Goal: Transaction & Acquisition: Purchase product/service

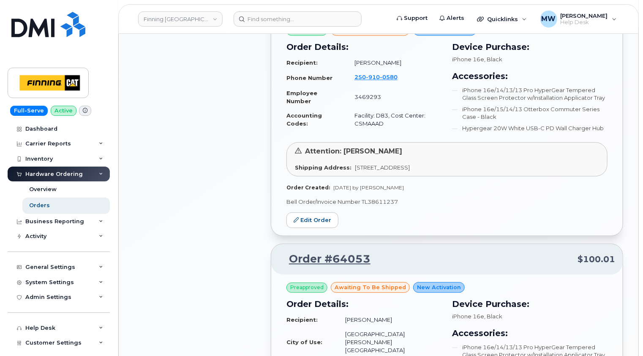
scroll to position [898, 0]
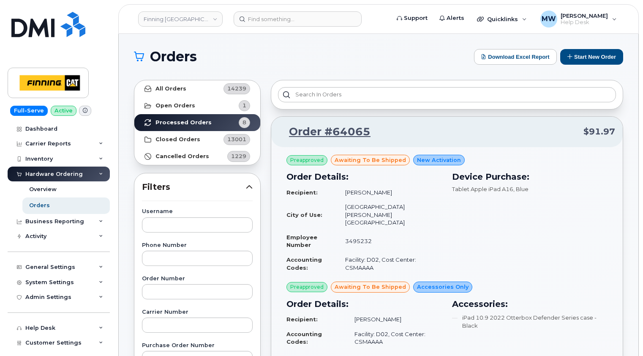
scroll to position [338, 0]
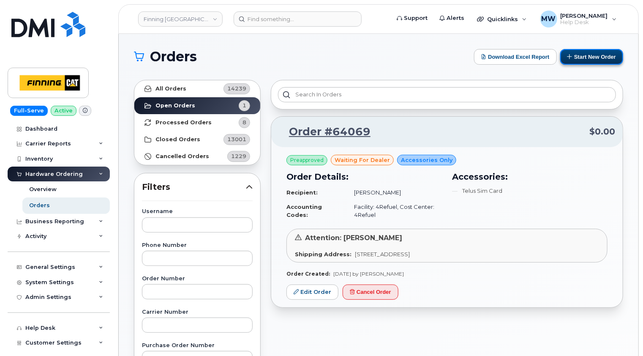
click at [598, 57] on button "Start New Order" at bounding box center [591, 57] width 63 height 16
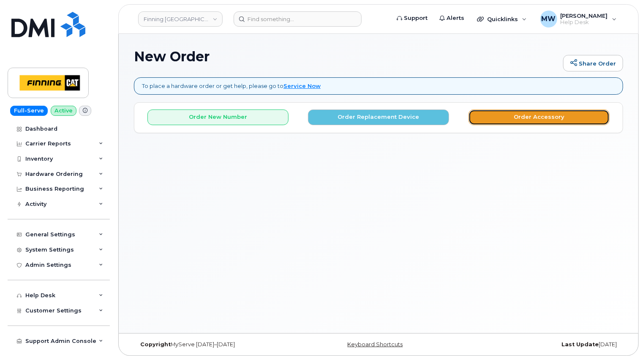
click at [542, 117] on button "Order Accessory" at bounding box center [538, 117] width 141 height 16
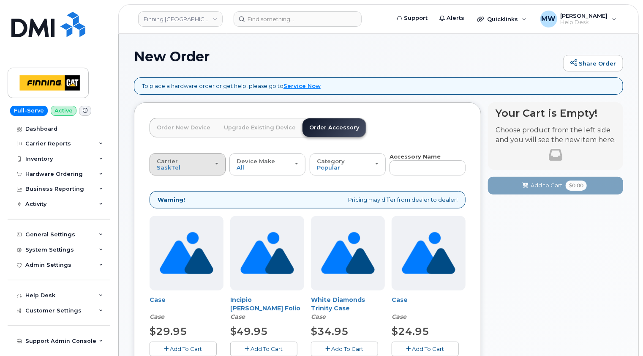
click at [195, 161] on div "Carrier SaskTel Telus" at bounding box center [188, 164] width 62 height 13
click at [167, 194] on label "Telus" at bounding box center [165, 198] width 27 height 10
click at [0, 0] on input "Telus" at bounding box center [0, 0] width 0 height 0
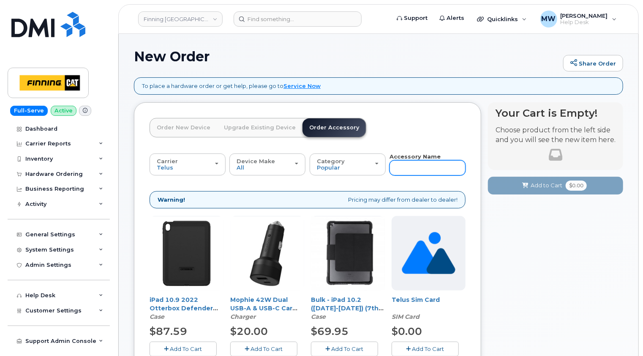
click at [405, 166] on input "text" at bounding box center [427, 167] width 76 height 15
type input "13"
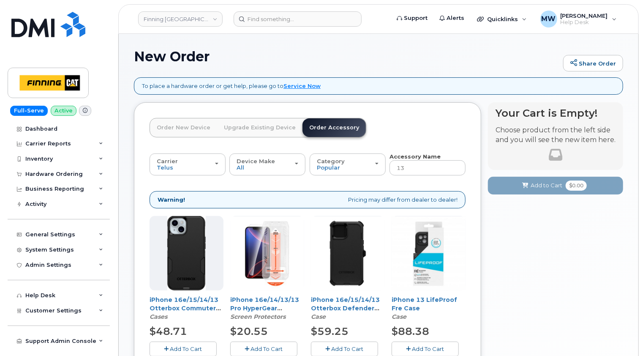
scroll to position [84, 0]
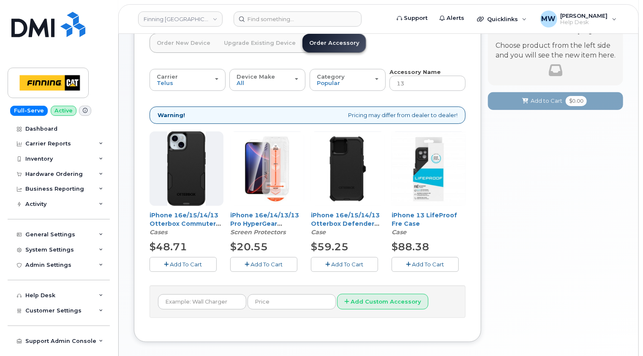
click at [267, 263] on span "Add To Cart" at bounding box center [267, 264] width 32 height 7
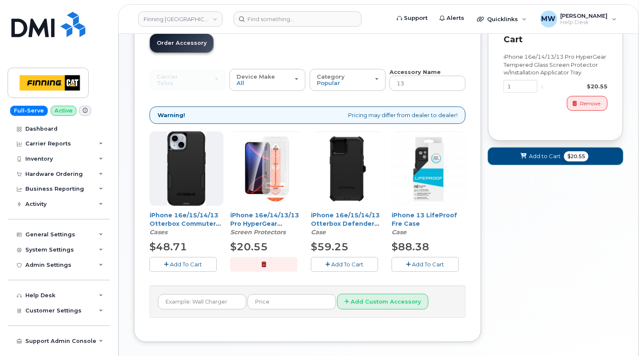
click at [534, 152] on span "Add to Cart" at bounding box center [545, 156] width 32 height 8
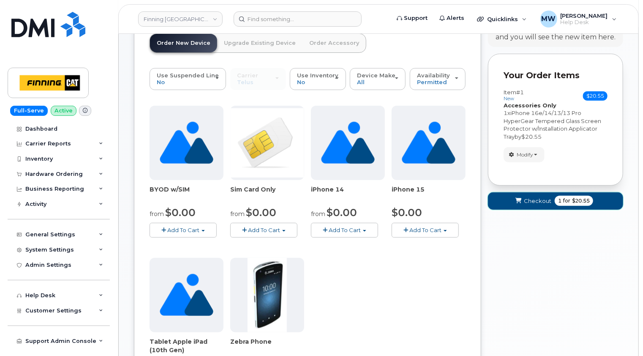
click at [541, 197] on span "Checkout" at bounding box center [537, 201] width 27 height 8
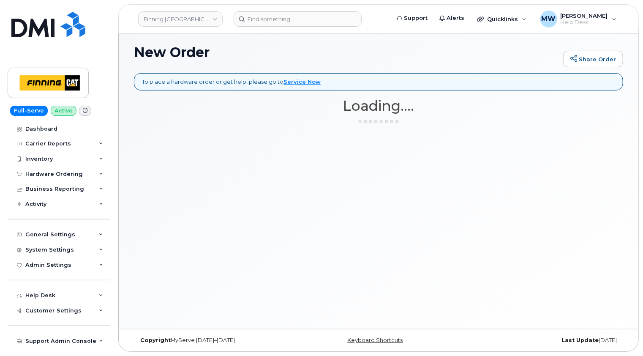
scroll to position [4, 0]
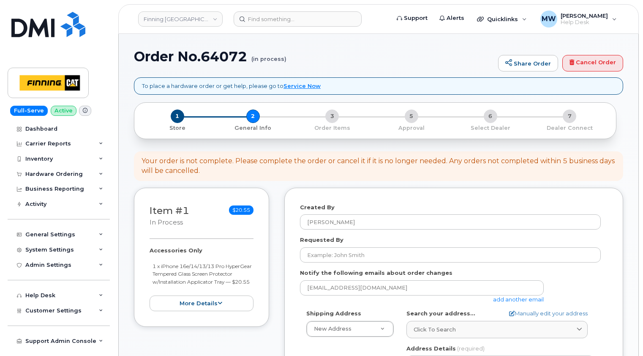
select select
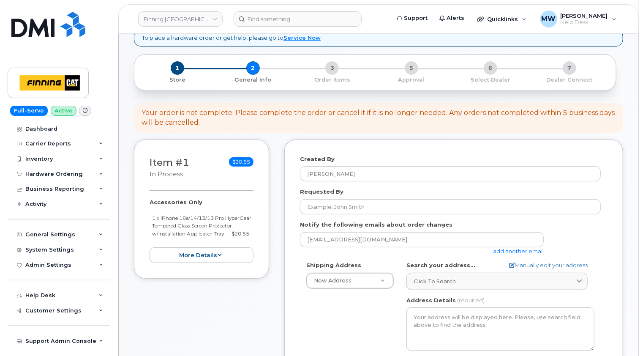
scroll to position [84, 0]
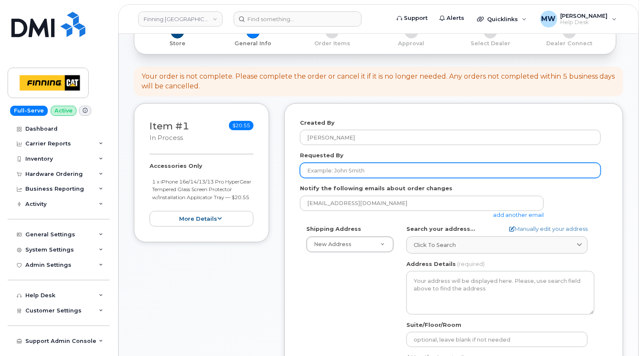
click at [330, 171] on input "Requested By" at bounding box center [450, 170] width 301 height 15
paste input "RITM0481454"
type input "RITM0481454"
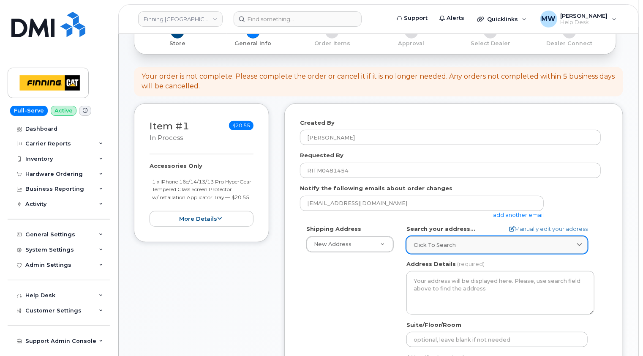
click at [464, 244] on div "Click to search" at bounding box center [496, 245] width 167 height 8
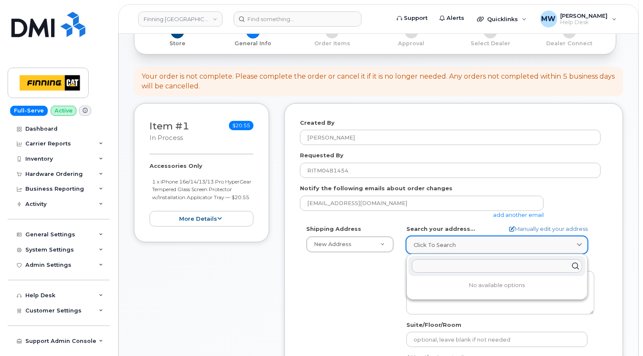
paste input "[STREET_ADDRESS][PERSON_NAME]"
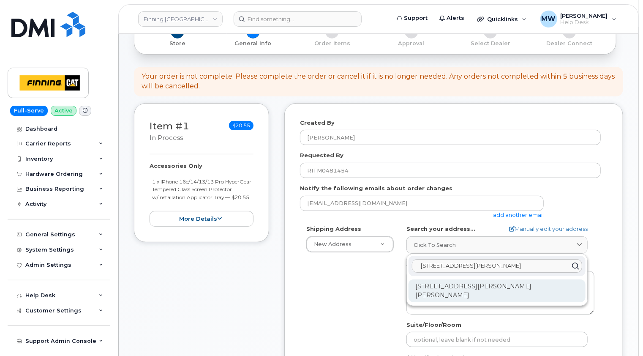
type input "[STREET_ADDRESS][PERSON_NAME]"
click at [479, 285] on div "22 Miron Dr Hay River NT X0E 0R2" at bounding box center [496, 290] width 177 height 23
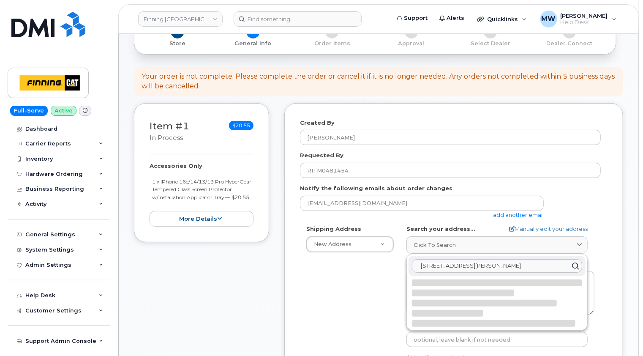
select select
type textarea "22 Miron Dr HAY RIVER NT X0E 0R2 CANADA"
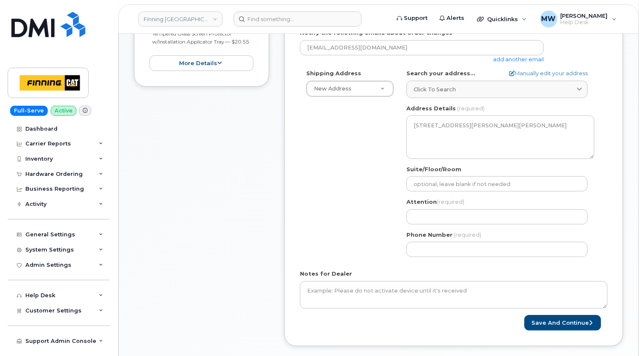
scroll to position [253, 0]
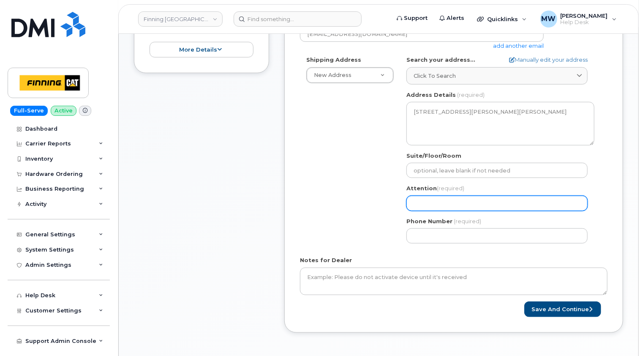
click at [433, 201] on input "Attention (required)" at bounding box center [496, 203] width 181 height 15
paste input "[PERSON_NAME]"
select select
type input "[PERSON_NAME]"
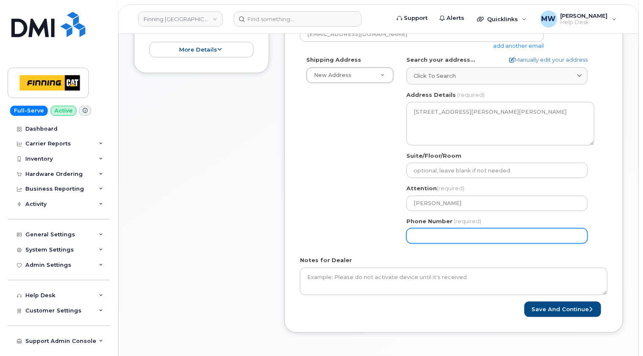
paste input "8676881365"
click at [427, 235] on input "Phone Number" at bounding box center [496, 235] width 181 height 15
click at [438, 235] on input "Phone Number" at bounding box center [496, 235] width 181 height 15
select select
type input "8676881365"
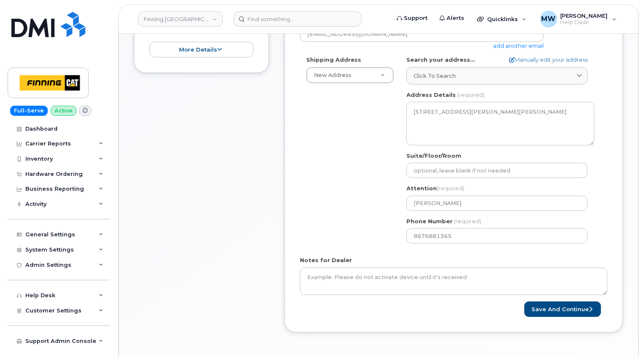
click at [394, 237] on div "Shipping Address New Address New Address 10760A Henri-Bourassa E Blvd 8051 18 A…" at bounding box center [450, 153] width 301 height 194
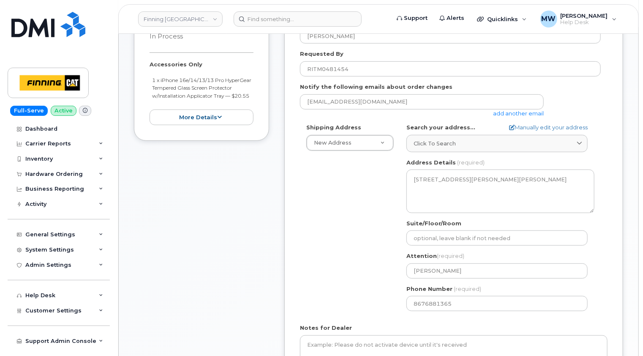
scroll to position [127, 0]
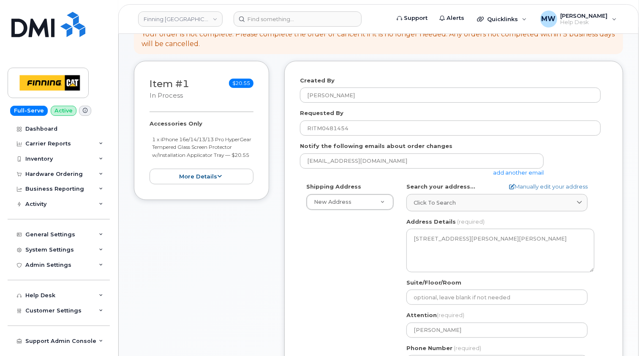
drag, startPoint x: 191, startPoint y: 164, endPoint x: 150, endPoint y: 141, distance: 46.9
click at [150, 141] on ul "1 x iPhone 16e/14/13/13 Pro HyperGear Tempered Glass Screen Protector w/Install…" at bounding box center [202, 147] width 104 height 24
copy small "1 x iPhone 16e/14/13/13 Pro HyperGear Tempered Glass Screen Protector w/Install…"
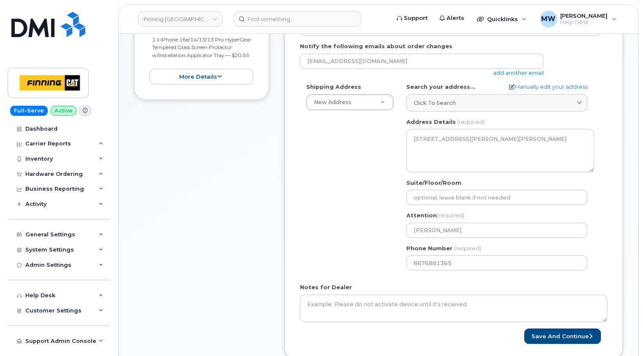
scroll to position [296, 0]
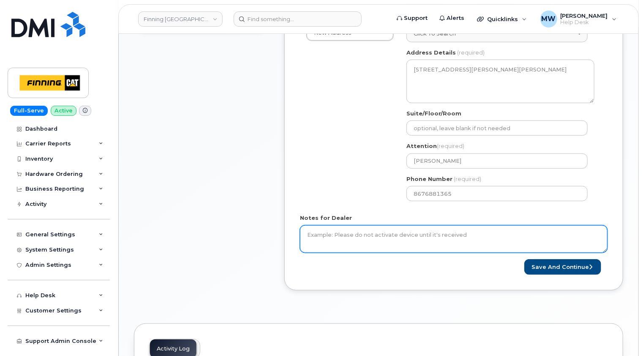
click at [338, 233] on textarea "Notes for Dealer" at bounding box center [453, 239] width 307 height 28
paste textarea "1 x iPhone 16e/14/13/13 Pro HyperGear Tempered Glass Screen Protector w/Install…"
type textarea "1 x iPhone 16e/14/13/13 Pro HyperGear Tempered Glass Screen Protector w/Install…"
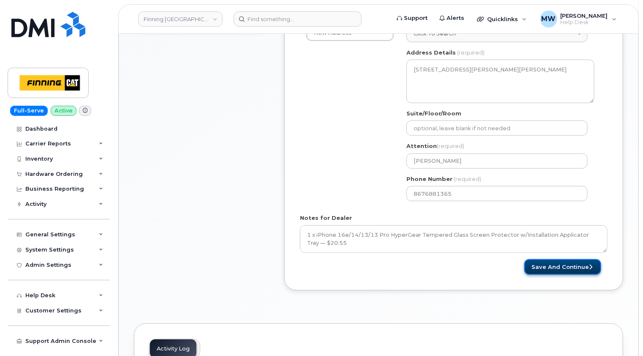
click at [573, 263] on button "Save and Continue" at bounding box center [562, 267] width 77 height 16
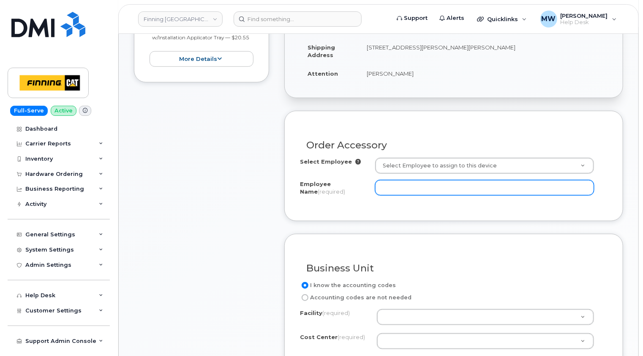
scroll to position [253, 0]
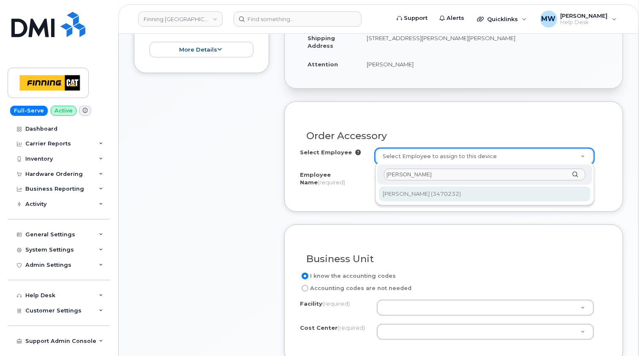
type input "darryl buhl"
type input "58268"
type input "[PERSON_NAME]"
select select "E04"
select select "CSMAAAA"
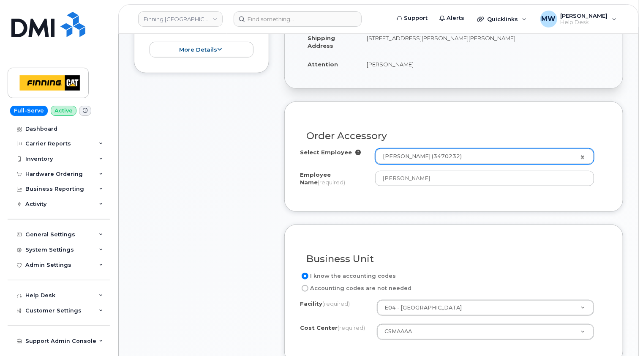
click at [609, 122] on div "Order Accessory Select Employee Darryl Buhler (3470232) 58268 Employee Name (re…" at bounding box center [453, 156] width 339 height 110
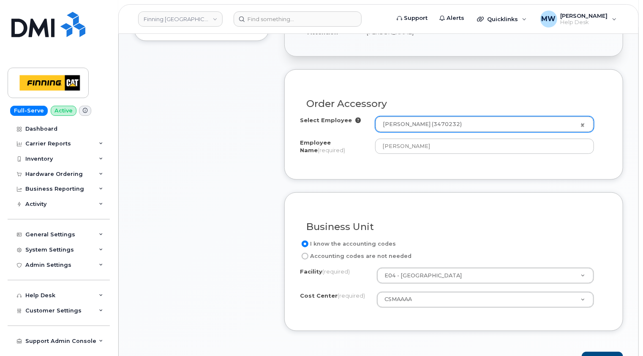
scroll to position [380, 0]
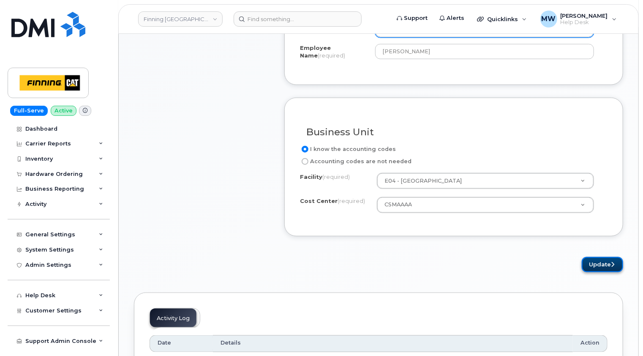
click at [612, 264] on icon "submit" at bounding box center [612, 263] width 3 height 5
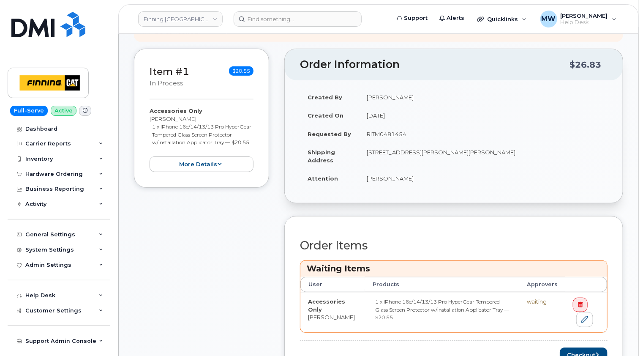
scroll to position [253, 0]
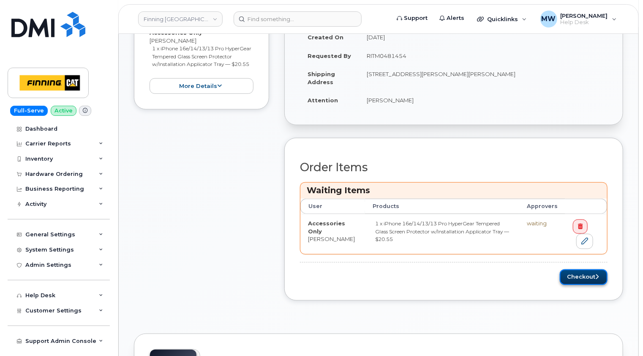
click at [578, 271] on button "Checkout" at bounding box center [584, 277] width 48 height 16
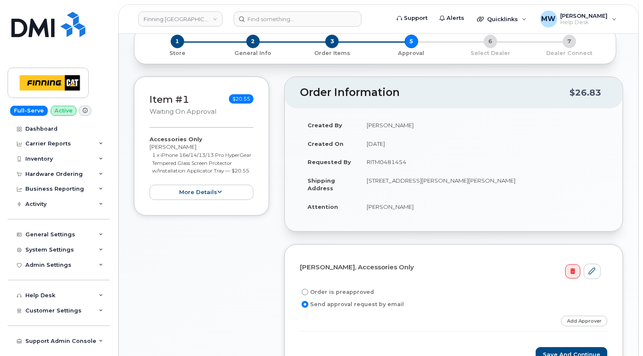
scroll to position [127, 0]
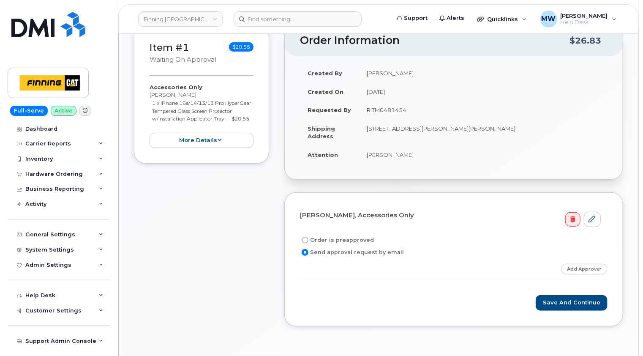
click at [351, 239] on label "Order is preapproved" at bounding box center [337, 240] width 74 height 10
click at [308, 239] on input "Order is preapproved" at bounding box center [305, 240] width 7 height 7
radio input "true"
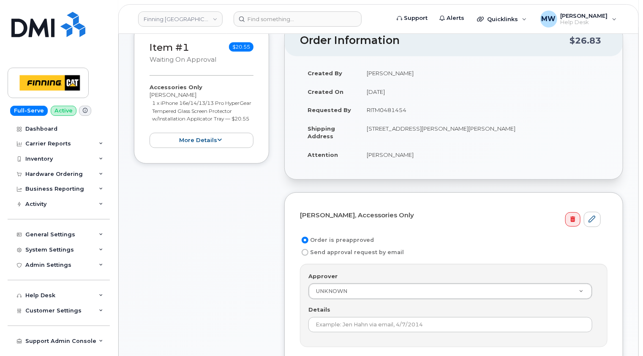
click at [391, 110] on td "RITM0481454" at bounding box center [483, 110] width 248 height 19
copy td "RITM0481454"
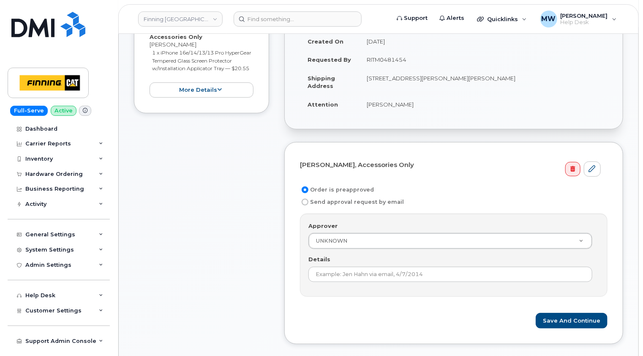
scroll to position [296, 0]
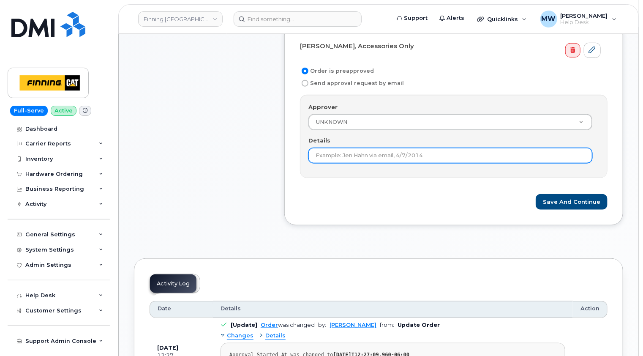
click at [380, 153] on input "Details" at bounding box center [450, 155] width 284 height 15
paste input "RITM0481454"
type input "RITM0481454"
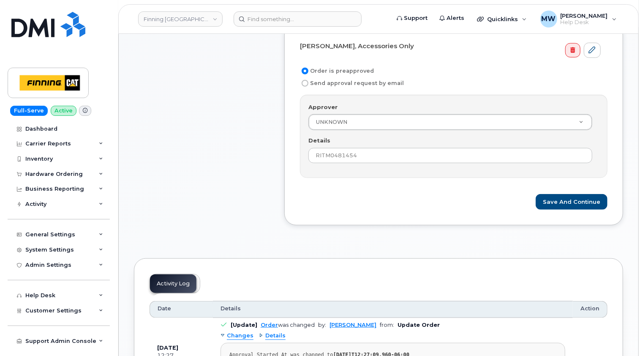
click at [389, 180] on form "Darryl Buhler, Accessories Only Order is preapproved Send approval request by e…" at bounding box center [453, 124] width 307 height 171
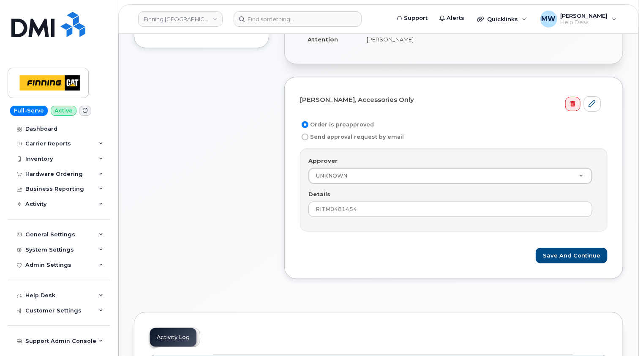
scroll to position [338, 0]
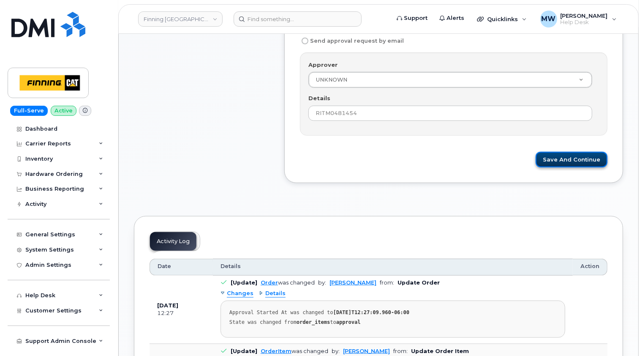
click at [586, 158] on button "Save and Continue" at bounding box center [572, 160] width 72 height 16
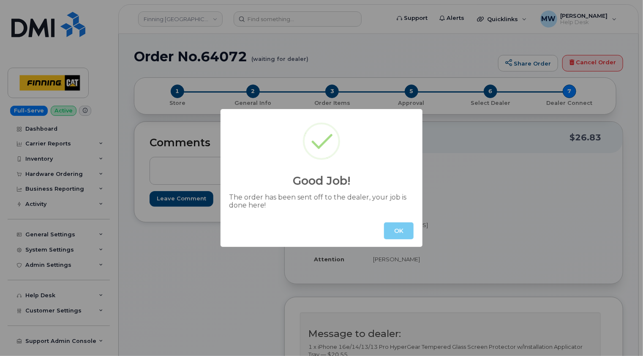
click at [392, 228] on button "OK" at bounding box center [399, 230] width 30 height 17
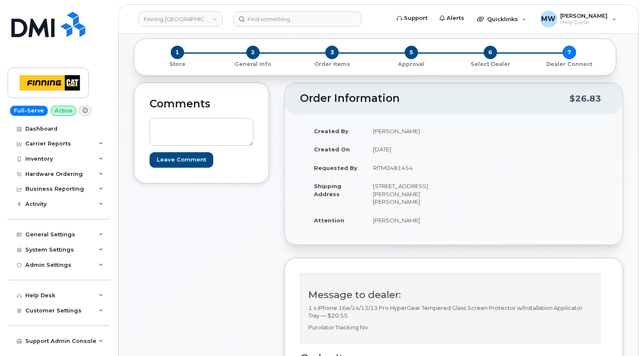
scroll to position [84, 0]
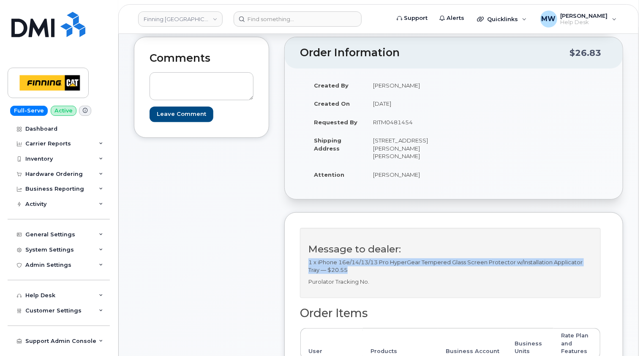
drag, startPoint x: 353, startPoint y: 261, endPoint x: 306, endPoint y: 254, distance: 47.8
click at [306, 254] on div "Message to dealer: 1 x iPhone 16e/14/13/13 Pro HyperGear Tempered Glass Screen …" at bounding box center [450, 263] width 301 height 70
copy p "1 x iPhone 16e/14/13/13 Pro HyperGear Tempered Glass Screen Protector w/Install…"
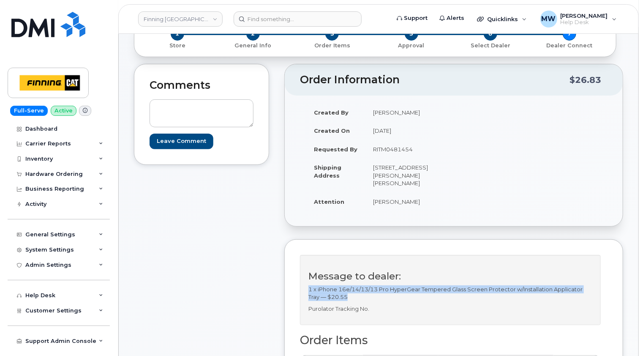
scroll to position [127, 0]
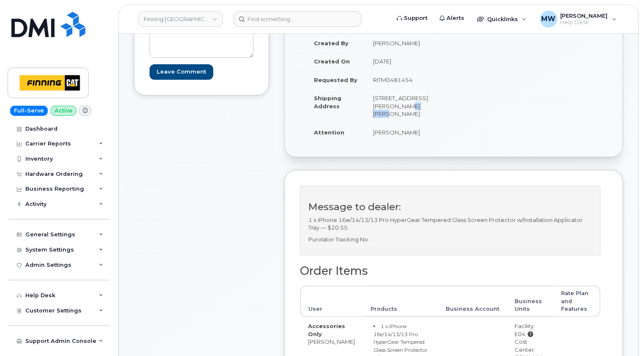
drag, startPoint x: 405, startPoint y: 105, endPoint x: 383, endPoint y: 103, distance: 22.9
click at [383, 103] on td "[STREET_ADDRESS][PERSON_NAME][PERSON_NAME]" at bounding box center [406, 106] width 82 height 34
copy td "X0E 0R2"
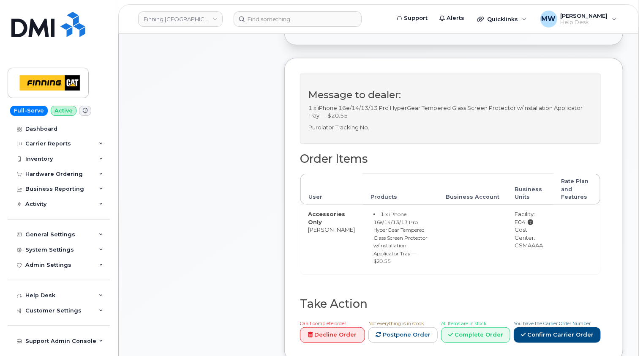
scroll to position [253, 0]
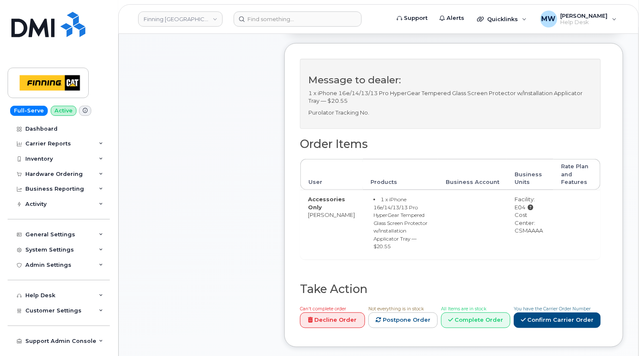
click at [527, 222] on div "Cost Center: CSMAAAA" at bounding box center [530, 223] width 32 height 24
copy div "CSMAAAA"
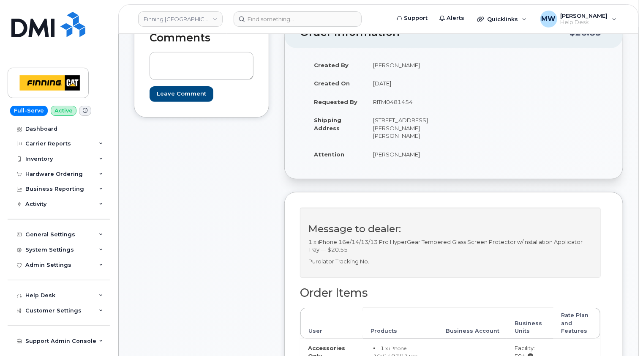
scroll to position [0, 0]
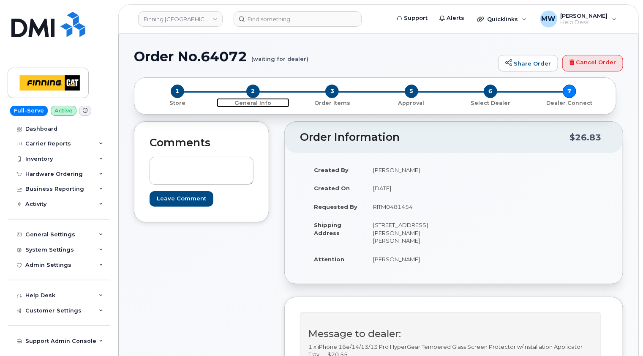
click at [250, 91] on span "2" at bounding box center [253, 91] width 14 height 14
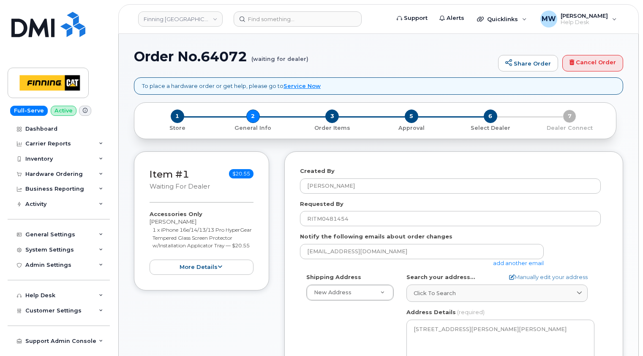
select select
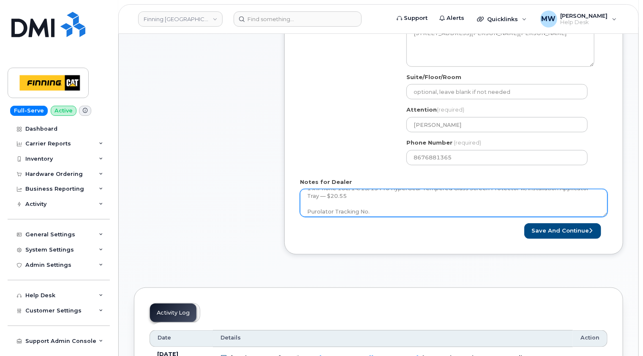
scroll to position [15, 0]
click at [383, 207] on textarea "1 x iPhone 16e/14/13/13 Pro HyperGear Tempered Glass Screen Protector w/Install…" at bounding box center [453, 203] width 307 height 28
paste textarea "335630279040"
type textarea "1 x iPhone 16e/14/13/13 Pro HyperGear Tempered Glass Screen Protector w/Install…"
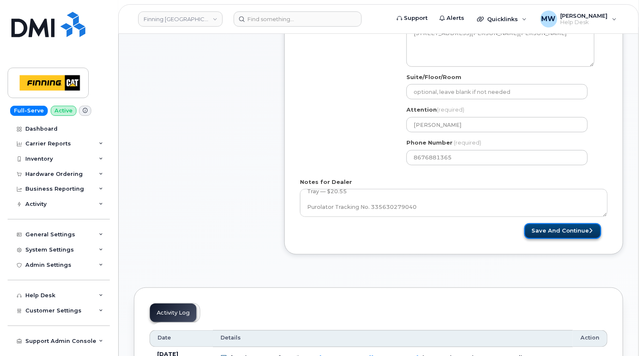
click at [571, 228] on button "Save and Continue" at bounding box center [562, 231] width 77 height 16
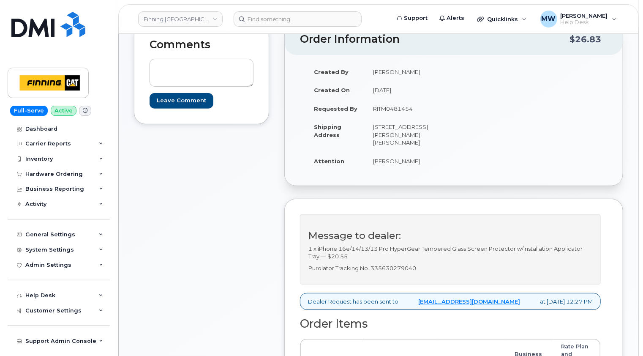
scroll to position [211, 0]
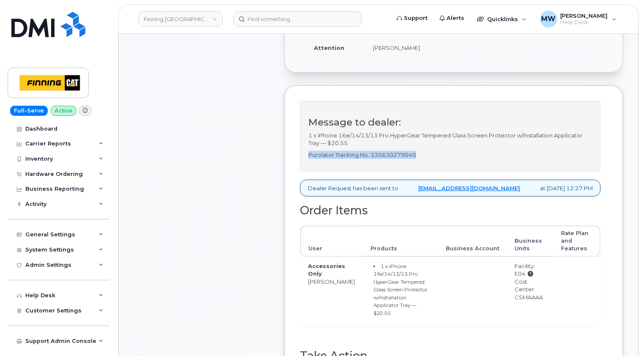
drag, startPoint x: 421, startPoint y: 147, endPoint x: 309, endPoint y: 144, distance: 112.4
click at [309, 151] on p "Purolator Tracking No. 335630279040" at bounding box center [450, 155] width 284 height 8
copy p "Purolator Tracking No. 335630279040"
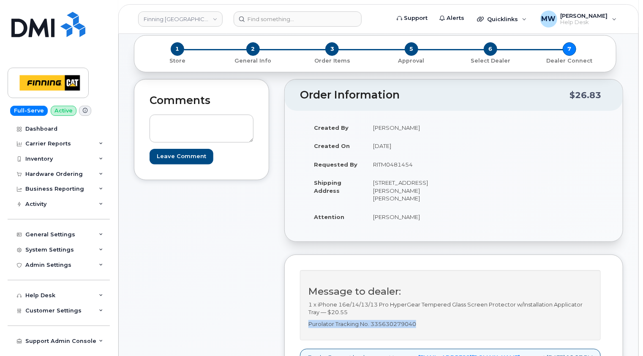
scroll to position [0, 0]
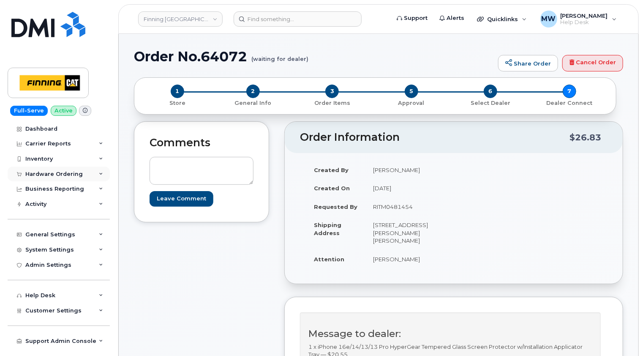
click at [61, 177] on div "Hardware Ordering" at bounding box center [59, 173] width 102 height 15
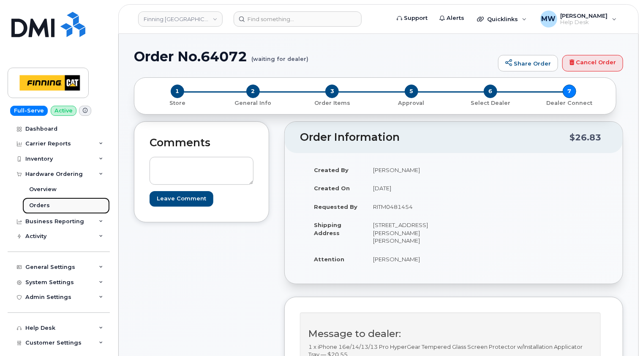
click at [45, 201] on link "Orders" at bounding box center [65, 205] width 87 height 16
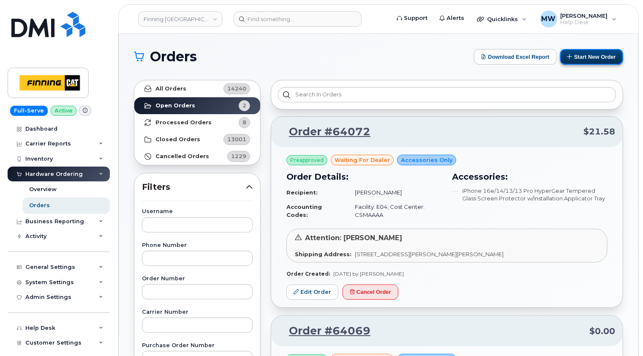
click at [600, 56] on button "Start New Order" at bounding box center [591, 57] width 63 height 16
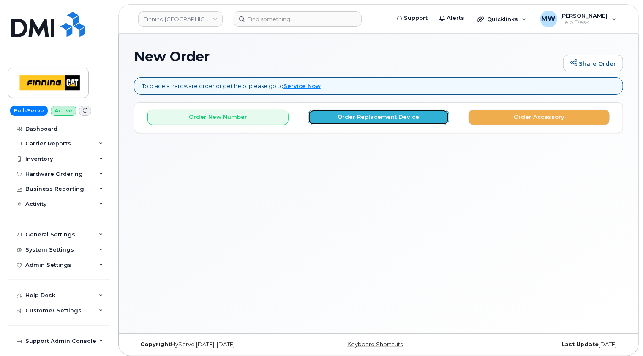
click at [392, 116] on button "Order Replacement Device" at bounding box center [378, 117] width 141 height 16
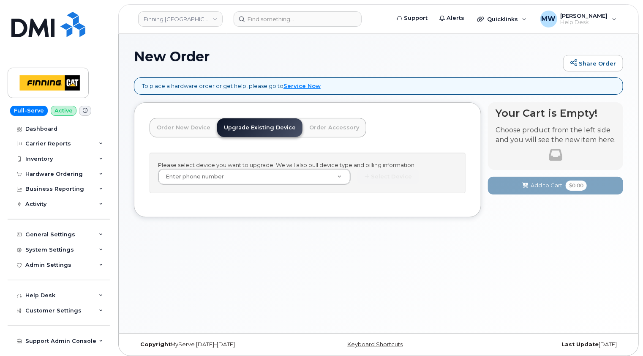
click at [469, 65] on div "New Order Share Order" at bounding box center [378, 63] width 489 height 28
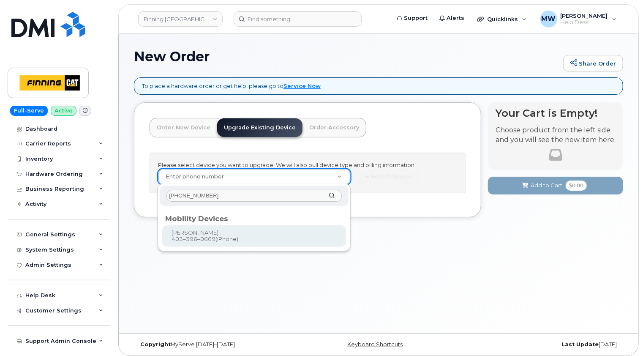
type input "403-396-0669"
type input "229182"
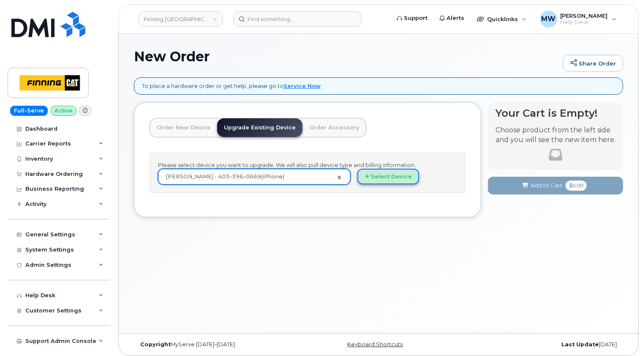
click at [384, 175] on button "Select Device" at bounding box center [388, 177] width 62 height 16
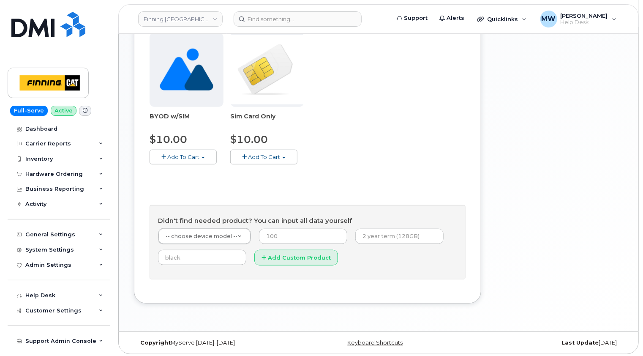
scroll to position [310, 0]
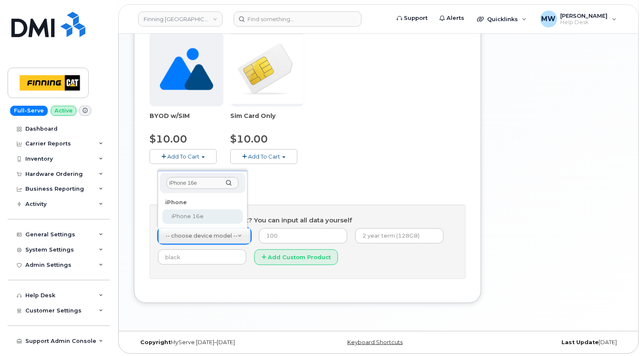
type input "iPhone 16e"
select select "2883"
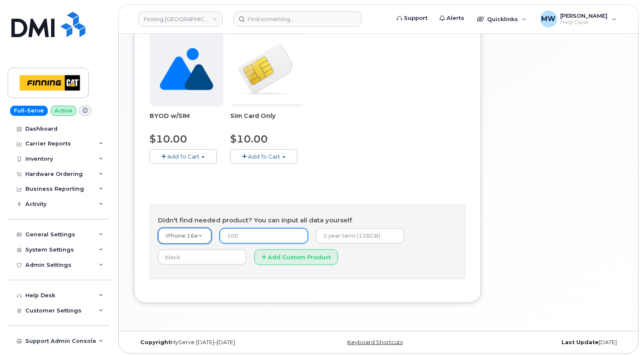
click at [265, 232] on input "number" at bounding box center [264, 235] width 88 height 15
type input "0.00"
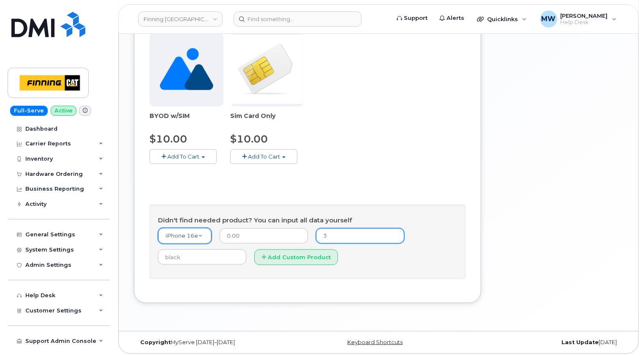
type input "3-year term (128GB)"
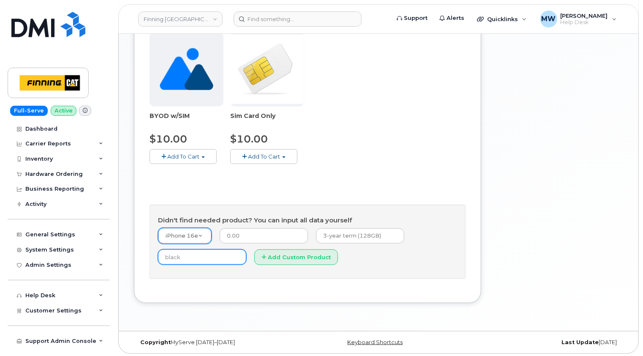
click at [201, 257] on input "text" at bounding box center [202, 256] width 88 height 15
type input "V"
type input "Black"
click at [305, 253] on button "Add Custom Product" at bounding box center [296, 257] width 84 height 16
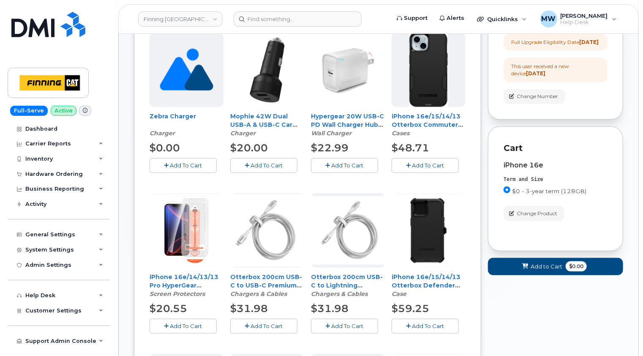
scroll to position [226, 0]
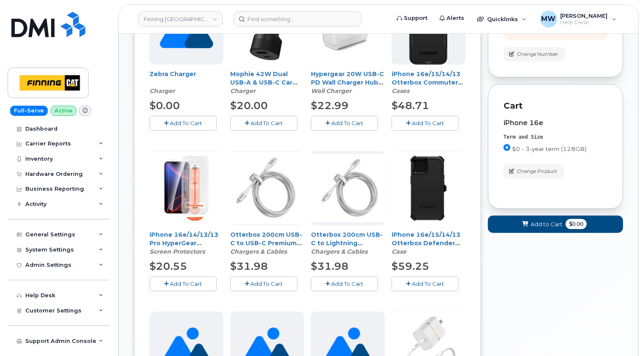
click at [188, 283] on span "Add To Cart" at bounding box center [186, 283] width 32 height 7
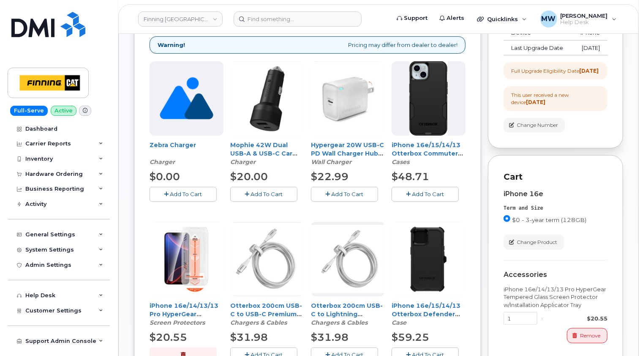
scroll to position [141, 0]
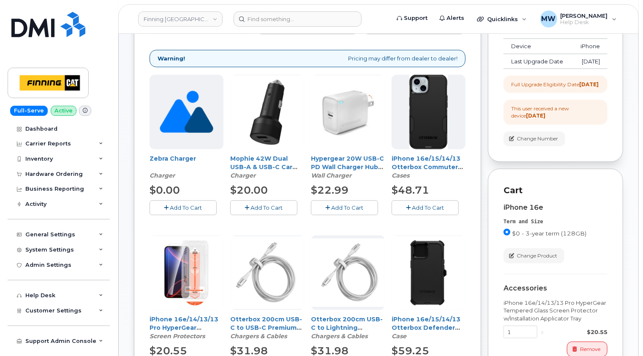
click at [433, 207] on span "Add To Cart" at bounding box center [428, 207] width 32 height 7
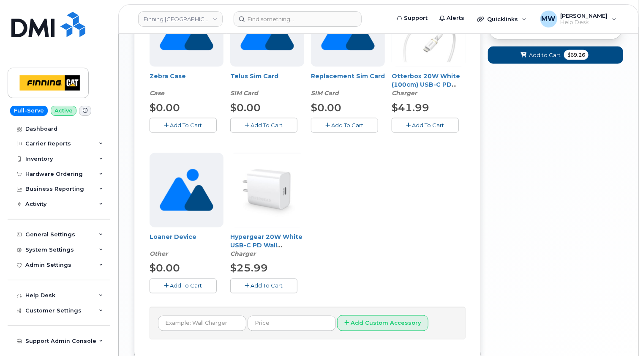
scroll to position [563, 0]
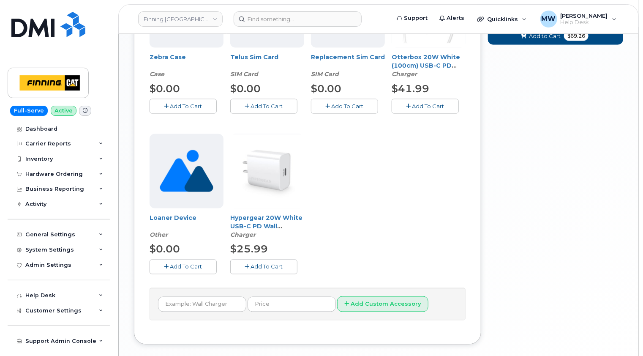
click at [271, 264] on span "Add To Cart" at bounding box center [267, 266] width 32 height 7
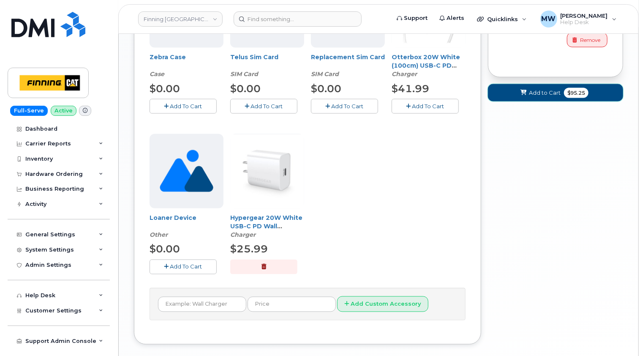
click at [545, 97] on span "Add to Cart" at bounding box center [545, 93] width 32 height 8
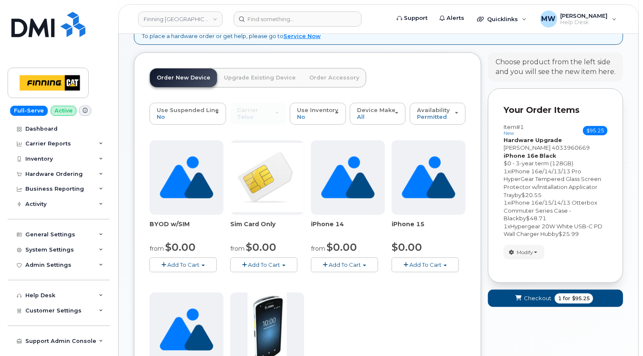
scroll to position [310, 0]
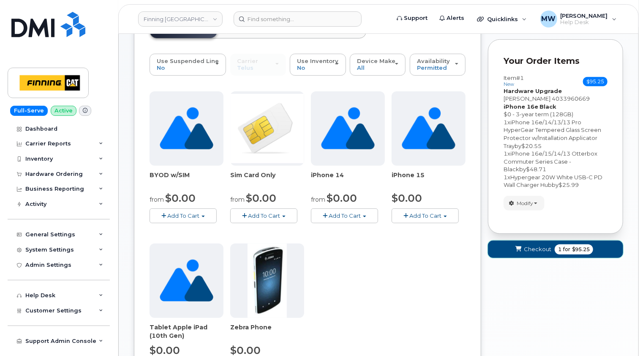
click at [527, 250] on span "Checkout" at bounding box center [537, 249] width 27 height 8
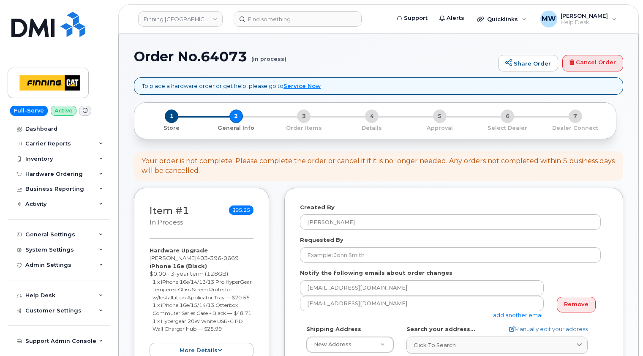
select select
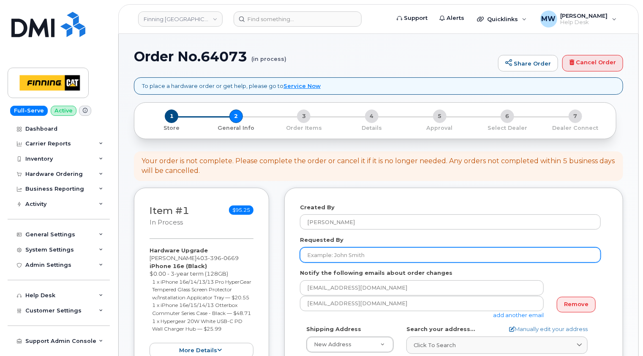
click at [354, 250] on input "Requested By" at bounding box center [450, 254] width 301 height 15
paste input "RITM0480626"
type input "RITM0480626"
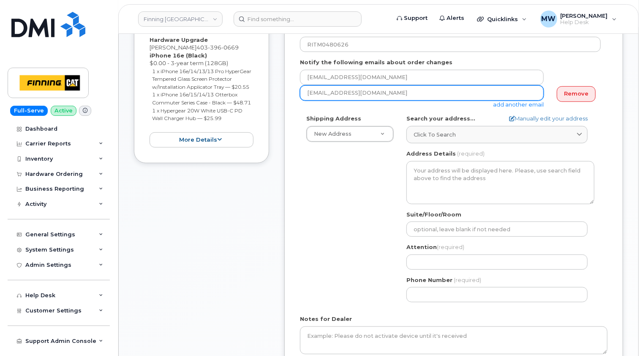
scroll to position [211, 0]
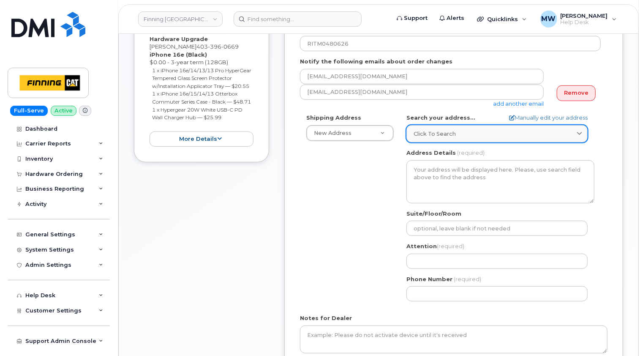
click at [465, 133] on div "Click to search" at bounding box center [496, 134] width 167 height 8
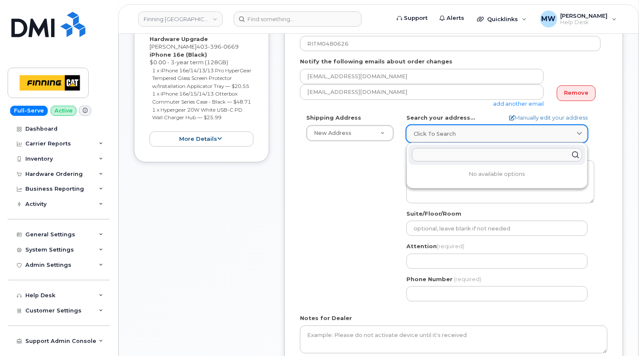
paste input "[STREET_ADDRESS][PERSON_NAME]"
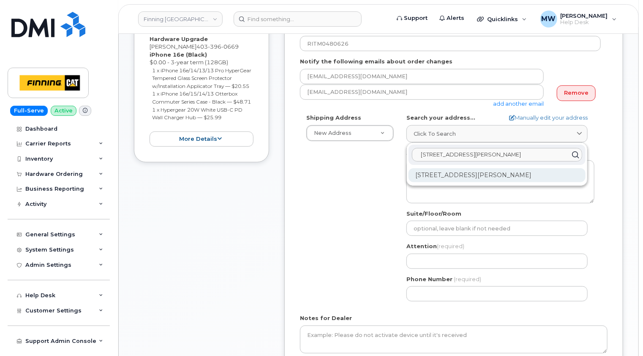
type input "[STREET_ADDRESS][PERSON_NAME]"
click at [464, 174] on div "[STREET_ADDRESS][PERSON_NAME]" at bounding box center [496, 175] width 177 height 14
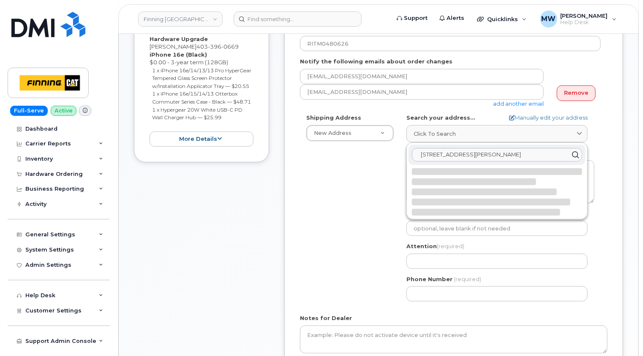
select select
type textarea "[STREET_ADDRESS][PERSON_NAME]"
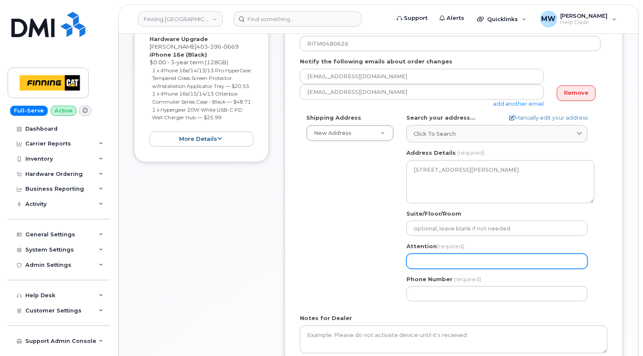
click at [429, 259] on input "Attention (required)" at bounding box center [496, 260] width 181 height 15
paste input "[PERSON_NAME]"
select select
type input "[PERSON_NAME]"
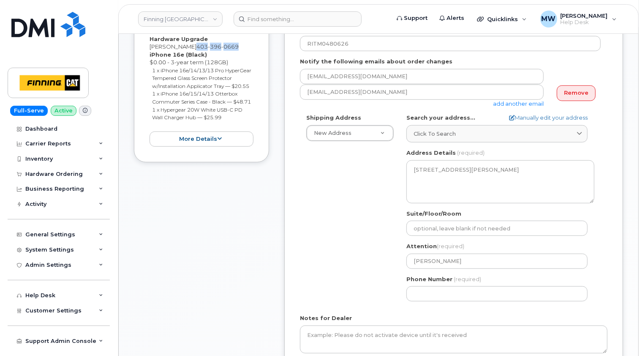
drag, startPoint x: 232, startPoint y: 46, endPoint x: 187, endPoint y: 45, distance: 44.8
click at [187, 45] on div "Hardware Upgrade [PERSON_NAME] [PHONE_NUMBER] iPhone 16e (Black) $0.00 - 3-year…" at bounding box center [202, 91] width 104 height 112
copy span "[PHONE_NUMBER]"
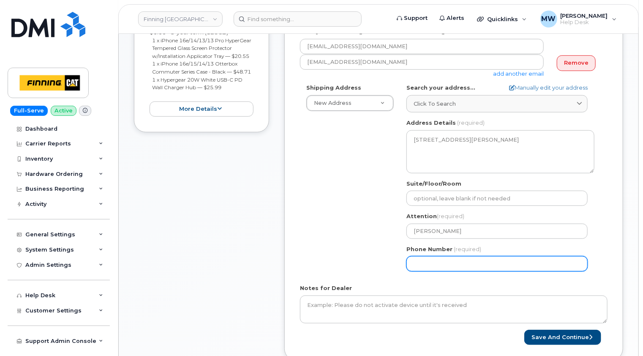
scroll to position [296, 0]
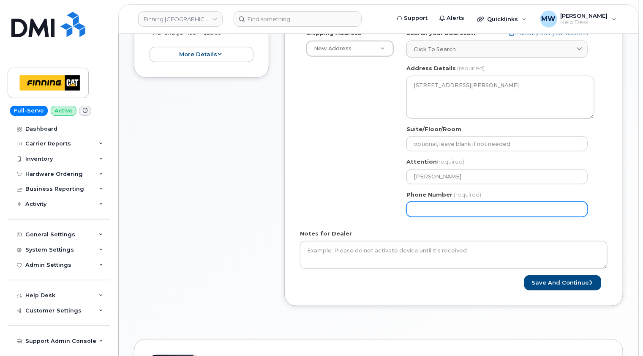
click at [423, 206] on input "Phone Number" at bounding box center [496, 208] width 181 height 15
paste input "4033960669"
select select
type input "4033960669"
click at [336, 214] on div "Shipping Address New Address New Address [STREET_ADDRESS][PERSON_NAME] Leaside …" at bounding box center [450, 126] width 301 height 194
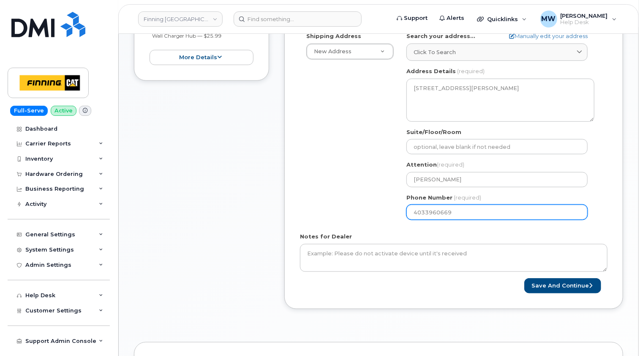
scroll to position [127, 0]
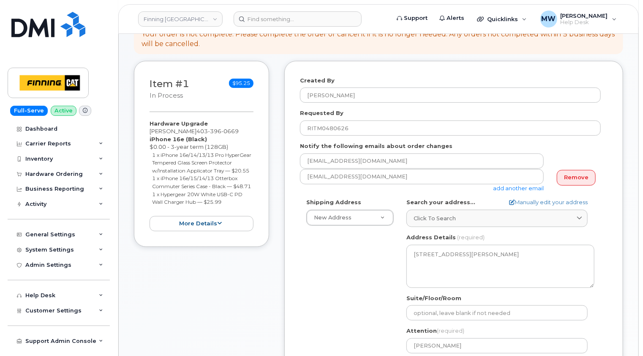
drag, startPoint x: 227, startPoint y: 219, endPoint x: 149, endPoint y: 138, distance: 112.6
click at [150, 138] on div "Hardware Upgrade Clint Masters 403 396 0669 iPhone 16e (Black) $0.00 - 3-year t…" at bounding box center [202, 176] width 104 height 112
copy div "iPhone 16e (Black) $0.00 - 3-year term (128GB) 1 x iPhone 16e/14/13/13 Pro Hype…"
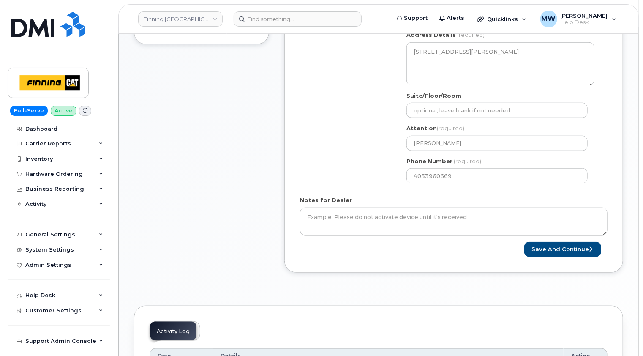
scroll to position [338, 0]
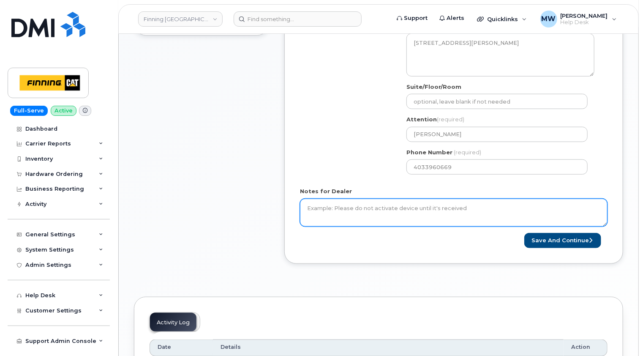
click at [399, 207] on textarea "Notes for Dealer" at bounding box center [453, 212] width 307 height 28
paste textarea "iPhone 16e (Black) $0.00 - 3-year term (128GB) 1 x iPhone 16e/14/13/13 Pro Hype…"
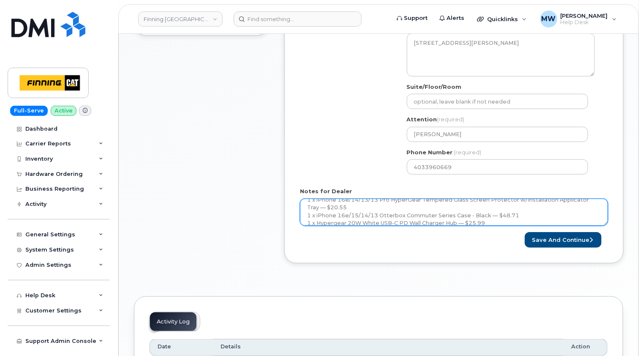
scroll to position [0, 0]
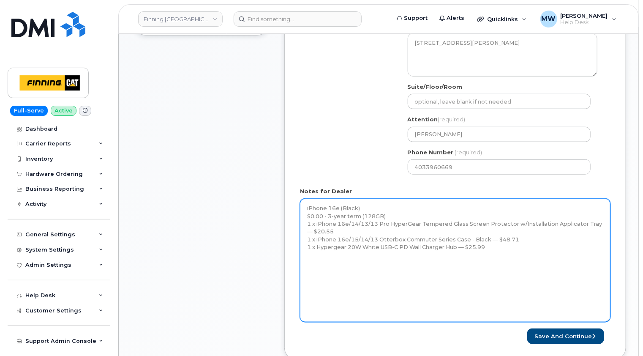
drag, startPoint x: 606, startPoint y: 224, endPoint x: 602, endPoint y: 318, distance: 94.2
click at [608, 321] on div "Notes for Dealer iPhone 16e (Black) $0.00 - 3-year term (128GB) 1 x iPhone 16e/…" at bounding box center [455, 254] width 310 height 135
click at [506, 261] on textarea "iPhone 16e (Black) $0.00 - 3-year term (128GB) 1 x iPhone 16e/14/13/13 Pro Hype…" at bounding box center [455, 260] width 310 height 124
paste textarea "Telus Order #TL38536005"
type textarea "iPhone 16e (Black) $0.00 - 3-year term (128GB) 1 x iPhone 16e/14/13/13 Pro Hype…"
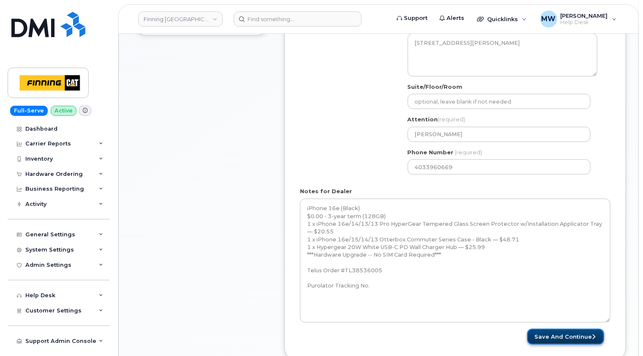
click at [569, 335] on button "Save and Continue" at bounding box center [565, 337] width 77 height 16
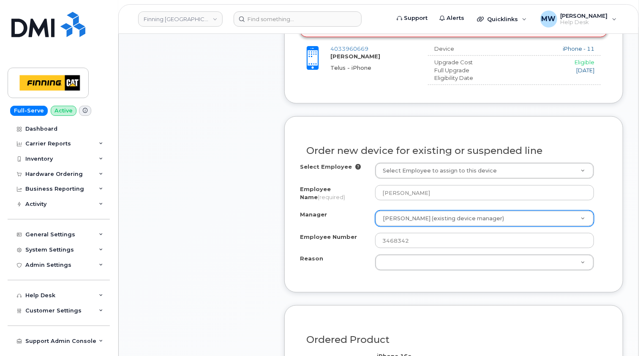
scroll to position [465, 0]
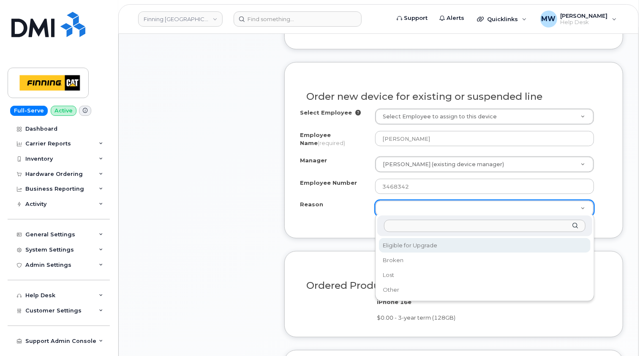
select select "eligible_for_upgrade"
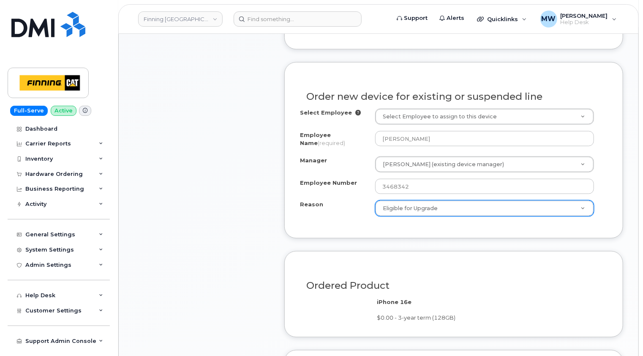
click at [314, 234] on div "Order new device for existing or suspended line Select Employee Select Employee…" at bounding box center [453, 150] width 339 height 176
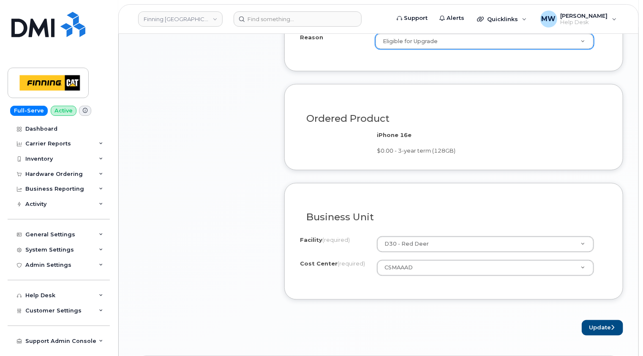
scroll to position [634, 0]
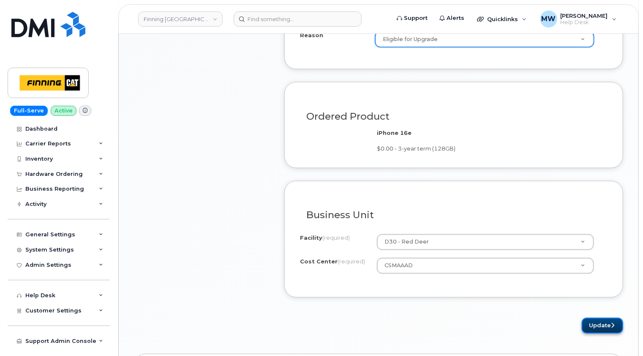
click at [604, 324] on button "Update" at bounding box center [602, 326] width 41 height 16
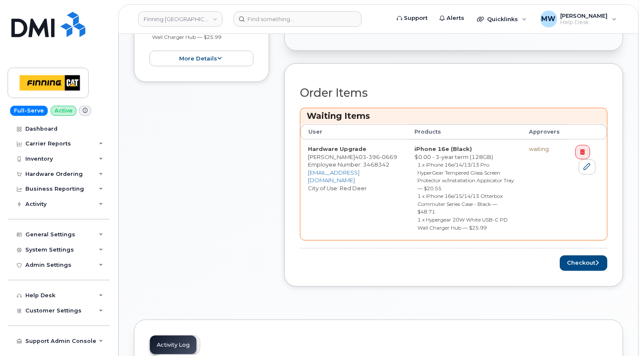
scroll to position [380, 0]
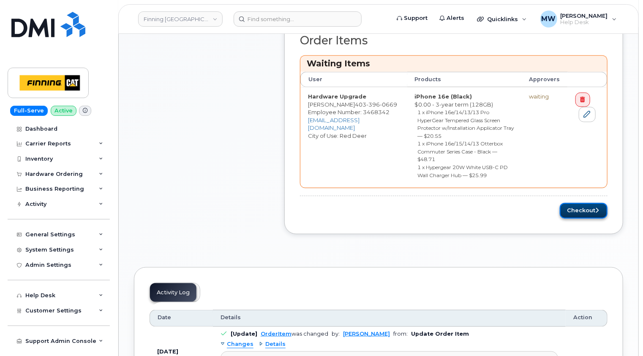
click at [585, 203] on button "Checkout" at bounding box center [584, 211] width 48 height 16
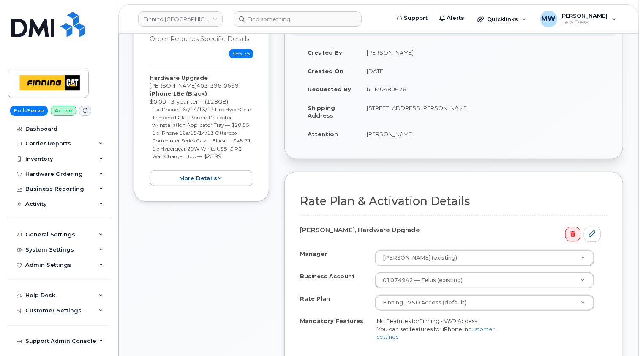
scroll to position [253, 0]
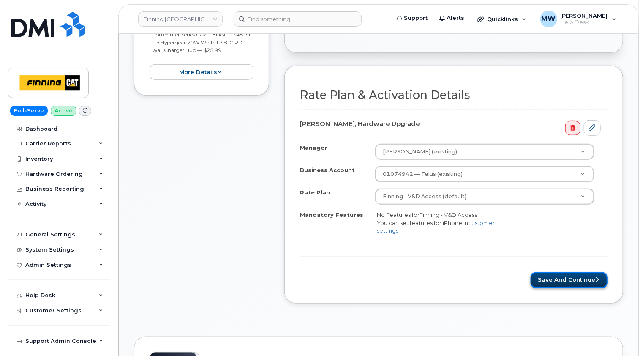
click at [586, 276] on button "Save and Continue" at bounding box center [568, 280] width 77 height 16
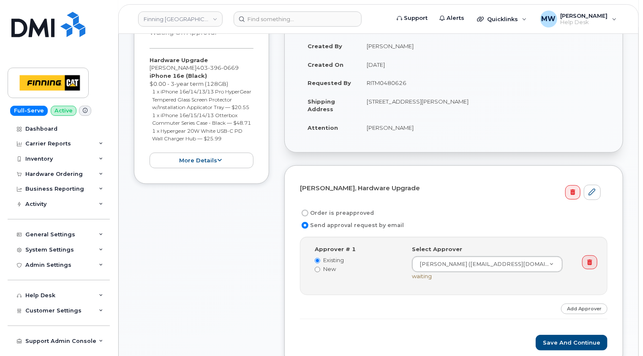
scroll to position [169, 0]
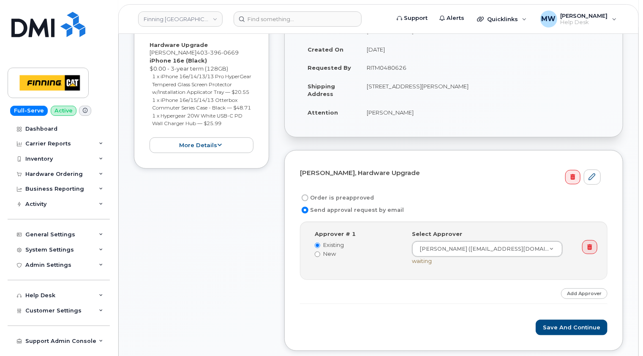
click at [351, 195] on label "Order is preapproved" at bounding box center [337, 198] width 74 height 10
click at [308, 195] on input "Order is preapproved" at bounding box center [305, 197] width 7 height 7
radio input "true"
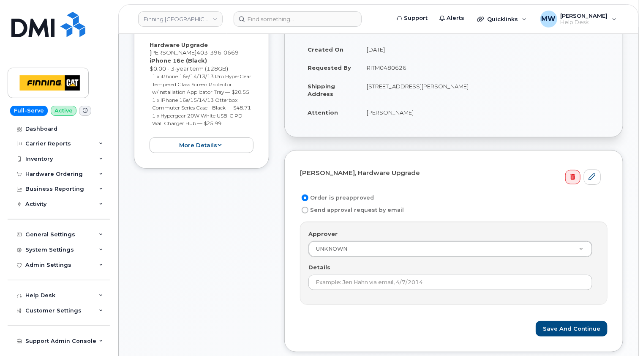
click at [389, 62] on td "RITM0480626" at bounding box center [483, 67] width 248 height 19
click at [389, 64] on td "RITM0480626" at bounding box center [483, 67] width 248 height 19
copy td "RITM0480626"
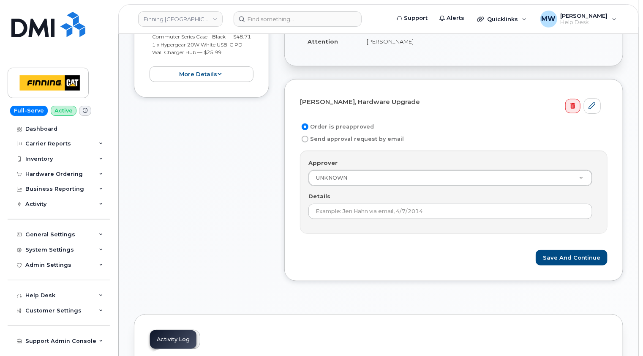
scroll to position [338, 0]
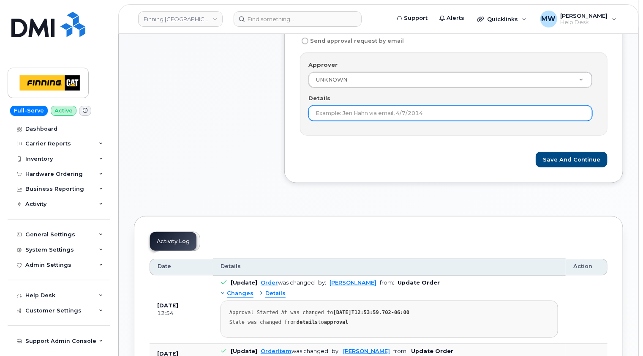
click at [390, 109] on input "Details" at bounding box center [450, 113] width 284 height 15
paste input "RITM0480626"
type input "RITM0480626"
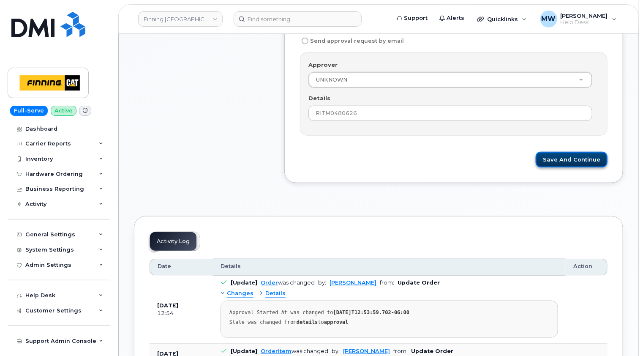
click at [588, 158] on button "Save and Continue" at bounding box center [572, 160] width 72 height 16
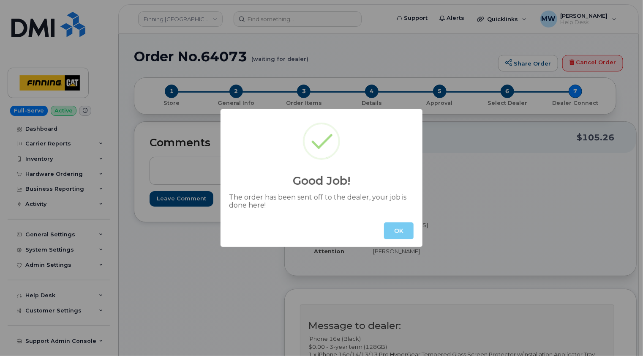
click at [406, 227] on button "OK" at bounding box center [399, 230] width 30 height 17
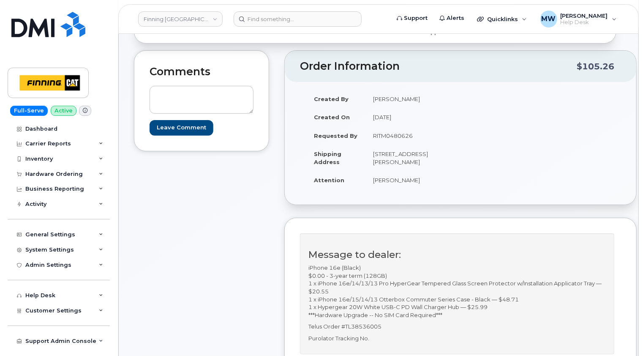
scroll to position [169, 0]
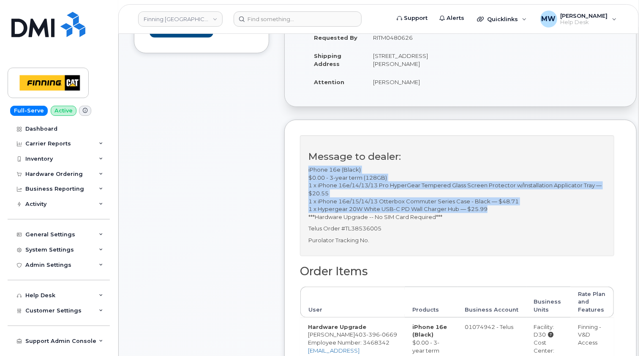
drag, startPoint x: 492, startPoint y: 215, endPoint x: 306, endPoint y: 178, distance: 189.3
click at [306, 178] on div "Message to dealer: iPhone 16e (Black) $0.00 - 3-year term (128GB) 1 x iPhone 16…" at bounding box center [457, 195] width 314 height 121
copy p "iPhone 16e (Black) $0.00 - 3-year term (128GB) 1 x iPhone 16e/14/13/13 Pro Hype…"
drag, startPoint x: 383, startPoint y: 70, endPoint x: 421, endPoint y: 65, distance: 38.7
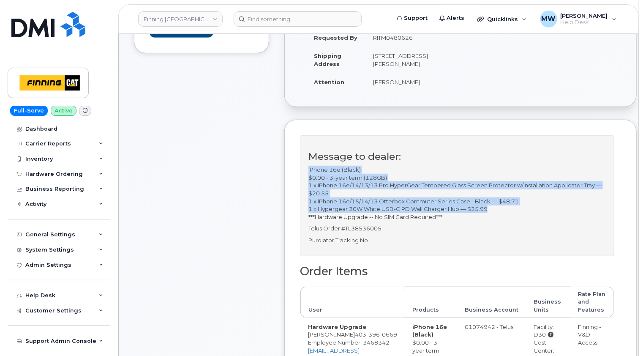
click at [421, 65] on td "[STREET_ADDRESS][PERSON_NAME]" at bounding box center [409, 59] width 89 height 26
copy td "T4P 3R2"
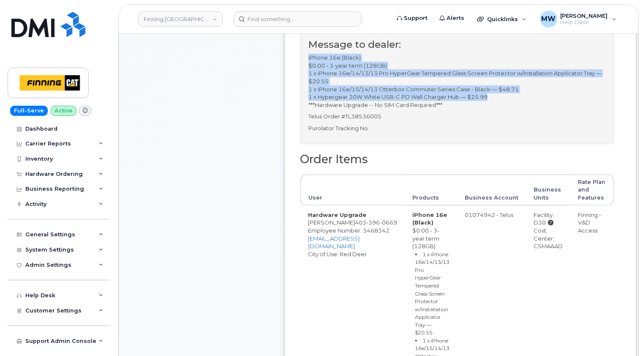
scroll to position [296, 0]
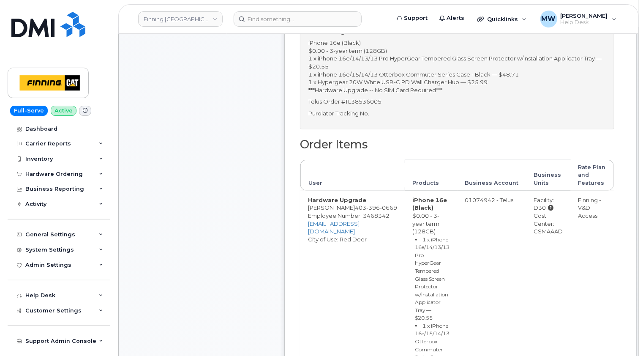
click at [534, 235] on div "Cost Center: CSMAAAD" at bounding box center [548, 224] width 29 height 24
copy div "CSMAAAD"
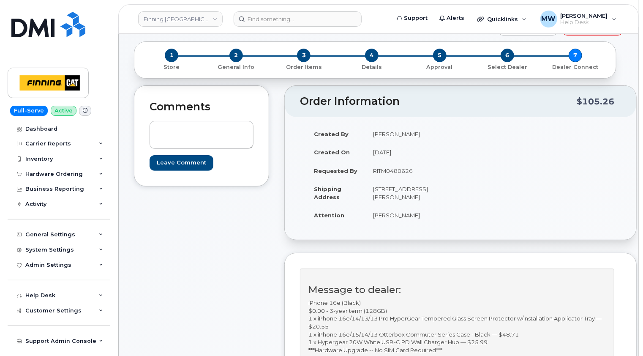
scroll to position [0, 0]
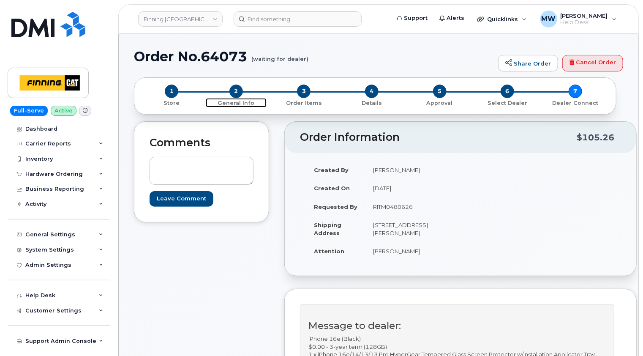
click at [235, 89] on span "2" at bounding box center [236, 91] width 14 height 14
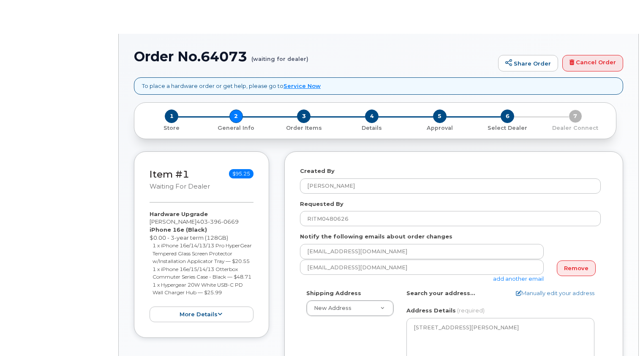
select select
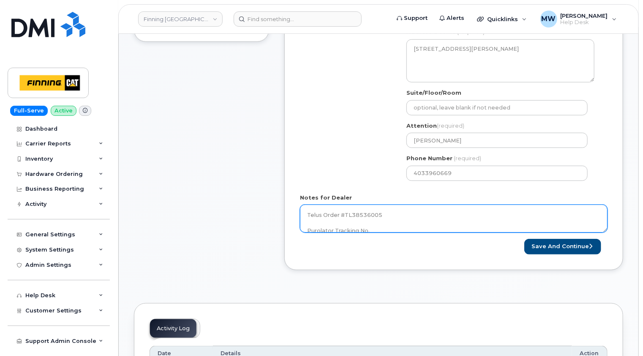
scroll to position [69, 0]
click at [400, 220] on textarea "iPhone 16e (Black) $0.00 - 3-year term (128GB) 1 x iPhone 16e/14/13/13 Pro Hype…" at bounding box center [453, 218] width 307 height 28
paste textarea "335630387538"
click at [371, 220] on textarea "iPhone 16e (Black) $0.00 - 3-year term (128GB) 1 x iPhone 16e/14/13/13 Pro Hype…" at bounding box center [453, 218] width 307 height 28
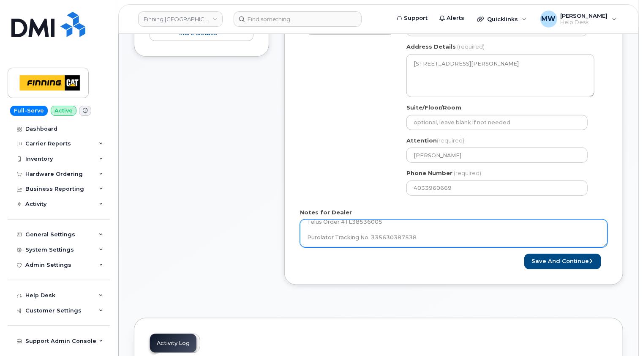
scroll to position [296, 0]
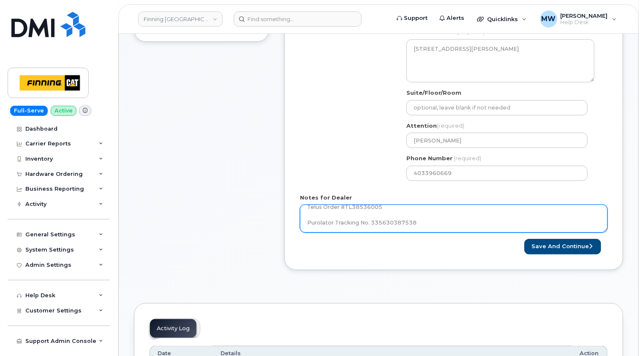
type textarea "iPhone 16e (Black) $0.00 - 3-year term (128GB) 1 x iPhone 16e/14/13/13 Pro Hype…"
click at [462, 224] on textarea "iPhone 16e (Black) $0.00 - 3-year term (128GB) 1 x iPhone 16e/14/13/13 Pro Hype…" at bounding box center [453, 218] width 307 height 28
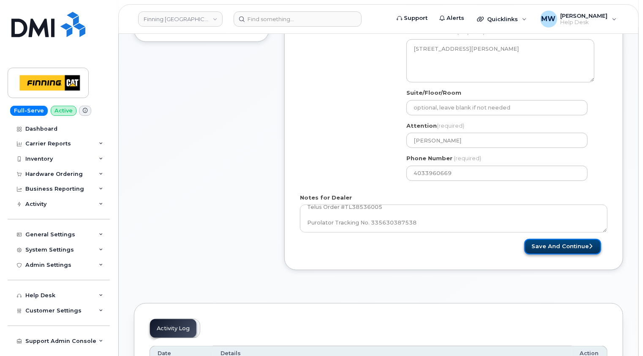
click at [568, 247] on button "Save and Continue" at bounding box center [562, 247] width 77 height 16
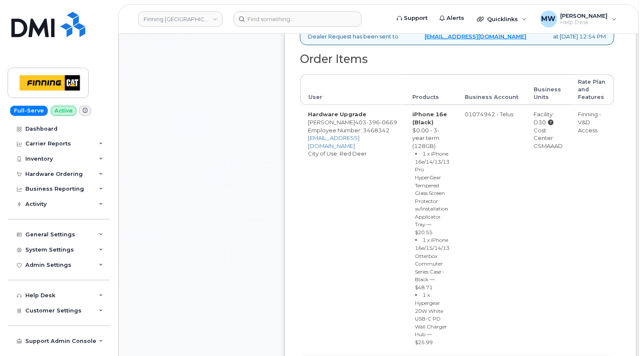
scroll to position [422, 0]
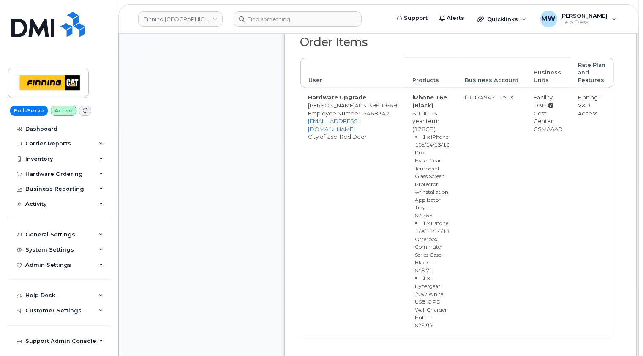
click at [380, 109] on span "0669" at bounding box center [388, 105] width 17 height 7
copy span "[PHONE_NUMBER]"
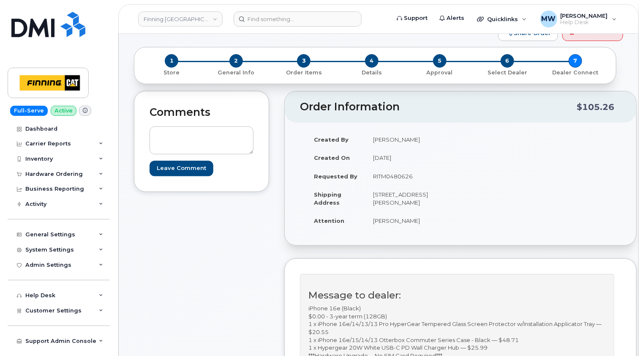
scroll to position [0, 0]
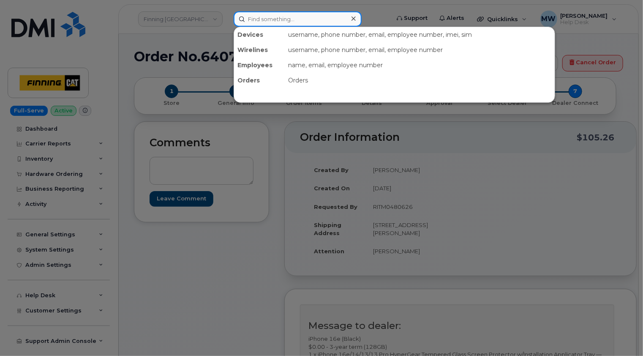
click at [286, 15] on input at bounding box center [298, 18] width 128 height 15
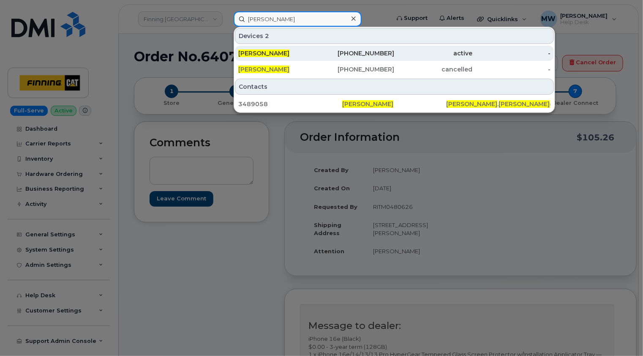
type input "kevin alessio"
click at [300, 54] on div "[PERSON_NAME]" at bounding box center [277, 53] width 78 height 8
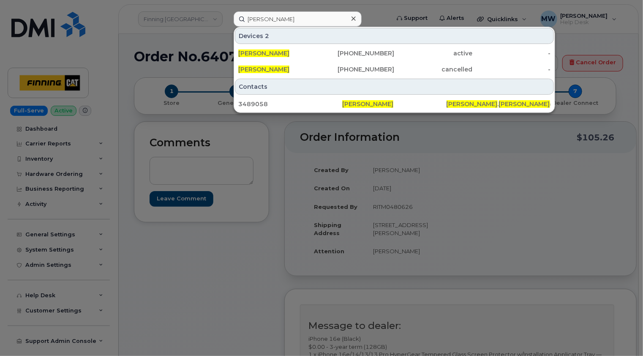
click at [352, 19] on icon at bounding box center [353, 18] width 4 height 7
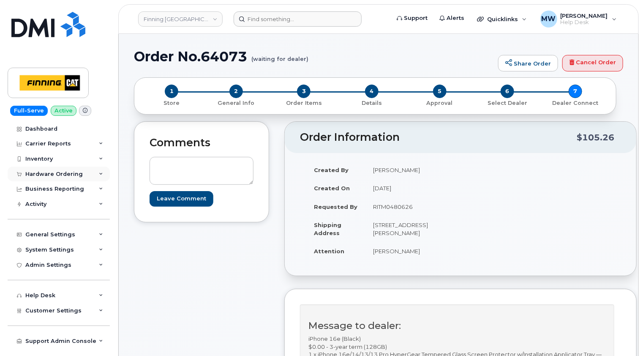
click at [59, 175] on div "Hardware Ordering" at bounding box center [53, 174] width 57 height 7
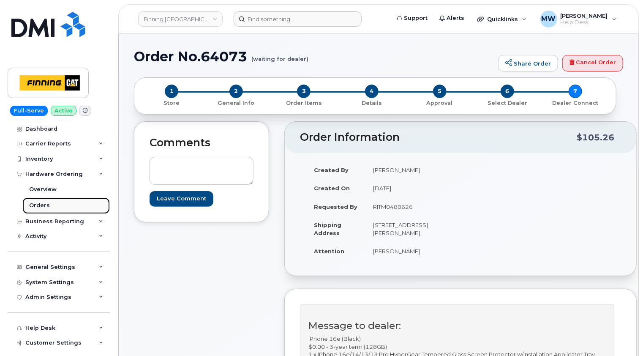
click at [42, 202] on div "Orders" at bounding box center [39, 205] width 21 height 8
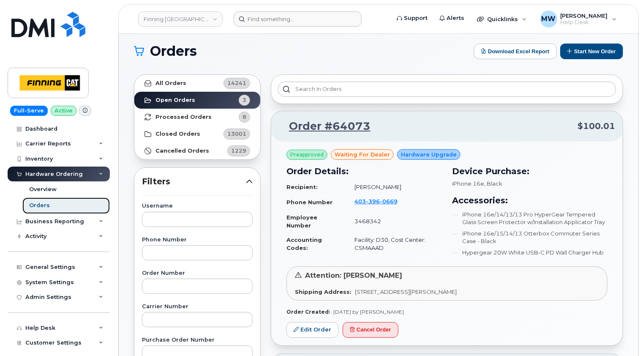
scroll to position [84, 0]
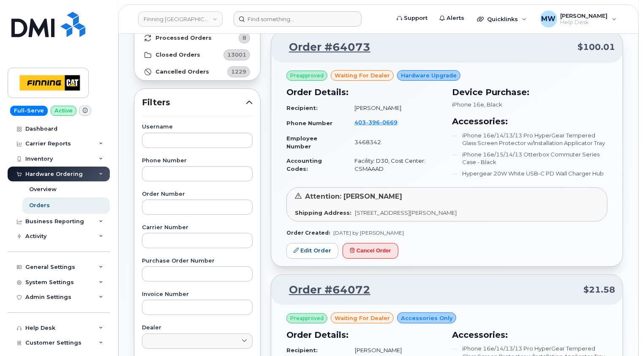
click at [582, 90] on h3 "Device Purchase:" at bounding box center [529, 92] width 155 height 13
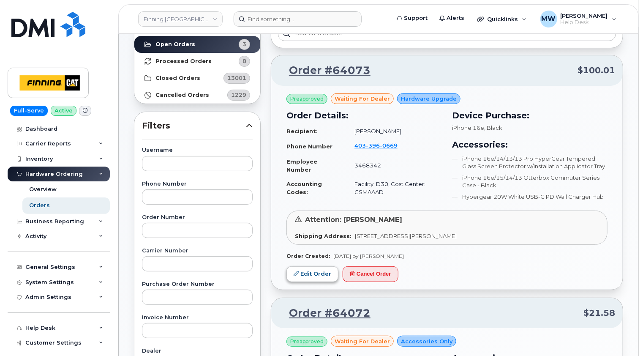
scroll to position [42, 0]
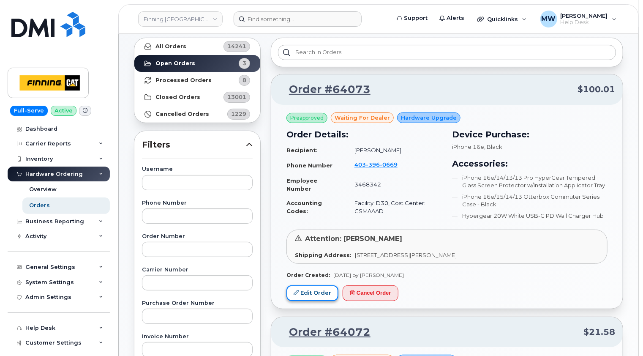
click at [314, 293] on link "Edit Order" at bounding box center [312, 293] width 52 height 16
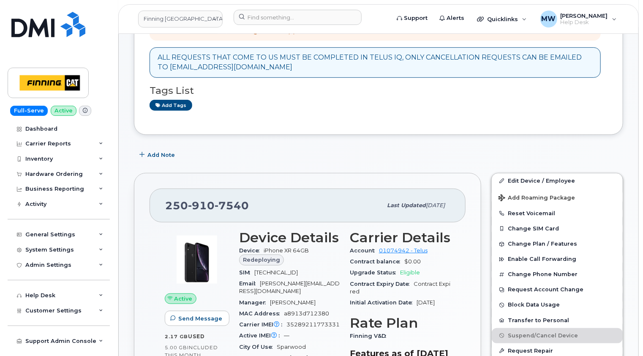
scroll to position [169, 0]
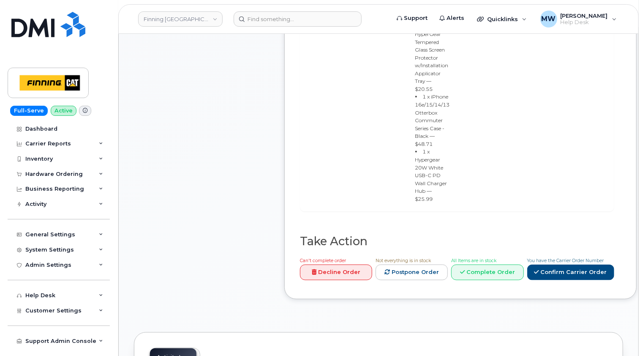
scroll to position [549, 0]
click at [562, 264] on link "Confirm Carrier Order" at bounding box center [570, 272] width 87 height 16
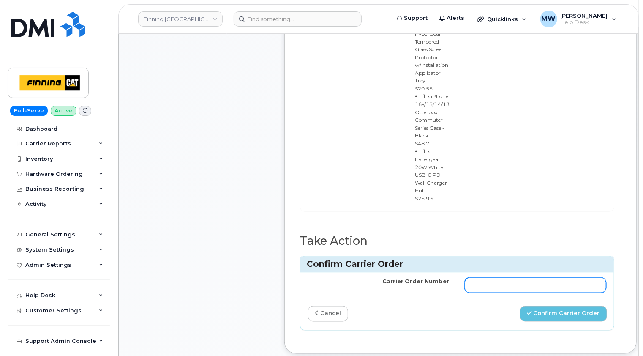
click at [483, 277] on input "Carrier Order Number" at bounding box center [535, 284] width 141 height 15
paste input "TL38536005"
type input "TL38536005"
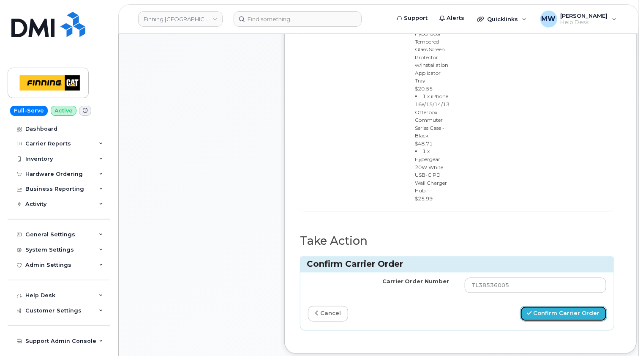
click at [540, 306] on button "Confirm Carrier Order" at bounding box center [563, 314] width 87 height 16
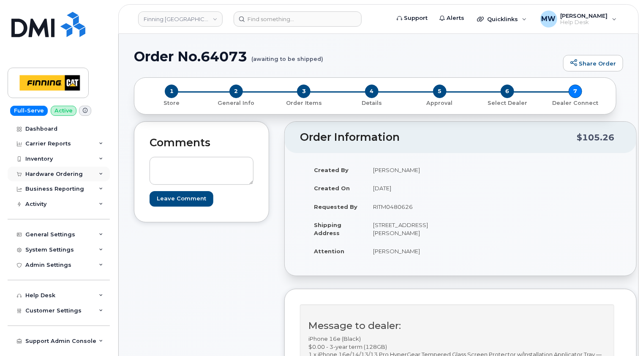
click at [68, 171] on div "Hardware Ordering" at bounding box center [53, 174] width 57 height 7
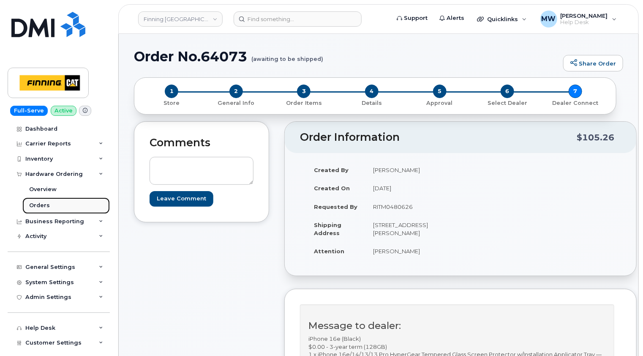
click at [40, 203] on div "Orders" at bounding box center [39, 205] width 21 height 8
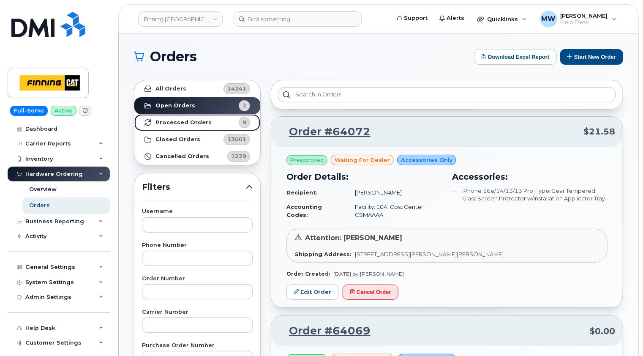
click at [193, 121] on strong "Processed Orders" at bounding box center [183, 122] width 56 height 7
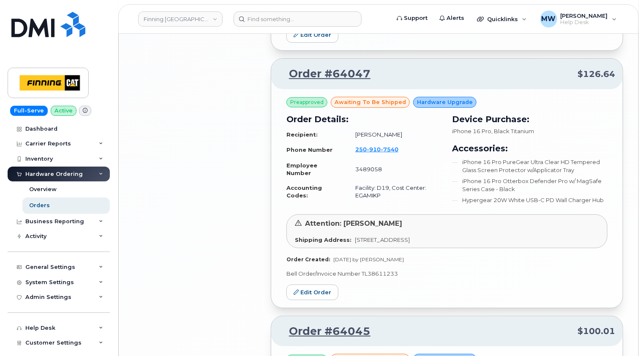
scroll to position [1647, 0]
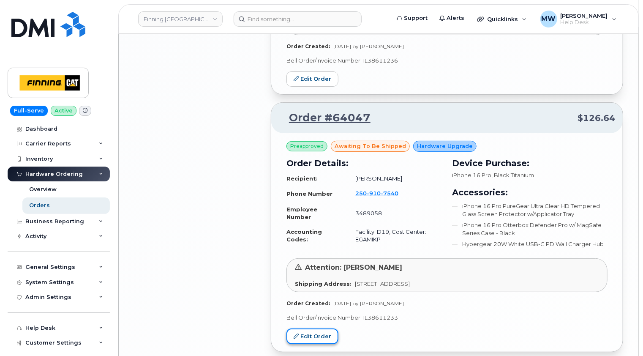
click at [316, 328] on link "Edit Order" at bounding box center [312, 336] width 52 height 16
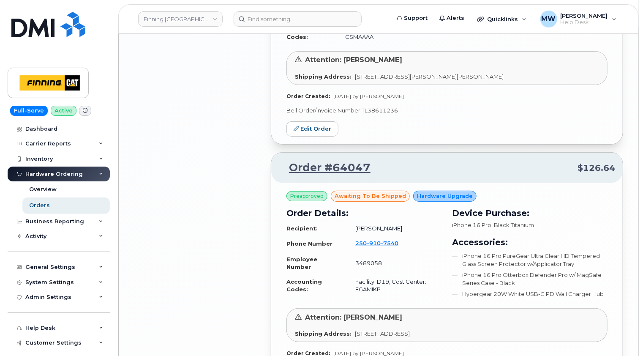
scroll to position [1386, 0]
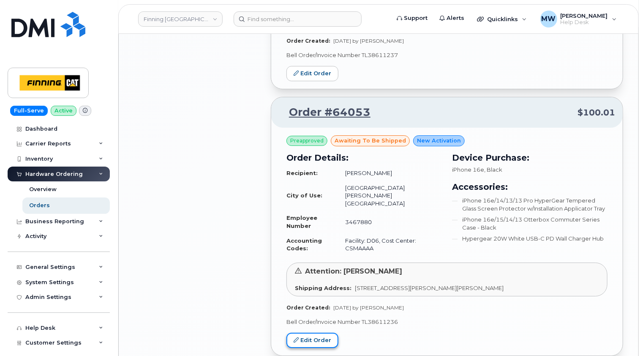
click at [310, 332] on link "Edit Order" at bounding box center [312, 340] width 52 height 16
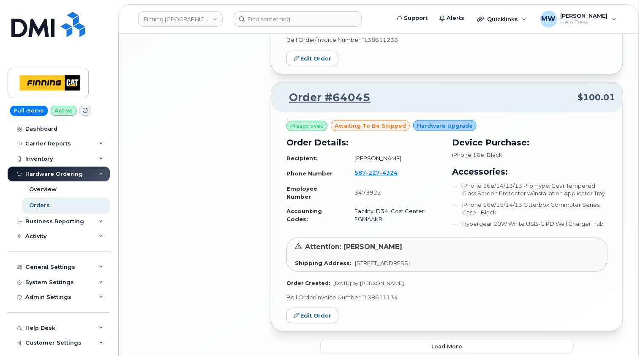
scroll to position [1935, 0]
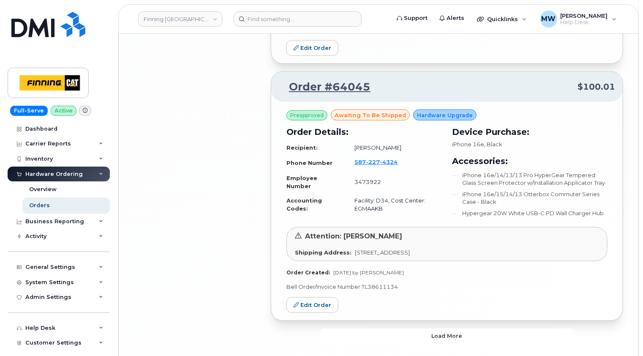
click at [442, 332] on span "Load more" at bounding box center [447, 336] width 31 height 8
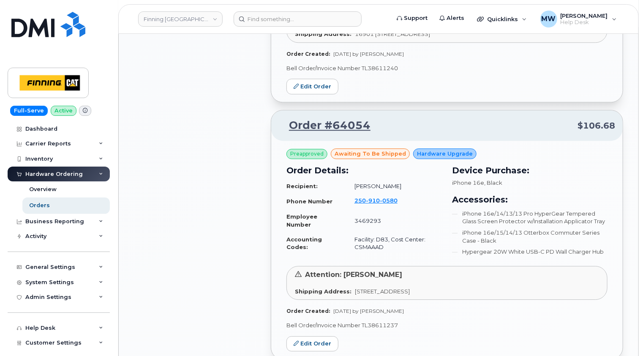
scroll to position [1155, 0]
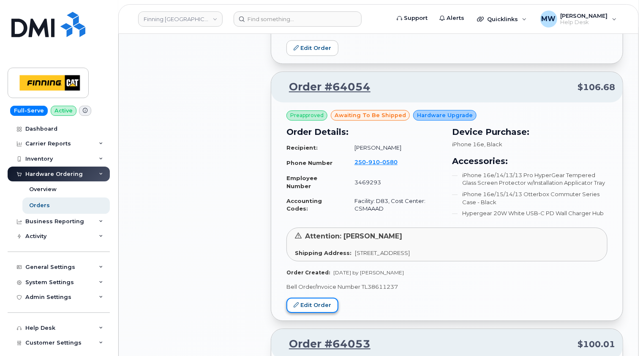
click at [316, 297] on link "Edit Order" at bounding box center [312, 305] width 52 height 16
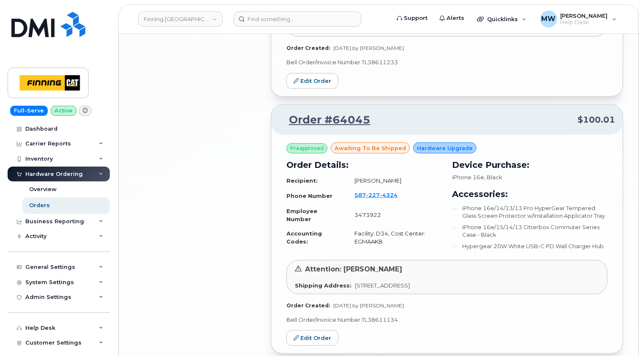
scroll to position [1915, 0]
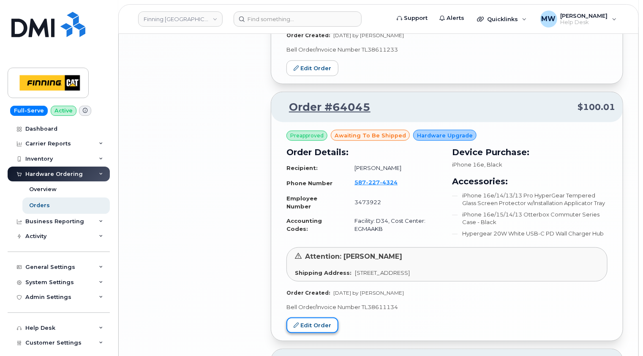
click at [313, 317] on link "Edit Order" at bounding box center [312, 325] width 52 height 16
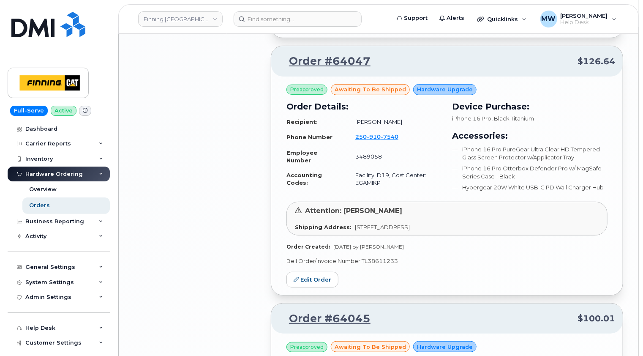
scroll to position [1619, 0]
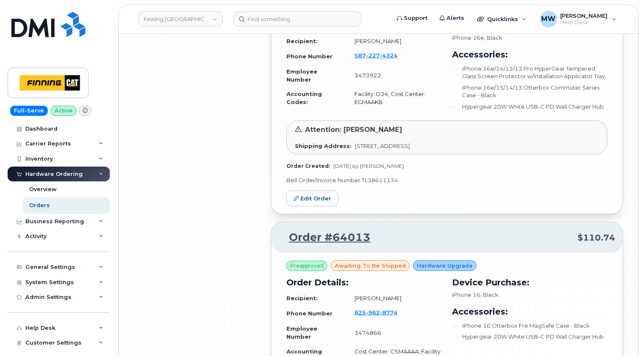
scroll to position [2168, 0]
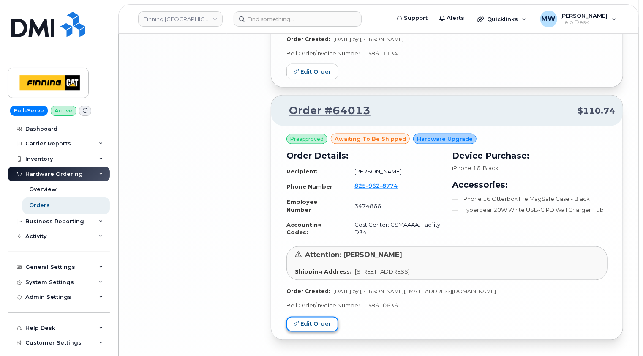
click at [317, 316] on link "Edit Order" at bounding box center [312, 324] width 52 height 16
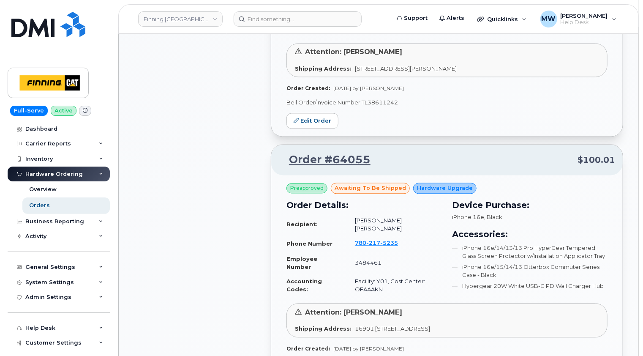
scroll to position [0, 0]
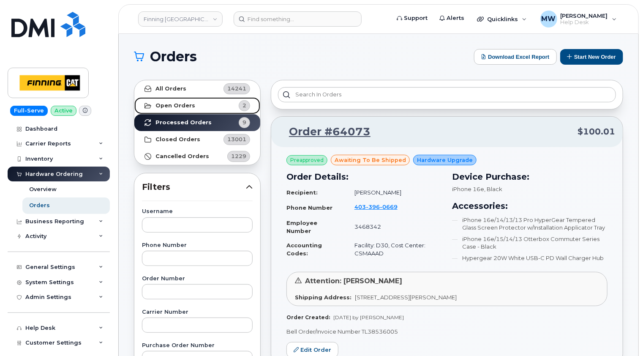
click at [169, 109] on link "Open Orders 2" at bounding box center [197, 105] width 126 height 17
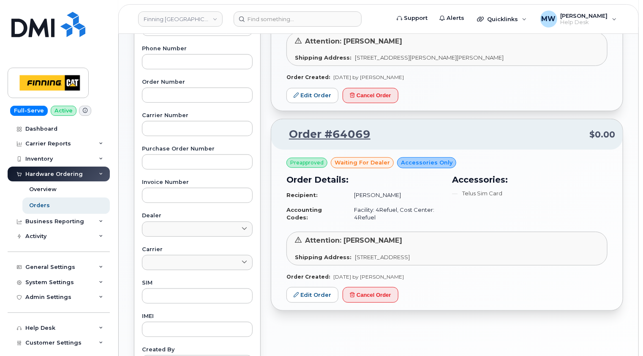
scroll to position [211, 0]
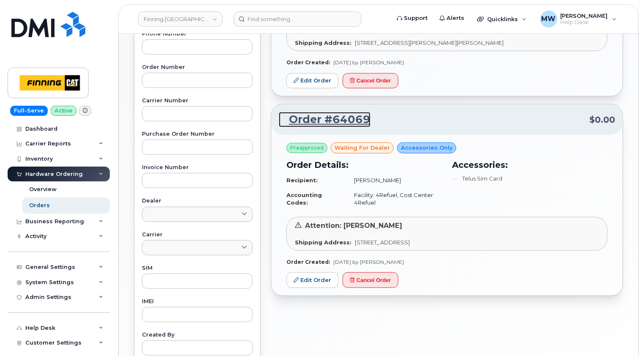
click at [336, 121] on link "Order #64069" at bounding box center [325, 119] width 92 height 15
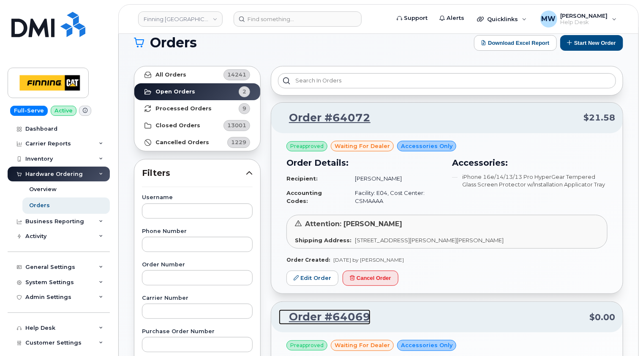
scroll to position [0, 0]
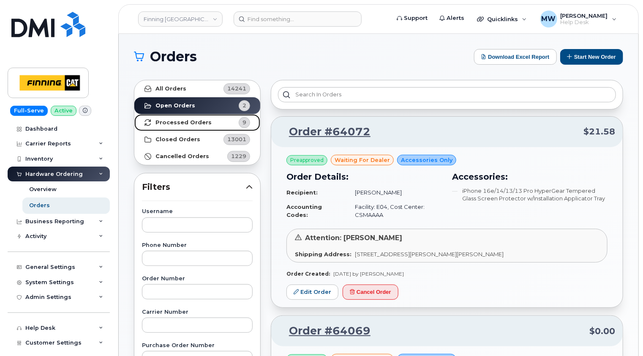
click at [171, 122] on strong "Processed Orders" at bounding box center [183, 122] width 56 height 7
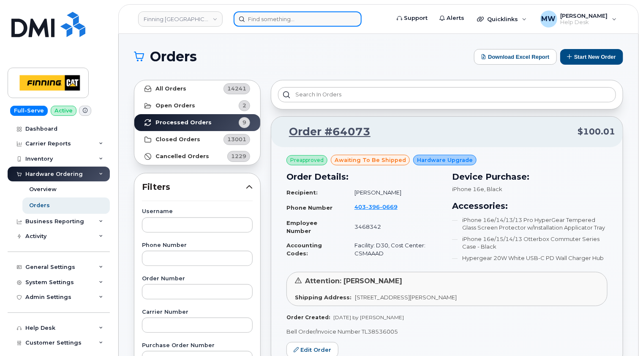
click at [288, 21] on input at bounding box center [298, 18] width 128 height 15
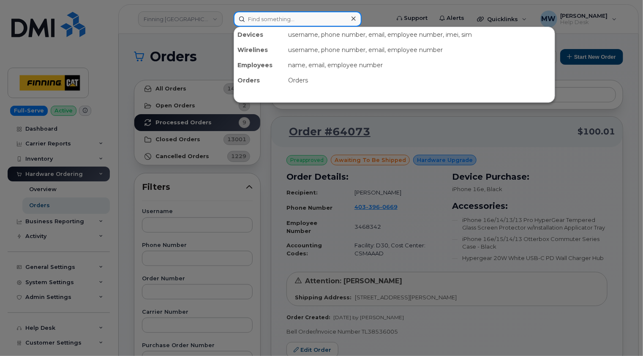
paste input "2369836543"
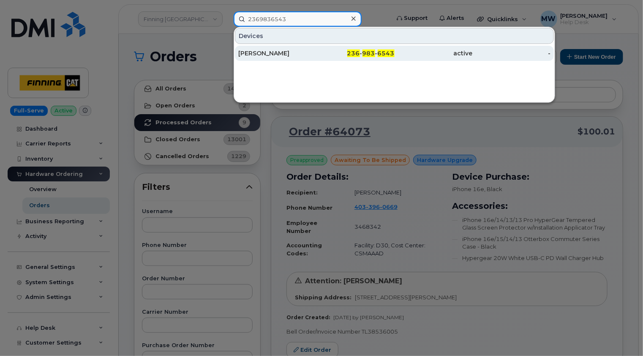
type input "2369836543"
click at [299, 52] on div "Devon Finn" at bounding box center [277, 53] width 78 height 8
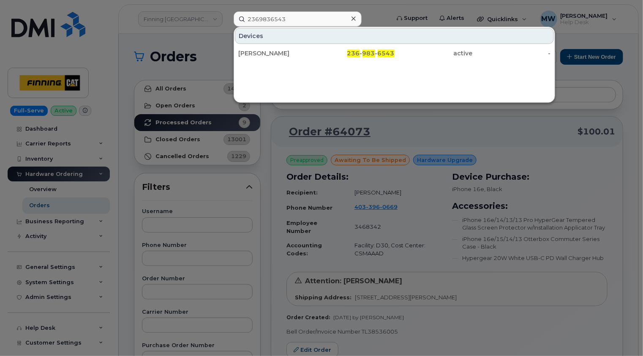
click at [354, 17] on icon at bounding box center [353, 18] width 4 height 4
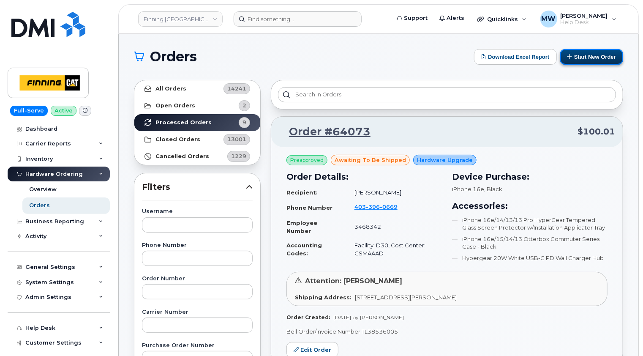
click at [600, 58] on button "Start New Order" at bounding box center [591, 57] width 63 height 16
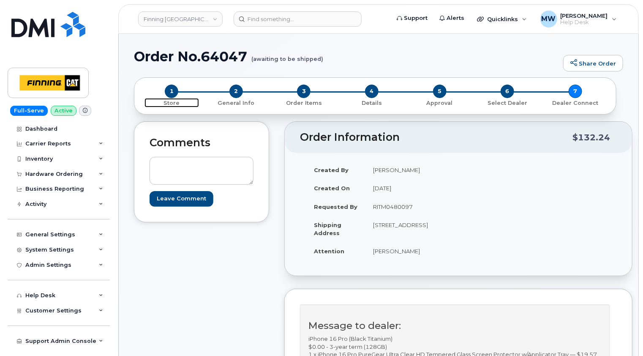
click at [171, 92] on span "1" at bounding box center [172, 91] width 14 height 14
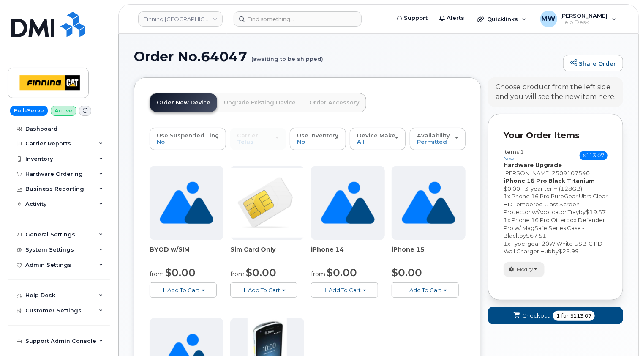
click at [530, 269] on span "Modify" at bounding box center [525, 269] width 16 height 8
click at [532, 282] on link "change" at bounding box center [544, 282] width 80 height 10
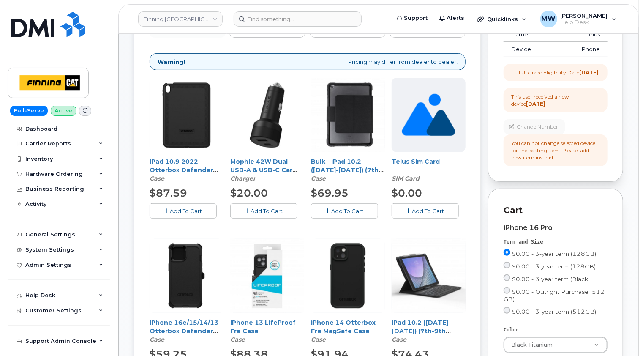
scroll to position [127, 0]
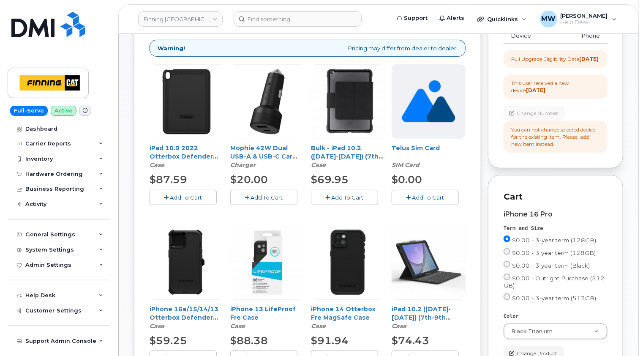
click at [429, 196] on span "Add To Cart" at bounding box center [428, 197] width 32 height 7
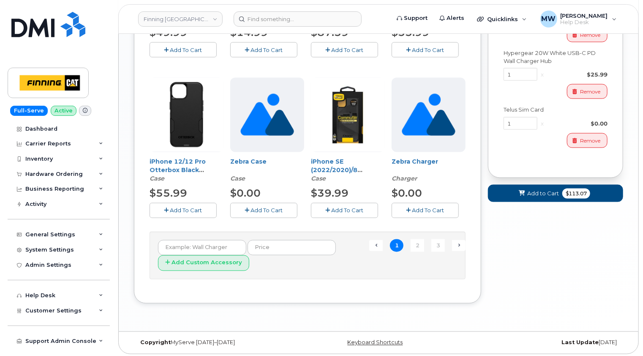
scroll to position [595, 0]
click at [539, 197] on span "Add to Cart" at bounding box center [543, 193] width 32 height 8
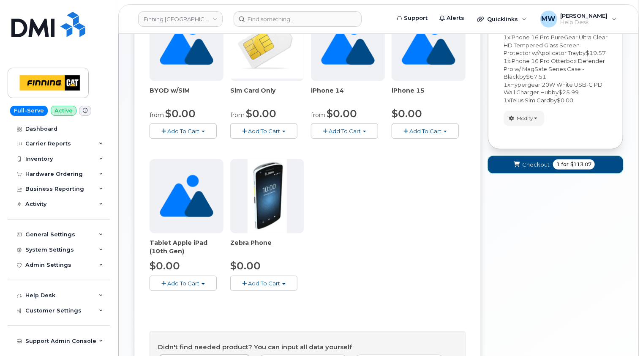
click at [532, 162] on span "Checkout" at bounding box center [535, 164] width 27 height 8
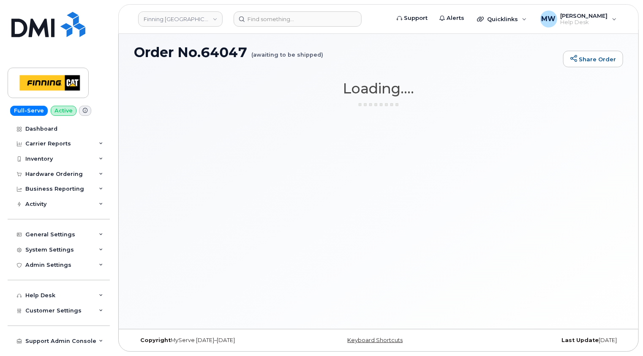
scroll to position [4, 0]
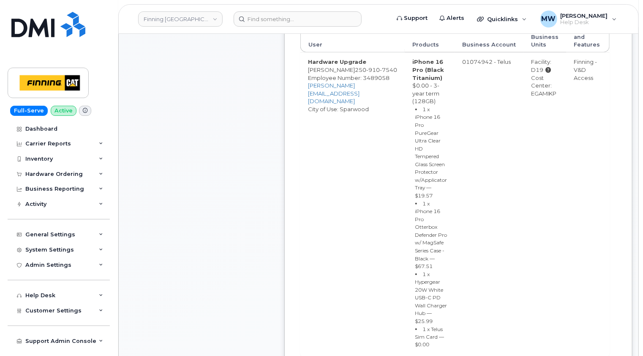
scroll to position [507, 0]
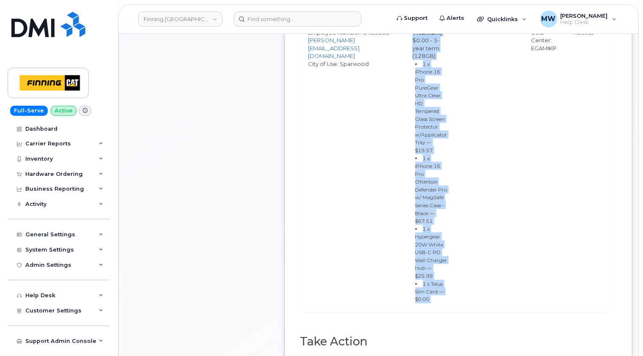
drag, startPoint x: 451, startPoint y: 256, endPoint x: 436, endPoint y: 45, distance: 211.3
click at [436, 45] on tr "Hardware Upgrade [PERSON_NAME] [PHONE_NUMBER] Employee Number: 3489058 [PERSON_…" at bounding box center [454, 159] width 309 height 305
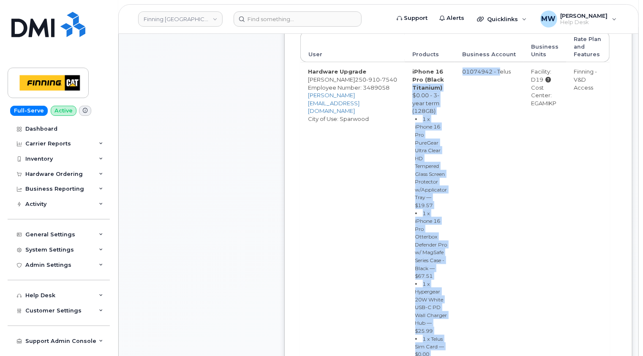
scroll to position [465, 0]
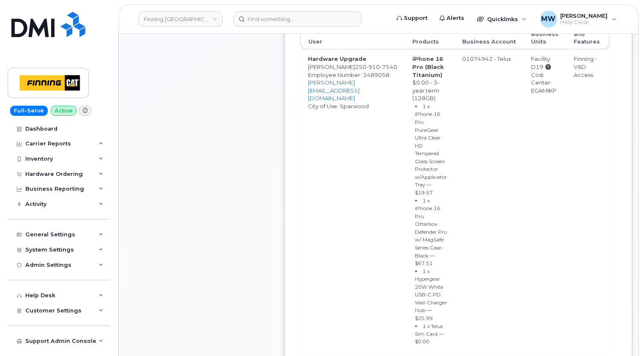
drag, startPoint x: 462, startPoint y: 198, endPoint x: 462, endPoint y: 208, distance: 9.7
click at [462, 198] on td "01074942 - Telus" at bounding box center [489, 201] width 69 height 305
drag, startPoint x: 441, startPoint y: 293, endPoint x: 396, endPoint y: 81, distance: 217.1
click at [405, 81] on td "iPhone 16 Pro (Black Titanium) $0.00 - 3-year term (128GB) 1 x iPhone 16 Pro Pu…" at bounding box center [430, 201] width 50 height 305
copy td "iPhone 16 Pro (Black Titanium) $0.00 - 3-year term (128GB) 1 x iPhone 16 Pro Pu…"
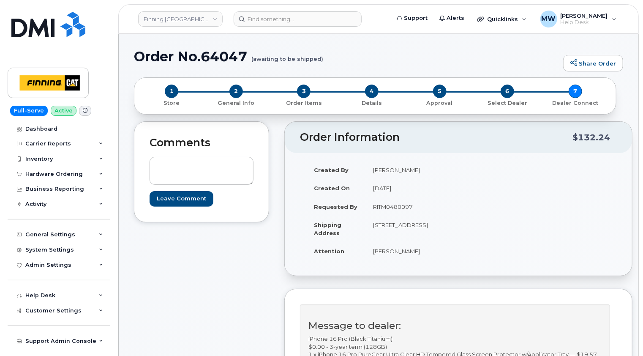
scroll to position [0, 0]
click at [235, 90] on span "2" at bounding box center [236, 91] width 14 height 14
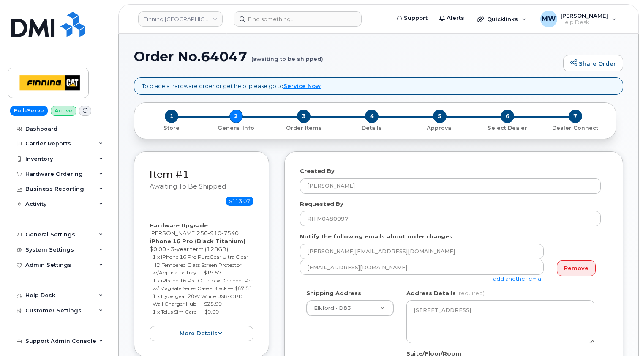
select select
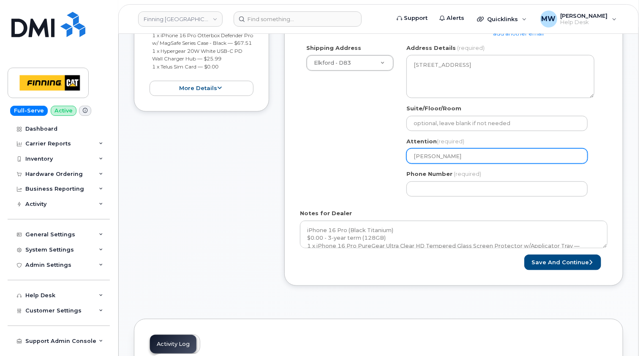
scroll to position [296, 0]
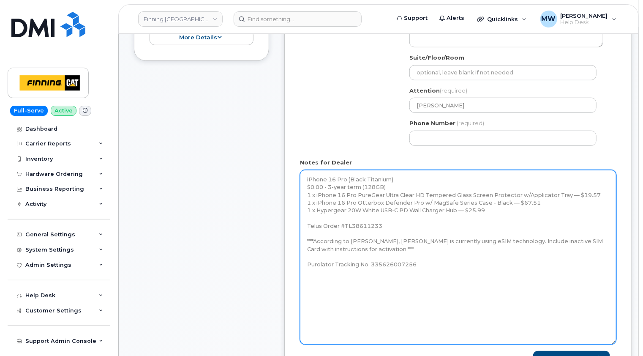
drag, startPoint x: 606, startPoint y: 195, endPoint x: 615, endPoint y: 348, distance: 152.7
click at [615, 344] on textarea "iPhone 16 Pro (Black Titanium) $0.00 - 3-year term (128GB) 1 x iPhone 16 Pro Pu…" at bounding box center [458, 257] width 316 height 174
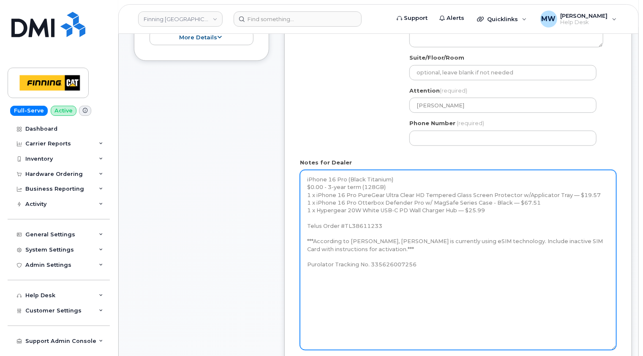
drag, startPoint x: 495, startPoint y: 212, endPoint x: 304, endPoint y: 182, distance: 193.3
click at [304, 182] on textarea "iPhone 16 Pro (Black Titanium) $0.00 - 3-year term (128GB) 1 x iPhone 16 Pro Pu…" at bounding box center [458, 260] width 316 height 180
paste textarea "1 x Telus Sim Card — $0.00"
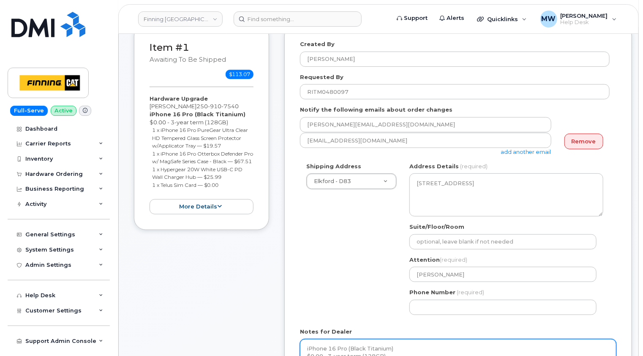
scroll to position [0, 0]
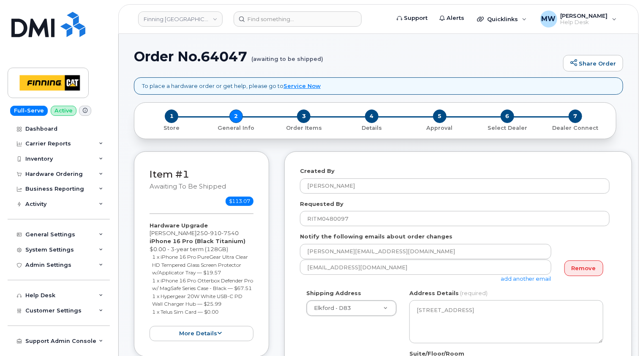
type textarea "iPhone 16 Pro (Black Titanium) $0.00 - 3-year term (128GB) 1 x iPhone 16 Pro Pu…"
click at [221, 229] on span "7540" at bounding box center [229, 232] width 17 height 7
copy span "250 910 7540"
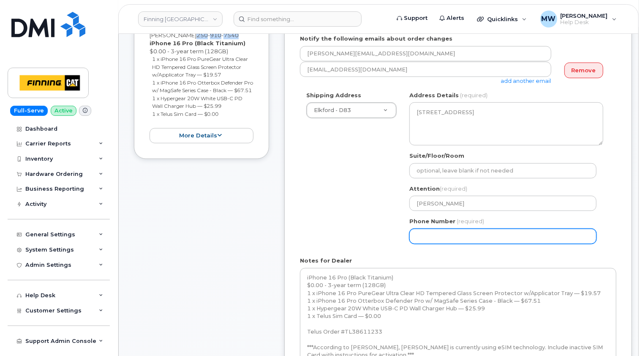
scroll to position [211, 0]
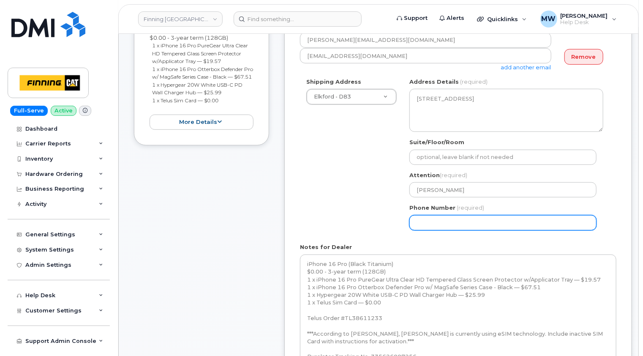
click at [445, 220] on input "Phone Number" at bounding box center [502, 222] width 187 height 15
paste input "2509107540"
select select
type input "2509107540"
click at [604, 234] on div "BC Elkford Search your address... Manually edit your address Click to search No…" at bounding box center [506, 157] width 207 height 159
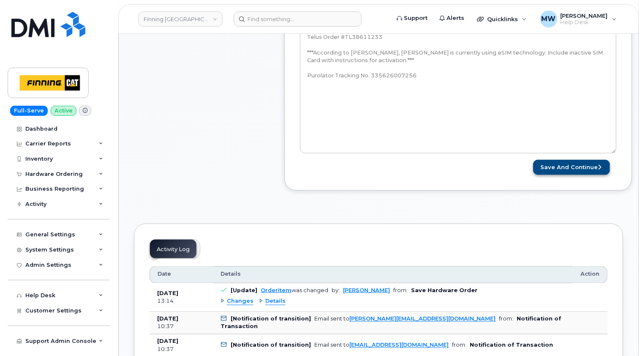
scroll to position [507, 0]
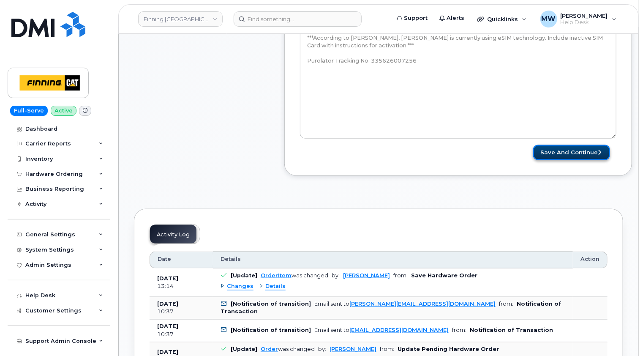
click at [572, 149] on button "Save and Continue" at bounding box center [571, 153] width 77 height 16
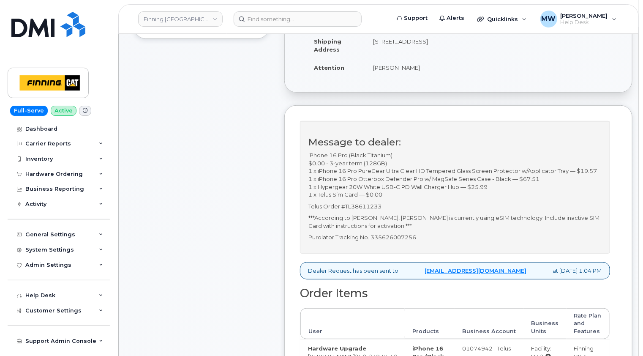
scroll to position [169, 0]
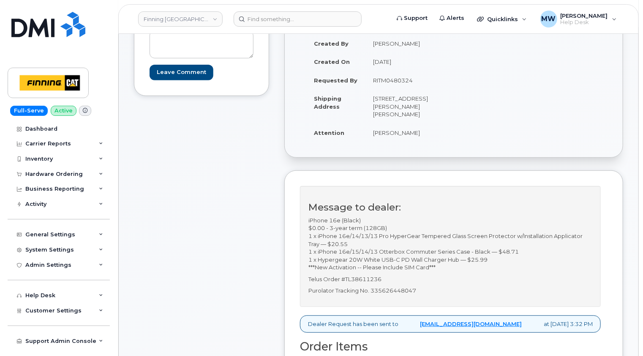
scroll to position [169, 0]
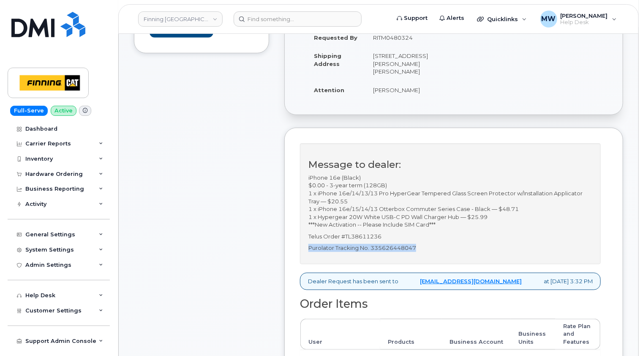
drag, startPoint x: 424, startPoint y: 255, endPoint x: 309, endPoint y: 256, distance: 114.5
click at [309, 252] on p "Purolator Tracking No. 335626448047" at bounding box center [450, 248] width 284 height 8
copy p "Purolator Tracking No. 335626448047"
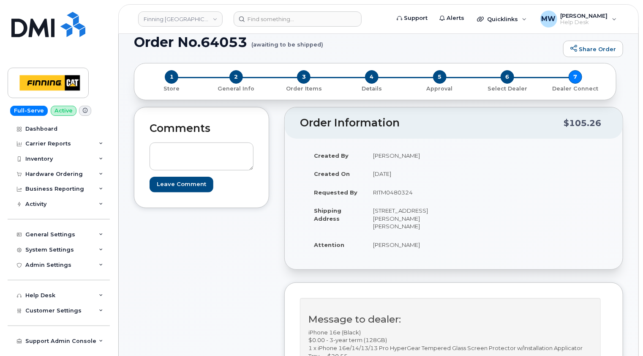
scroll to position [0, 0]
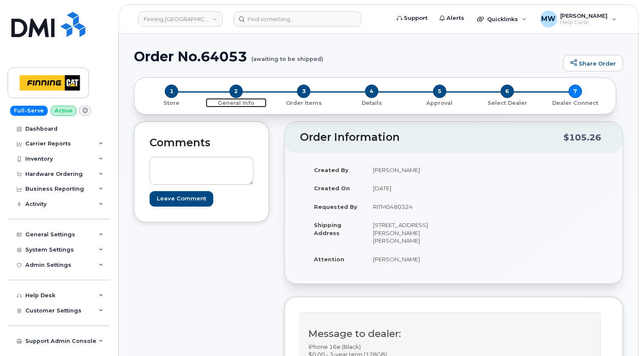
click at [236, 91] on span "2" at bounding box center [236, 91] width 14 height 14
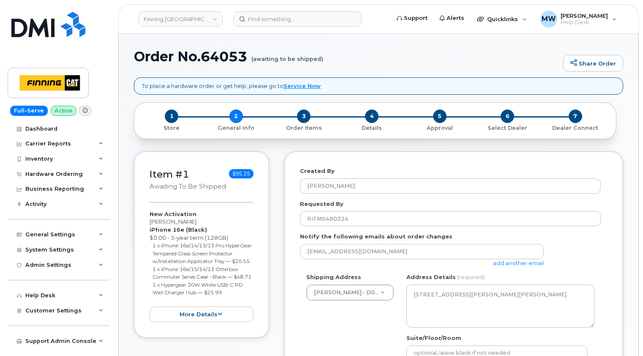
select select
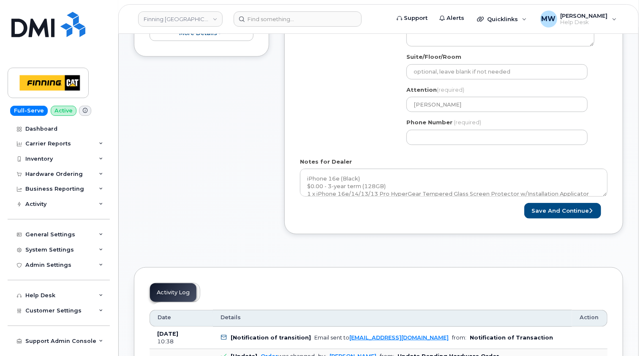
scroll to position [296, 0]
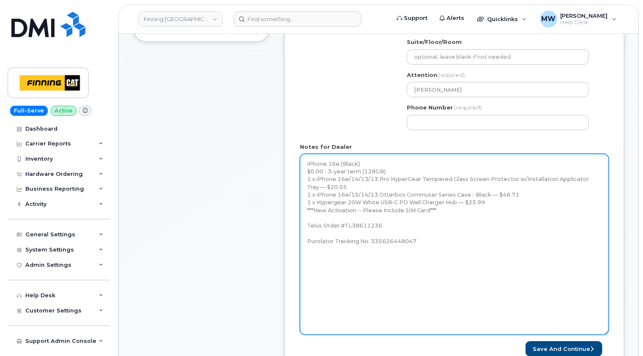
drag, startPoint x: 605, startPoint y: 179, endPoint x: 606, endPoint y: 332, distance: 153.3
click at [606, 332] on textarea "iPhone 16e (Black) $0.00 - 3-year term (128GB) 1 x iPhone 16e/14/13/13 Pro Hype…" at bounding box center [454, 244] width 309 height 181
drag, startPoint x: 409, startPoint y: 241, endPoint x: 431, endPoint y: 239, distance: 22.1
click at [410, 242] on textarea "iPhone 16e (Black) $0.00 - 3-year term (128GB) 1 x iPhone 16e/14/13/13 Pro Hype…" at bounding box center [454, 244] width 309 height 181
click at [436, 239] on textarea "iPhone 16e (Black) $0.00 - 3-year term (128GB) 1 x iPhone 16e/14/13/13 Pro Hype…" at bounding box center [454, 244] width 309 height 181
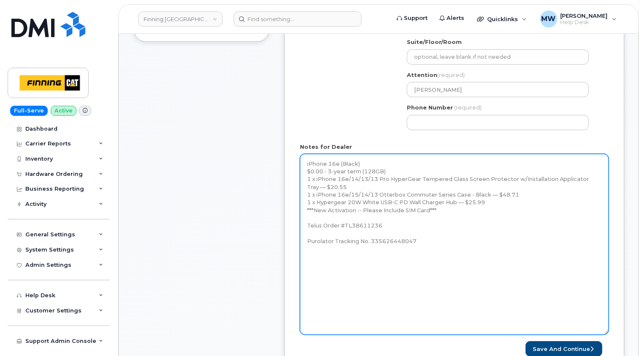
paste textarea "iPhone 16e (#2009) S/N: HWQ54CPYD9 IMEI: [TECHNICAL_ID] SIM: [TECHNICAL_ID] *Ne…"
drag, startPoint x: 413, startPoint y: 285, endPoint x: 373, endPoint y: 285, distance: 40.5
click at [373, 285] on textarea "iPhone 16e (Black) $0.00 - 3-year term (128GB) 1 x iPhone 16e/14/13/13 Pro Hype…" at bounding box center [454, 244] width 309 height 181
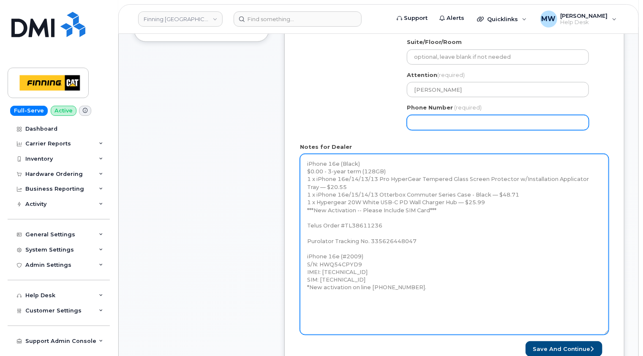
type textarea "iPhone 16e (Black) $0.00 - 3-year term (128GB) 1 x iPhone 16e/14/13/13 Pro Hype…"
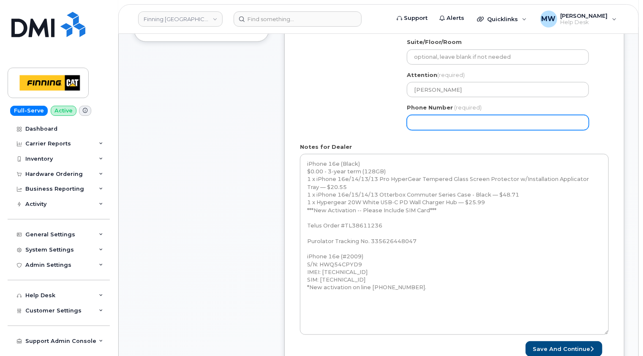
click at [424, 122] on input "Phone Number" at bounding box center [498, 122] width 182 height 15
click at [427, 121] on input "Phone Number" at bounding box center [498, 122] width 182 height 15
click at [439, 120] on input "Phone Number" at bounding box center [498, 122] width 182 height 15
select select
type input "5876452773"
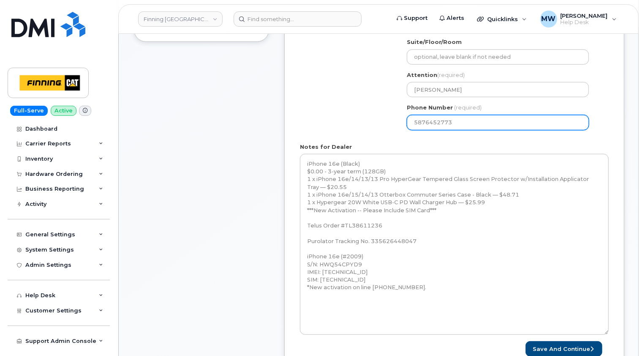
click at [612, 128] on div "Created By Matthew Walshe Requested By RITM0480324 Notify the following emails …" at bounding box center [454, 114] width 340 height 517
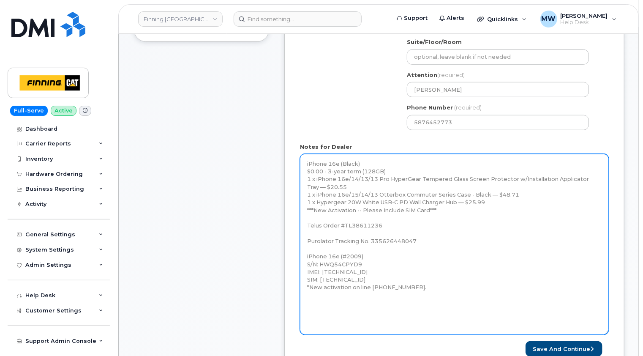
click at [429, 285] on textarea "iPhone 16e (Black) $0.00 - 3-year term (128GB) 1 x iPhone 16e/14/13/13 Pro Hype…" at bounding box center [454, 244] width 309 height 181
click at [405, 297] on textarea "iPhone 16e (Black) $0.00 - 3-year term (128GB) 1 x iPhone 16e/14/13/13 Pro Hype…" at bounding box center [454, 244] width 309 height 181
click at [449, 286] on textarea "iPhone 16e (Black) $0.00 - 3-year term (128GB) 1 x iPhone 16e/14/13/13 Pro Hype…" at bounding box center [454, 244] width 309 height 181
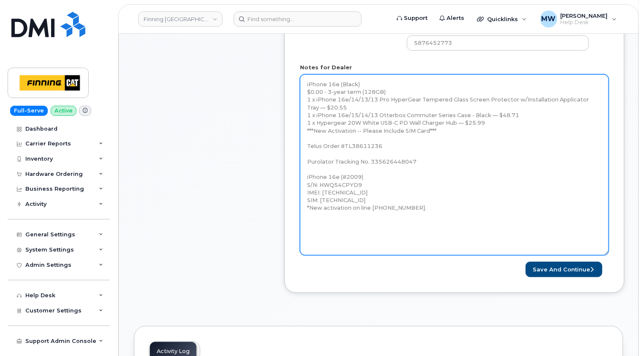
scroll to position [380, 0]
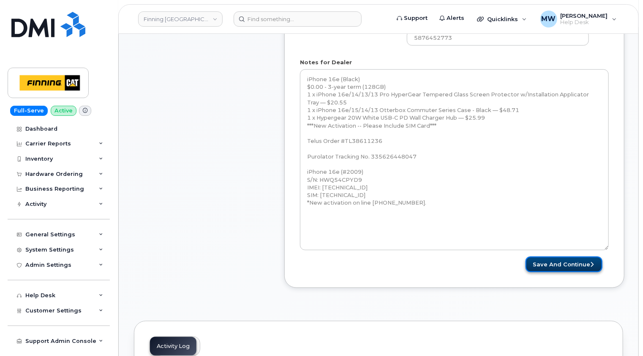
click at [568, 264] on button "Save and Continue" at bounding box center [563, 264] width 77 height 16
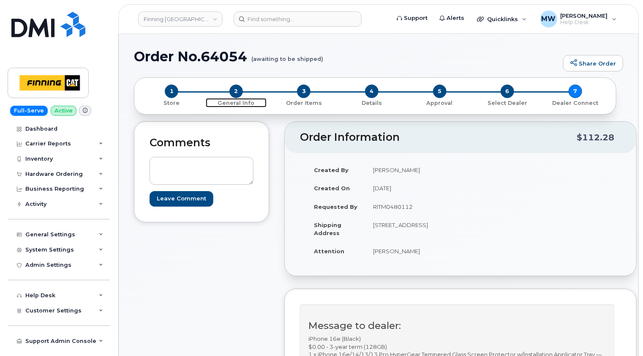
click at [237, 92] on span "2" at bounding box center [236, 91] width 14 height 14
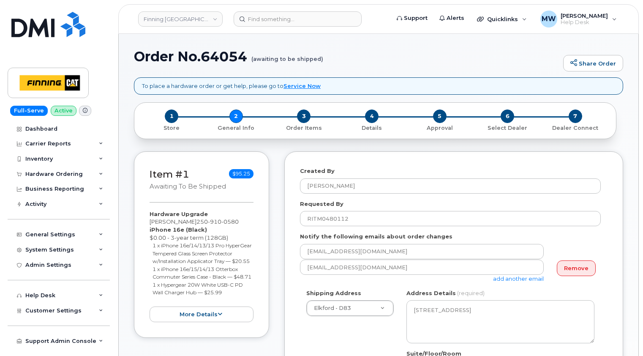
select select
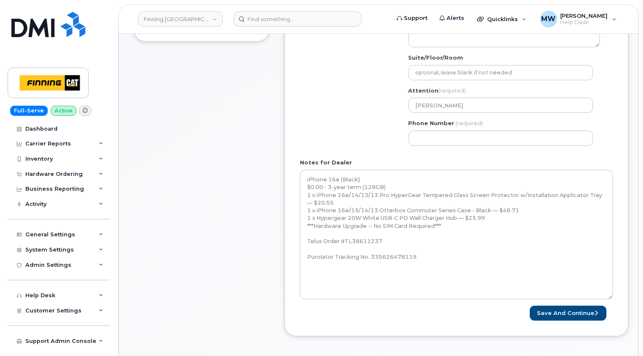
drag, startPoint x: 607, startPoint y: 195, endPoint x: 612, endPoint y: 297, distance: 101.9
click at [612, 297] on div "Notes for Dealer iPhone 16e (Black) $0.00 - 3-year term (128GB) 1 x iPhone 16e/…" at bounding box center [456, 228] width 313 height 141
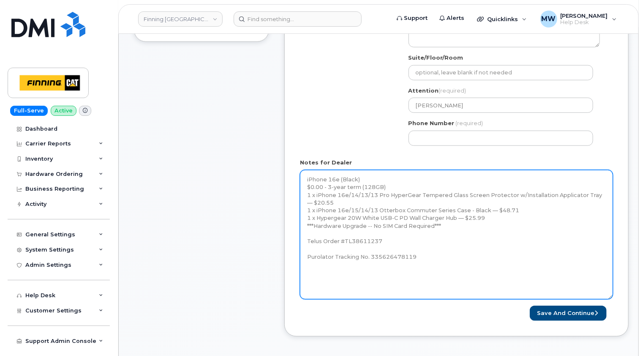
drag, startPoint x: 428, startPoint y: 255, endPoint x: 307, endPoint y: 257, distance: 120.8
click at [307, 257] on textarea "iPhone 16e (Black) $0.00 - 3-year term (128GB) 1 x iPhone 16e/14/13/13 Pro Hype…" at bounding box center [456, 234] width 313 height 129
click at [426, 254] on textarea "iPhone 16e (Black) $0.00 - 3-year term (128GB) 1 x iPhone 16e/14/13/13 Pro Hype…" at bounding box center [456, 234] width 313 height 129
paste textarea "iPhone 16e (#2010) S/N: M37T9VHTWQ IMEI: [TECHNICAL_ID] *Hardware upgrade on li…"
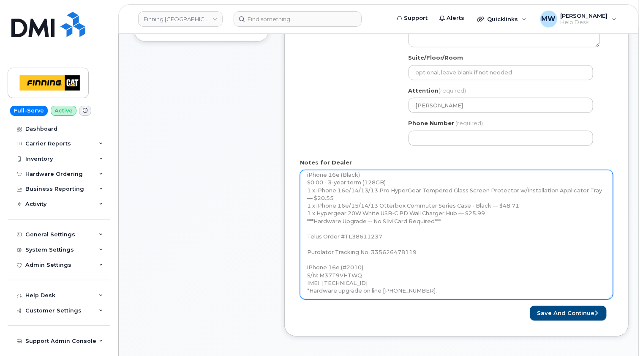
scroll to position [6, 0]
drag, startPoint x: 423, startPoint y: 288, endPoint x: 383, endPoint y: 288, distance: 39.7
click at [383, 288] on textarea "iPhone 16e (Black) $0.00 - 3-year term (128GB) 1 x iPhone 16e/14/13/13 Pro Hype…" at bounding box center [456, 234] width 313 height 129
type textarea "iPhone 16e (Black) $0.00 - 3-year term (128GB) 1 x iPhone 16e/14/13/13 Pro Hype…"
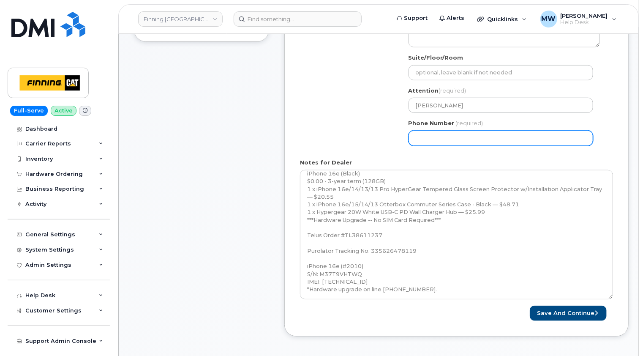
click at [431, 132] on input "Phone Number" at bounding box center [500, 138] width 185 height 15
paste input "2509100580"
click at [429, 137] on input "Phone Number" at bounding box center [500, 138] width 185 height 15
click at [441, 136] on input "Phone Number" at bounding box center [500, 138] width 185 height 15
select select
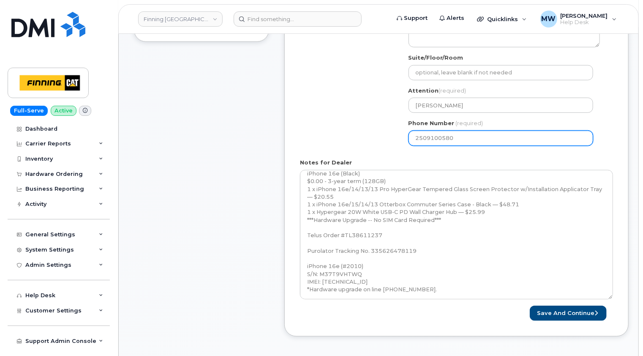
click at [480, 137] on input "2509100580" at bounding box center [500, 138] width 185 height 15
type input "2509100580"
click at [602, 156] on form "Created By [PERSON_NAME] Requested By RITM0480112 Notify the following emails a…" at bounding box center [456, 95] width 313 height 449
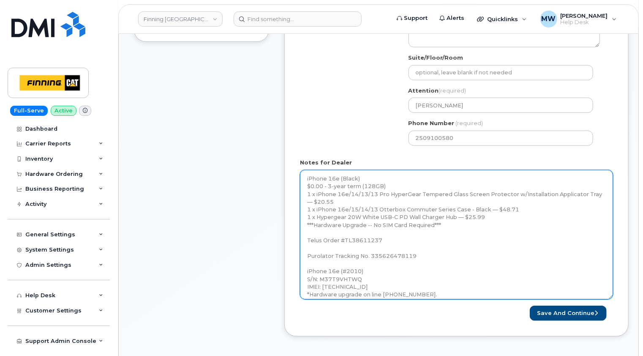
scroll to position [0, 0]
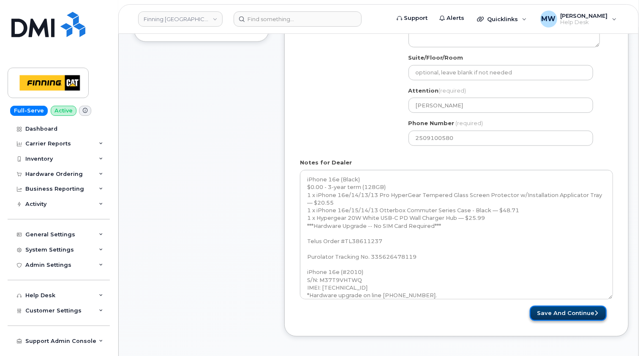
click at [582, 311] on button "Save and Continue" at bounding box center [568, 313] width 77 height 16
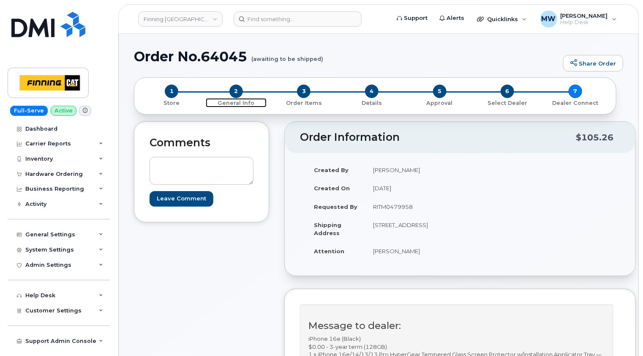
drag, startPoint x: 234, startPoint y: 92, endPoint x: 243, endPoint y: 92, distance: 8.9
click at [234, 92] on span "2" at bounding box center [236, 91] width 14 height 14
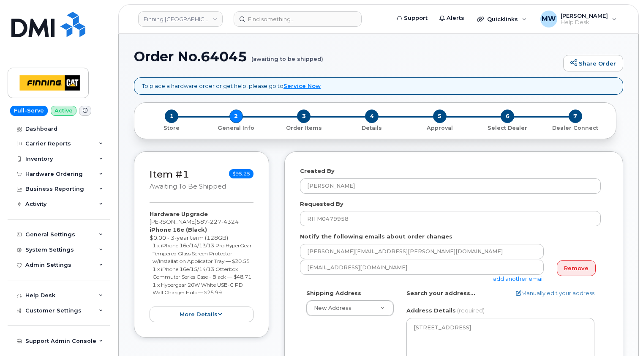
select select
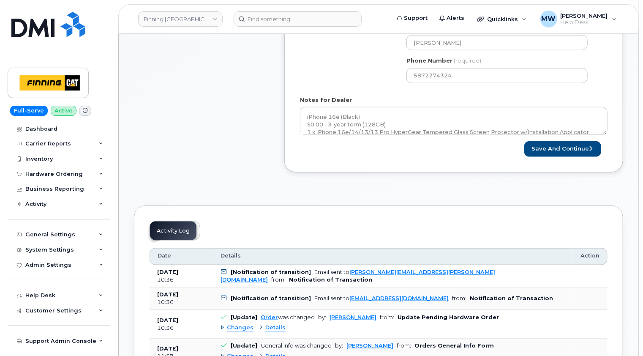
scroll to position [422, 0]
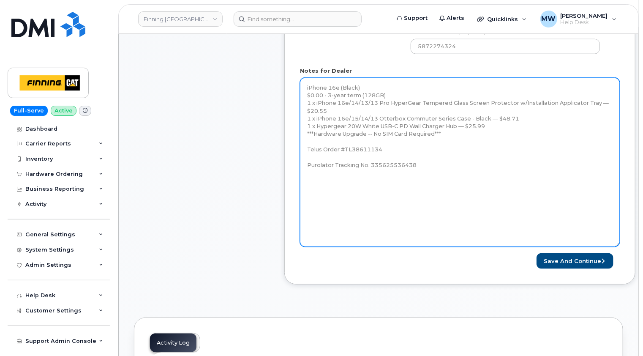
drag, startPoint x: 606, startPoint y: 102, endPoint x: 618, endPoint y: 245, distance: 143.3
click at [618, 245] on textarea "iPhone 16e (Black) $0.00 - 3-year term (128GB) 1 x iPhone 16e/14/13/13 Pro Hype…" at bounding box center [460, 162] width 320 height 169
click at [434, 165] on textarea "iPhone 16e (Black) $0.00 - 3-year term (128GB) 1 x iPhone 16e/14/13/13 Pro Hype…" at bounding box center [460, 163] width 320 height 170
paste textarea "iPhone 16e (#2011) S/N: KG521FX99R IMEI: 353927601250365 *Hardware upgrade on l…"
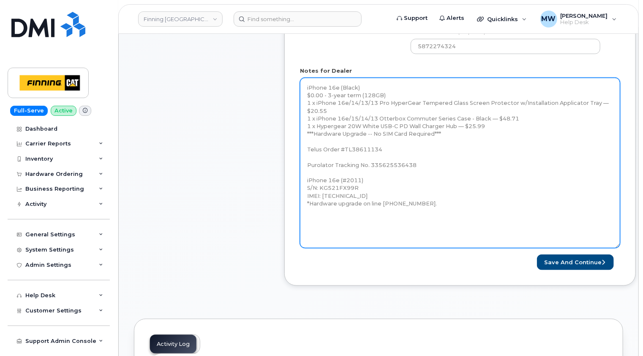
drag, startPoint x: 420, startPoint y: 164, endPoint x: 307, endPoint y: 162, distance: 112.8
click at [307, 162] on textarea "iPhone 16e (Black) $0.00 - 3-year term (128GB) 1 x iPhone 16e/14/13/13 Pro Hype…" at bounding box center [460, 163] width 320 height 170
type textarea "iPhone 16e (Black) $0.00 - 3-year term (128GB) 1 x iPhone 16e/14/13/13 Pro Hype…"
click at [435, 206] on textarea "iPhone 16e (Black) $0.00 - 3-year term (128GB) 1 x iPhone 16e/14/13/13 Pro Hype…" at bounding box center [460, 163] width 320 height 170
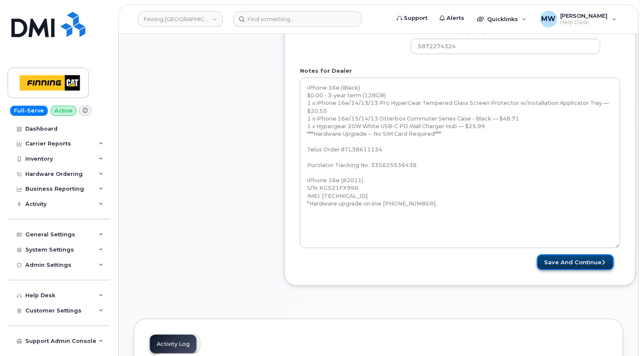
click at [581, 261] on button "Save and Continue" at bounding box center [575, 262] width 77 height 16
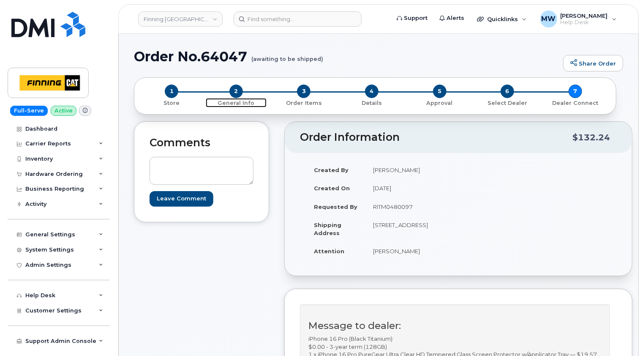
click at [234, 89] on span "2" at bounding box center [236, 91] width 14 height 14
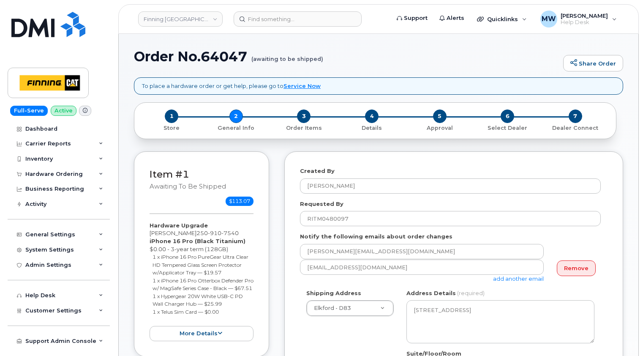
select select
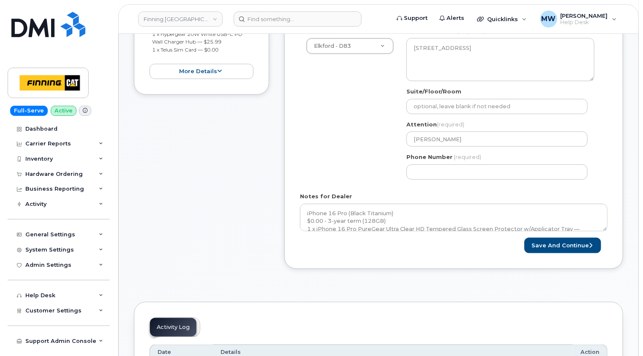
scroll to position [296, 0]
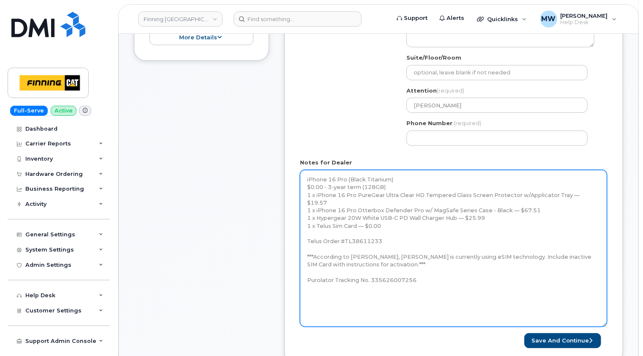
drag, startPoint x: 606, startPoint y: 194, endPoint x: 605, endPoint y: 330, distance: 136.0
click at [605, 326] on textarea "iPhone 16 Pro (Black Titanium) $0.00 - 3-year term (128GB) 1 x iPhone 16 Pro Pu…" at bounding box center [453, 248] width 307 height 157
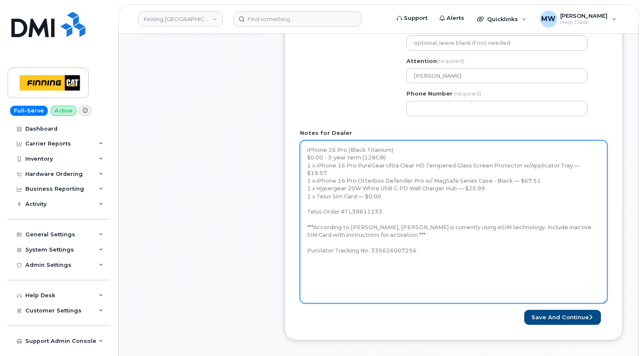
scroll to position [338, 0]
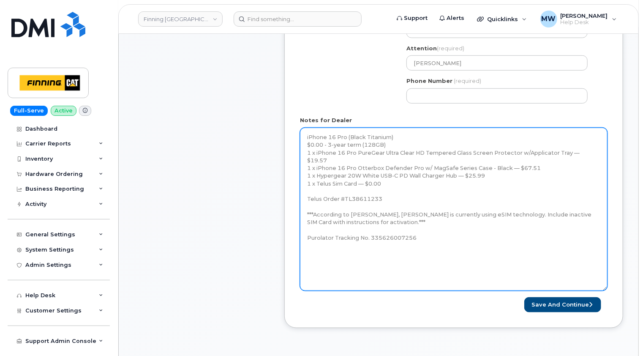
click at [422, 230] on textarea "iPhone 16 Pro (Black Titanium) $0.00 - 3-year term (128GB) 1 x iPhone 16 Pro Pu…" at bounding box center [453, 209] width 307 height 163
paste textarea "iPhone 16 Pro (#2012) S/N: LY2YGVVWDC IMEI: [TECHNICAL_ID] *Hardware upgrade on…"
drag, startPoint x: 424, startPoint y: 266, endPoint x: 383, endPoint y: 266, distance: 40.1
click at [383, 266] on textarea "iPhone 16 Pro (Black Titanium) $0.00 - 3-year term (128GB) 1 x iPhone 16 Pro Pu…" at bounding box center [453, 209] width 307 height 163
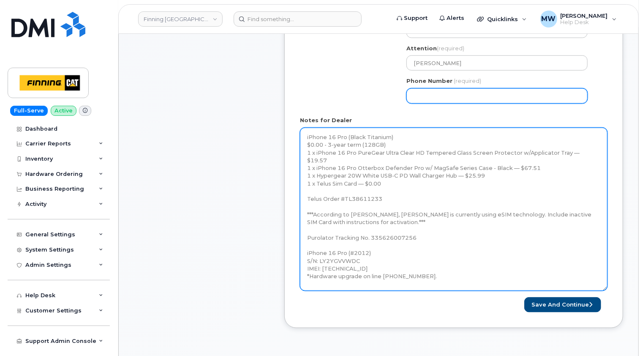
type textarea "iPhone 16 Pro (Black Titanium) $0.00 - 3-year term (128GB) 1 x iPhone 16 Pro Pu…"
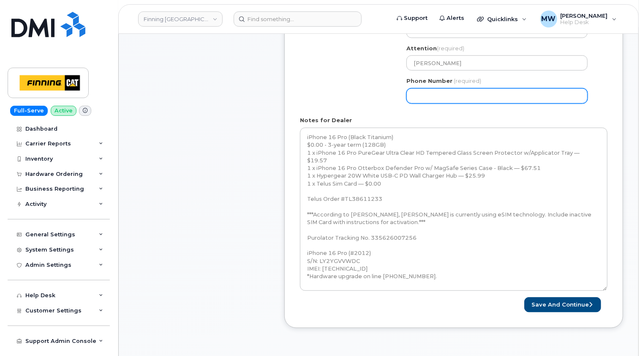
click at [417, 96] on input "Phone Number" at bounding box center [496, 95] width 181 height 15
paste input "2509107540"
click at [427, 94] on input "Phone Number" at bounding box center [496, 95] width 181 height 15
click at [439, 94] on input "Phone Number" at bounding box center [496, 95] width 181 height 15
select select
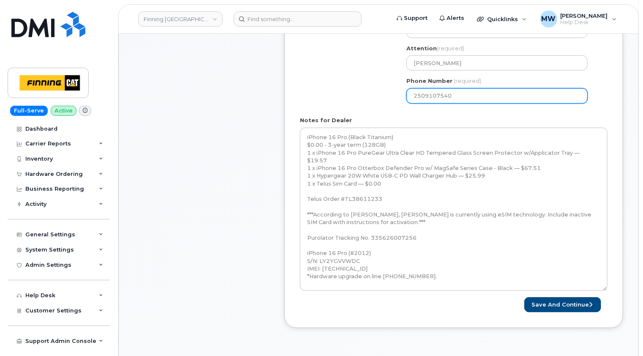
click at [465, 95] on input "2509107540" at bounding box center [496, 95] width 181 height 15
type input "2509107540"
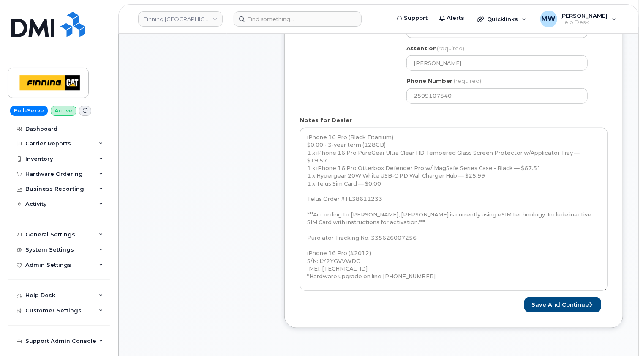
click at [590, 117] on div "Notes for Dealer iPhone 16 Pro (Black Titanium) $0.00 - 3-year term (128GB) 1 x…" at bounding box center [453, 203] width 307 height 174
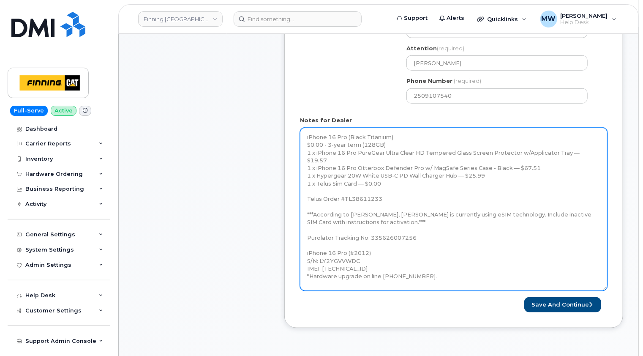
click at [511, 205] on textarea "iPhone 16 Pro (Black Titanium) $0.00 - 3-year term (128GB) 1 x iPhone 16 Pro Pu…" at bounding box center [453, 209] width 307 height 163
click at [402, 212] on textarea "iPhone 16 Pro (Black Titanium) $0.00 - 3-year term (128GB) 1 x iPhone 16 Pro Pu…" at bounding box center [453, 209] width 307 height 163
drag, startPoint x: 382, startPoint y: 174, endPoint x: 306, endPoint y: 177, distance: 76.1
click at [306, 177] on textarea "iPhone 16 Pro (Black Titanium) $0.00 - 3-year term (128GB) 1 x iPhone 16 Pro Pu…" at bounding box center [453, 209] width 307 height 163
click at [401, 213] on textarea "iPhone 16 Pro (Black Titanium) $0.00 - 3-year term (128GB) 1 x iPhone 16 Pro Pu…" at bounding box center [453, 209] width 307 height 163
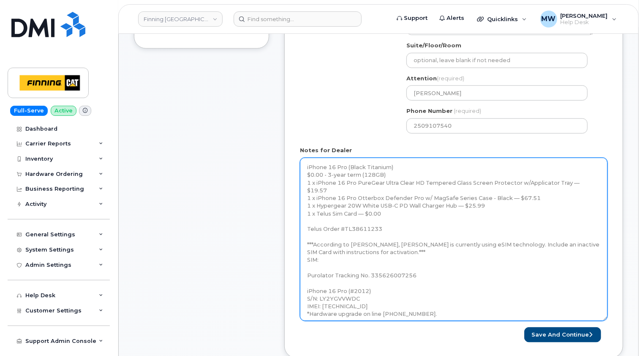
scroll to position [296, 0]
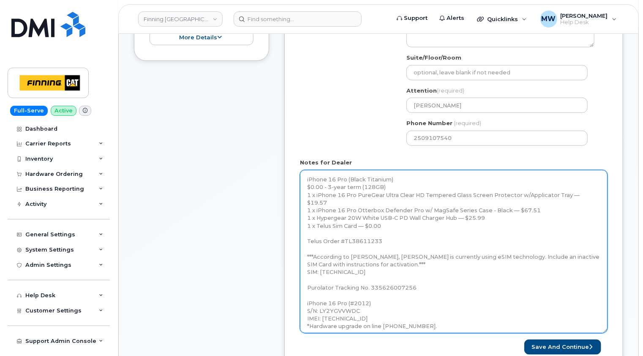
type textarea "iPhone 16 Pro (Black Titanium) $0.00 - 3-year term (128GB) 1 x iPhone 16 Pro Pu…"
click at [482, 278] on textarea "iPhone 16 Pro (Black Titanium) $0.00 - 3-year term (128GB) 1 x iPhone 16 Pro Pu…" at bounding box center [453, 251] width 307 height 163
drag, startPoint x: 395, startPoint y: 261, endPoint x: 307, endPoint y: 266, distance: 87.9
click at [307, 266] on textarea "iPhone 16 Pro (Black Titanium) $0.00 - 3-year term (128GB) 1 x iPhone 16 Pro Pu…" at bounding box center [453, 251] width 307 height 163
drag, startPoint x: 387, startPoint y: 218, endPoint x: 307, endPoint y: 218, distance: 79.8
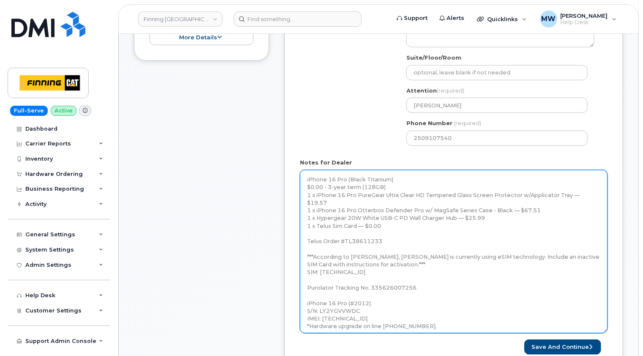
click at [307, 218] on textarea "iPhone 16 Pro (Black Titanium) $0.00 - 3-year term (128GB) 1 x iPhone 16 Pro Pu…" at bounding box center [453, 251] width 307 height 163
drag, startPoint x: 393, startPoint y: 262, endPoint x: 306, endPoint y: 264, distance: 87.0
click at [306, 264] on textarea "iPhone 16 Pro (Black Titanium) $0.00 - 3-year term (128GB) 1 x iPhone 16 Pro Pu…" at bounding box center [453, 251] width 307 height 163
drag, startPoint x: 427, startPoint y: 318, endPoint x: 306, endPoint y: 294, distance: 123.0
click at [306, 294] on textarea "iPhone 16 Pro (Black Titanium) $0.00 - 3-year term (128GB) 1 x iPhone 16 Pro Pu…" at bounding box center [453, 251] width 307 height 163
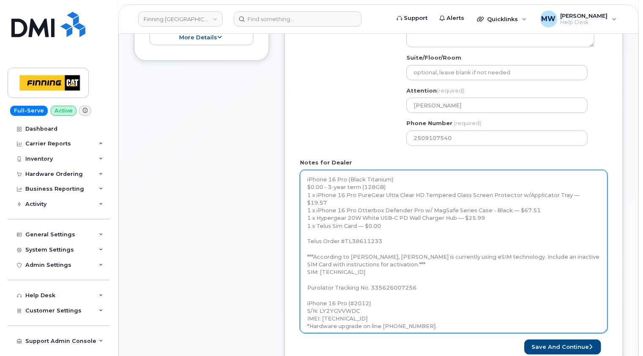
drag, startPoint x: 422, startPoint y: 278, endPoint x: 307, endPoint y: 279, distance: 114.9
click at [307, 279] on textarea "iPhone 16 Pro (Black Titanium) $0.00 - 3-year term (128GB) 1 x iPhone 16 Pro Pu…" at bounding box center [453, 251] width 307 height 163
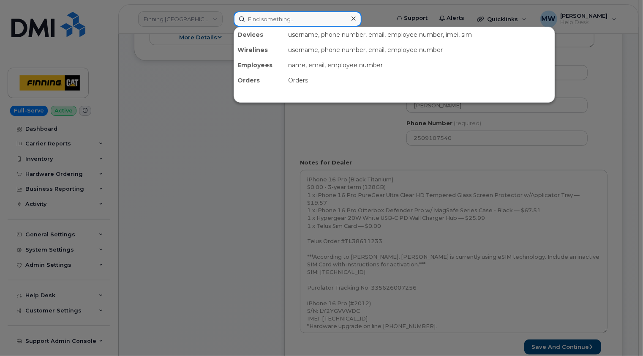
click at [343, 11] on input at bounding box center [298, 18] width 128 height 15
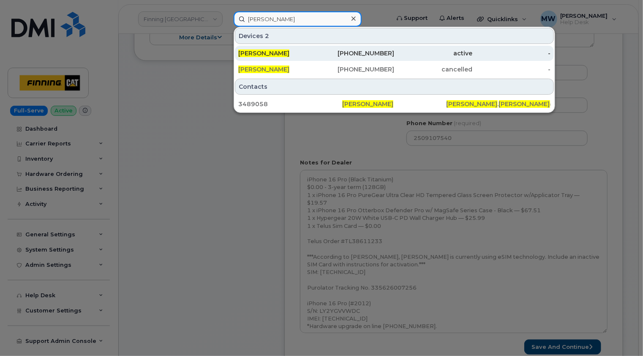
type input "kevin alessio"
click at [299, 52] on div "Kevin Alessio" at bounding box center [277, 53] width 78 height 8
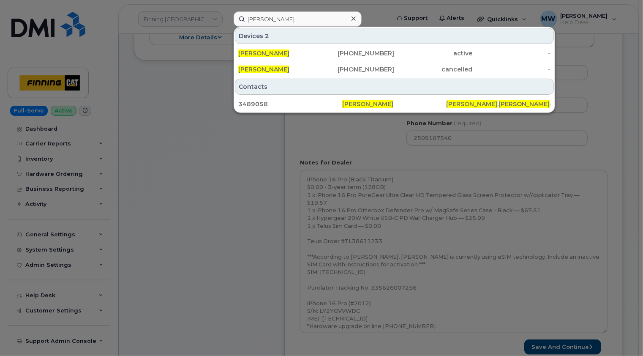
click at [355, 18] on icon at bounding box center [353, 18] width 4 height 7
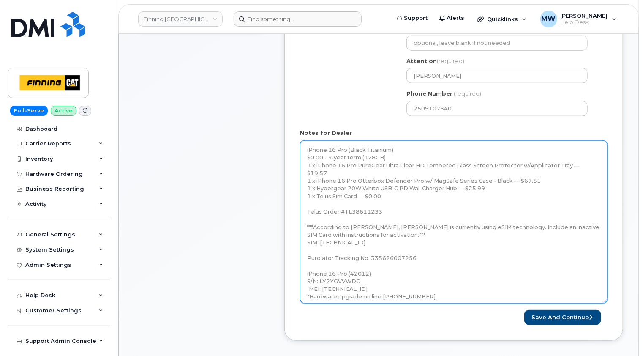
scroll to position [338, 0]
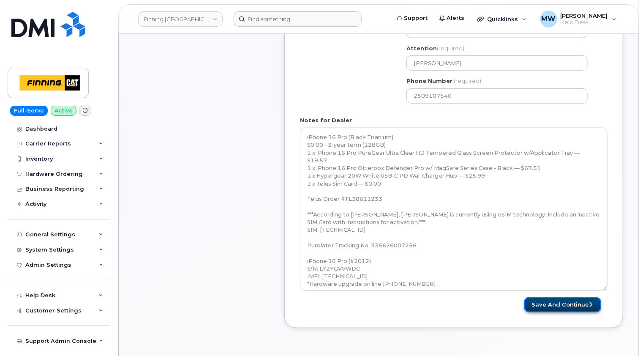
click at [568, 304] on button "Save and Continue" at bounding box center [562, 305] width 77 height 16
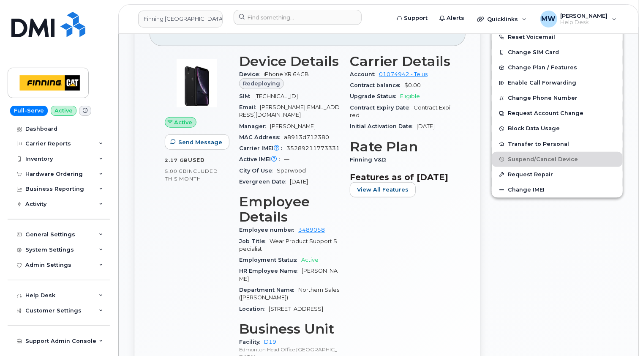
scroll to position [289, 0]
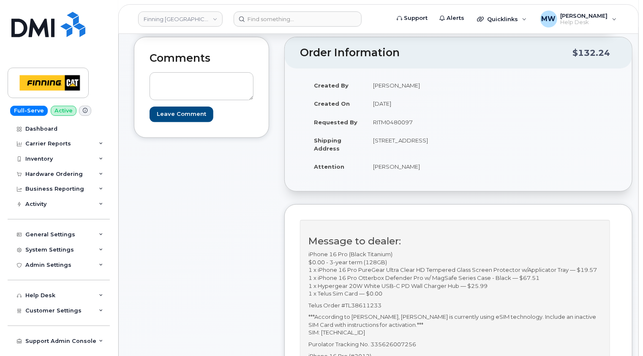
scroll to position [42, 0]
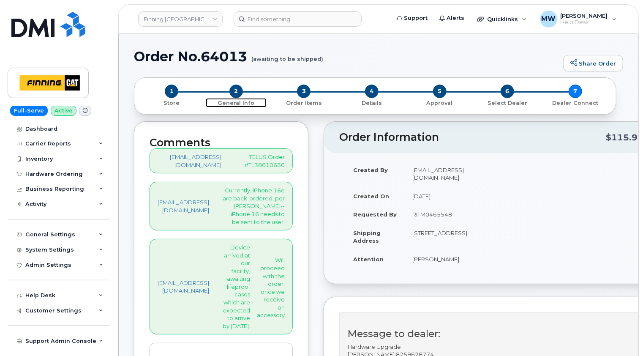
click at [234, 92] on span "2" at bounding box center [236, 91] width 14 height 14
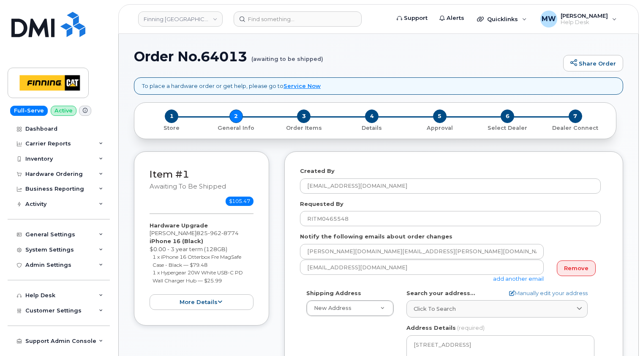
select select
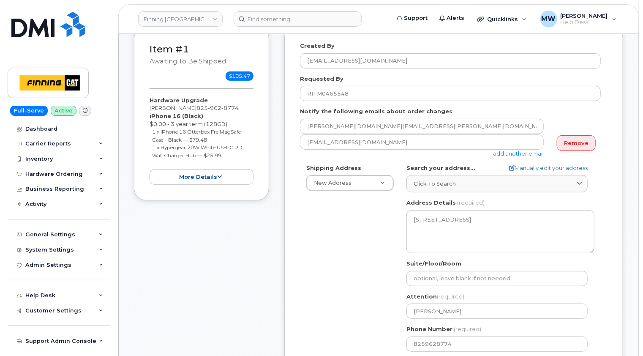
scroll to position [42, 0]
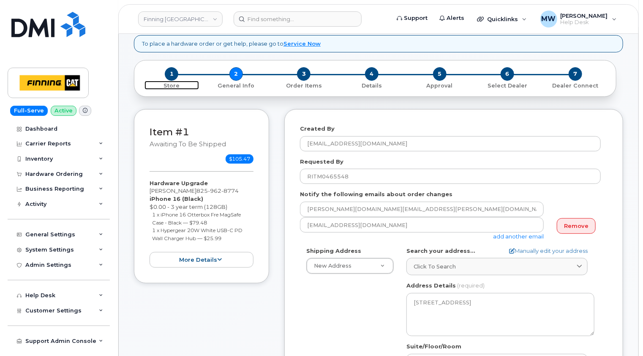
click at [173, 73] on span "1" at bounding box center [172, 74] width 14 height 14
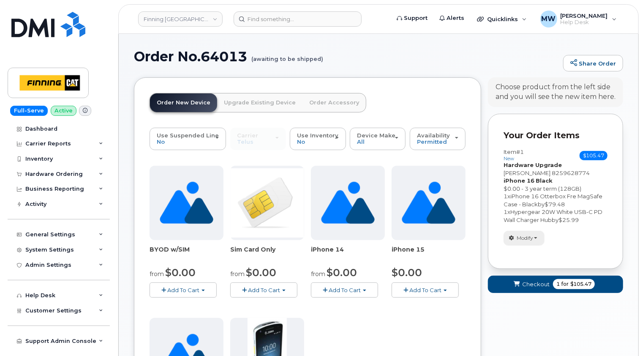
click at [535, 237] on span "button" at bounding box center [535, 238] width 3 height 2
click at [532, 253] on link "change" at bounding box center [544, 251] width 80 height 10
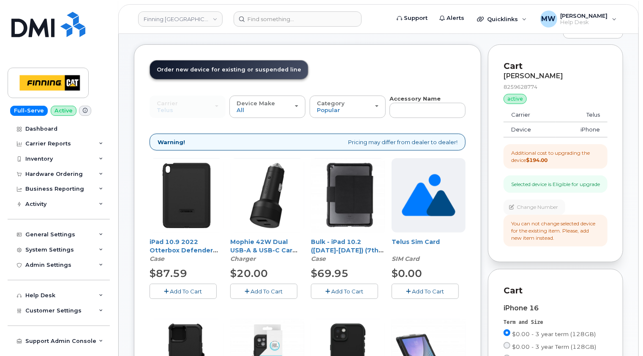
scroll to position [84, 0]
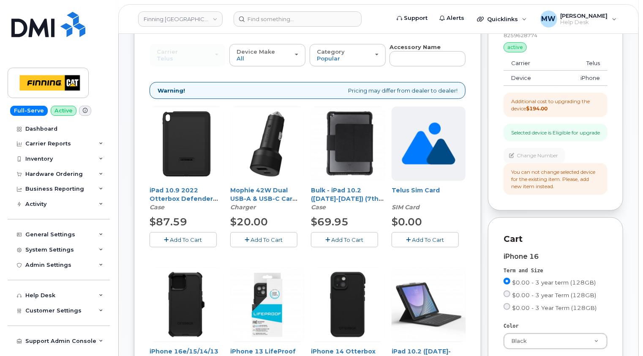
click at [438, 237] on span "Add To Cart" at bounding box center [428, 239] width 32 height 7
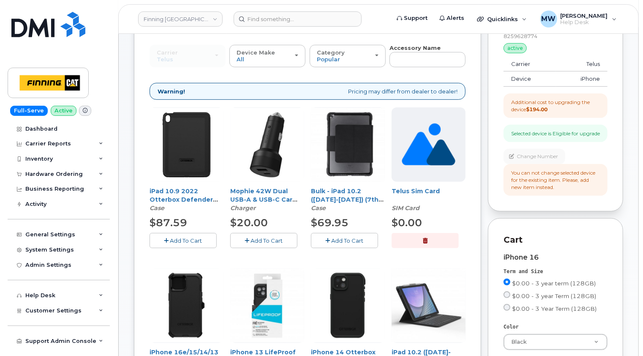
scroll to position [0, 0]
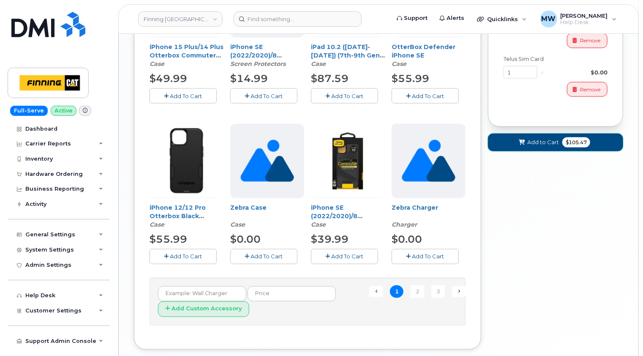
click at [542, 146] on span "Add to Cart" at bounding box center [543, 142] width 32 height 8
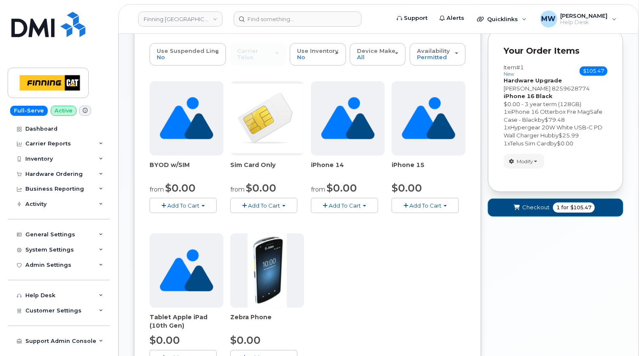
click at [537, 212] on button "Checkout 1 for $105.47" at bounding box center [555, 206] width 135 height 17
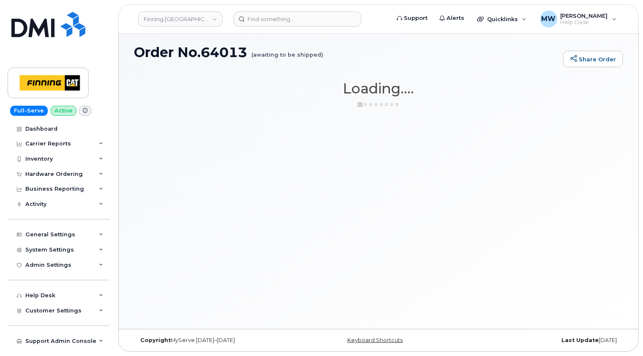
scroll to position [4, 0]
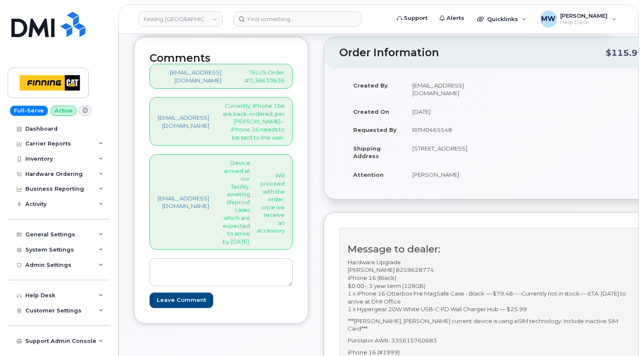
scroll to position [42, 0]
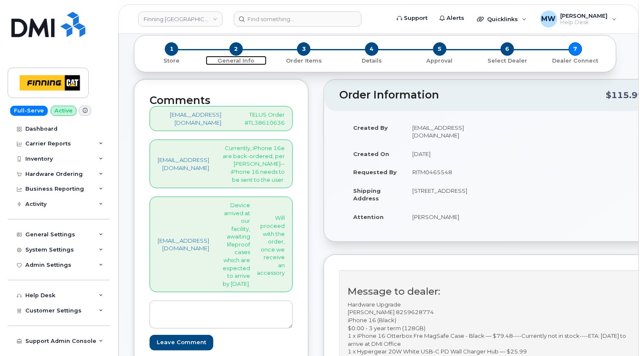
click at [237, 50] on span "2" at bounding box center [236, 49] width 14 height 14
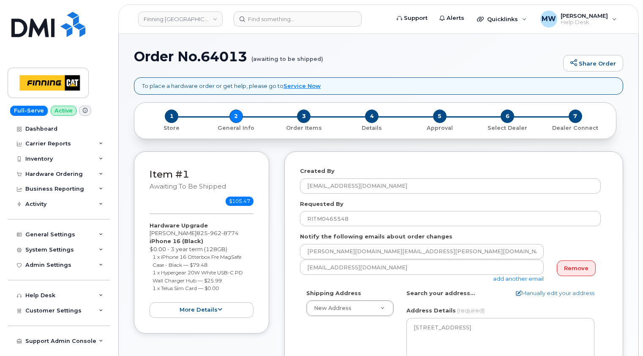
select select
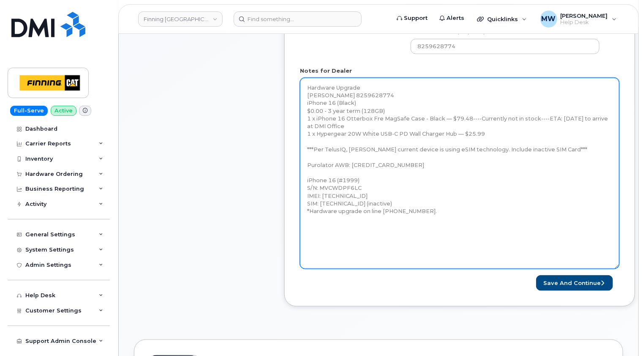
drag, startPoint x: 606, startPoint y: 103, endPoint x: 617, endPoint y: 266, distance: 163.8
click at [617, 266] on textarea "Hardware Upgrade [PERSON_NAME] 8259628774 iPhone 16 (Black) $0.00 - 3 year term…" at bounding box center [459, 173] width 319 height 191
click at [322, 148] on textarea "Hardware Upgrade [PERSON_NAME] 8259628774 iPhone 16 (Black) $0.00 - 3 year term…" at bounding box center [459, 173] width 319 height 191
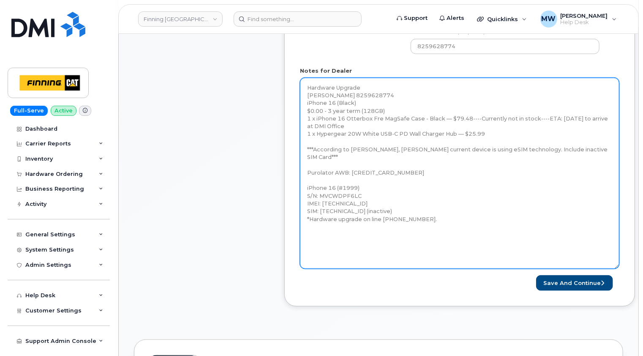
click at [527, 149] on textarea "Hardware Upgrade [PERSON_NAME] 8259628774 iPhone 16 (Black) $0.00 - 3 year term…" at bounding box center [459, 173] width 319 height 191
click at [584, 148] on textarea "Hardware Upgrade [PERSON_NAME] 8259628774 iPhone 16 (Black) $0.00 - 3 year term…" at bounding box center [459, 173] width 319 height 191
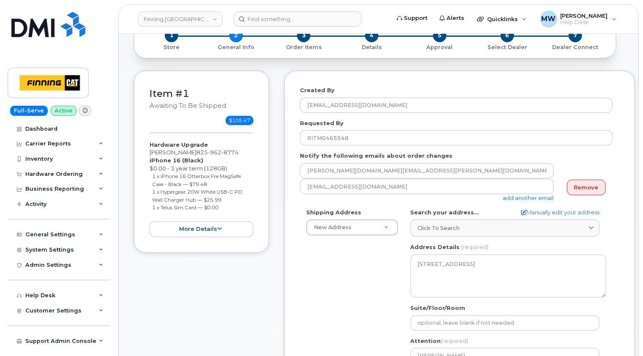
scroll to position [84, 0]
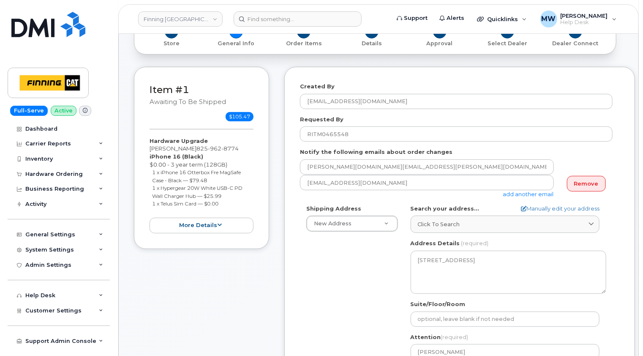
drag, startPoint x: 223, startPoint y: 191, endPoint x: 152, endPoint y: 193, distance: 70.1
click at [152, 199] on li "1 x Telus Sim Card — $0.00" at bounding box center [202, 203] width 101 height 8
copy small "1 x Telus Sim Card — $0.00"
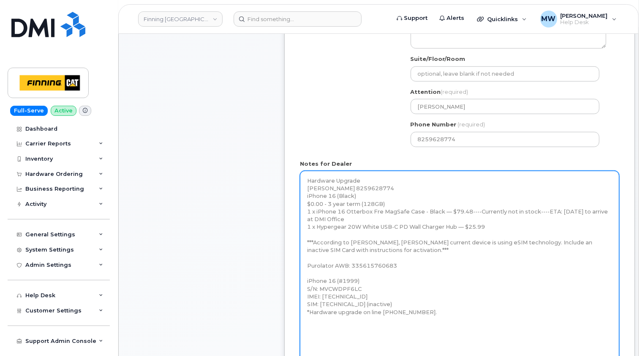
scroll to position [380, 0]
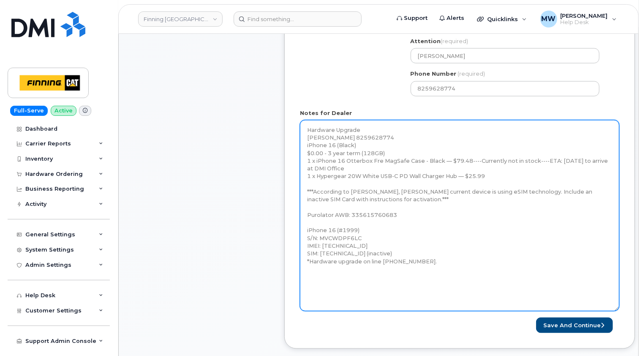
click at [492, 175] on textarea "Hardware Upgrade [PERSON_NAME] 8259628774 iPhone 16 (Black) $0.00 - 3 year term…" at bounding box center [459, 215] width 319 height 191
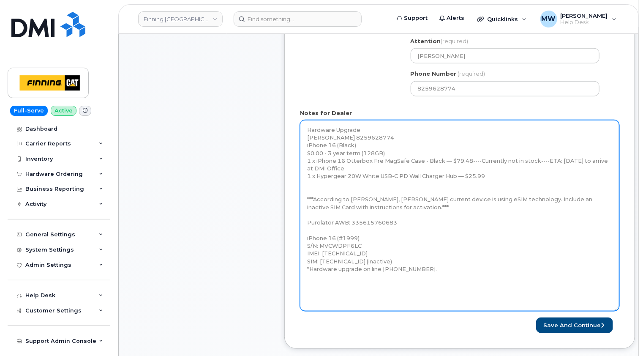
paste textarea "1 x Telus Sim Card — $0.00"
click at [388, 205] on textarea "Hardware Upgrade [PERSON_NAME] 8259628774 iPhone 16 (Black) $0.00 - 3 year term…" at bounding box center [459, 215] width 319 height 191
type textarea "Hardware Upgrade [PERSON_NAME] 8259628774 iPhone 16 (Black) $0.00 - 3 year term…"
click at [379, 235] on textarea "Hardware Upgrade [PERSON_NAME] 8259628774 iPhone 16 (Black) $0.00 - 3 year term…" at bounding box center [459, 215] width 319 height 191
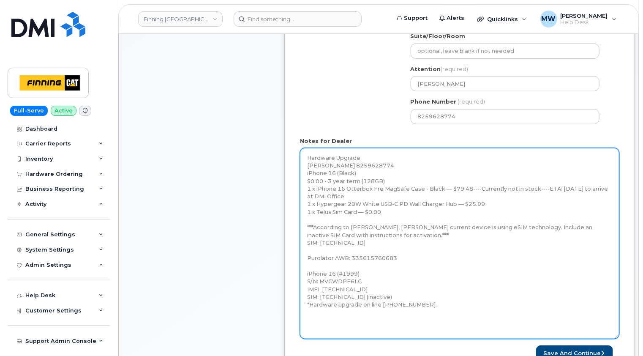
scroll to position [338, 0]
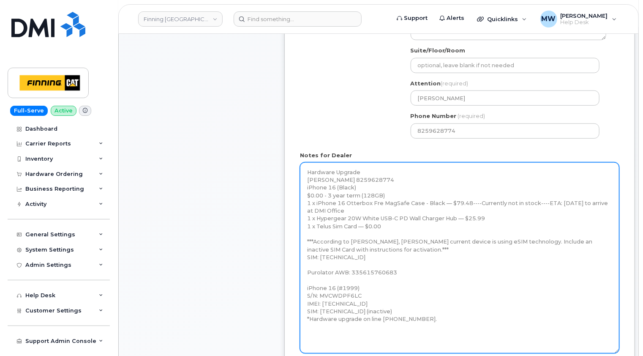
drag, startPoint x: 370, startPoint y: 227, endPoint x: 307, endPoint y: 228, distance: 63.8
click at [307, 228] on textarea "Hardware Upgrade [PERSON_NAME] 8259628774 iPhone 16 (Black) $0.00 - 3 year term…" at bounding box center [459, 257] width 319 height 191
drag, startPoint x: 391, startPoint y: 255, endPoint x: 307, endPoint y: 258, distance: 83.3
click at [307, 258] on textarea "Hardware Upgrade [PERSON_NAME] 8259628774 iPhone 16 (Black) $0.00 - 3 year term…" at bounding box center [459, 257] width 319 height 191
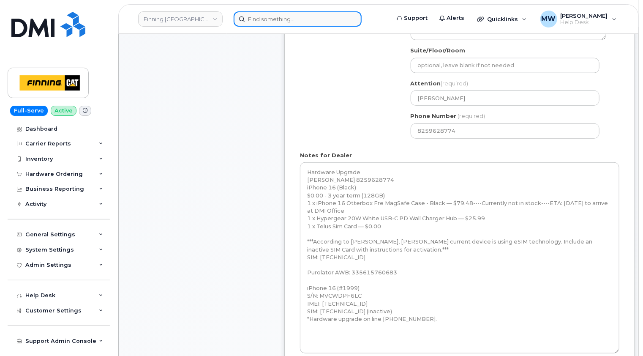
click at [331, 18] on input at bounding box center [298, 18] width 128 height 15
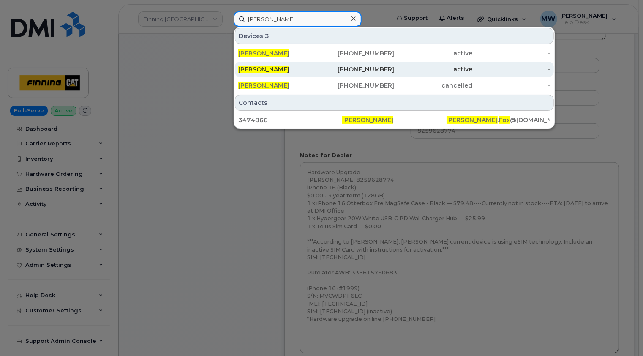
type input "[PERSON_NAME]"
click at [282, 68] on div "[PERSON_NAME]" at bounding box center [277, 69] width 78 height 8
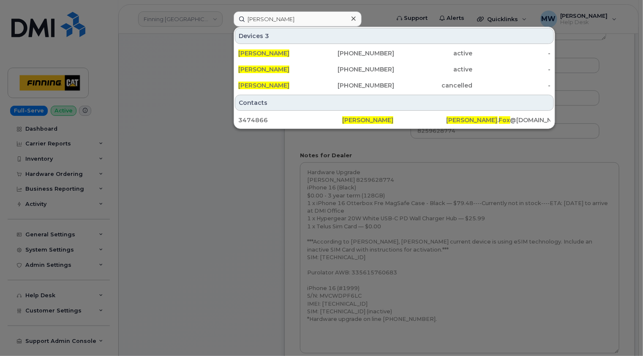
click at [351, 19] on icon at bounding box center [353, 18] width 4 height 7
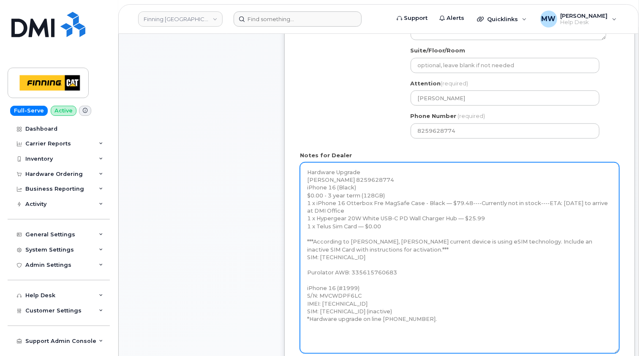
click at [395, 256] on textarea "Hardware Upgrade [PERSON_NAME] 8259628774 iPhone 16 (Black) $0.00 - 3 year term…" at bounding box center [459, 257] width 319 height 191
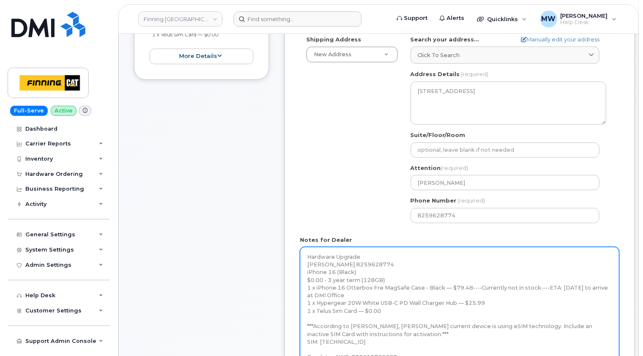
scroll to position [422, 0]
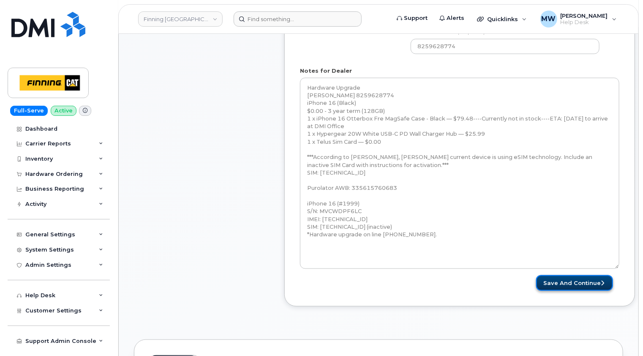
click at [588, 287] on button "Save and Continue" at bounding box center [574, 283] width 77 height 16
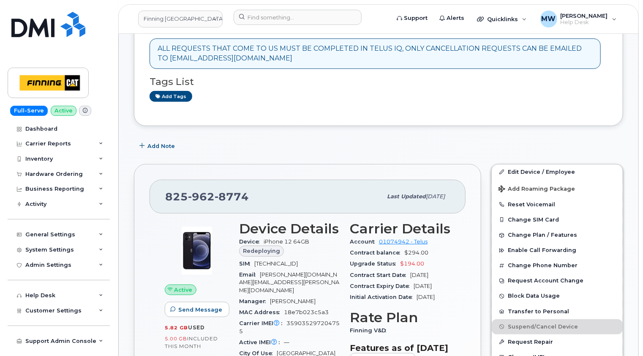
scroll to position [169, 0]
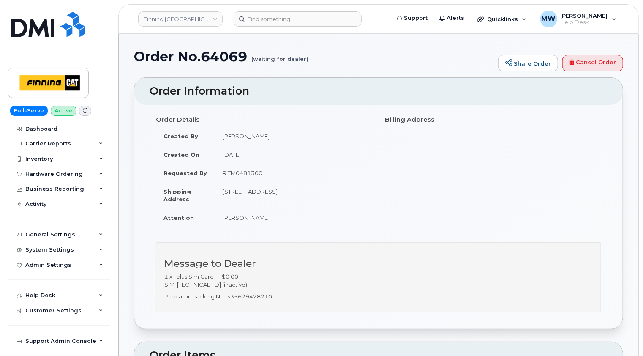
drag, startPoint x: 281, startPoint y: 284, endPoint x: 165, endPoint y: 276, distance: 116.0
click at [165, 276] on p "1 x Telus Sim Card — $0.00 SIM: [TECHNICAL_ID] (inactive)" at bounding box center [378, 280] width 428 height 16
copy p "1 x Telus Sim Card — $0.00 SIM: [TECHNICAL_ID] (inactive)"
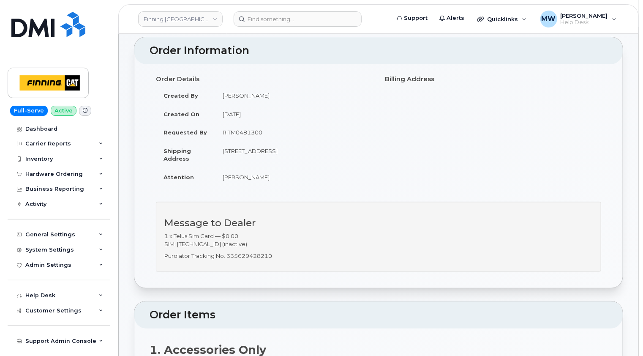
scroll to position [84, 0]
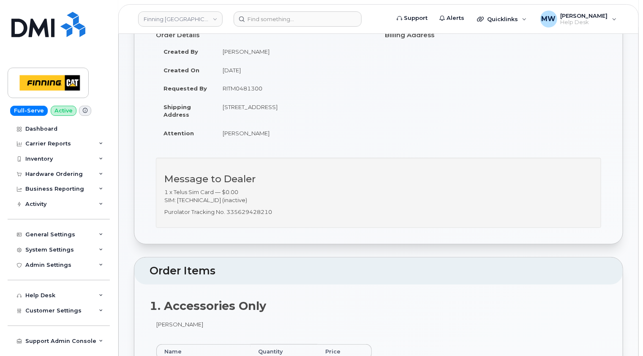
click at [262, 215] on div "Message to Dealer 1 x Telus Sim Card — $0.00 SIM: [TECHNICAL_ID] (inactive) Pur…" at bounding box center [378, 193] width 445 height 70
drag, startPoint x: 282, startPoint y: 200, endPoint x: 163, endPoint y: 199, distance: 118.7
click at [163, 199] on div "Message to Dealer 1 x Telus Sim Card — $0.00 SIM: [TECHNICAL_ID] (inactive) Pur…" at bounding box center [378, 193] width 445 height 70
copy p "SIM: [TECHNICAL_ID] (inactive)"
drag, startPoint x: 272, startPoint y: 209, endPoint x: 165, endPoint y: 212, distance: 107.8
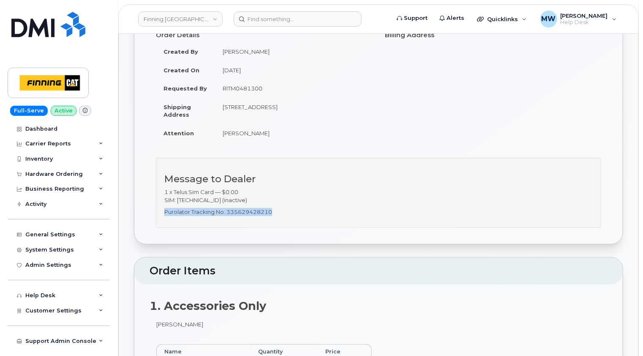
click at [165, 212] on p "Purolator Tracking No. 335629428210" at bounding box center [378, 212] width 428 height 8
copy p "Purolator Tracking No. 335629428210"
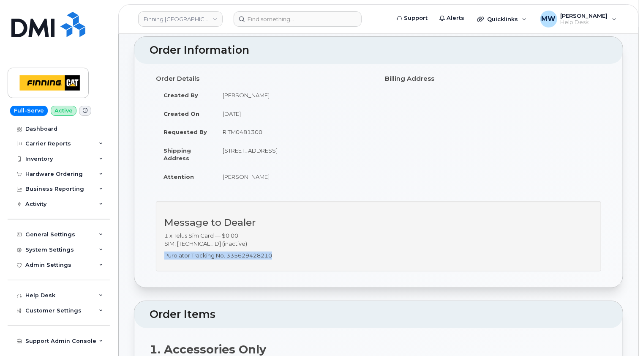
scroll to position [0, 0]
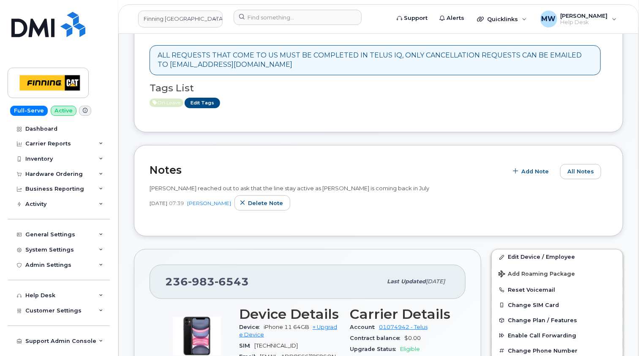
scroll to position [127, 0]
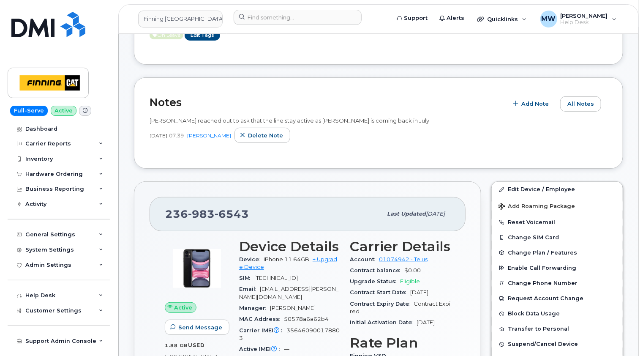
click at [215, 212] on span "983" at bounding box center [232, 213] width 34 height 13
copy span "236 983 6543"
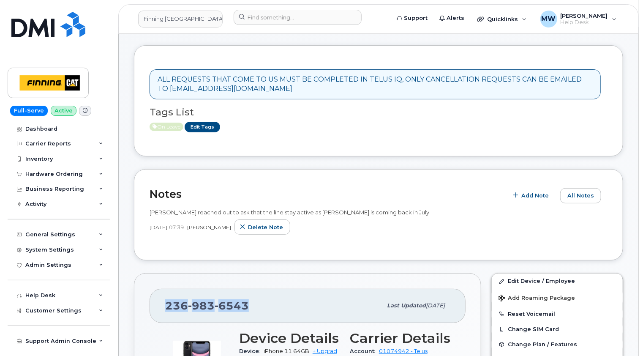
scroll to position [0, 0]
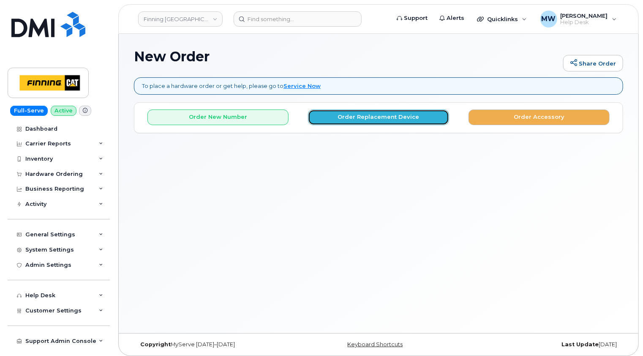
click at [368, 121] on button "Order Replacement Device" at bounding box center [378, 117] width 141 height 16
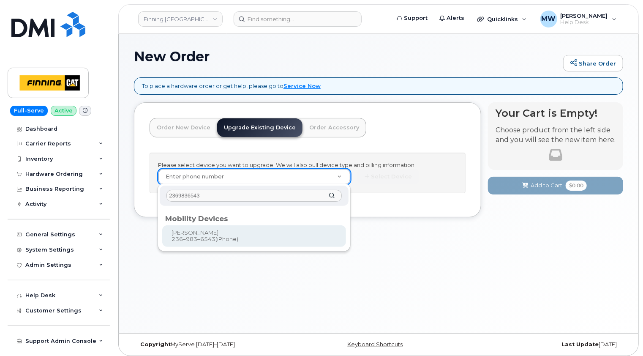
type input "2369836543"
type input "474814"
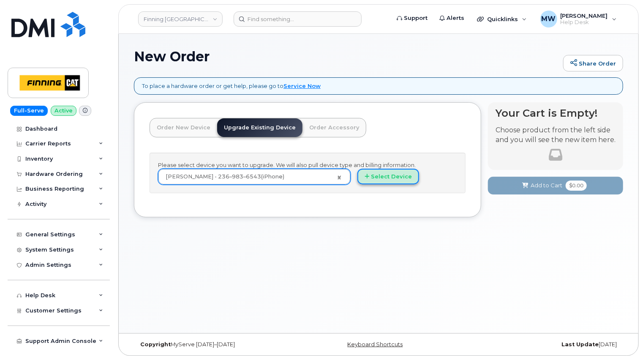
click at [396, 174] on button "Select Device" at bounding box center [388, 177] width 62 height 16
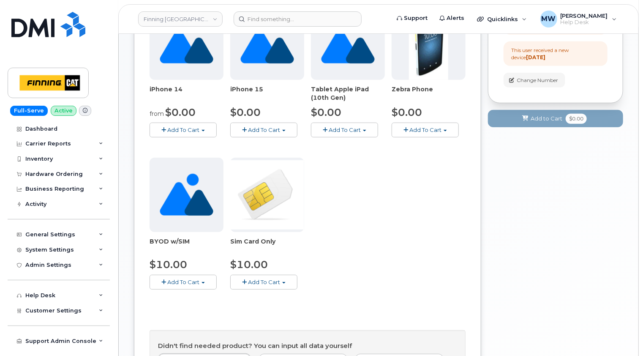
scroll to position [253, 0]
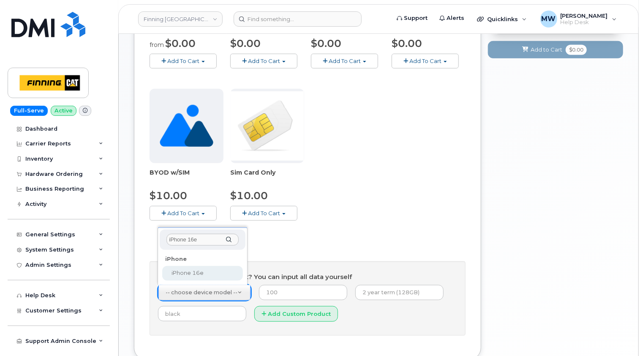
type input "iPhone 16e"
select select "2883"
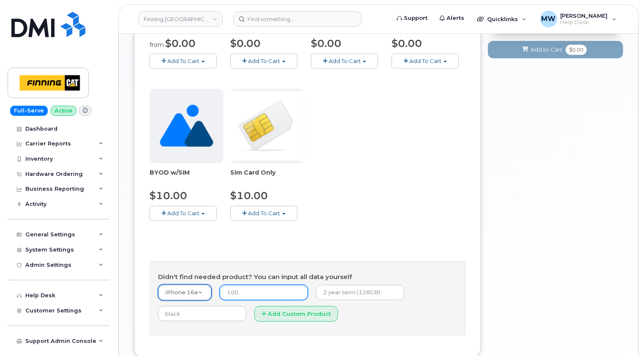
click at [274, 294] on input "number" at bounding box center [264, 292] width 88 height 15
type input "0.00"
type input "3-year term (128GB)"
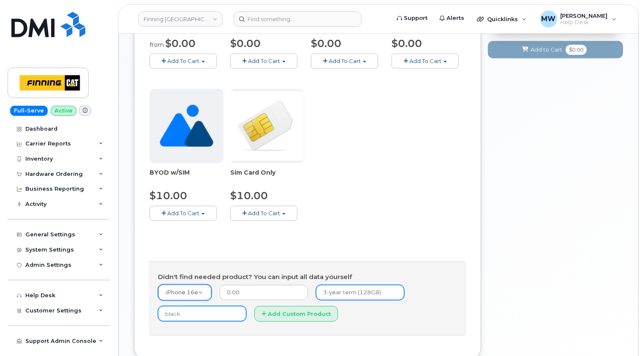
type input "Black"
click at [388, 324] on form "iPhone 16e -- choose device model -- Aircard E5836S Aircard Verizon Wireless US…" at bounding box center [307, 305] width 299 height 43
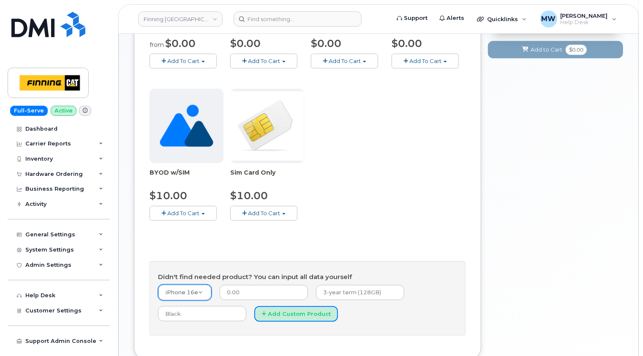
click at [290, 311] on button "Add Custom Product" at bounding box center [296, 314] width 84 height 16
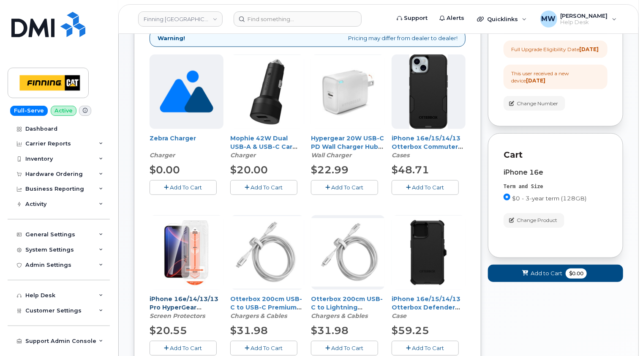
scroll to position [211, 0]
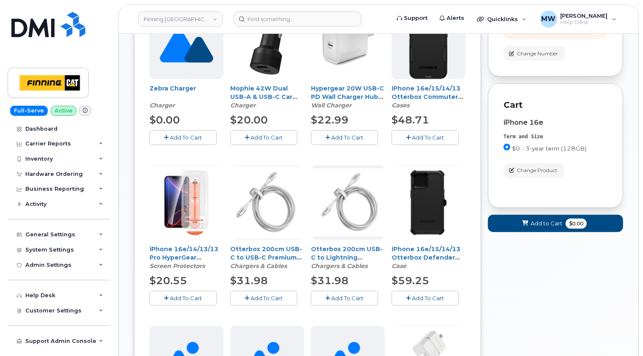
click at [185, 296] on span "Add To Cart" at bounding box center [186, 297] width 32 height 7
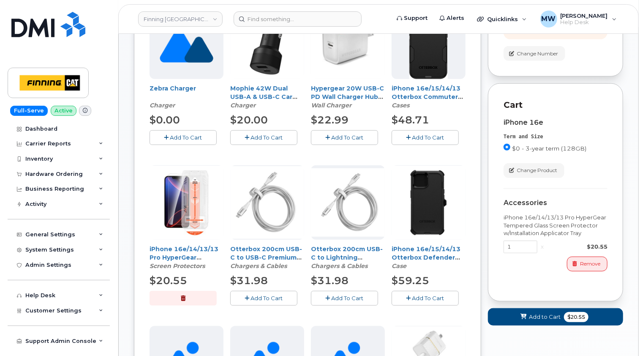
scroll to position [169, 0]
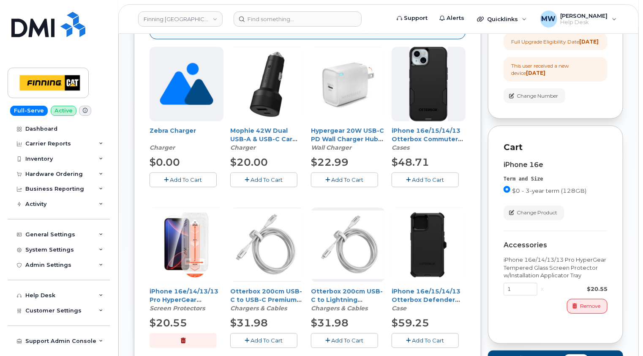
click at [433, 182] on span "Add To Cart" at bounding box center [428, 179] width 32 height 7
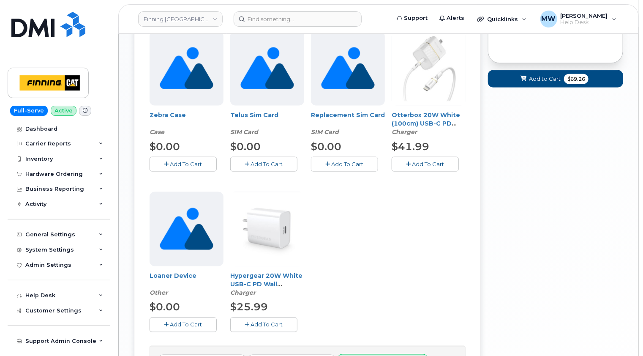
scroll to position [507, 0]
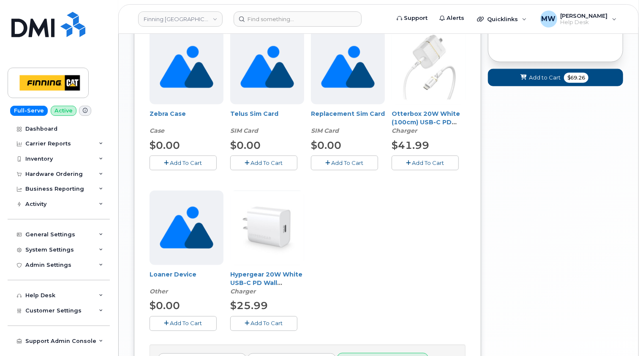
click at [277, 322] on span "Add To Cart" at bounding box center [267, 323] width 32 height 7
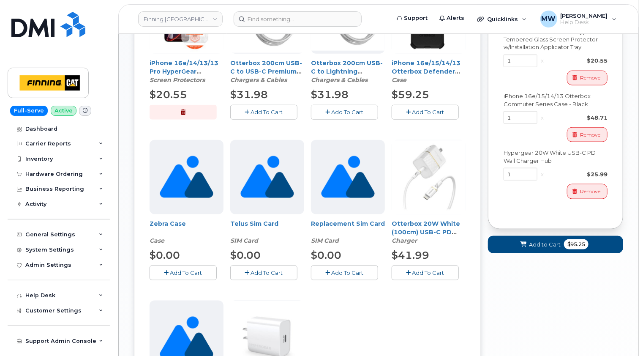
scroll to position [422, 0]
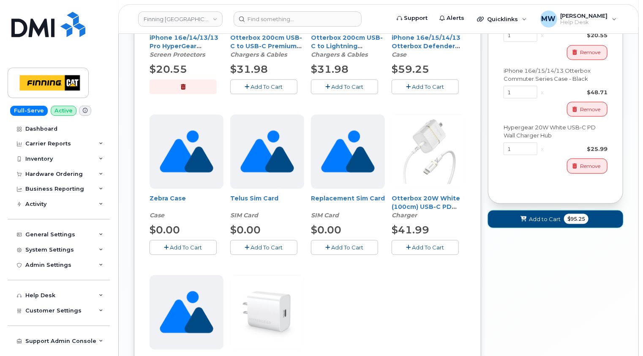
click at [542, 223] on span "Add to Cart" at bounding box center [545, 219] width 32 height 8
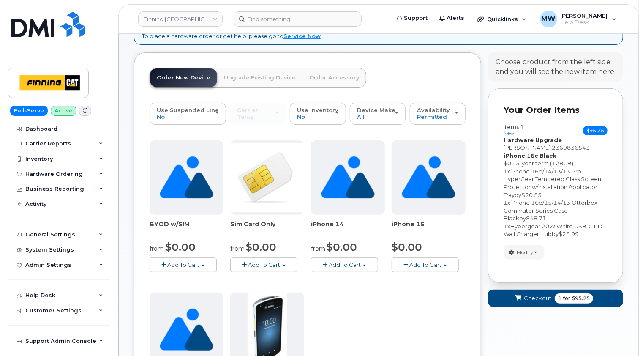
scroll to position [310, 0]
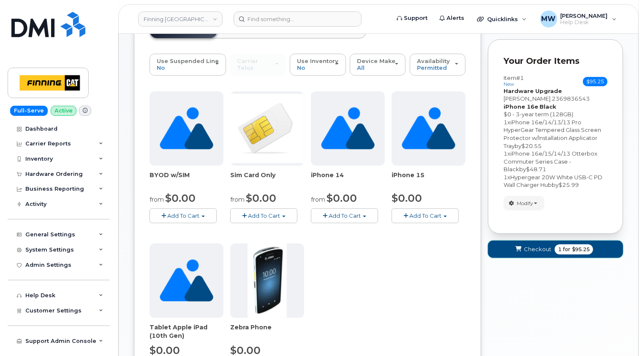
click at [532, 247] on span "Checkout" at bounding box center [537, 249] width 27 height 8
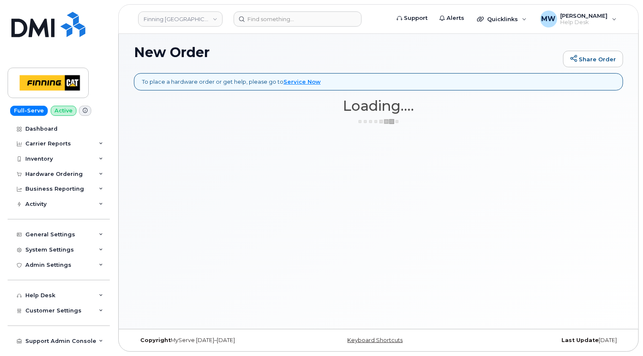
scroll to position [4, 0]
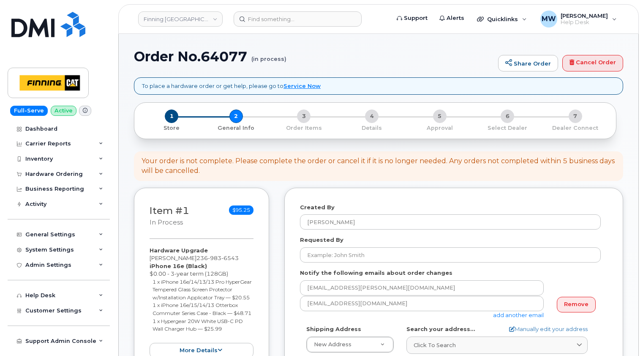
select select
click at [215, 72] on div "Order No.64077 (in process) Share Order Cancel Order" at bounding box center [378, 63] width 489 height 28
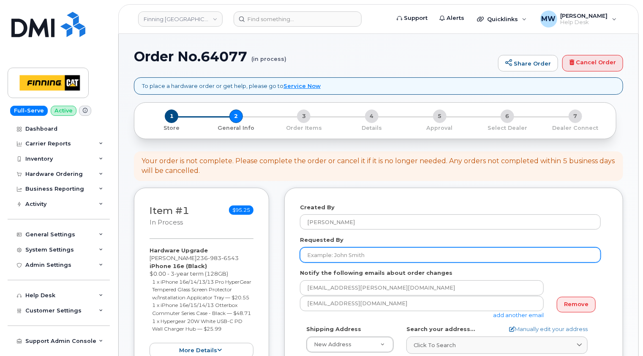
click at [334, 250] on input "Requested By" at bounding box center [450, 254] width 301 height 15
paste input "RITM0481113"
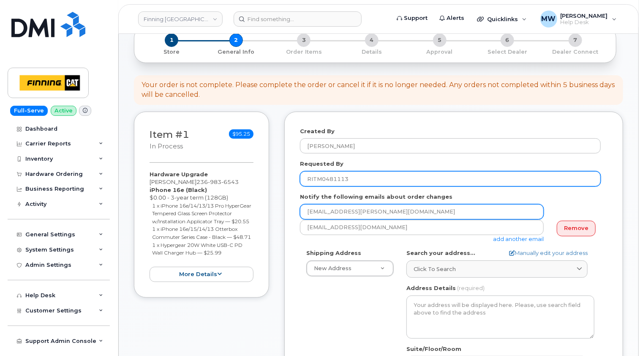
scroll to position [127, 0]
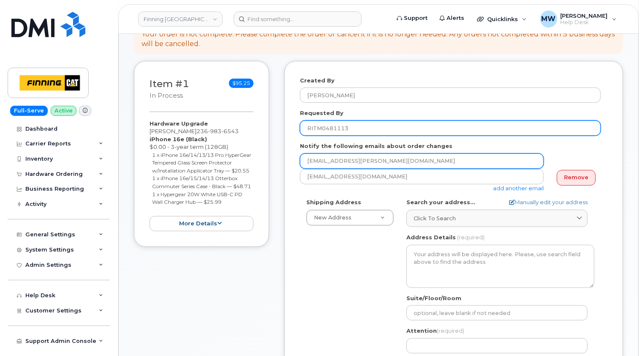
type input "RITM0481113"
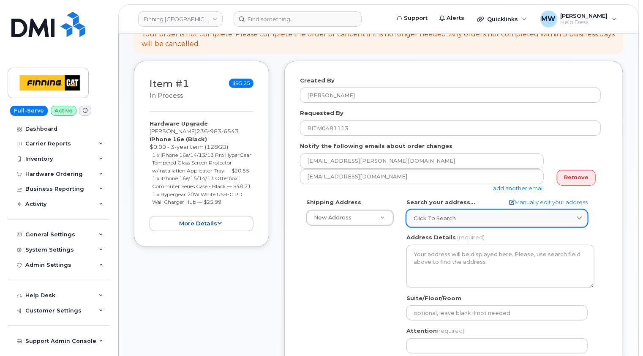
click at [454, 217] on span "Click to search" at bounding box center [434, 218] width 42 height 8
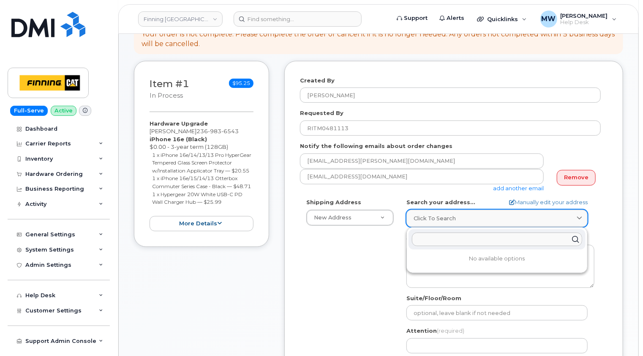
paste input "[STREET_ADDRESS]"
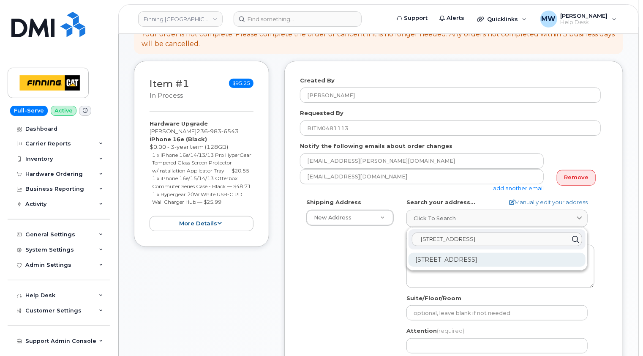
type input "19100 94 Ave"
click at [473, 258] on div "19100 94 Ave Surrey BC V4N 5C3" at bounding box center [496, 260] width 177 height 14
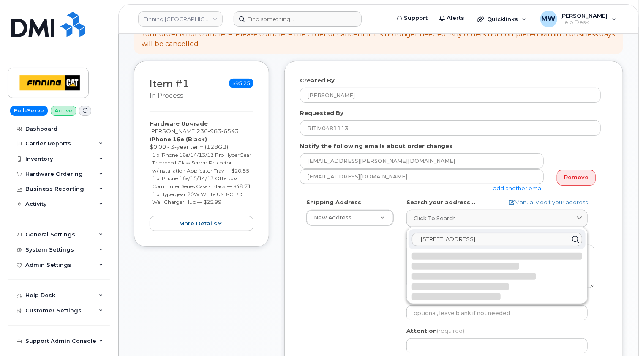
select select
type textarea "19100 94 Ave SURREY BC V4N 5C3 CANADA"
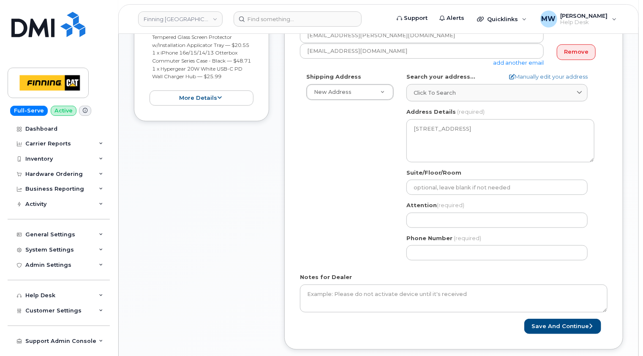
scroll to position [253, 0]
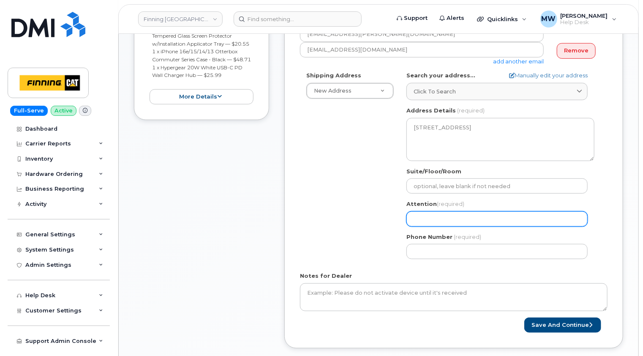
click at [432, 217] on input "Attention (required)" at bounding box center [496, 218] width 181 height 15
paste input "[PERSON_NAME]"
select select
type input "[PERSON_NAME]"
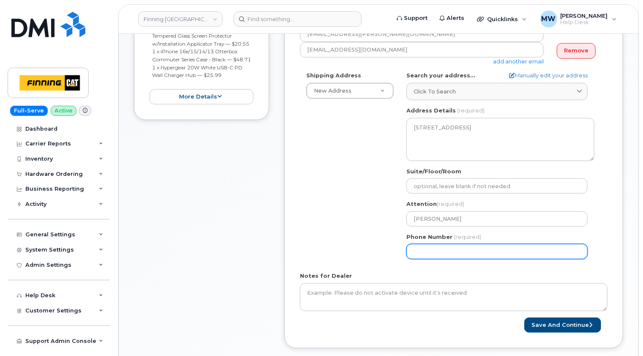
click at [417, 249] on input "Phone Number" at bounding box center [496, 251] width 181 height 15
paste input "2369836543"
select select
type input "2369836543"
drag, startPoint x: 376, startPoint y: 267, endPoint x: 364, endPoint y: 247, distance: 23.7
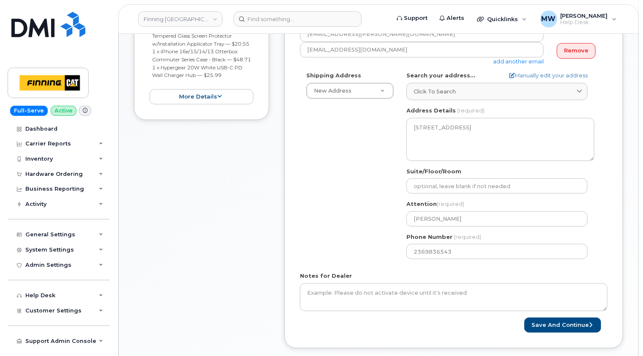
click at [375, 266] on form "Created By Matthew Walshe Requested By RITM0481113 Notify the following emails …" at bounding box center [453, 141] width 307 height 383
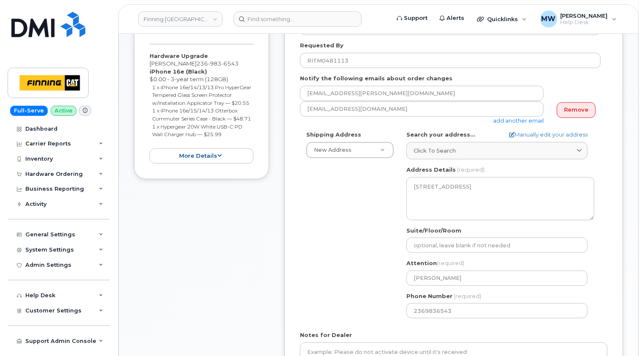
scroll to position [127, 0]
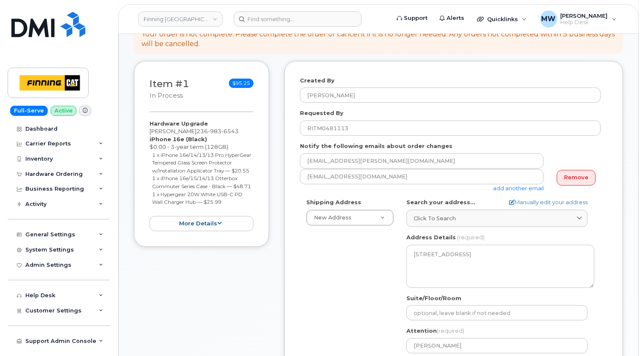
drag, startPoint x: 228, startPoint y: 219, endPoint x: 144, endPoint y: 140, distance: 115.3
click at [144, 140] on div "Item #1 in process $95.25 Hardware Upgrade Devon Finn 236 983 6543 iPhone 16e (…" at bounding box center [201, 154] width 135 height 186
copy div "iPhone 16e (Black) $0.00 - 3-year term (128GB) 1 x iPhone 16e/14/13/13 Pro Hype…"
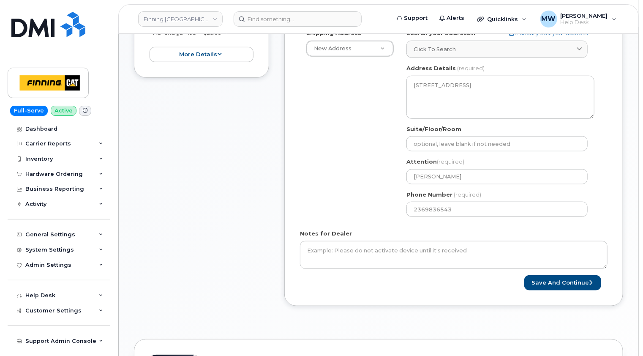
scroll to position [338, 0]
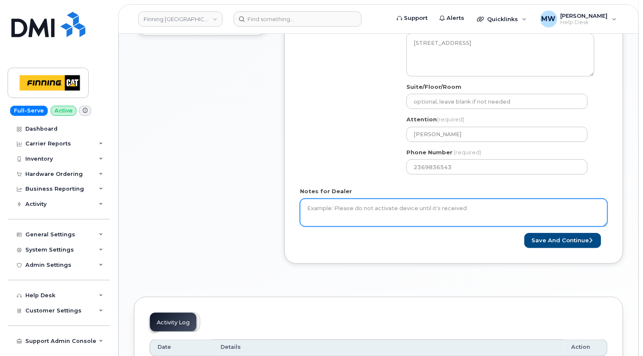
click at [347, 204] on textarea "Notes for Dealer" at bounding box center [453, 212] width 307 height 28
paste textarea "iPhone 16e (Black) $0.00 - 3-year term (128GB) 1 x iPhone 16e/14/13/13 Pro Hype…"
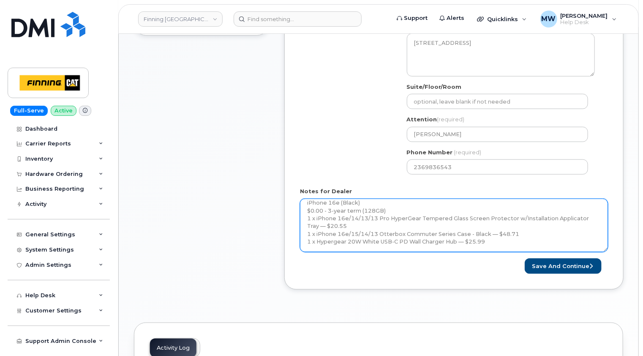
scroll to position [0, 0]
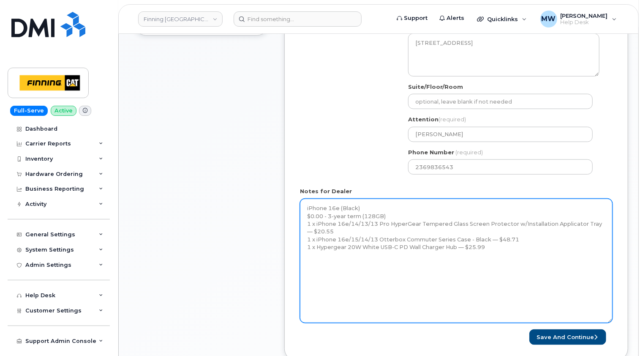
drag, startPoint x: 606, startPoint y: 224, endPoint x: 551, endPoint y: 322, distance: 112.3
click at [610, 321] on textarea "iPhone 16e (Black) $0.00 - 3-year term (128GB) 1 x iPhone 16e/14/13/13 Pro Hype…" at bounding box center [456, 260] width 313 height 124
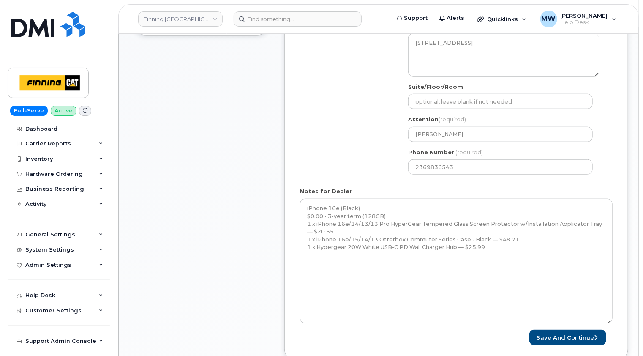
click at [150, 192] on div "Item #1 in process $95.25 Hardware Upgrade Devon Finn 236 983 6543 iPhone 16e (…" at bounding box center [201, 112] width 135 height 524
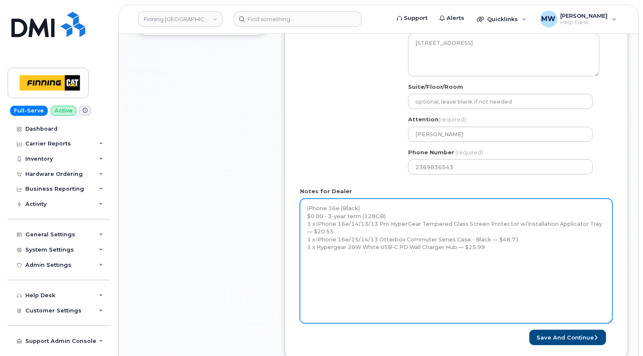
click at [346, 261] on textarea "iPhone 16e (Black) $0.00 - 3-year term (128GB) 1 x iPhone 16e/14/13/13 Pro Hype…" at bounding box center [456, 260] width 313 height 125
click at [530, 243] on textarea "iPhone 16e (Black) $0.00 - 3-year term (128GB) 1 x iPhone 16e/14/13/13 Pro Hype…" at bounding box center [456, 260] width 313 height 125
paste textarea "Telus Order #TL38536481"
click at [529, 243] on textarea "iPhone 16e (Black) $0.00 - 3-year term (128GB) 1 x iPhone 16e/14/13/13 Pro Hype…" at bounding box center [456, 260] width 313 height 125
click at [389, 288] on textarea "iPhone 16e (Black) $0.00 - 3-year term (128GB) 1 x iPhone 16e/14/13/13 Pro Hype…" at bounding box center [456, 260] width 313 height 125
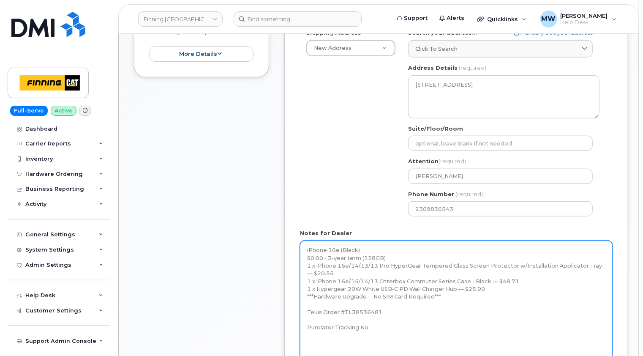
scroll to position [338, 0]
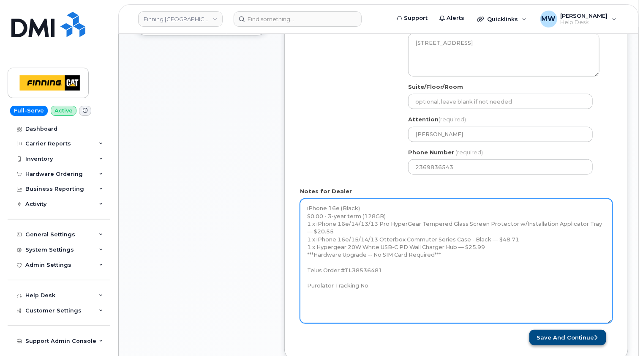
type textarea "iPhone 16e (Black) $0.00 - 3-year term (128GB) 1 x iPhone 16e/14/13/13 Pro Hype…"
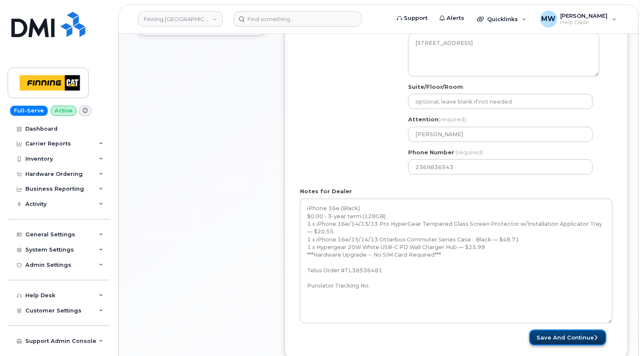
click at [569, 335] on button "Save and Continue" at bounding box center [567, 337] width 77 height 16
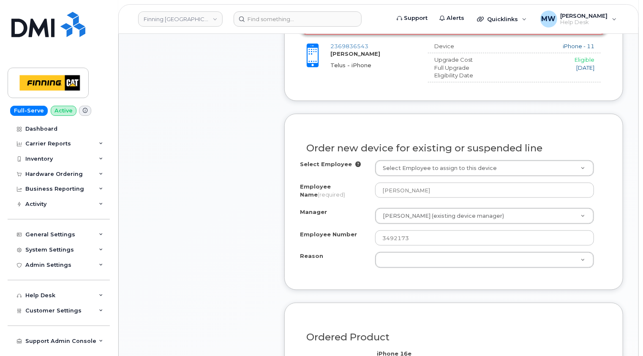
scroll to position [465, 0]
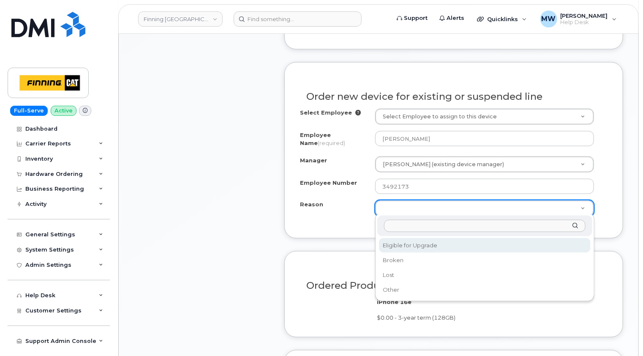
select select "eligible_for_upgrade"
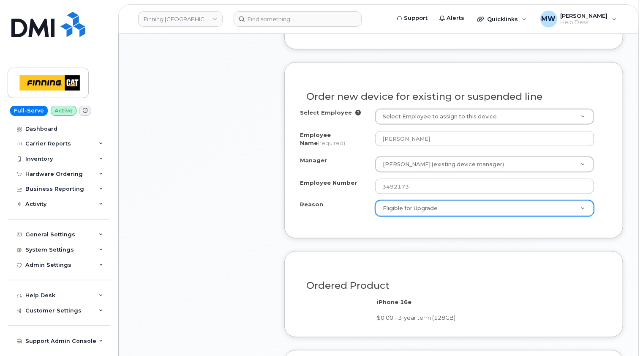
click at [333, 228] on div "Order new device for existing or suspended line Select Employee Select Employee…" at bounding box center [453, 150] width 339 height 176
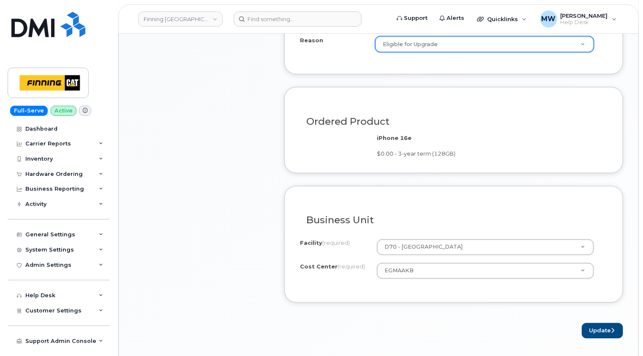
scroll to position [634, 0]
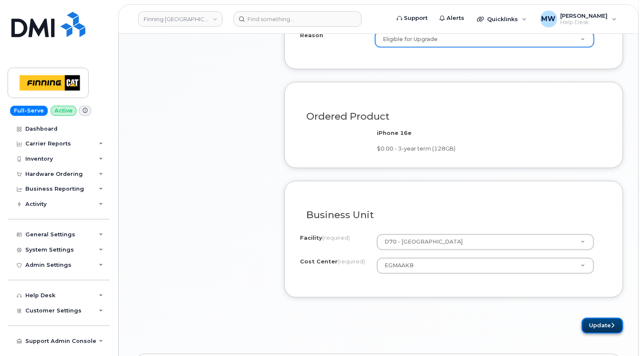
click at [607, 321] on button "Update" at bounding box center [602, 326] width 41 height 16
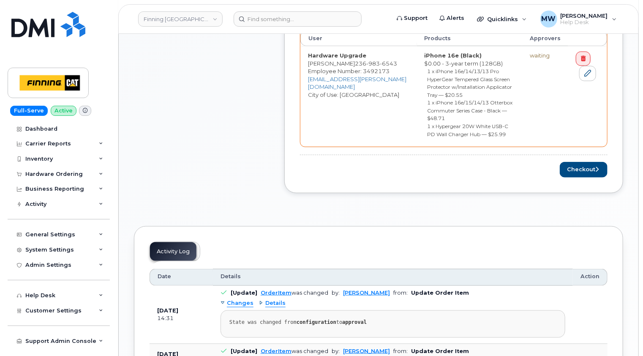
scroll to position [422, 0]
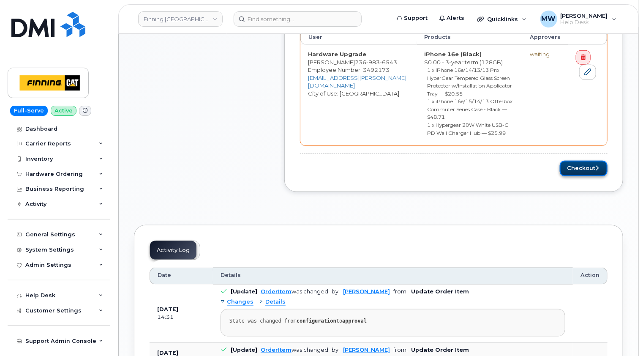
click at [576, 160] on button "Checkout" at bounding box center [584, 168] width 48 height 16
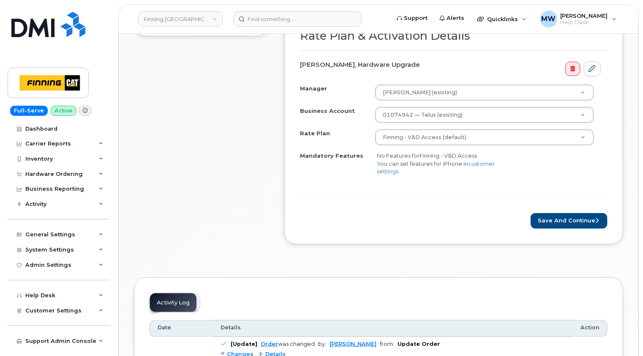
scroll to position [380, 0]
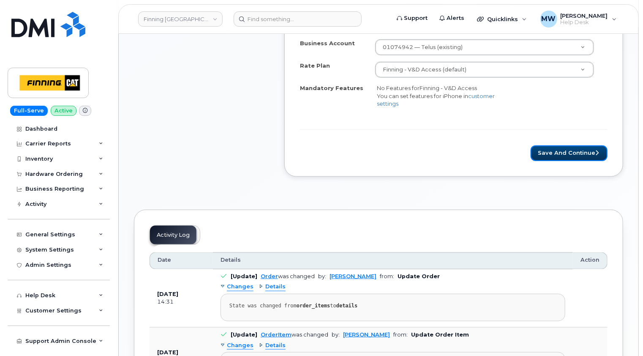
drag, startPoint x: 575, startPoint y: 148, endPoint x: 451, endPoint y: 174, distance: 127.0
click at [575, 148] on button "Save and Continue" at bounding box center [568, 153] width 77 height 16
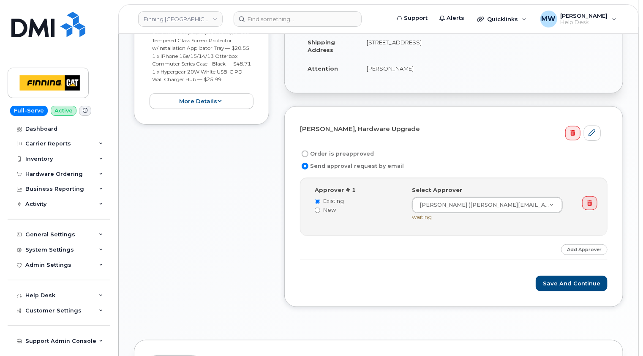
scroll to position [253, 0]
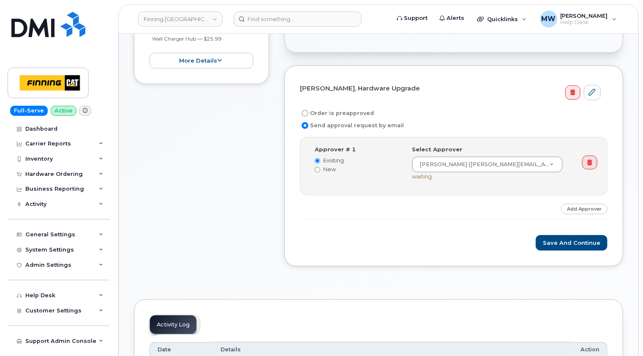
click at [340, 111] on label "Order is preapproved" at bounding box center [337, 113] width 74 height 10
click at [308, 111] on input "Order is preapproved" at bounding box center [305, 113] width 7 height 7
radio input "true"
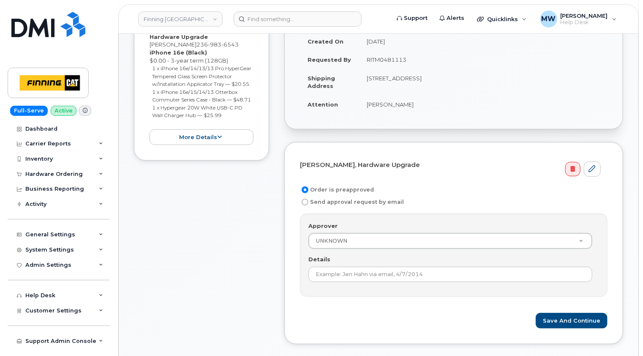
scroll to position [84, 0]
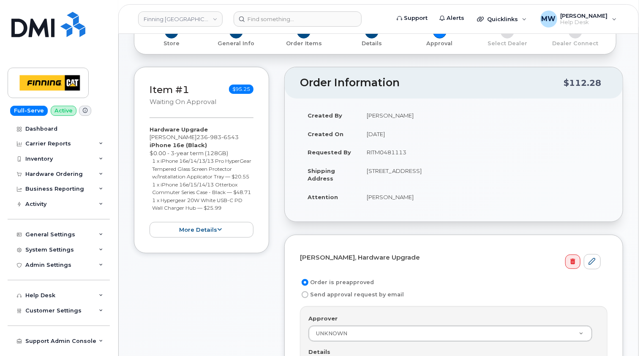
click at [379, 151] on td "RITM0481113" at bounding box center [483, 152] width 248 height 19
copy td "RITM0481113"
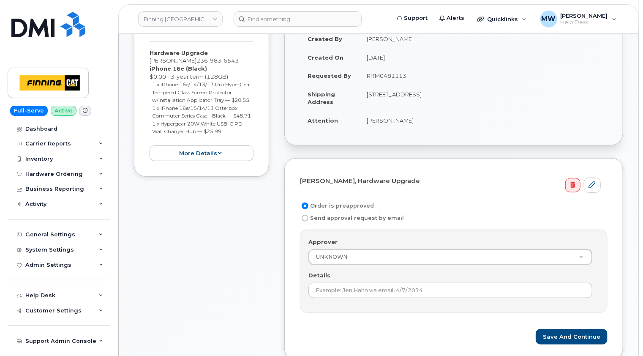
scroll to position [253, 0]
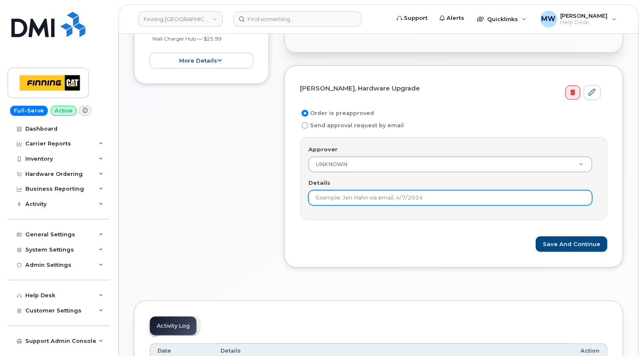
click at [382, 193] on input "Details" at bounding box center [450, 197] width 284 height 15
paste input "RITM0481113"
type input "RITM0481113"
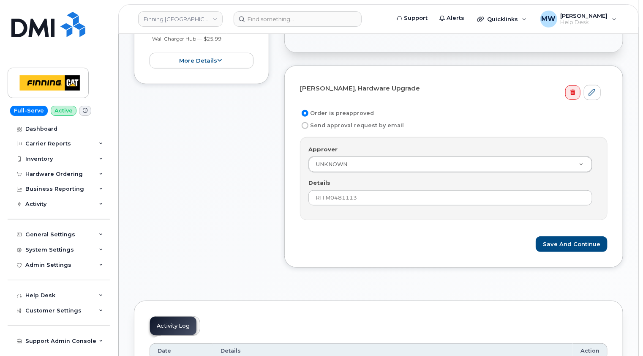
click at [390, 224] on form "Devon Finn, Hardware Upgrade Order is preapproved Send approval request by emai…" at bounding box center [453, 166] width 307 height 171
click at [563, 237] on button "Save and Continue" at bounding box center [572, 244] width 72 height 16
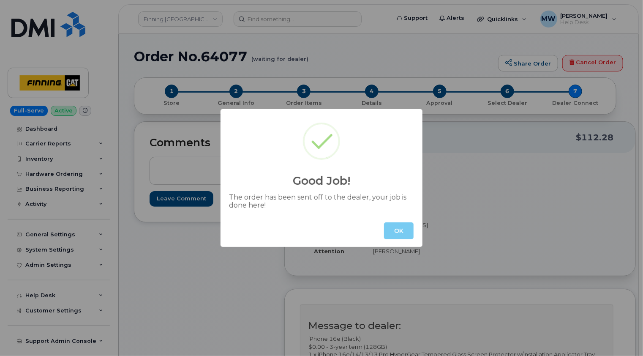
click at [400, 233] on button "OK" at bounding box center [399, 230] width 30 height 17
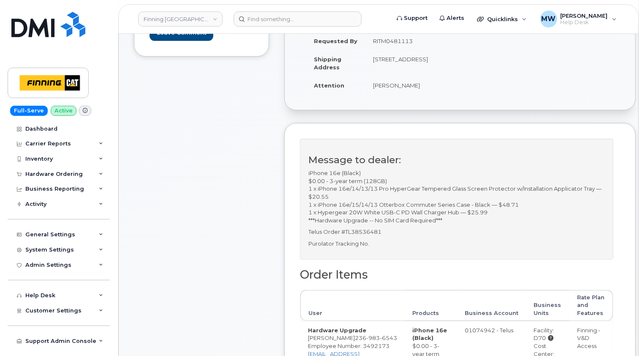
scroll to position [169, 0]
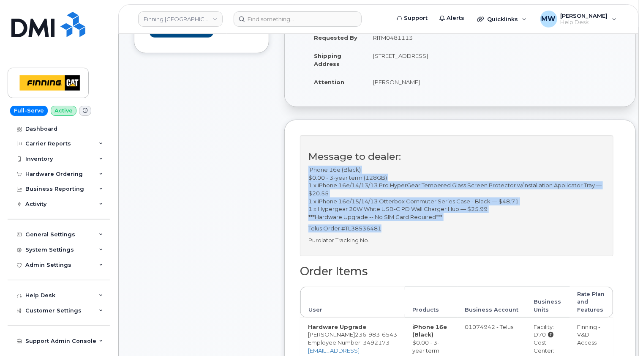
drag, startPoint x: 394, startPoint y: 226, endPoint x: 304, endPoint y: 170, distance: 105.9
click at [304, 170] on div "Message to dealer: iPhone 16e (Black) $0.00 - 3-year term (128GB) 1 x iPhone 16…" at bounding box center [456, 195] width 313 height 121
copy div "iPhone 16e (Black) $0.00 - 3-year term (128GB) 1 x iPhone 16e/14/13/13 Pro Hype…"
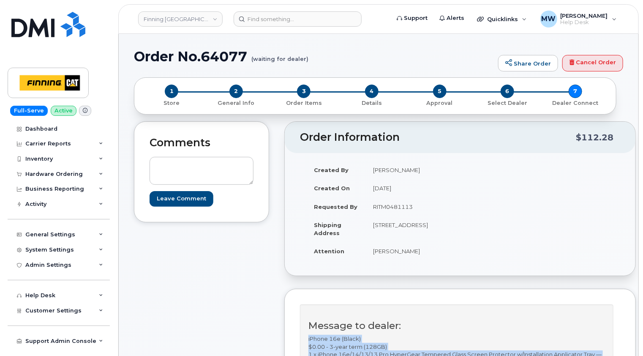
copy div "iPhone 16e (Black) $0.00 - 3-year term (128GB) 1 x iPhone 16e/14/13/13 Pro Hype…"
drag, startPoint x: 407, startPoint y: 230, endPoint x: 382, endPoint y: 232, distance: 25.4
click at [382, 232] on td "[STREET_ADDRESS]" at bounding box center [409, 228] width 88 height 26
copy td "V4N 5C3"
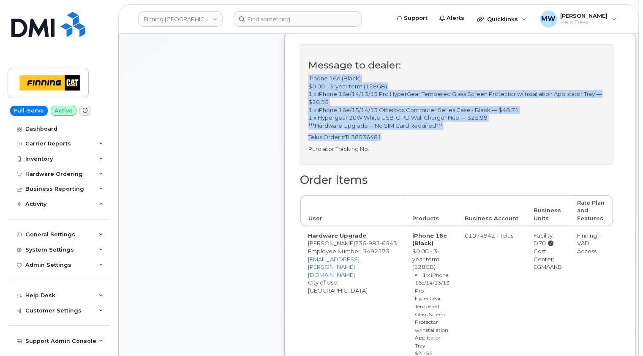
scroll to position [338, 0]
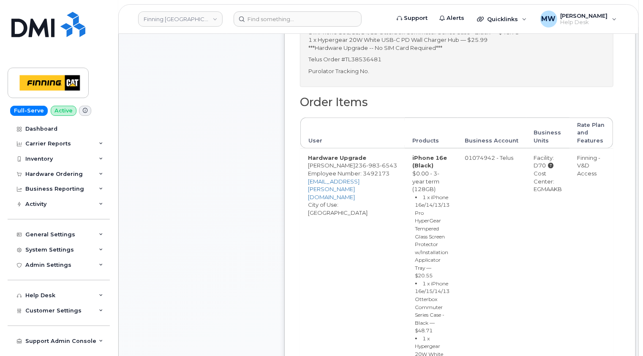
click at [534, 190] on div "Cost Center: EGMAAKB" at bounding box center [548, 181] width 28 height 24
copy div "EGMAAKB"
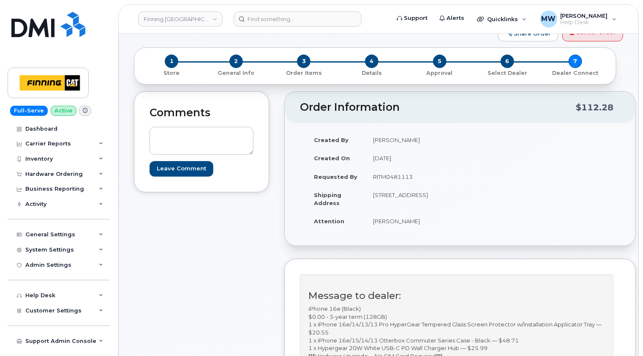
scroll to position [0, 0]
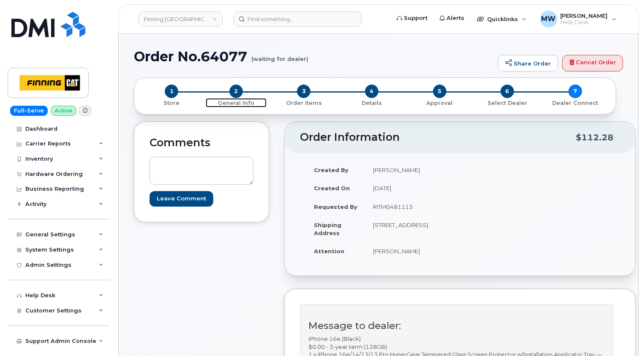
click at [236, 89] on span "2" at bounding box center [236, 91] width 14 height 14
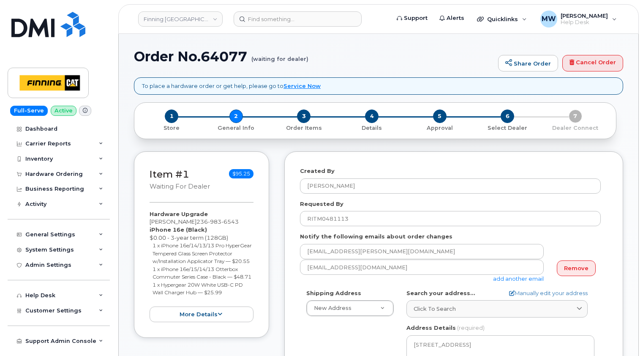
select select
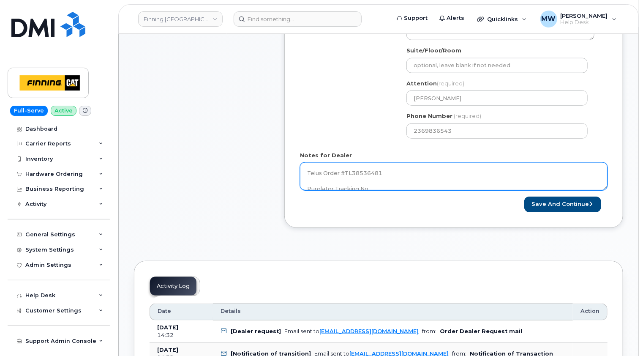
scroll to position [69, 0]
click at [399, 180] on textarea "iPhone 16e (Black) $0.00 - 3-year term (128GB) 1 x iPhone 16e/14/13/13 Pro Hype…" at bounding box center [453, 176] width 307 height 28
paste textarea "335630684025"
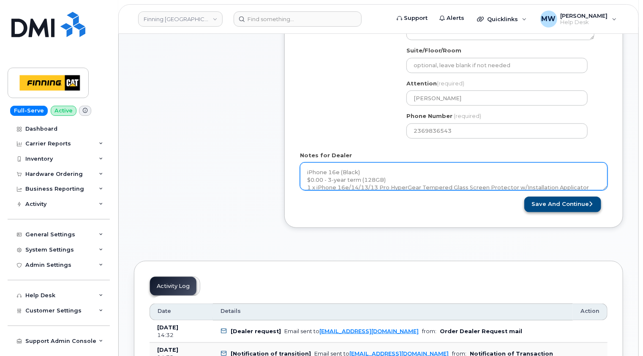
type textarea "iPhone 16e (Black) $0.00 - 3-year term (128GB) 1 x iPhone 16e/14/13/13 Pro Hype…"
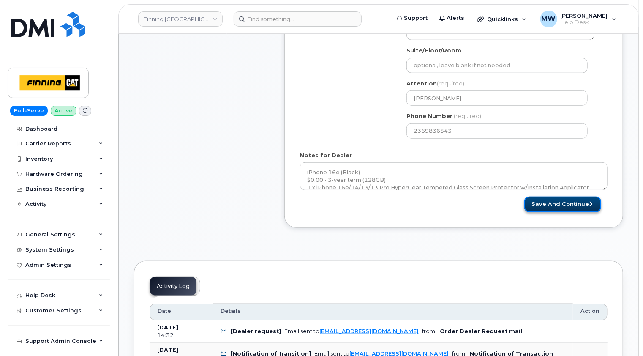
click at [572, 204] on button "Save and Continue" at bounding box center [562, 204] width 77 height 16
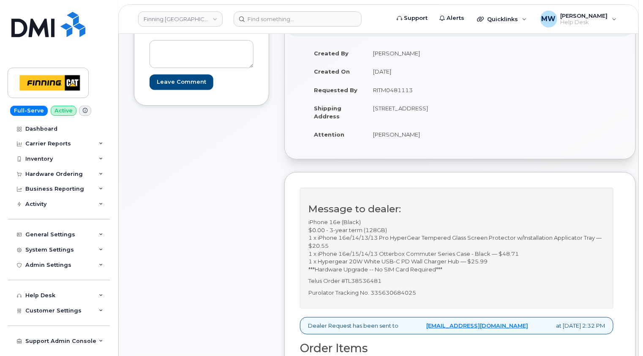
scroll to position [169, 0]
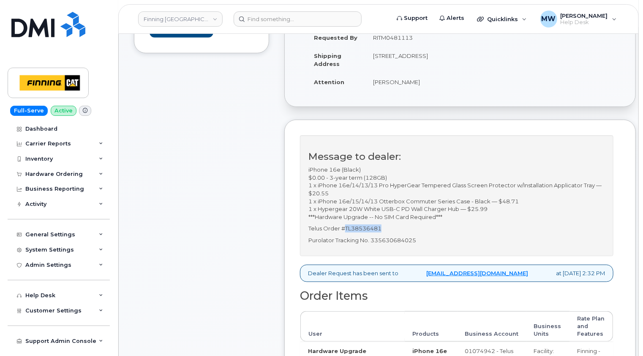
drag, startPoint x: 393, startPoint y: 229, endPoint x: 346, endPoint y: 226, distance: 46.6
click at [346, 226] on p "Telus Order #TL38536481" at bounding box center [456, 228] width 296 height 8
copy p "TL38536481"
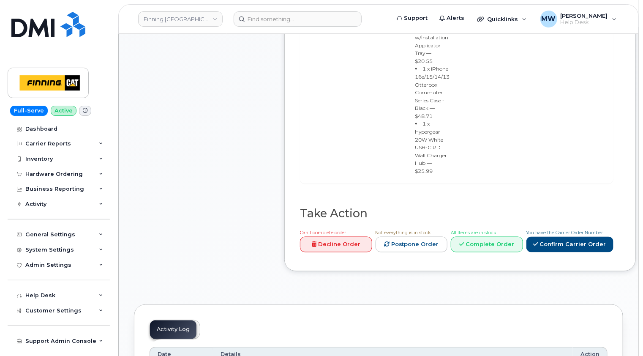
scroll to position [591, 0]
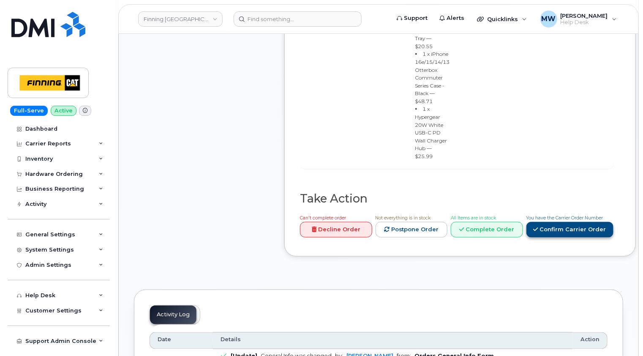
click at [554, 222] on link "Confirm Carrier Order" at bounding box center [569, 230] width 87 height 16
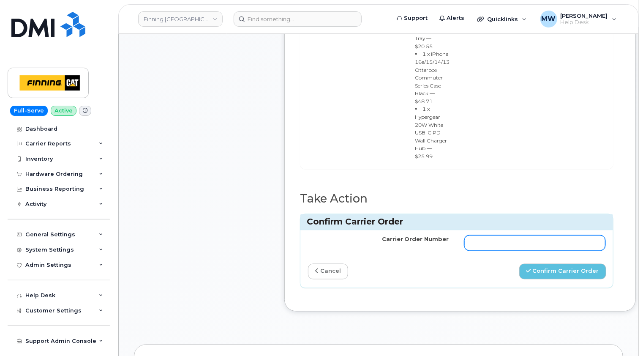
click at [473, 235] on input "Carrier Order Number" at bounding box center [534, 242] width 141 height 15
paste input "TL38536481"
type input "TL38536481"
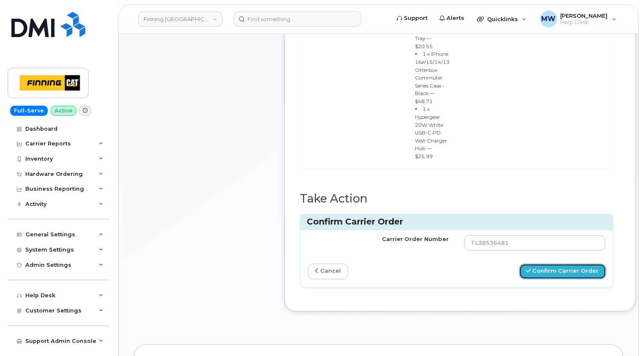
click at [549, 264] on button "Confirm Carrier Order" at bounding box center [562, 272] width 87 height 16
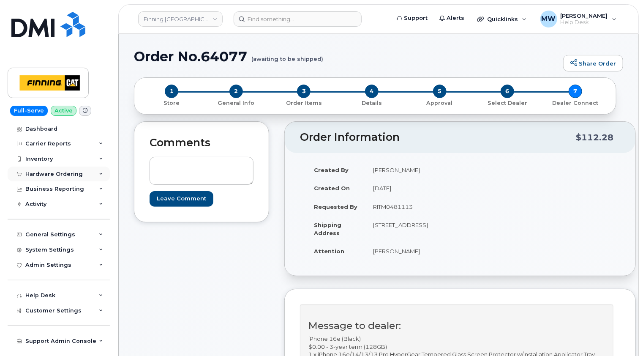
click at [76, 169] on div "Hardware Ordering" at bounding box center [59, 173] width 102 height 15
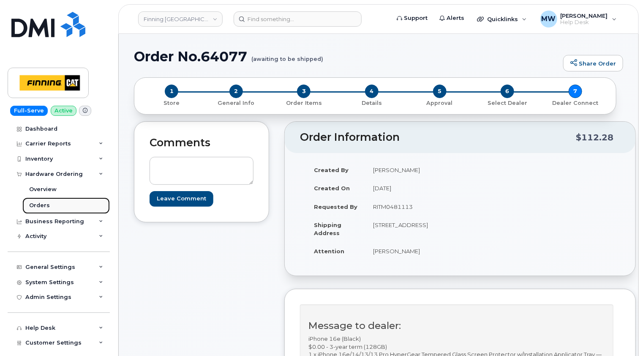
click at [46, 203] on div "Orders" at bounding box center [39, 205] width 21 height 8
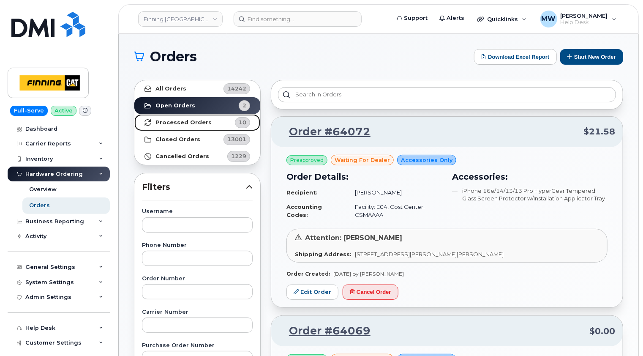
click at [179, 118] on link "Processed Orders 10" at bounding box center [197, 122] width 126 height 17
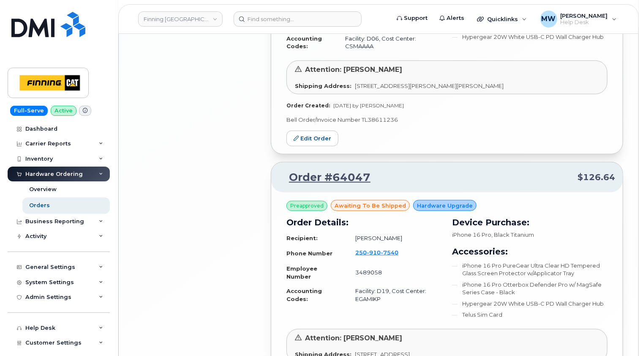
scroll to position [1946, 0]
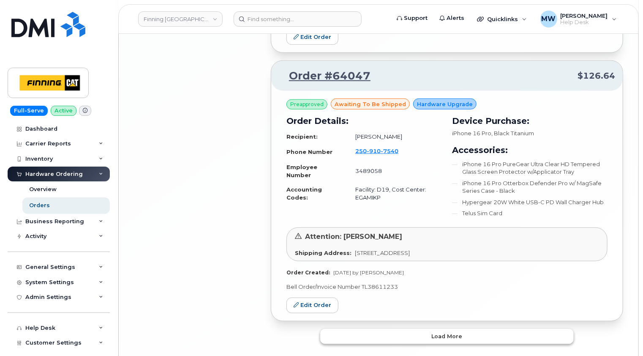
click at [446, 332] on span "Load more" at bounding box center [447, 336] width 31 height 8
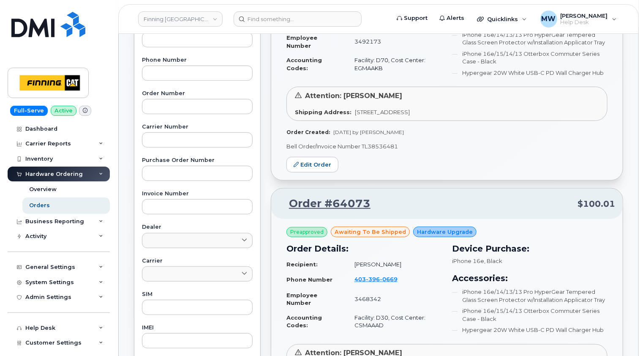
scroll to position [0, 0]
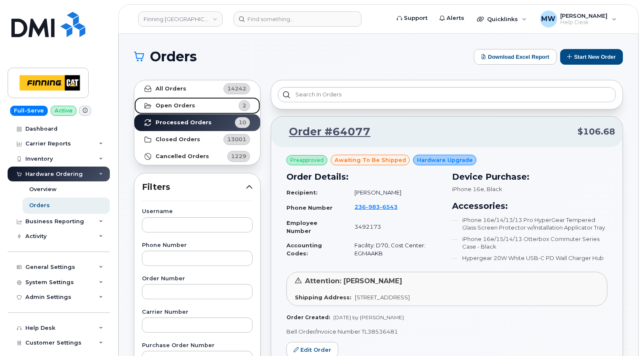
click at [186, 103] on strong "Open Orders" at bounding box center [175, 105] width 40 height 7
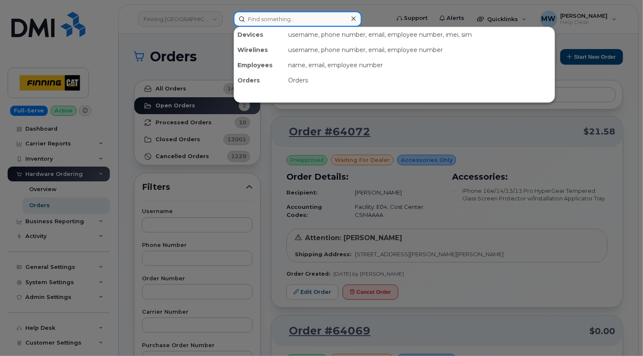
click at [300, 15] on input at bounding box center [298, 18] width 128 height 15
paste input "3495961"
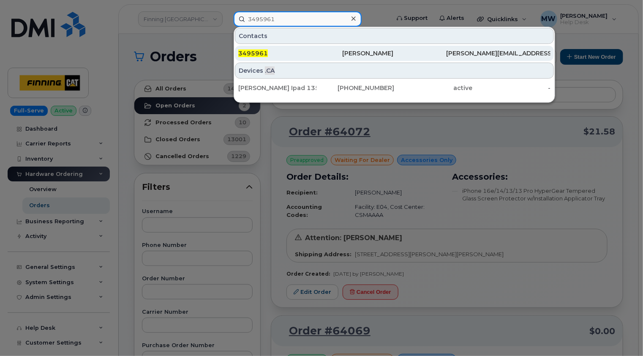
type input "3495961"
click at [277, 52] on div "3495961" at bounding box center [290, 53] width 104 height 8
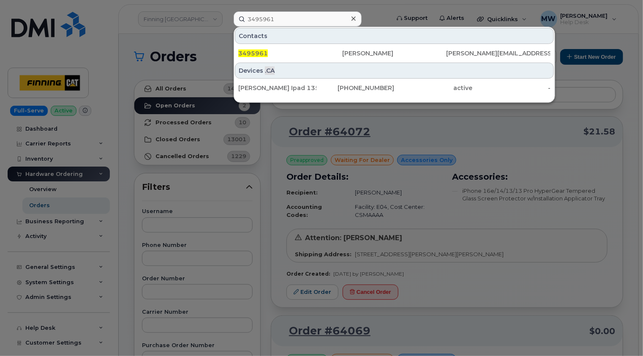
click at [353, 18] on icon at bounding box center [353, 18] width 4 height 4
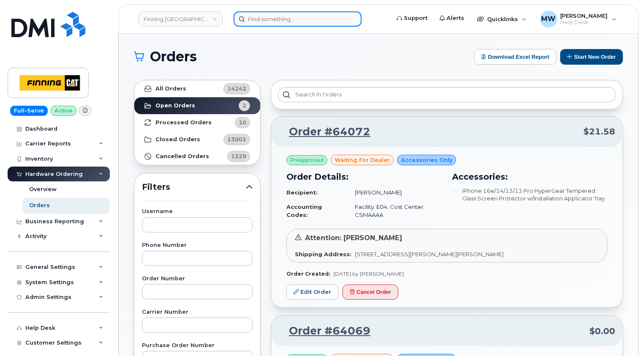
click at [289, 22] on input at bounding box center [298, 18] width 128 height 15
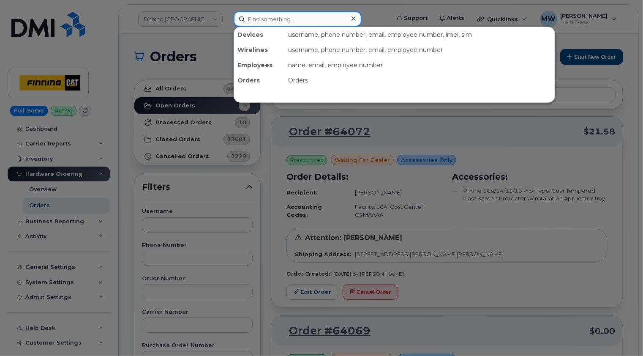
paste input "BESSY PUTHUSSERY PAUL"
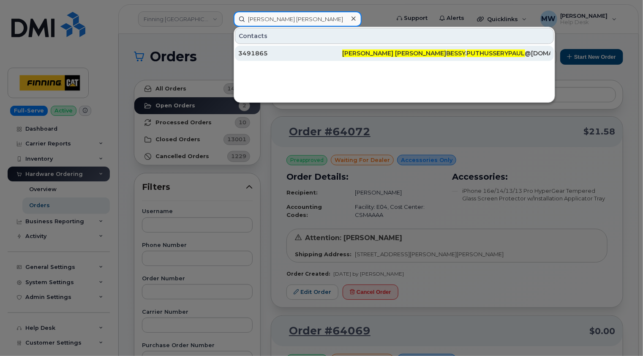
type input "BESSY PUTHUSSERY PAUL"
click at [289, 55] on div "3491865" at bounding box center [290, 53] width 104 height 8
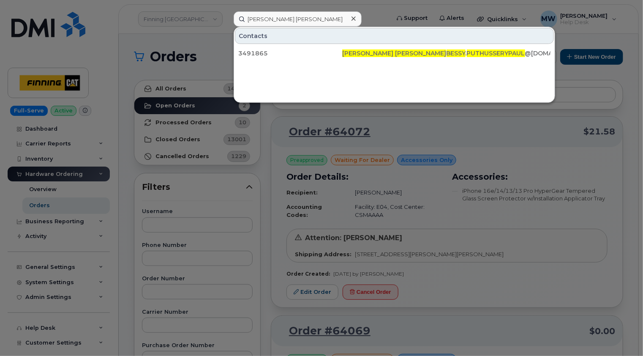
click at [355, 20] on icon at bounding box center [353, 18] width 4 height 4
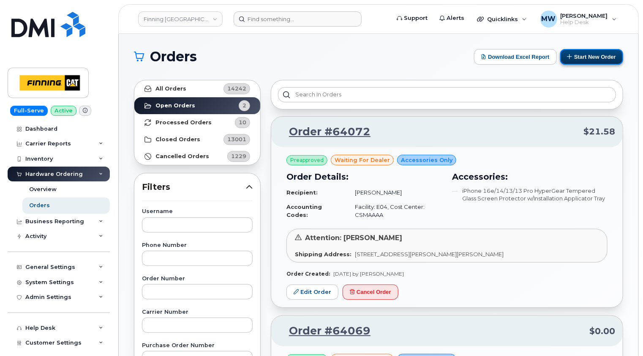
click at [602, 52] on button "Start New Order" at bounding box center [591, 57] width 63 height 16
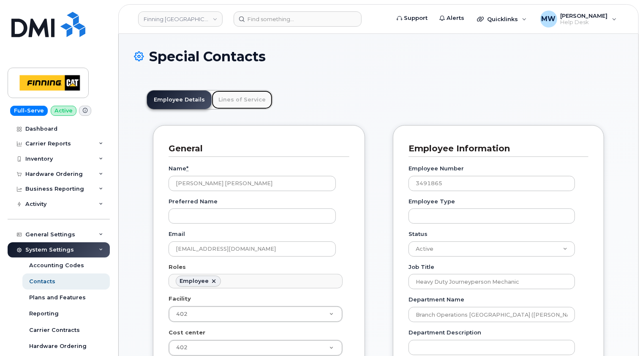
click at [242, 97] on link "Lines of Service" at bounding box center [242, 99] width 61 height 19
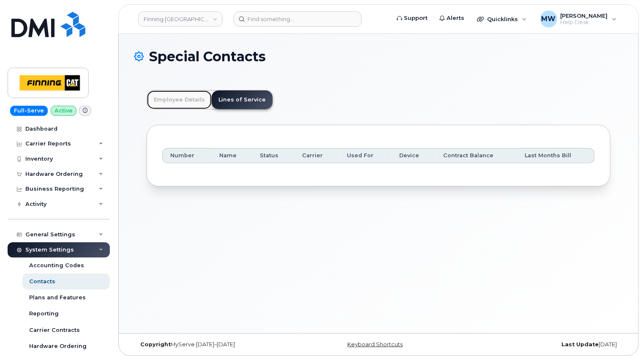
click at [171, 99] on link "Employee Details" at bounding box center [179, 99] width 65 height 19
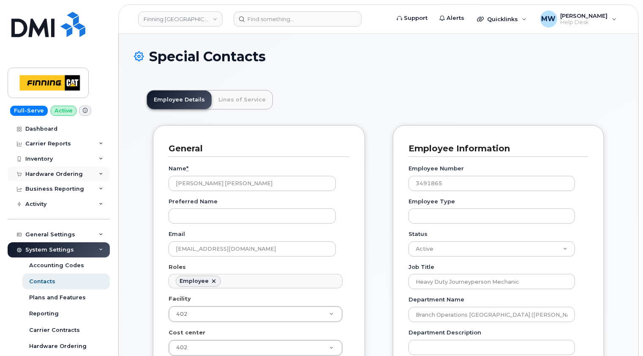
click at [76, 171] on div "Hardware Ordering" at bounding box center [53, 174] width 57 height 7
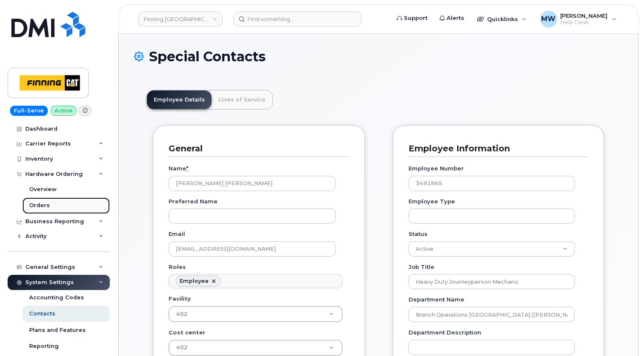
click at [44, 207] on div "Orders" at bounding box center [39, 205] width 21 height 8
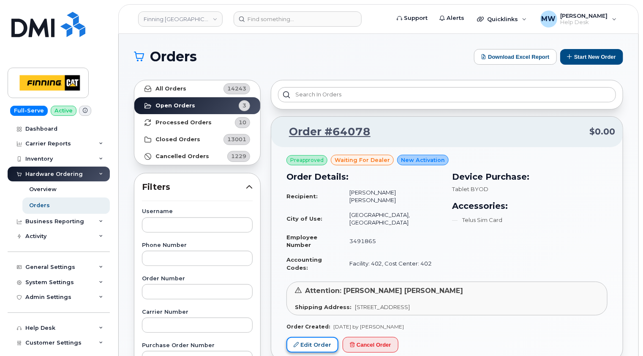
click at [318, 337] on link "Edit Order" at bounding box center [312, 345] width 52 height 16
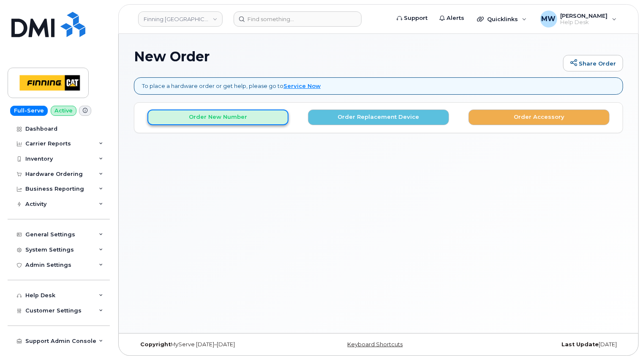
click at [224, 116] on button "Order New Number" at bounding box center [217, 117] width 141 height 16
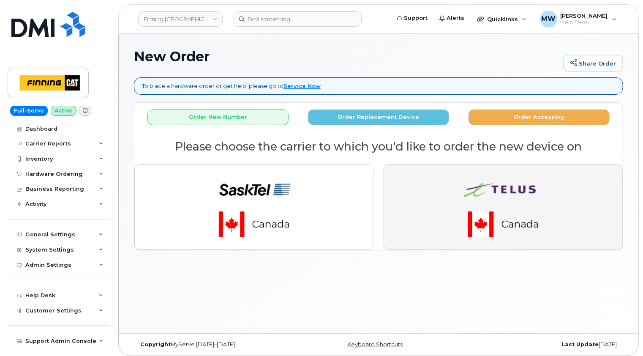
click at [549, 187] on img "button" at bounding box center [503, 206] width 118 height 71
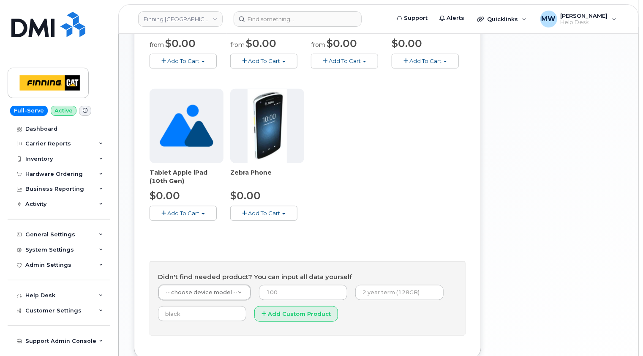
scroll to position [310, 0]
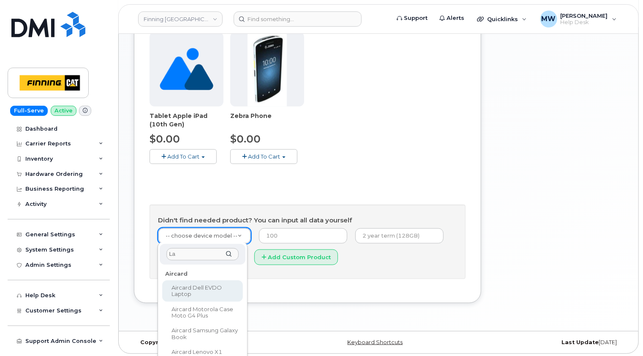
type input "L"
type input "Tablet byod"
select select "2550"
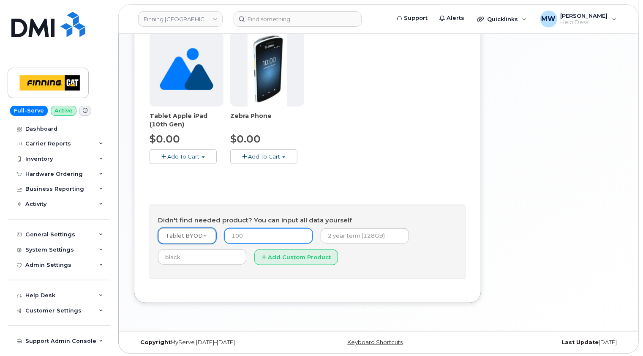
click at [247, 235] on input "number" at bounding box center [268, 235] width 88 height 15
type input "0.00"
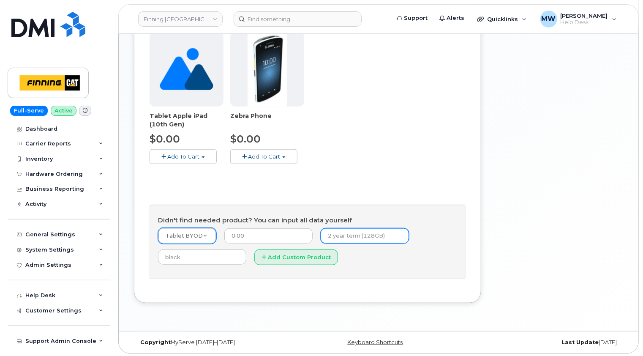
click at [340, 237] on input "text" at bounding box center [365, 235] width 88 height 15
type input "New Activation (Customer Owned Hardware)"
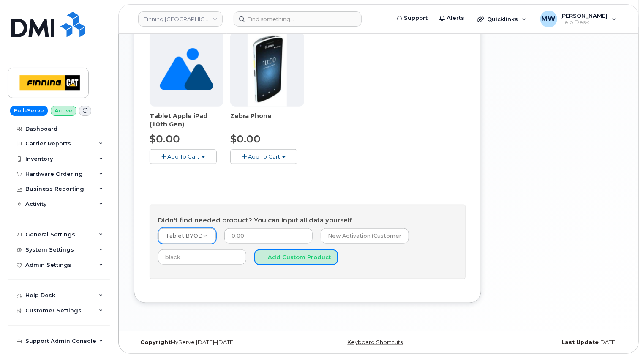
click at [299, 256] on button "Add Custom Product" at bounding box center [296, 257] width 84 height 16
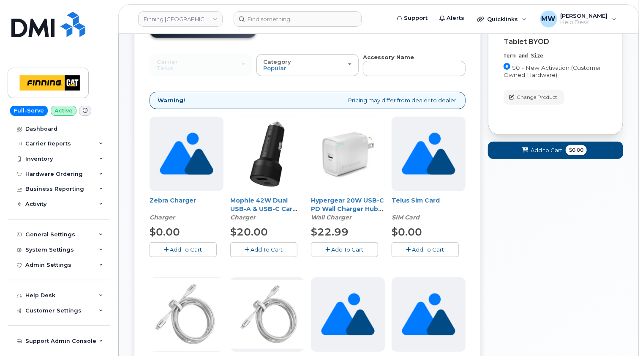
scroll to position [99, 0]
click at [432, 246] on span "Add To Cart" at bounding box center [428, 249] width 32 height 7
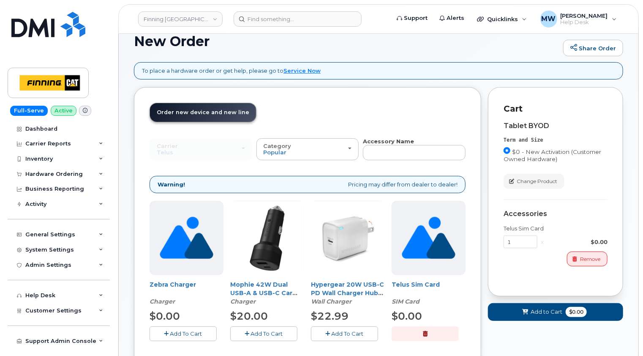
scroll to position [14, 0]
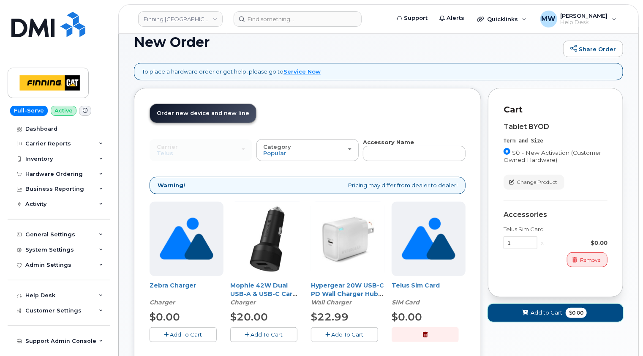
click at [540, 310] on span "Add to Cart" at bounding box center [546, 312] width 32 height 8
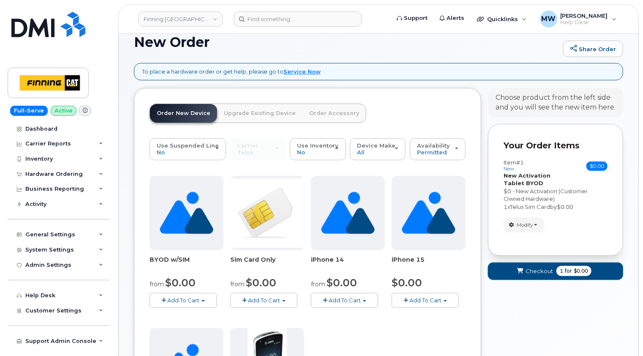
click at [538, 264] on button "Checkout 1 for $0.00" at bounding box center [555, 270] width 135 height 17
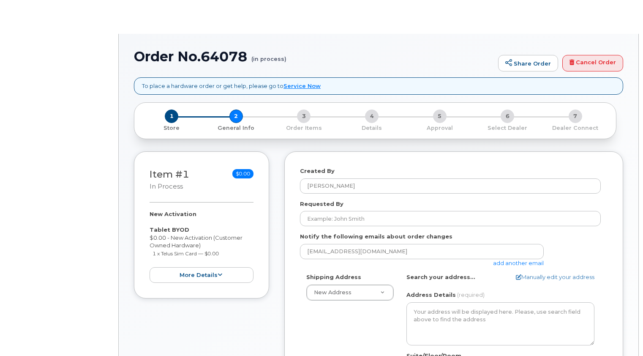
select select
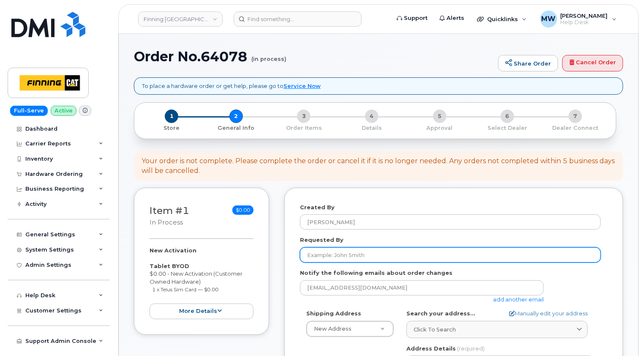
click at [355, 253] on input "Requested By" at bounding box center [450, 254] width 301 height 15
paste input "RITM0481138"
type input "RITM0481138"
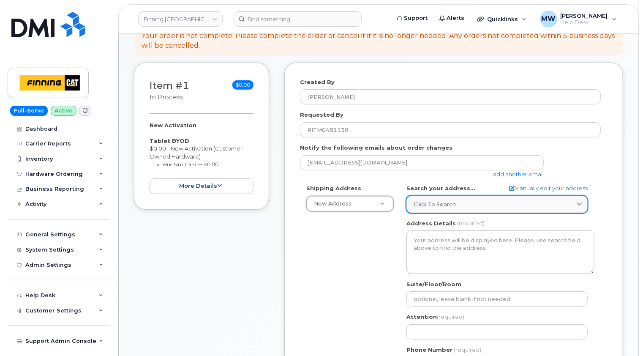
scroll to position [127, 0]
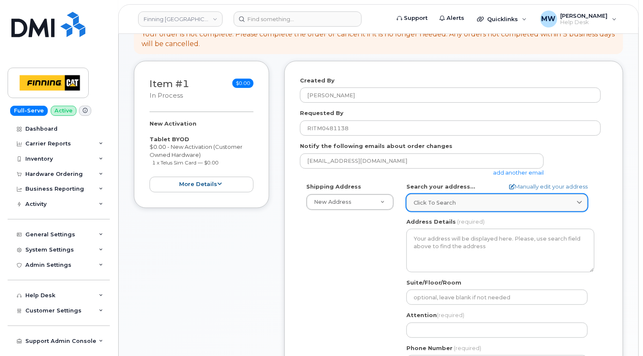
click at [462, 204] on div "Click to search" at bounding box center [496, 202] width 167 height 8
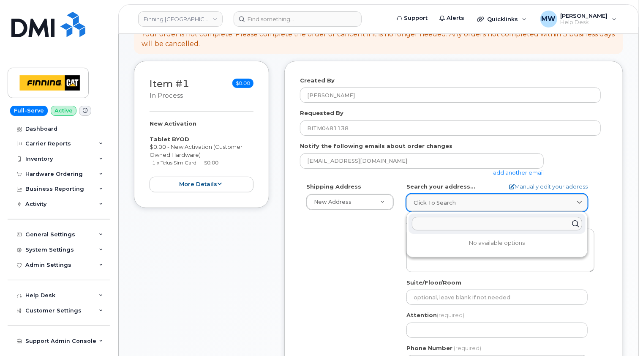
paste input "[GEOGRAPHIC_DATA]"
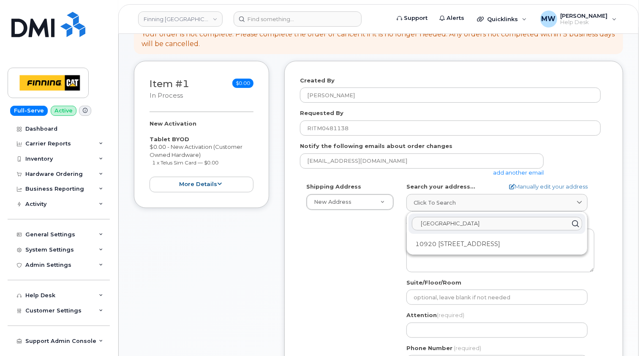
type input "[GEOGRAPHIC_DATA]"
click at [492, 240] on div "10920 [STREET_ADDRESS]" at bounding box center [496, 244] width 177 height 14
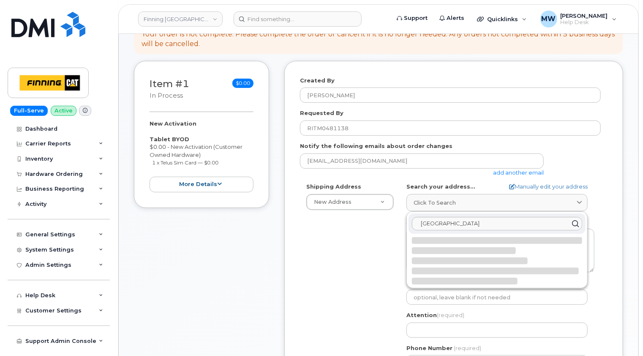
select select
type textarea "[STREET_ADDRESS]"
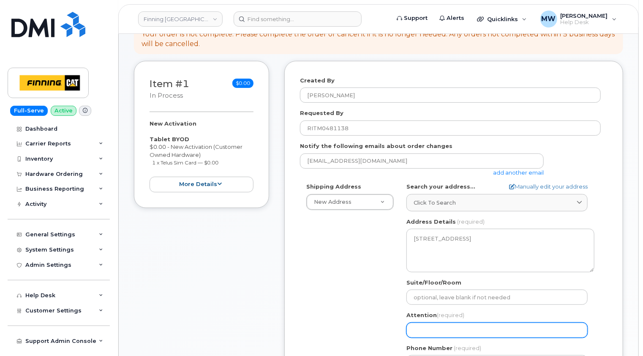
click at [417, 325] on input "Attention (required)" at bounding box center [496, 329] width 181 height 15
paste input "[PERSON_NAME] [PERSON_NAME]"
select select
type input "[PERSON_NAME] [PERSON_NAME]"
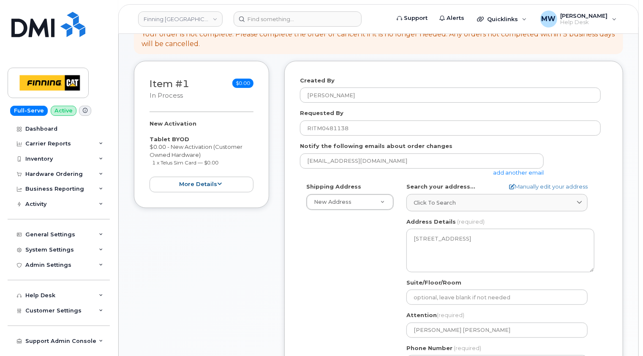
click at [368, 324] on div "Shipping Address New Address New Address [STREET_ADDRESS][PERSON_NAME] Leaside …" at bounding box center [450, 279] width 301 height 194
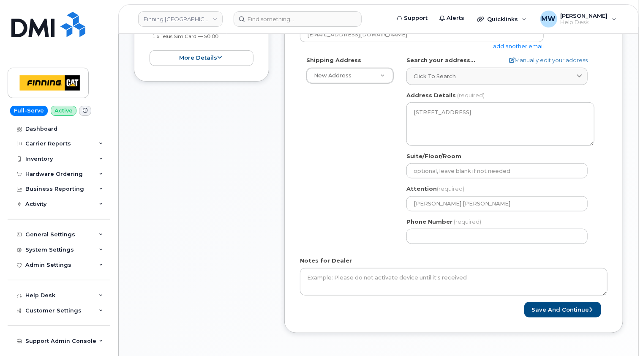
scroll to position [253, 0]
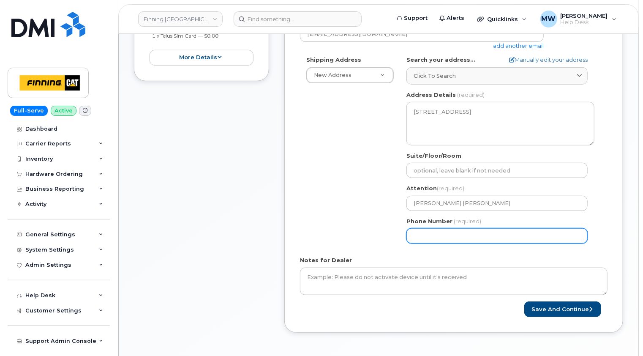
click at [436, 232] on input "Phone Number" at bounding box center [496, 235] width 181 height 15
paste input "7804053685"
select select
type input "7804053685"
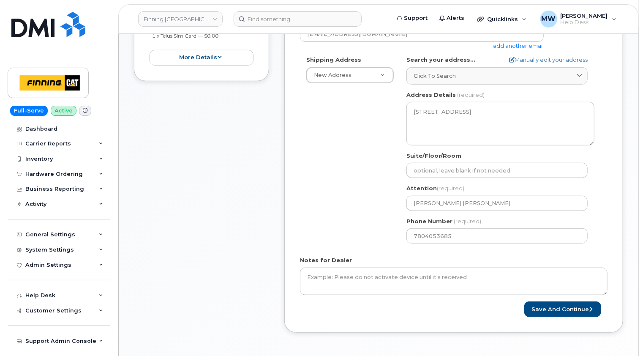
click at [453, 247] on div "AB [GEOGRAPHIC_DATA] Search your address... Manually edit your address Click to…" at bounding box center [500, 153] width 201 height 194
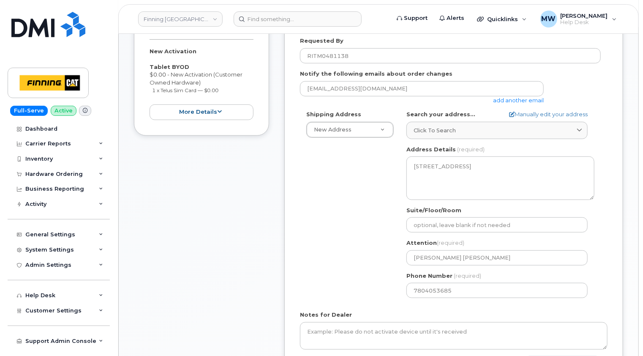
scroll to position [84, 0]
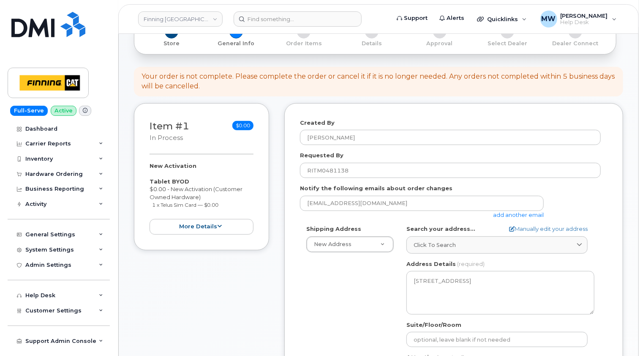
drag, startPoint x: 226, startPoint y: 207, endPoint x: 150, endPoint y: 180, distance: 81.1
click at [150, 180] on div "New Activation Tablet BYOD $0.00 - New Activation (Customer Owned Hardware) 1 x…" at bounding box center [202, 198] width 104 height 73
copy div "Tablet BYOD $0.00 - New Activation (Customer Owned Hardware) 1 x Telus Sim Card…"
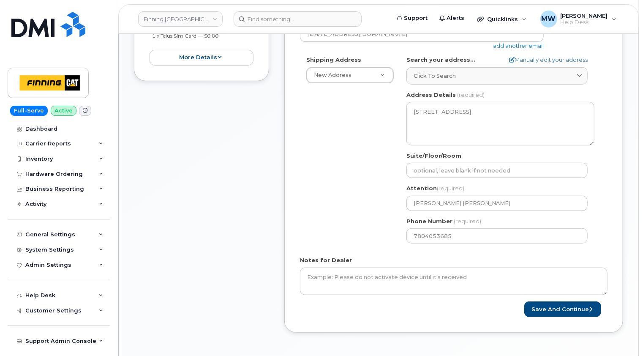
scroll to position [296, 0]
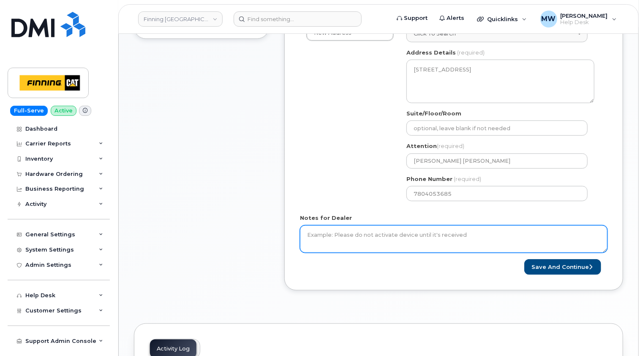
click at [371, 235] on textarea "Notes for Dealer" at bounding box center [453, 239] width 307 height 28
paste textarea "Tablet BYOD $0.00 - New Activation (Customer Owned Hardware) 1 x Telus Sim Card…"
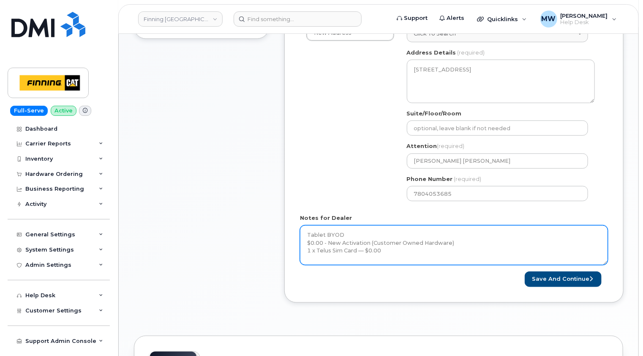
scroll to position [0, 0]
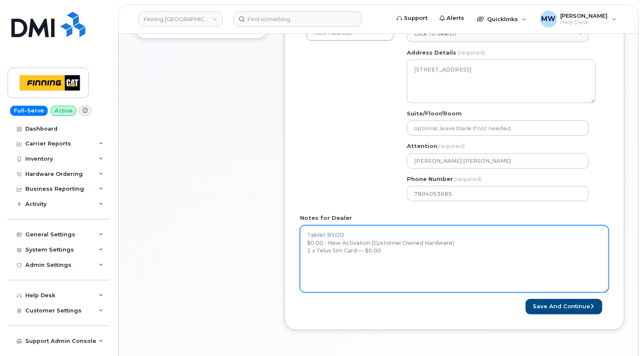
drag, startPoint x: 606, startPoint y: 249, endPoint x: 606, endPoint y: 289, distance: 40.1
click at [606, 289] on textarea "Tablet BYOD $0.00 - New Activation (Customer Owned Hardware) 1 x Telus Sim Card…" at bounding box center [454, 258] width 309 height 67
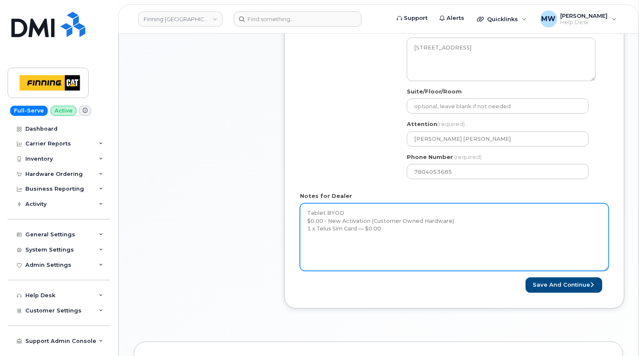
scroll to position [338, 0]
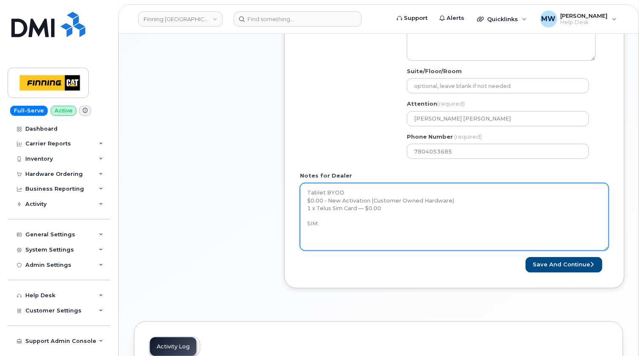
click at [440, 239] on textarea "Tablet BYOD $0.00 - New Activation (Customer Owned Hardware) 1 x Telus Sim Card…" at bounding box center [454, 217] width 309 height 68
paste textarea "[TECHNICAL_ID]"
click at [467, 231] on textarea "Tablet BYOD $0.00 - New Activation (Customer Owned Hardware) 1 x Telus Sim Card…" at bounding box center [454, 217] width 309 height 68
click at [383, 208] on textarea "Tablet BYOD $0.00 - New Activation (Customer Owned Hardware) 1 x Telus Sim Card…" at bounding box center [454, 217] width 309 height 68
paste textarea "Telus Order #TL38536482"
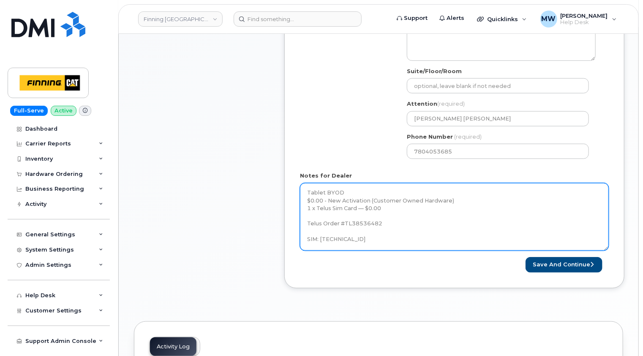
click at [307, 190] on textarea "Tablet BYOD $0.00 - New Activation (Customer Owned Hardware) 1 x Telus Sim Card…" at bounding box center [454, 217] width 309 height 68
click at [386, 224] on textarea "Tablet BYOD $0.00 - New Activation (Customer Owned Hardware) 1 x Telus Sim Card…" at bounding box center [454, 217] width 309 height 68
click at [321, 232] on textarea "Tablet BYOD $0.00 - New Activation (Customer Owned Hardware) 1 x Telus Sim Card…" at bounding box center [454, 217] width 309 height 68
click at [402, 244] on textarea "Tablet BYOD $0.00 - New Activation (Customer Owned Hardware) 1 x Telus Sim Card…" at bounding box center [454, 217] width 309 height 68
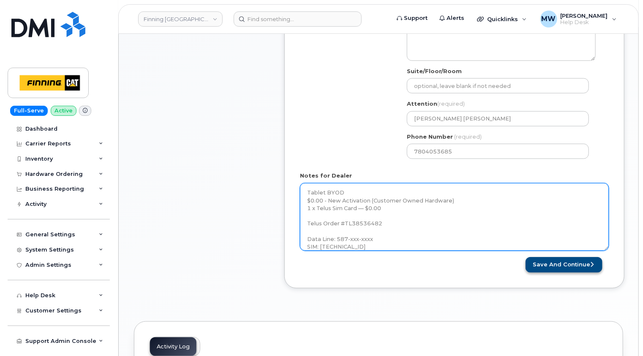
type textarea "Tablet BYOD $0.00 - New Activation (Customer Owned Hardware) 1 x Telus Sim Card…"
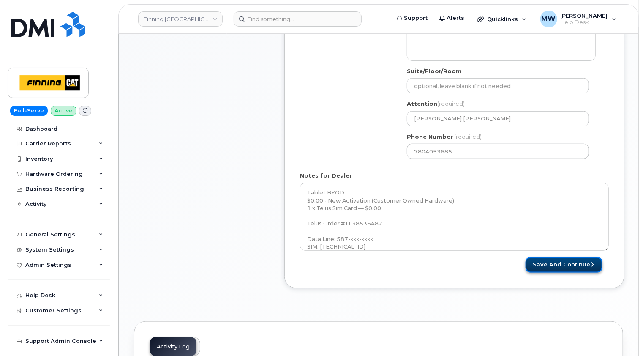
click at [569, 266] on button "Save and Continue" at bounding box center [563, 265] width 77 height 16
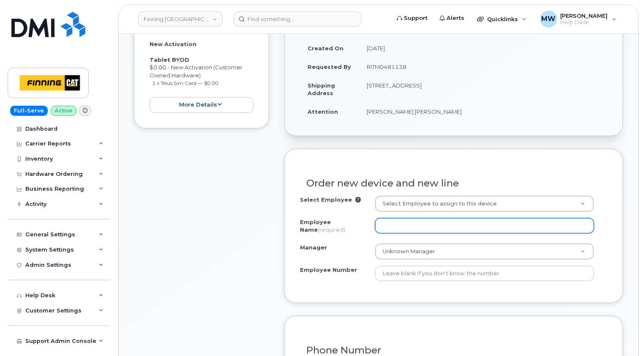
scroll to position [211, 0]
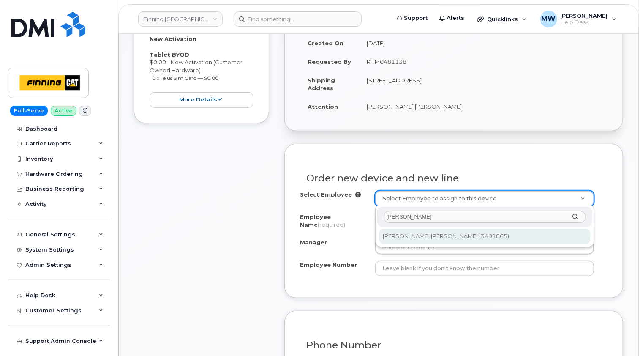
type input "bessy puth"
type input "710224"
type input "[PERSON_NAME] [PERSON_NAME]"
type input "3491865"
select select "402"
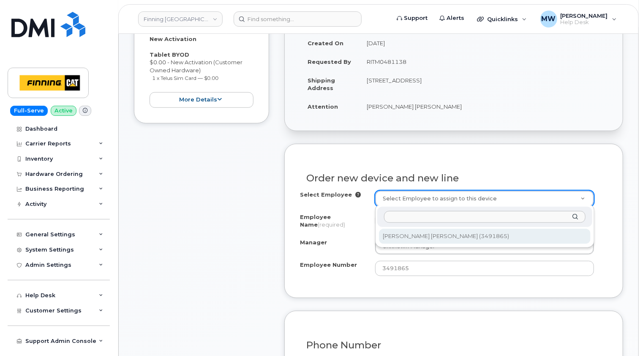
select select "402"
select select "15576"
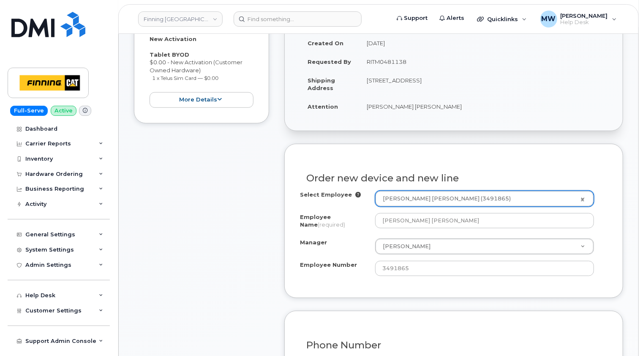
click at [504, 161] on div "Order new device and new line" at bounding box center [453, 174] width 307 height 31
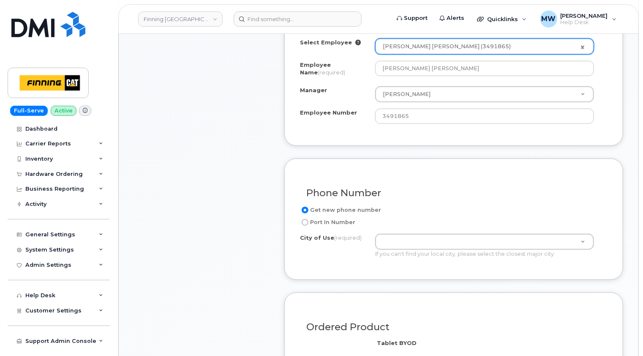
scroll to position [380, 0]
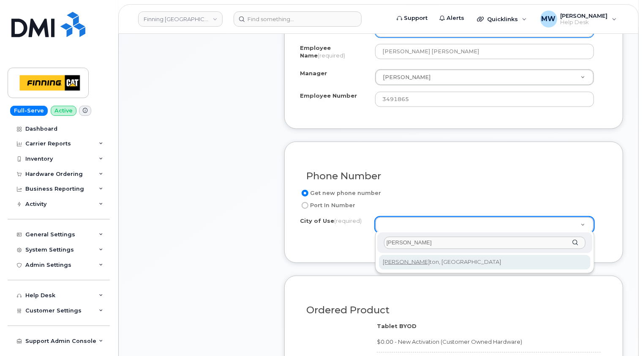
type input "edmon"
type input "181"
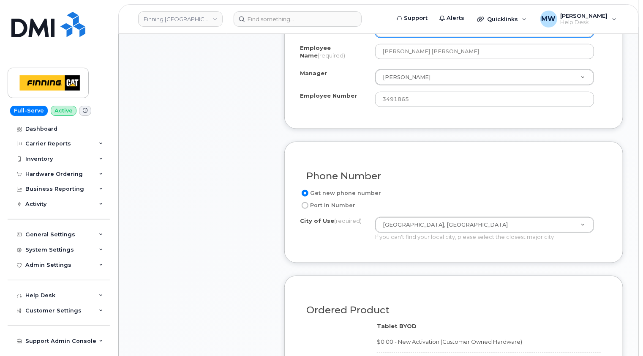
click at [299, 259] on div "Phone Number Get new phone number Port In Number City of Use (required) Edmonto…" at bounding box center [453, 201] width 339 height 121
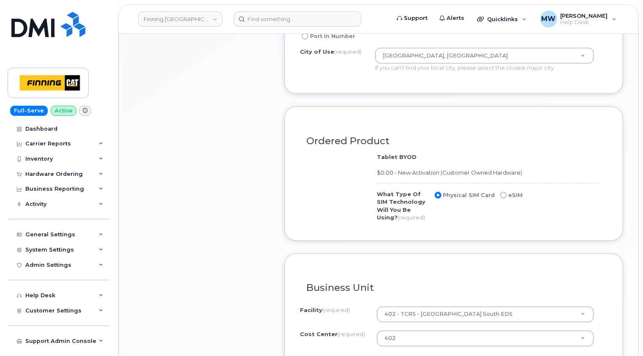
scroll to position [676, 0]
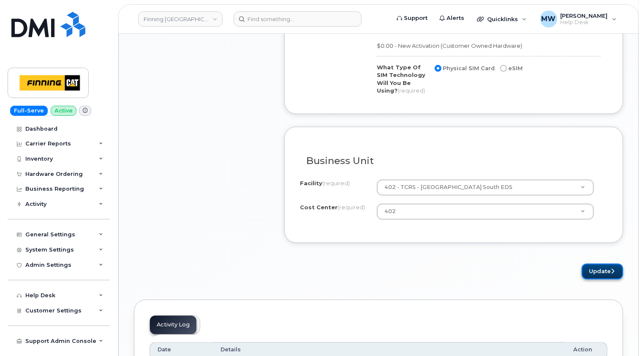
click at [602, 267] on button "Update" at bounding box center [602, 272] width 41 height 16
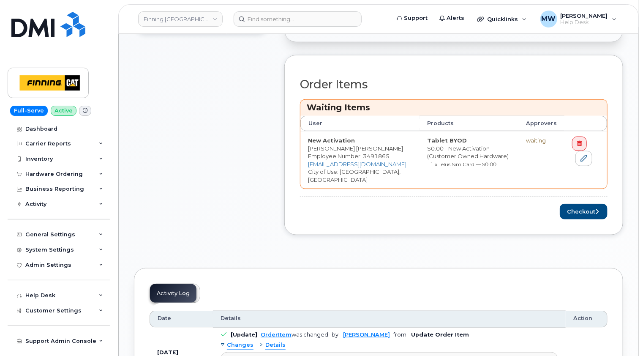
scroll to position [338, 0]
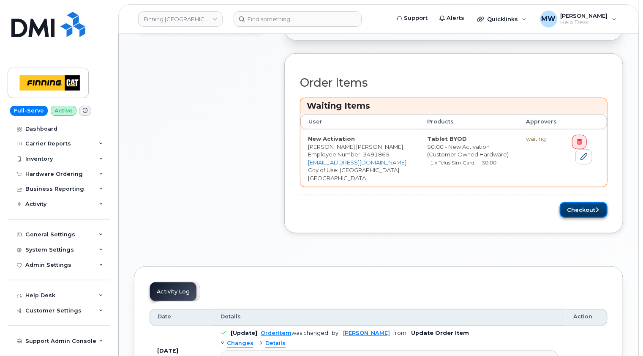
click at [585, 206] on button "Checkout" at bounding box center [584, 210] width 48 height 16
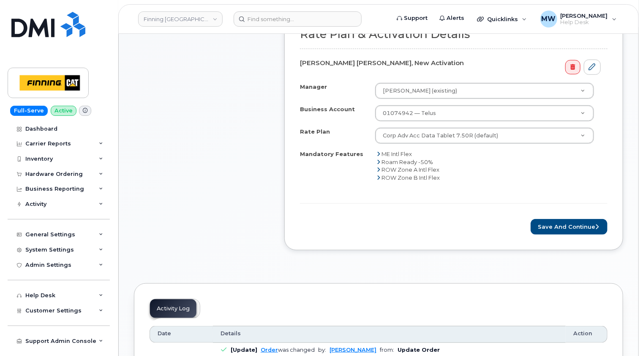
scroll to position [338, 0]
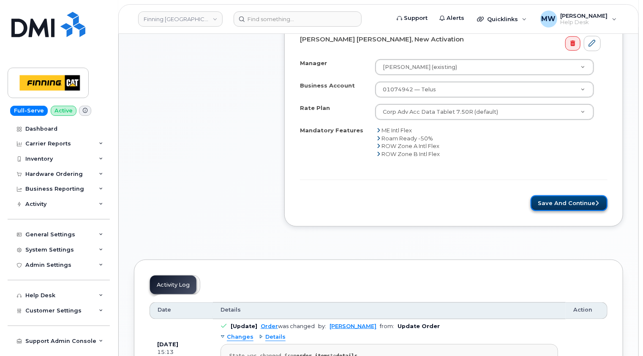
click at [561, 201] on button "Save and Continue" at bounding box center [568, 203] width 77 height 16
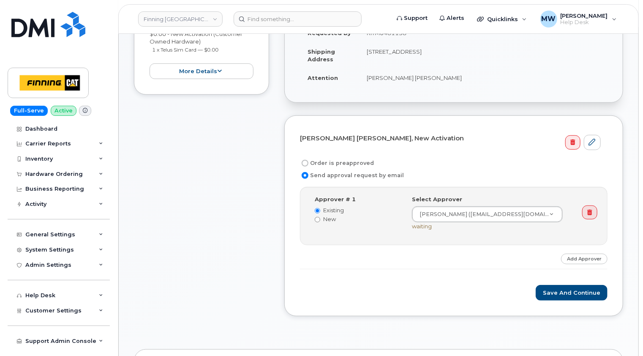
scroll to position [127, 0]
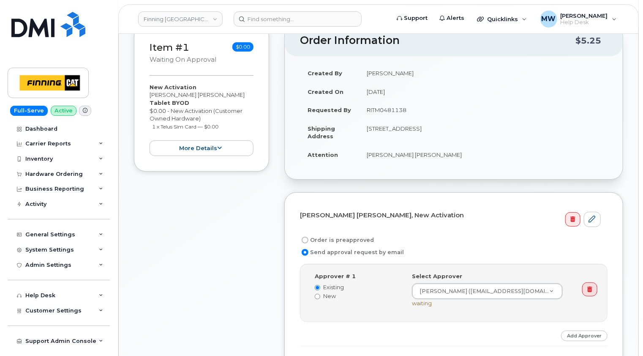
click at [342, 236] on label "Order is preapproved" at bounding box center [337, 240] width 74 height 10
click at [308, 237] on input "Order is preapproved" at bounding box center [305, 240] width 7 height 7
radio input "true"
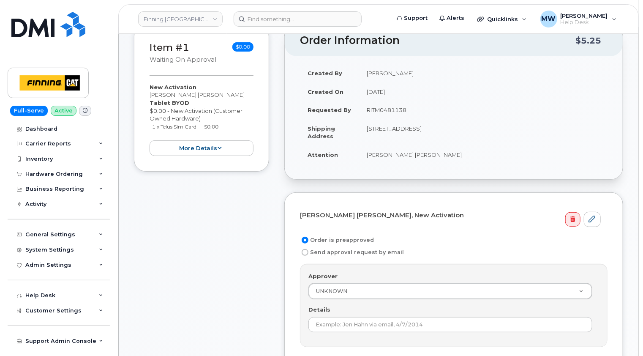
click at [387, 110] on td "RITM0481138" at bounding box center [483, 110] width 248 height 19
copy td "RITM0481138"
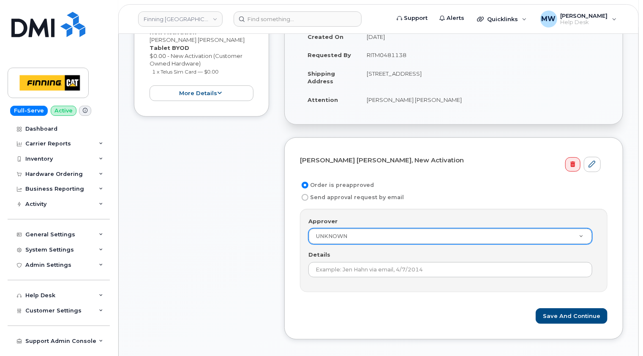
scroll to position [253, 0]
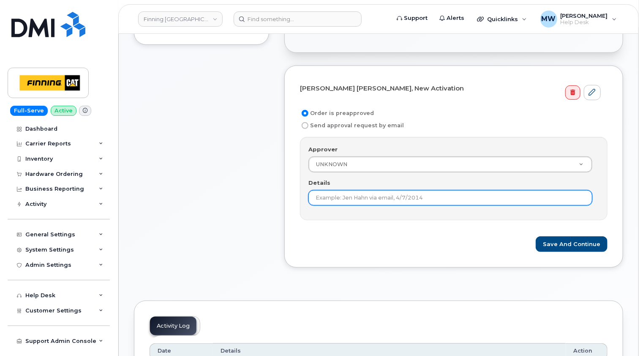
click at [392, 196] on input "Details" at bounding box center [450, 197] width 284 height 15
paste input "RITM0481138"
type input "RITM0481138"
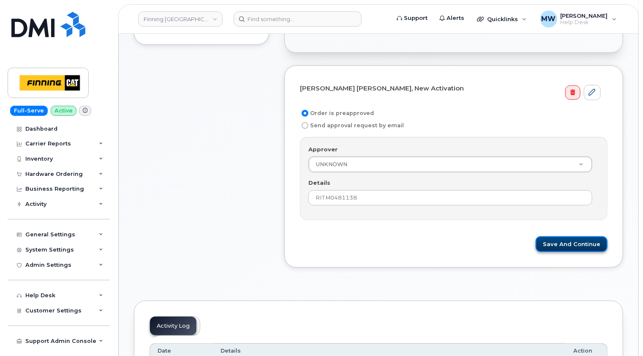
click at [584, 241] on button "Save and Continue" at bounding box center [572, 244] width 72 height 16
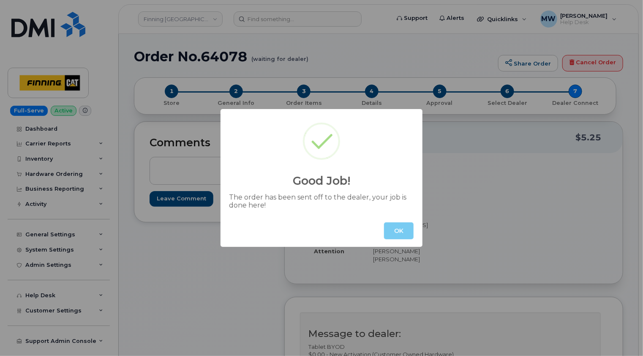
click at [402, 234] on button "OK" at bounding box center [399, 230] width 30 height 17
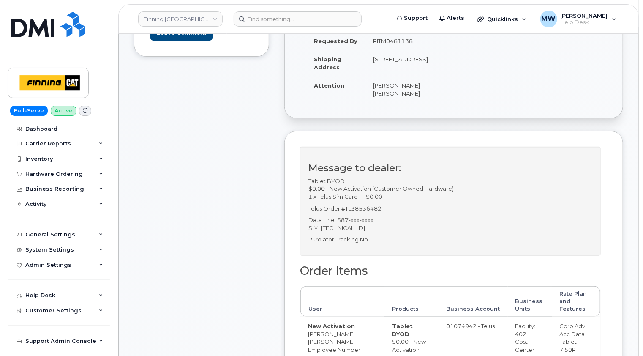
scroll to position [169, 0]
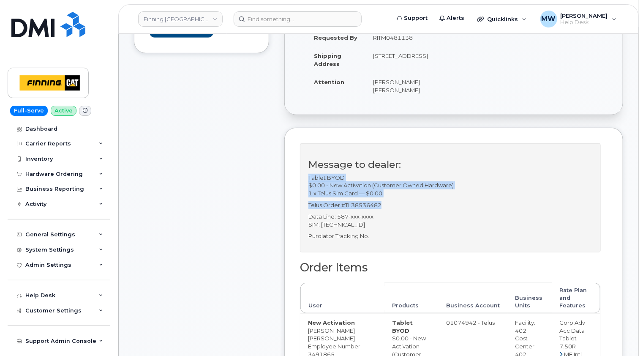
drag, startPoint x: 387, startPoint y: 204, endPoint x: 305, endPoint y: 179, distance: 86.6
click at [305, 179] on div "Message to dealer: Tablet BYOD $0.00 - New Activation (Customer Owned Hardware)…" at bounding box center [450, 197] width 301 height 109
copy div "Tablet BYOD $0.00 - New Activation (Customer Owned Hardware) 1 x Telus Sim Card…"
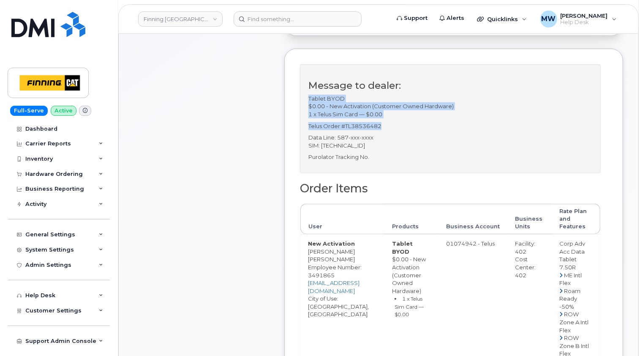
scroll to position [253, 0]
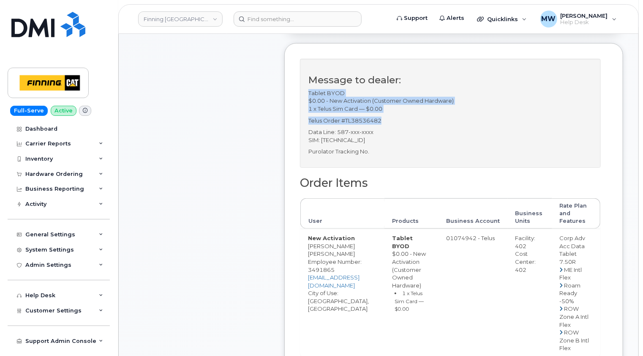
copy div "Tablet BYOD $0.00 - New Activation (Customer Owned Hardware) 1 x Telus Sim Card…"
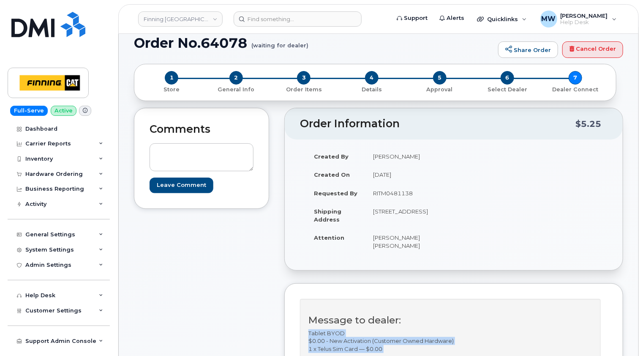
scroll to position [0, 0]
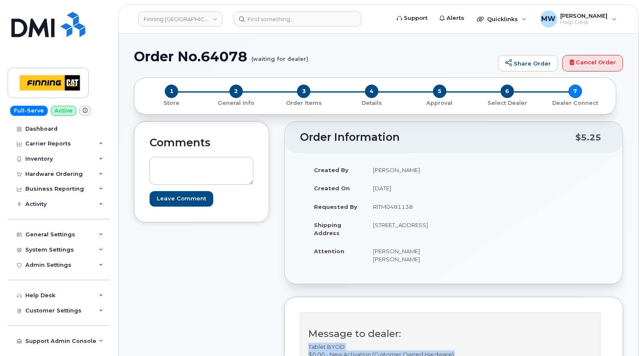
drag, startPoint x: 441, startPoint y: 233, endPoint x: 419, endPoint y: 231, distance: 22.4
click at [419, 231] on td "[STREET_ADDRESS]" at bounding box center [406, 228] width 82 height 26
copy td "T5S 1H6"
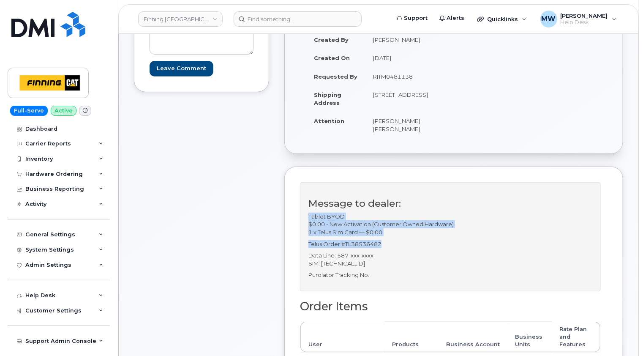
scroll to position [42, 0]
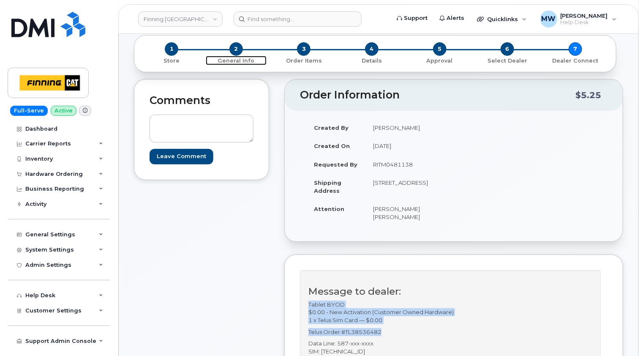
click at [234, 49] on span "2" at bounding box center [236, 49] width 14 height 14
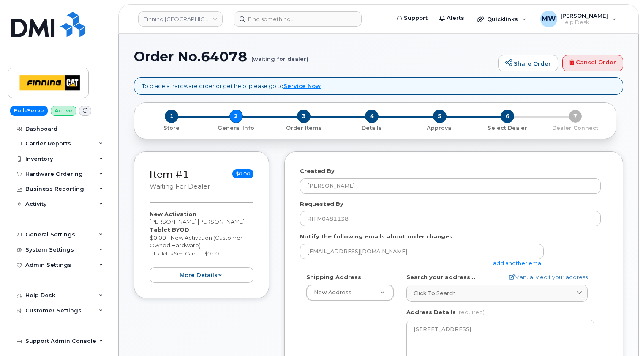
select select
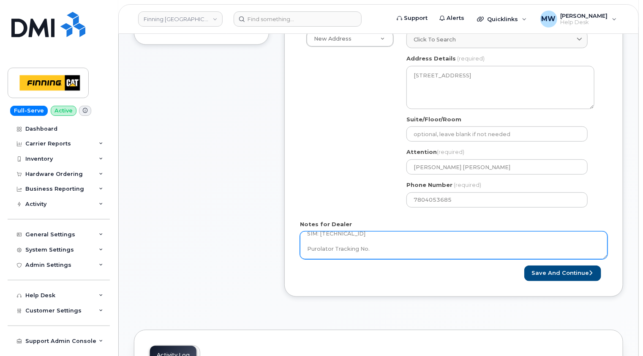
scroll to position [77, 0]
click at [394, 237] on textarea "Tablet BYOD $0.00 - New Activation (Customer Owned Hardware) 1 x Telus Sim Card…" at bounding box center [453, 245] width 307 height 28
paste textarea "335630765410"
click at [532, 251] on textarea "Tablet BYOD $0.00 - New Activation (Customer Owned Hardware) 1 x Telus Sim Card…" at bounding box center [453, 245] width 307 height 28
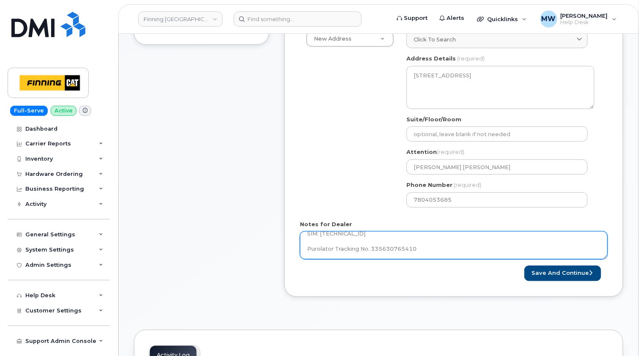
scroll to position [62, 0]
type textarea "Tablet BYOD $0.00 - New Activation (Customer Owned Hardware) 1 x Telus Sim Card…"
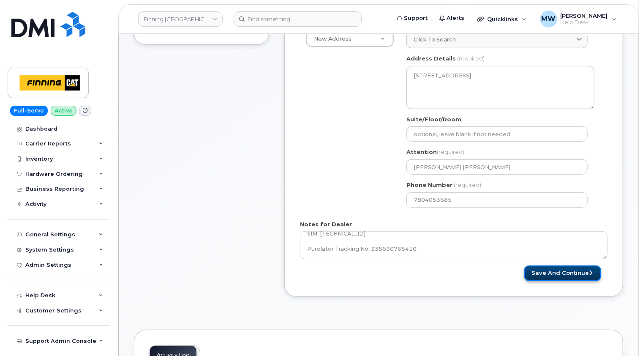
click at [551, 271] on button "Save and Continue" at bounding box center [562, 273] width 77 height 16
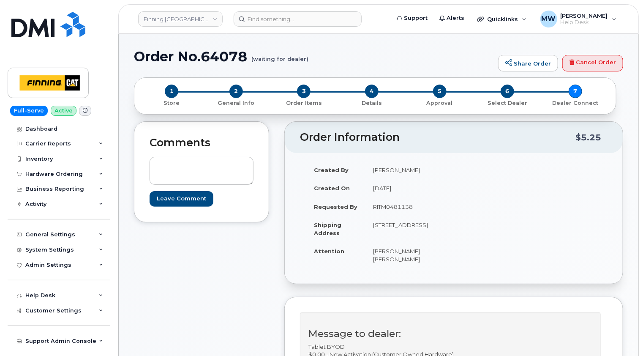
scroll to position [127, 0]
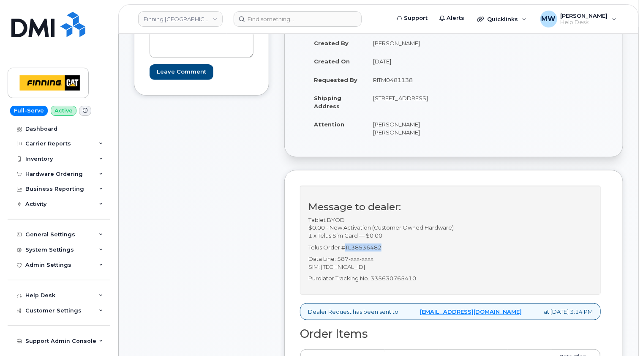
drag, startPoint x: 388, startPoint y: 242, endPoint x: 346, endPoint y: 247, distance: 42.1
click at [346, 247] on p "Telus Order #TL38536482" at bounding box center [450, 247] width 284 height 8
copy p "TL38536482"
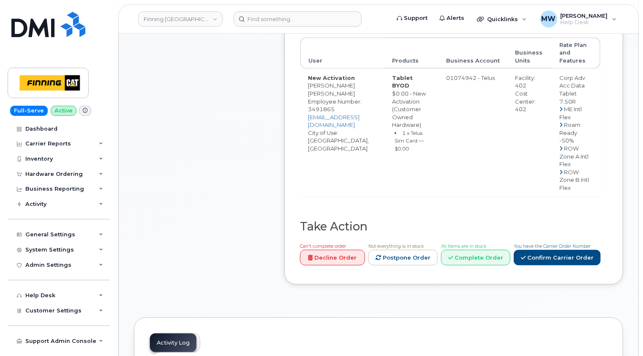
scroll to position [507, 0]
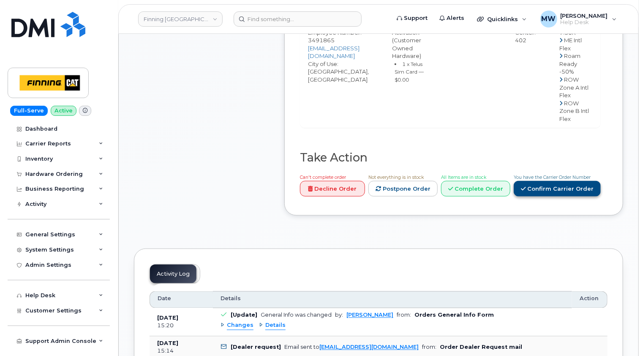
click at [571, 190] on link "Confirm Carrier Order" at bounding box center [557, 189] width 87 height 16
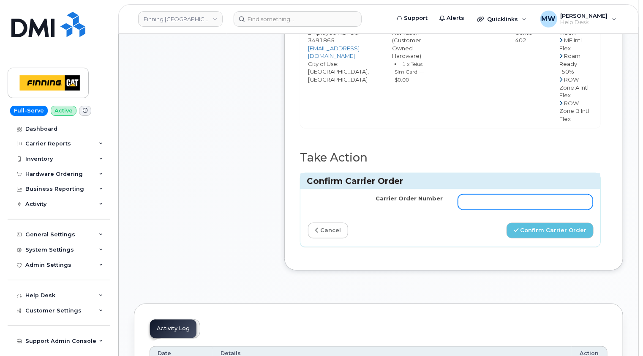
click at [478, 202] on input "Carrier Order Number" at bounding box center [525, 201] width 135 height 15
paste input "TL38536482"
type input "TL38536482"
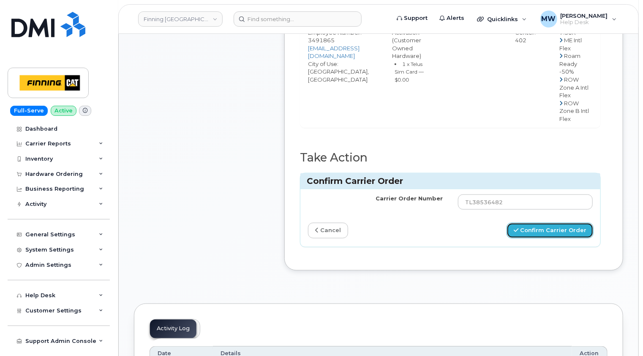
click at [571, 228] on button "Confirm Carrier Order" at bounding box center [549, 231] width 87 height 16
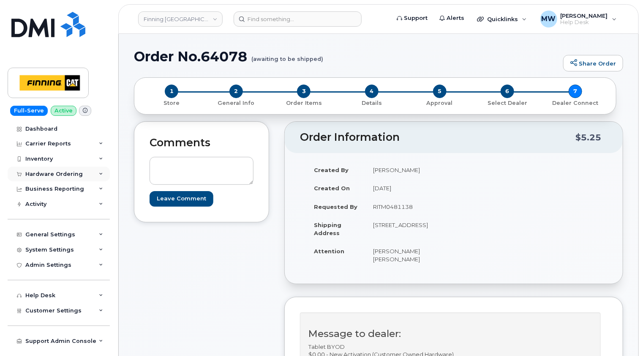
click at [73, 173] on div "Hardware Ordering" at bounding box center [53, 174] width 57 height 7
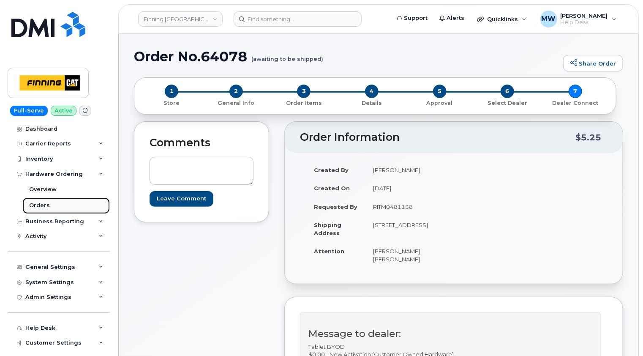
click at [41, 203] on div "Orders" at bounding box center [39, 205] width 21 height 8
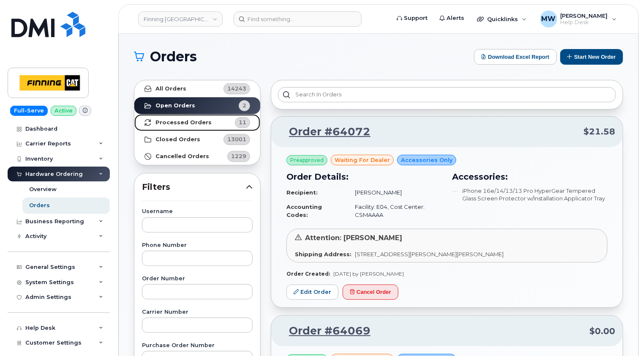
click at [165, 124] on strong "Processed Orders" at bounding box center [183, 122] width 56 height 7
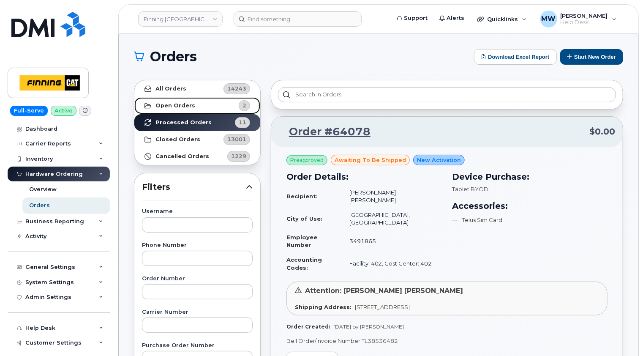
click at [180, 106] on strong "Open Orders" at bounding box center [175, 105] width 40 height 7
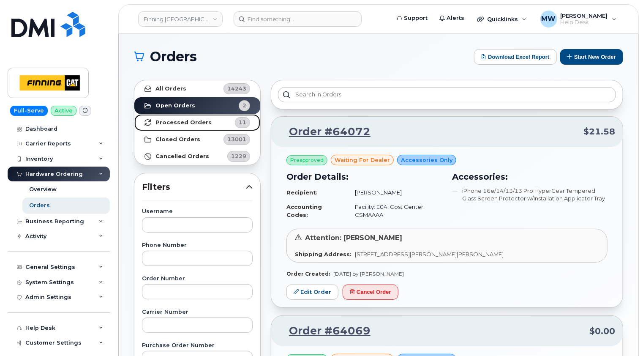
click at [167, 119] on strong "Processed Orders" at bounding box center [183, 122] width 56 height 7
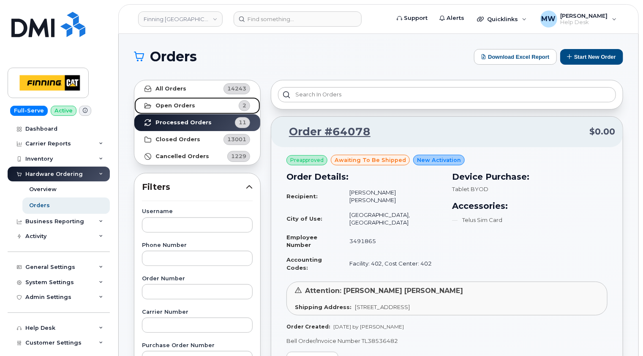
click at [176, 105] on strong "Open Orders" at bounding box center [175, 105] width 40 height 7
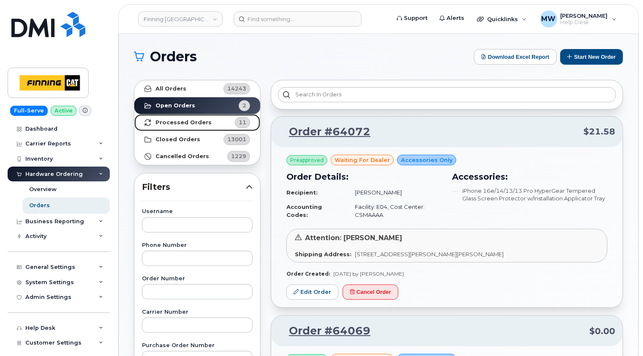
click at [178, 122] on strong "Processed Orders" at bounding box center [183, 122] width 56 height 7
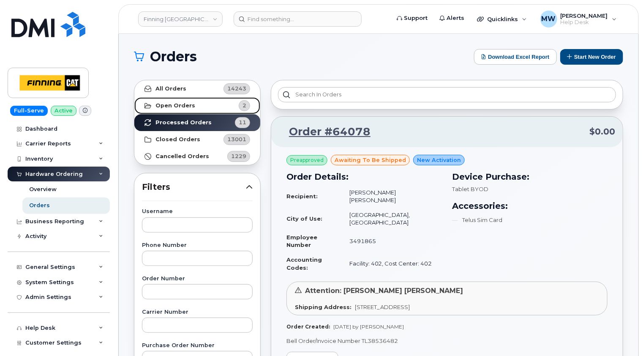
click at [180, 104] on strong "Open Orders" at bounding box center [175, 105] width 40 height 7
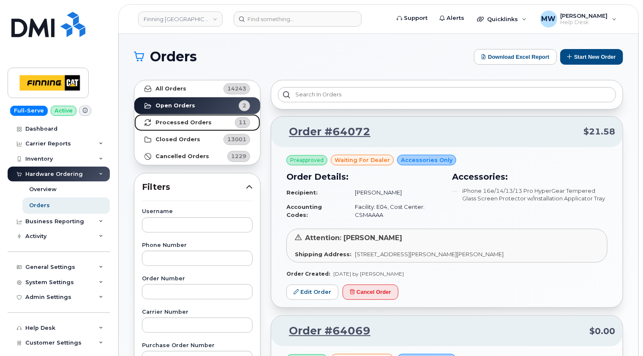
click at [185, 121] on strong "Processed Orders" at bounding box center [183, 122] width 56 height 7
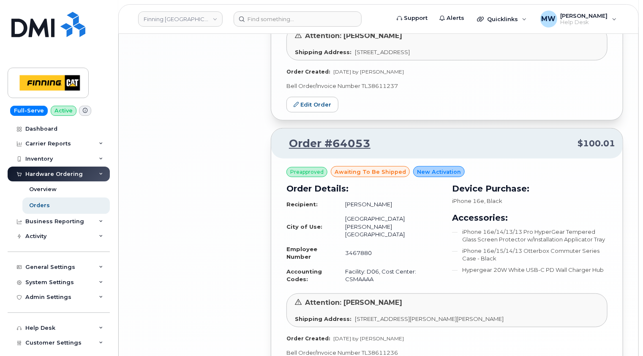
scroll to position [1913, 0]
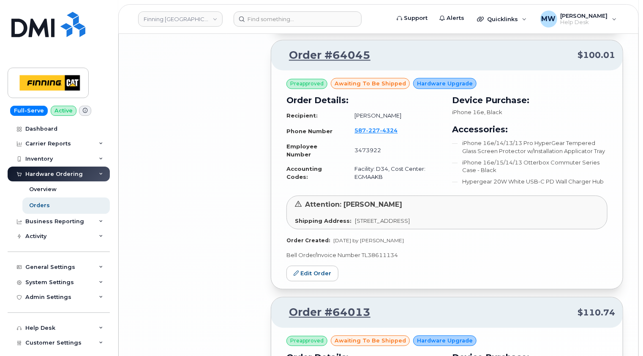
scroll to position [2417, 0]
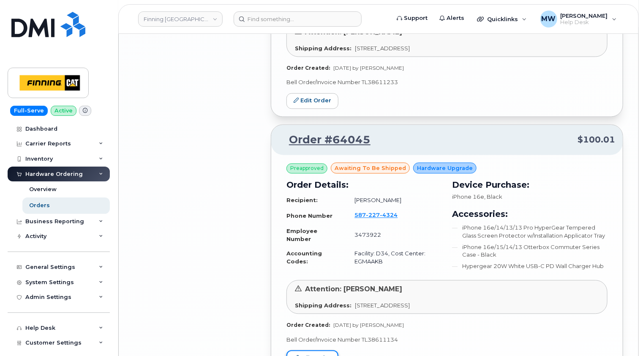
click at [314, 350] on link "Edit Order" at bounding box center [312, 358] width 52 height 16
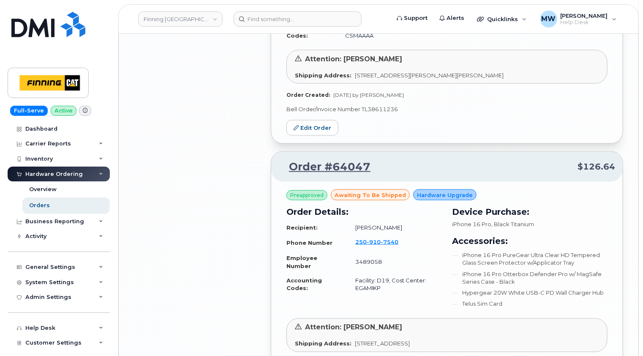
scroll to position [2121, 0]
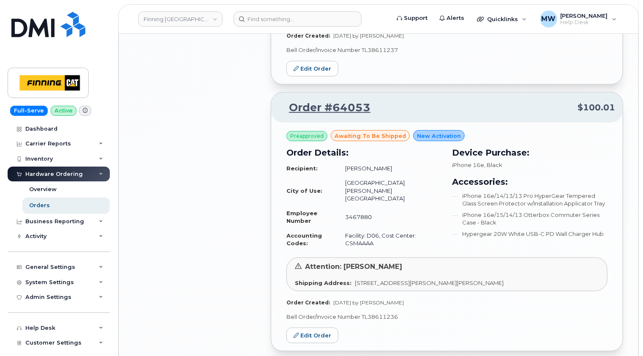
scroll to position [1868, 0]
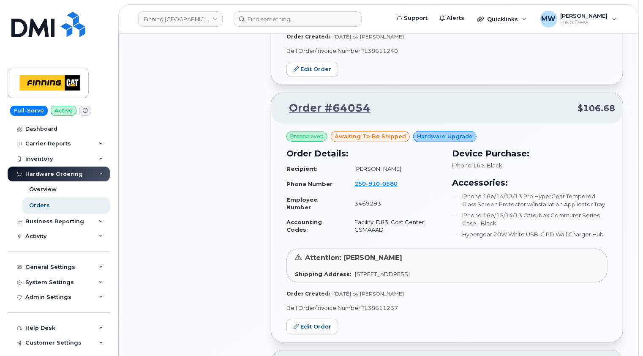
scroll to position [1615, 0]
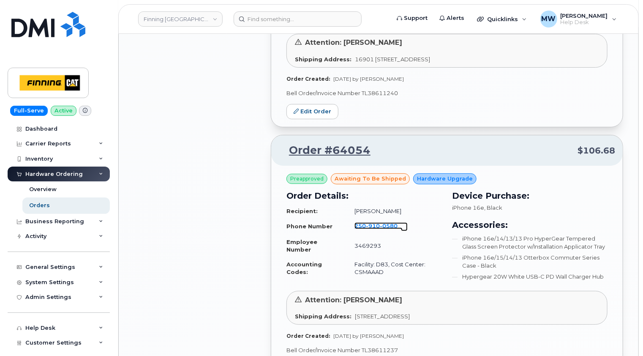
click at [380, 222] on span "910" at bounding box center [389, 225] width 18 height 7
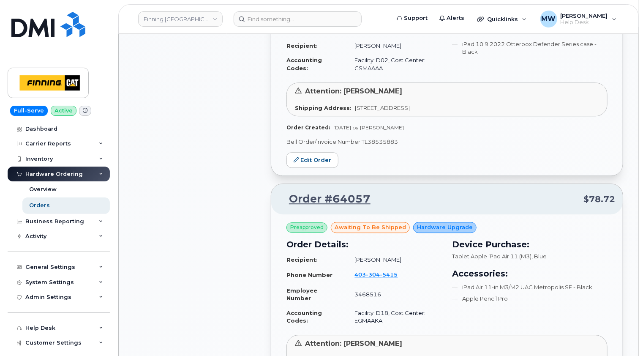
scroll to position [1066, 0]
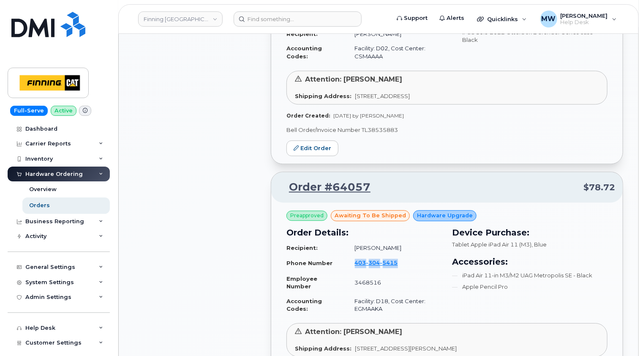
drag, startPoint x: 408, startPoint y: 215, endPoint x: 352, endPoint y: 214, distance: 55.8
click at [352, 255] on td "403 304 5415" at bounding box center [394, 263] width 95 height 16
copy span "403 304 5415"
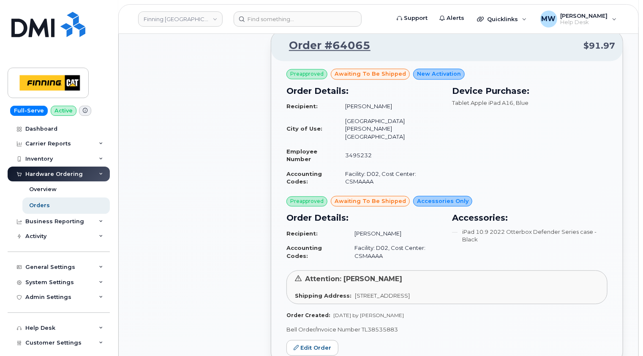
scroll to position [854, 0]
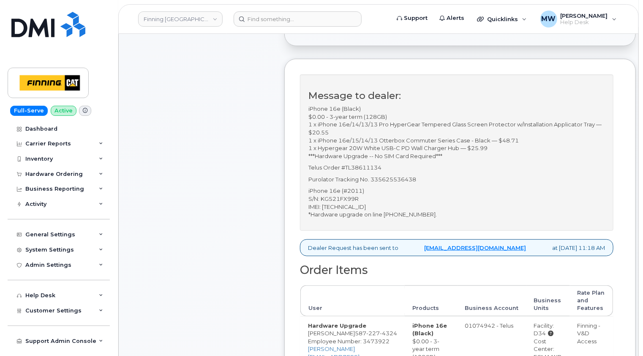
scroll to position [253, 0]
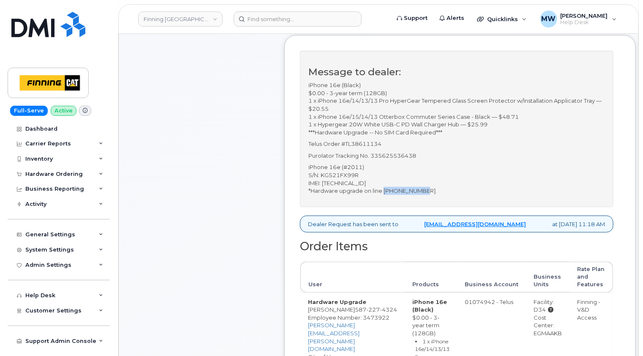
drag, startPoint x: 424, startPoint y: 196, endPoint x: 383, endPoint y: 195, distance: 41.0
click at [383, 194] on p "iPhone 16e (#2011) S/N: KG521FX99R IMEI: [TECHNICAL_ID] *Hardware upgrade on li…" at bounding box center [456, 178] width 296 height 31
copy p "[PHONE_NUMBER]"
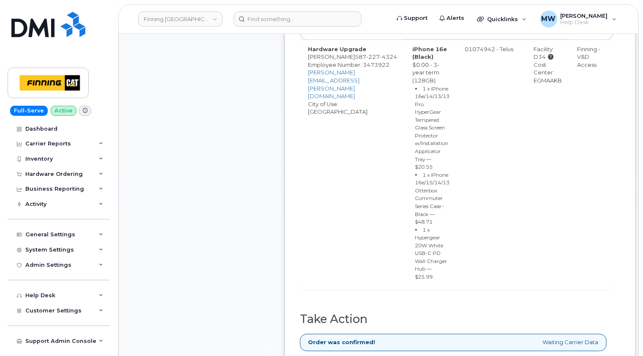
scroll to position [549, 0]
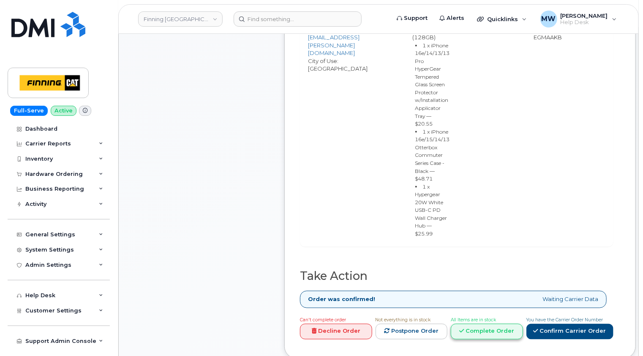
click at [479, 324] on link "Complete Order" at bounding box center [487, 332] width 72 height 16
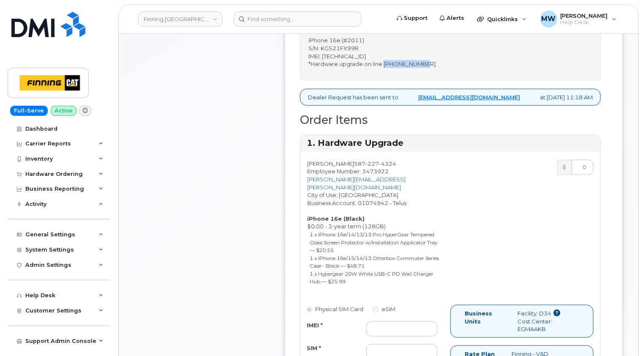
scroll to position [253, 0]
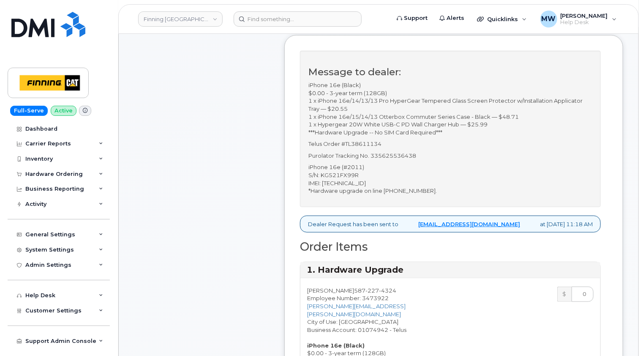
click at [465, 172] on p "iPhone 16e (#2011) S/N: KG521FX99R IMEI: 353927601250365 *Hardware upgrade on l…" at bounding box center [450, 178] width 284 height 31
click at [351, 190] on p "iPhone 16e (#2011) S/N: KG521FX99R IMEI: 353927601250365 *Hardware upgrade on l…" at bounding box center [450, 178] width 284 height 31
drag, startPoint x: 351, startPoint y: 190, endPoint x: 454, endPoint y: 177, distance: 104.8
click at [454, 177] on p "iPhone 16e (#2011) S/N: KG521FX99R IMEI: 353927601250365 *Hardware upgrade on l…" at bounding box center [450, 178] width 284 height 31
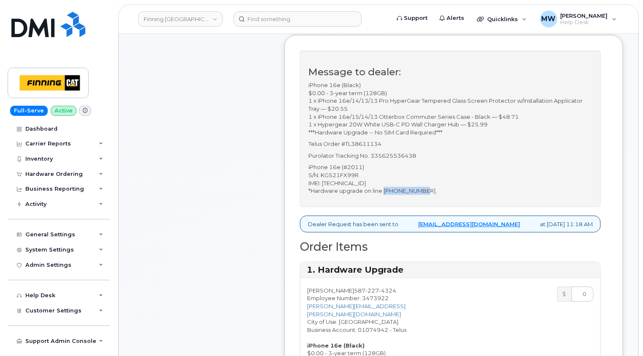
drag, startPoint x: 424, startPoint y: 197, endPoint x: 385, endPoint y: 196, distance: 39.7
click at [385, 194] on p "iPhone 16e (#2011) S/N: KG521FX99R IMEI: 353927601250365 *Hardware upgrade on l…" at bounding box center [450, 178] width 284 height 31
copy p "587-227-4324"
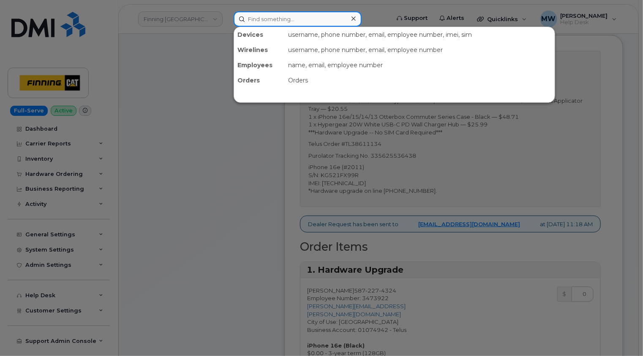
click at [297, 21] on input at bounding box center [298, 18] width 128 height 15
paste input "587-227-4324"
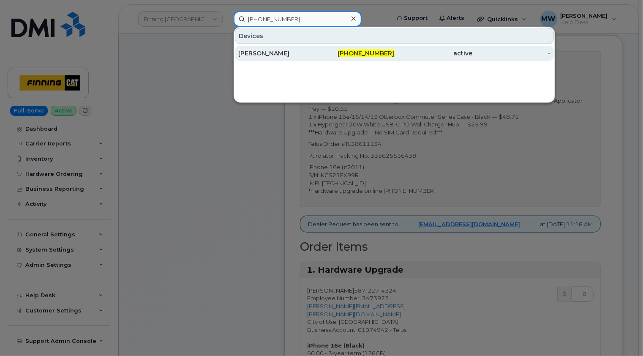
type input "587-227-4324"
click at [290, 53] on div "[PERSON_NAME]" at bounding box center [277, 53] width 78 height 8
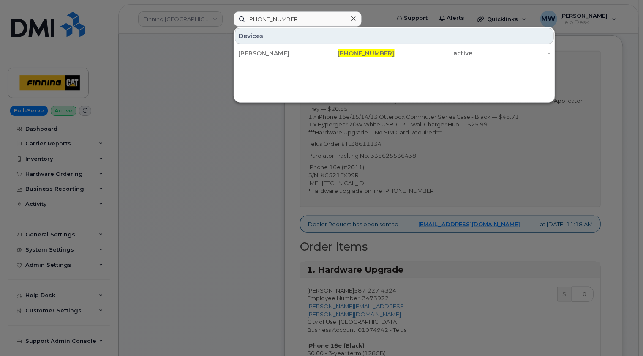
click at [351, 18] on icon at bounding box center [353, 18] width 4 height 7
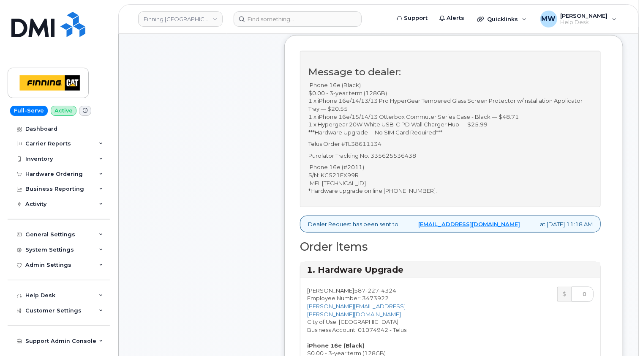
click at [367, 188] on p "iPhone 16e (#2011) S/N: KG521FX99R IMEI: 353927601250365 *Hardware upgrade on l…" at bounding box center [450, 178] width 284 height 31
copy p "353927601250365"
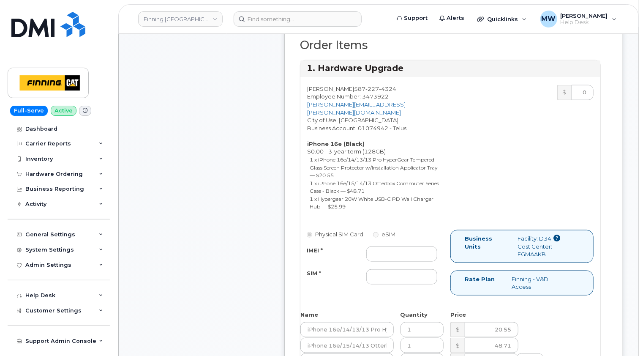
scroll to position [507, 0]
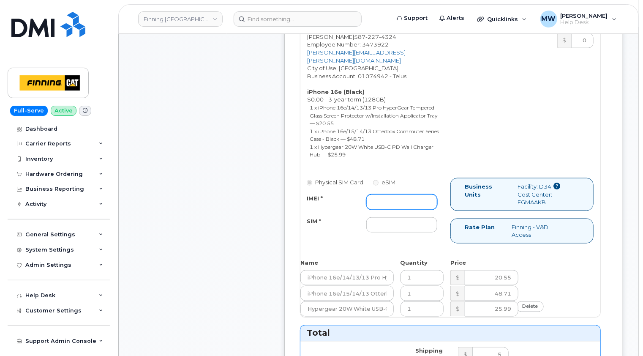
click at [385, 198] on input "IMEI *" at bounding box center [401, 201] width 71 height 15
paste input "353927601250365"
type input "353927601250365"
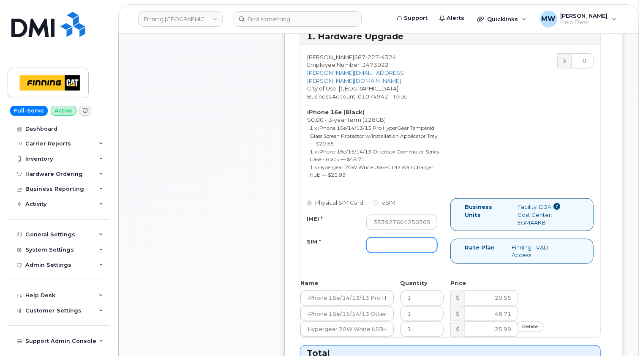
scroll to position [591, 0]
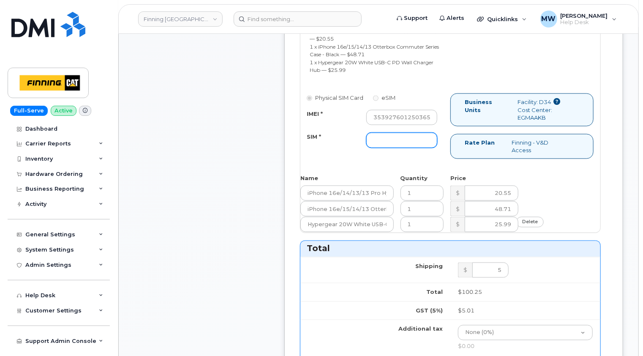
click at [376, 136] on input "SIM *" at bounding box center [401, 140] width 71 height 15
paste input "[TECHNICAL_ID]"
type input "[TECHNICAL_ID]"
click at [381, 164] on div "Physical SIM Card eSIM IMEI * 353927601250365 SIM * 8912230100065235044 Busines…" at bounding box center [450, 129] width 300 height 73
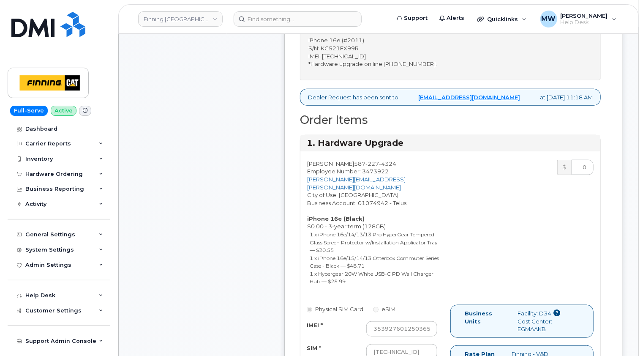
scroll to position [296, 0]
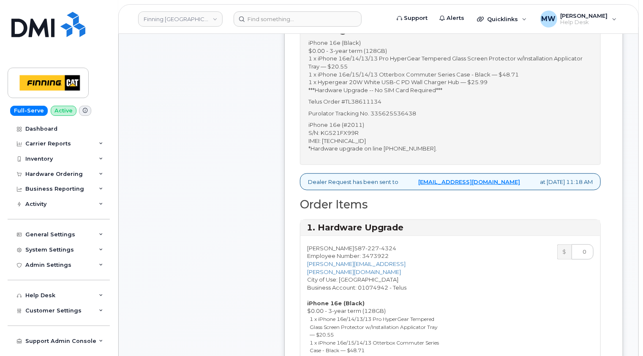
click at [397, 117] on p "Purolator Tracking No. 335625536438" at bounding box center [450, 113] width 284 height 8
copy p "335625536438"
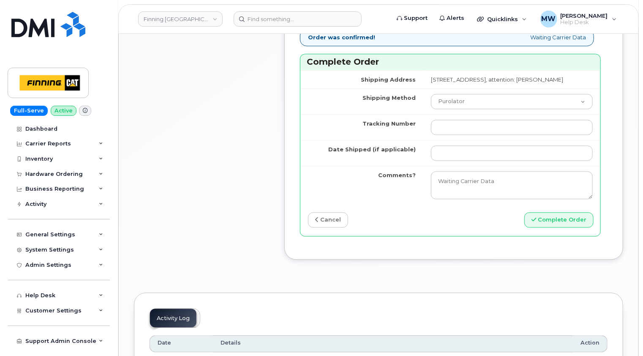
scroll to position [971, 0]
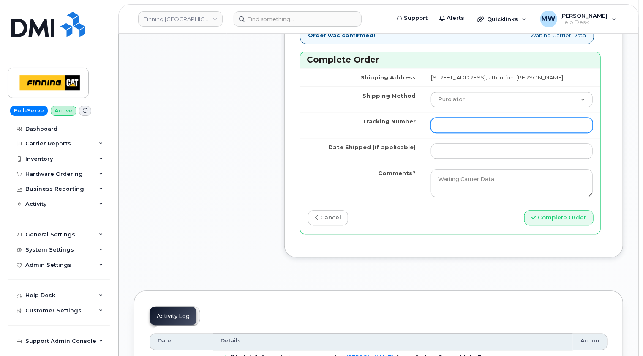
click at [431, 128] on input "Tracking Number" at bounding box center [512, 124] width 162 height 15
paste input "335625536438"
type input "335625536438"
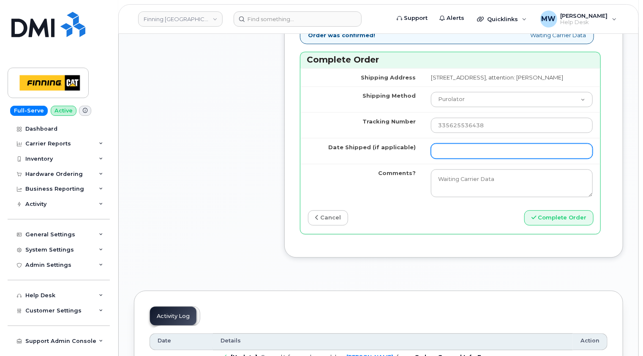
click at [431, 155] on input "Date Shipped (if applicable)" at bounding box center [512, 150] width 162 height 15
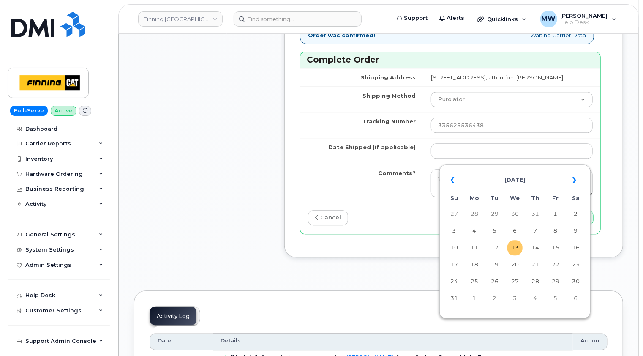
click at [517, 249] on td "13" at bounding box center [514, 247] width 15 height 15
type input "[DATE]"
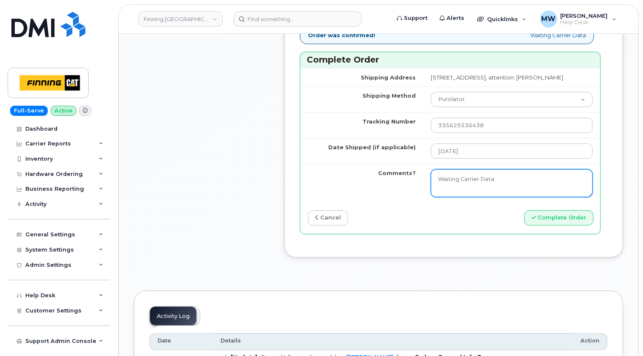
drag, startPoint x: 490, startPoint y: 182, endPoint x: 384, endPoint y: 187, distance: 106.1
click at [384, 187] on tr "Comments? Waiting Carrier Data" at bounding box center [450, 182] width 300 height 38
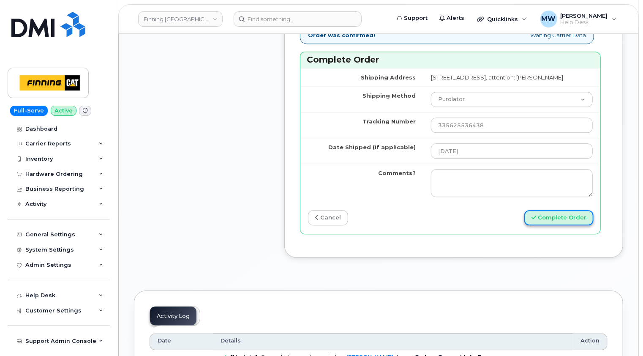
click at [562, 224] on button "Complete Order" at bounding box center [558, 218] width 69 height 16
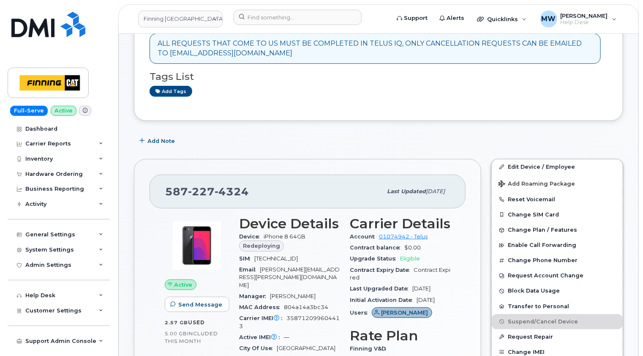
scroll to position [253, 0]
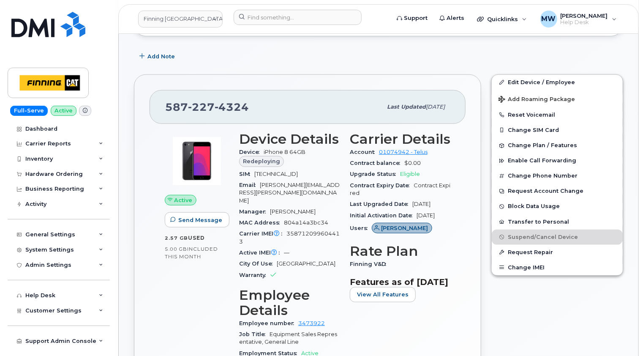
click at [298, 172] on span "[TECHNICAL_ID]" at bounding box center [276, 174] width 44 height 6
copy span "[TECHNICAL_ID]"
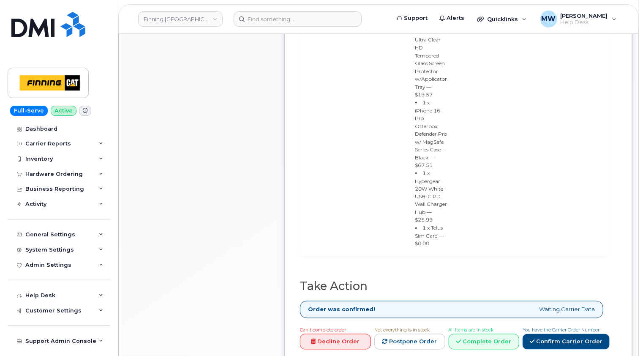
scroll to position [676, 0]
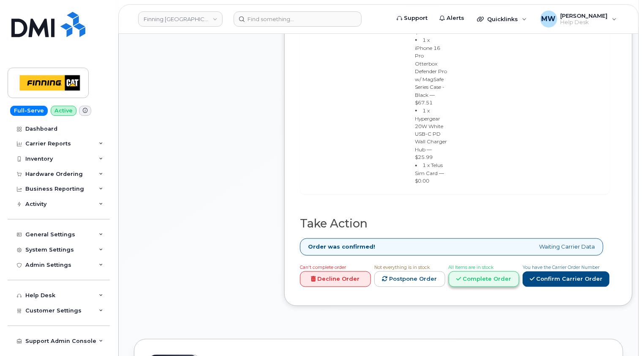
click at [489, 271] on link "Complete Order" at bounding box center [484, 279] width 71 height 16
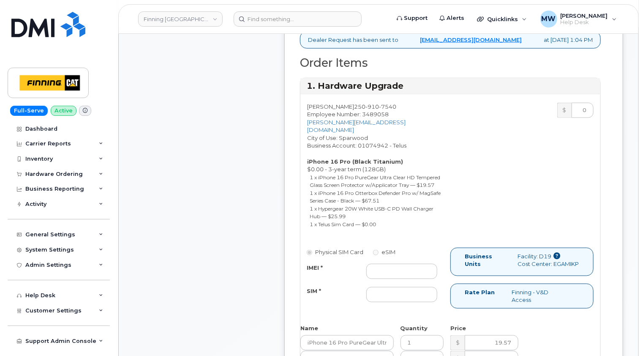
scroll to position [380, 0]
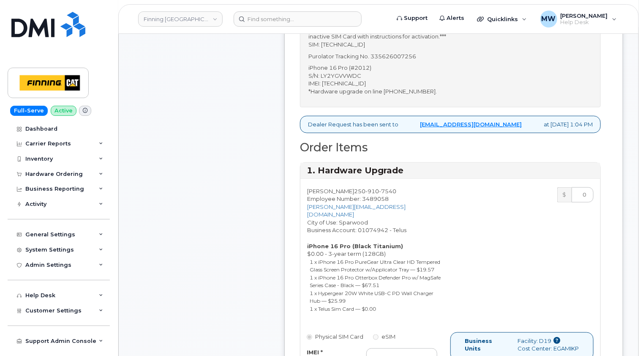
click at [362, 95] on p "iPhone 16 Pro (#2012) S/N: LY2YGVVWDC IMEI: 350461076544170 *Hardware upgrade o…" at bounding box center [450, 79] width 284 height 31
copy p "350461076544170"
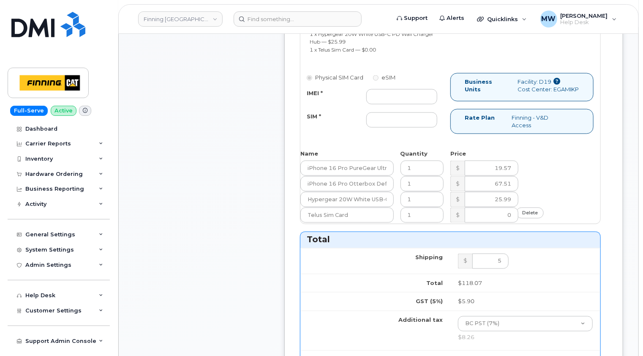
scroll to position [676, 0]
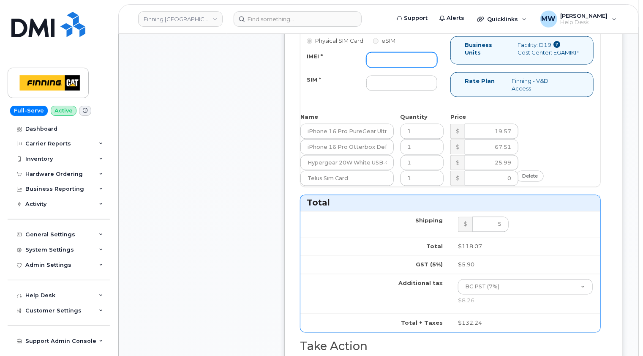
click at [377, 68] on input "IMEI *" at bounding box center [401, 59] width 71 height 15
paste input "350461076544170"
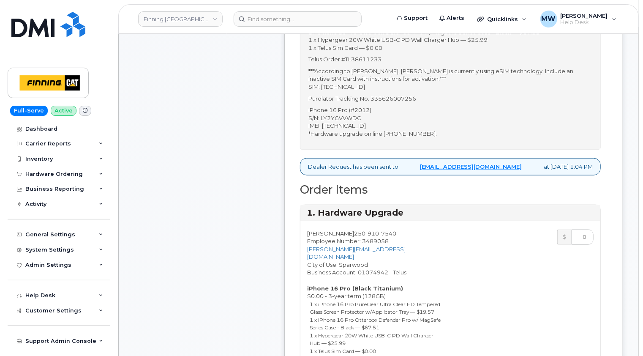
scroll to position [296, 0]
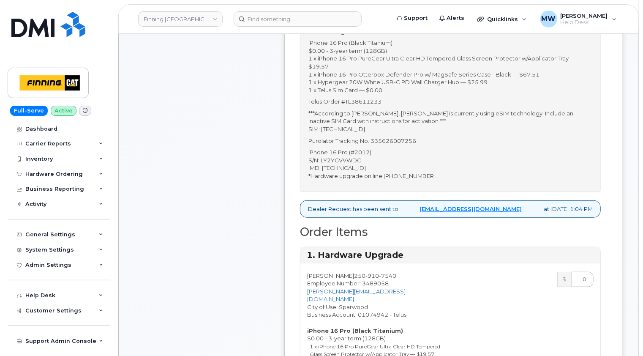
type input "350461076544170"
click at [372, 133] on p "***According to TelusIQ, Kevin is currently using eSIM technology. Include an i…" at bounding box center [450, 121] width 284 height 24
copy p "8912230102351110220"
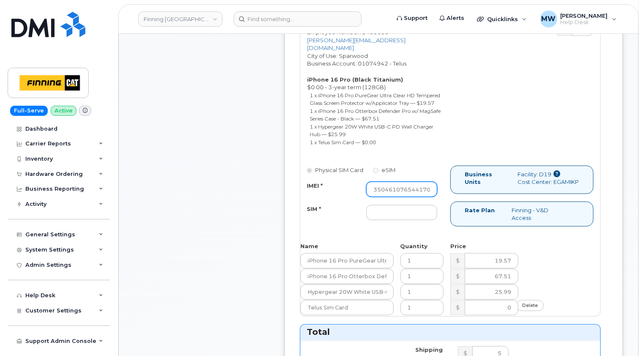
scroll to position [591, 0]
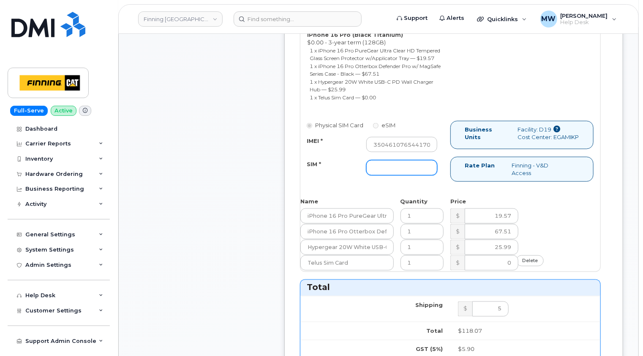
click input "SIM *"
paste input "8912230102351110220"
type input "8912230102351110220"
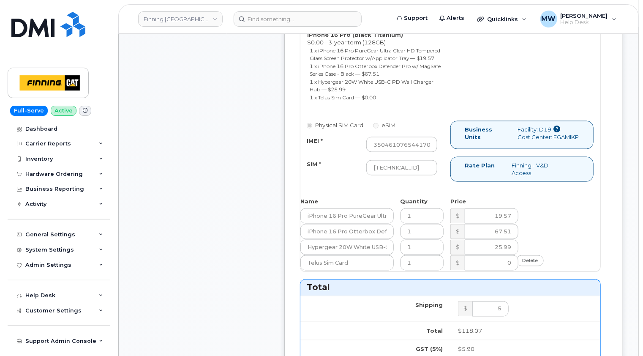
click div "Physical SIM Card eSIM IMEI * 350461076544170 SIM * 8912230102351110220 Busines…"
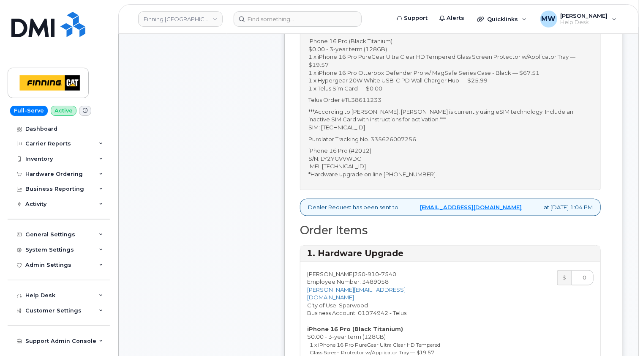
scroll to position [253, 0]
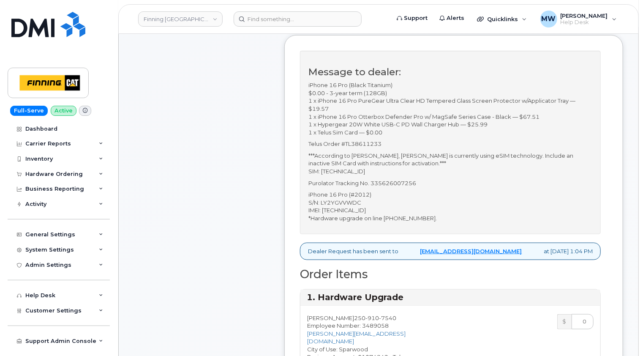
click p "Purolator Tracking No. 335626007256"
copy p "335626007256"
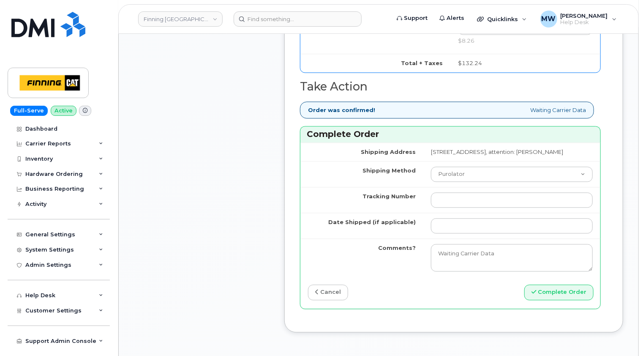
scroll to position [971, 0]
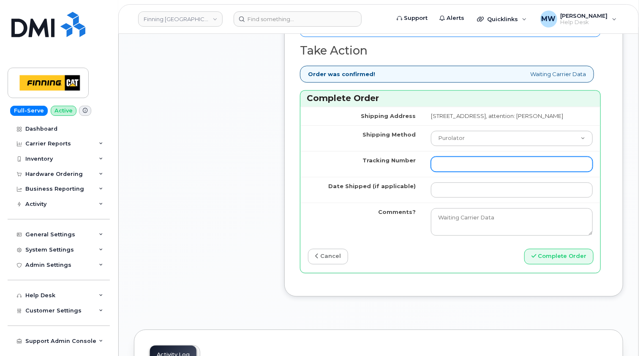
click input "Tracking Number"
paste input "335626007256"
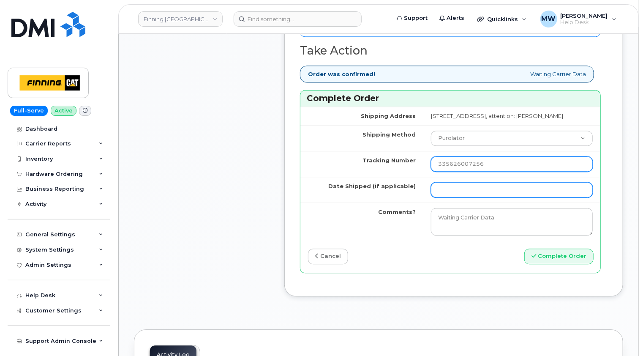
type input "335626007256"
click input "Date Shipped (if applicable)"
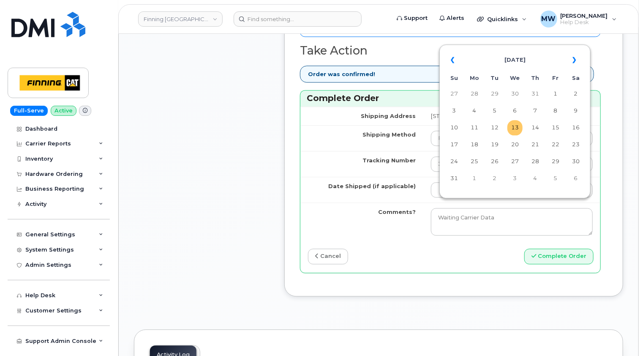
click td "13"
type input "2025-08-13"
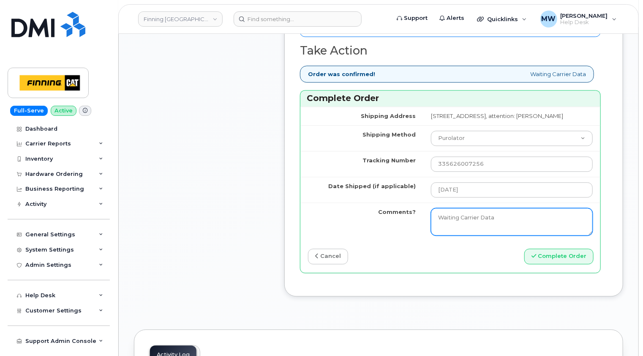
drag, startPoint x: 482, startPoint y: 235, endPoint x: 324, endPoint y: 236, distance: 158.0
click tr "Comments? Waiting Carrier Data"
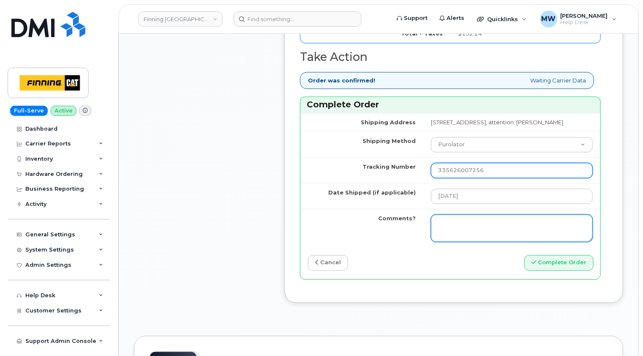
scroll to position [1056, 0]
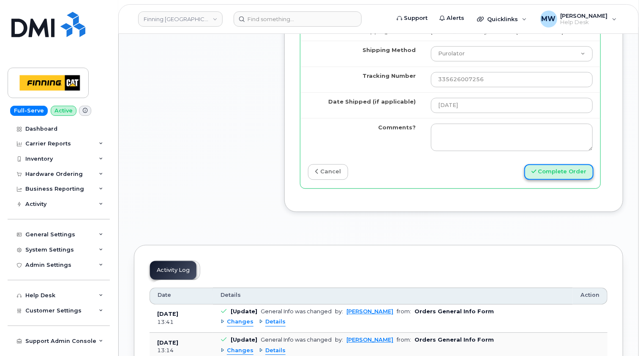
click button "Complete Order"
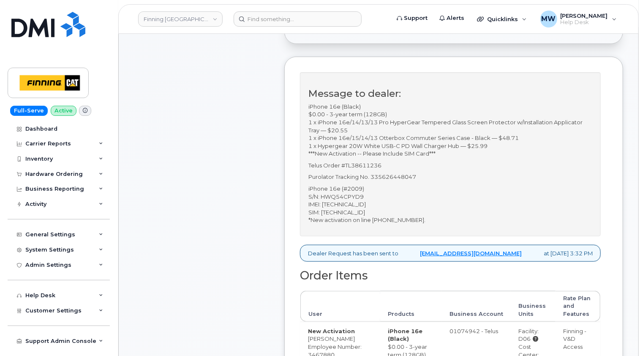
scroll to position [253, 0]
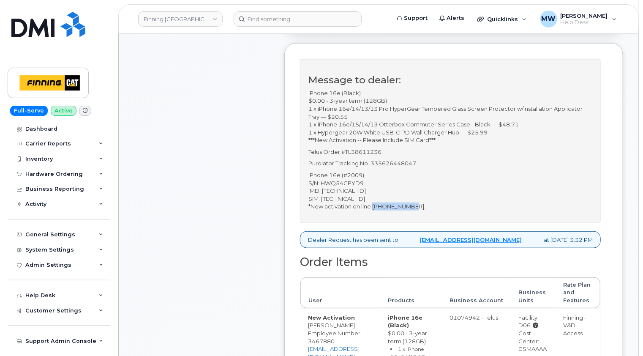
drag, startPoint x: 413, startPoint y: 212, endPoint x: 373, endPoint y: 215, distance: 40.2
click at [373, 210] on p "iPhone 16e (#2009) S/N: HWQ54CPYD9 IMEI: 353927601209155 SIM: 89122301023576088…" at bounding box center [450, 190] width 284 height 39
copy p "587-645-2773"
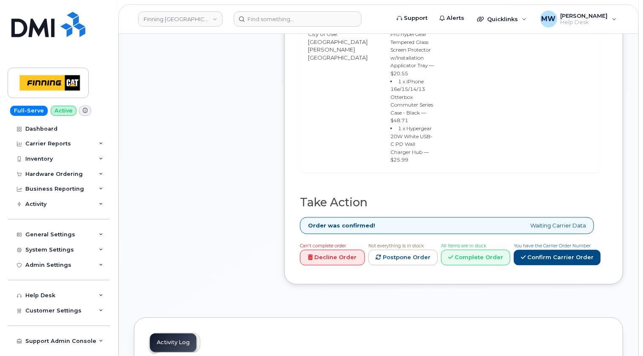
scroll to position [634, 0]
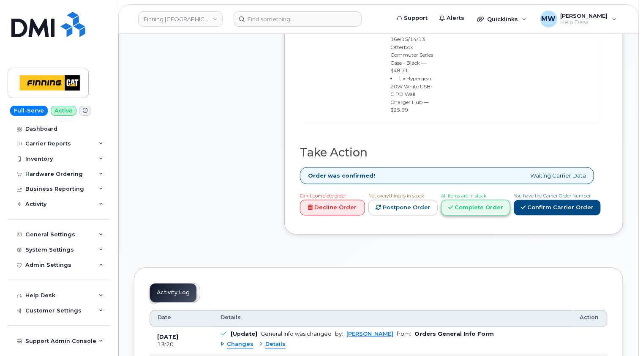
click at [482, 215] on link "Complete Order" at bounding box center [475, 208] width 69 height 16
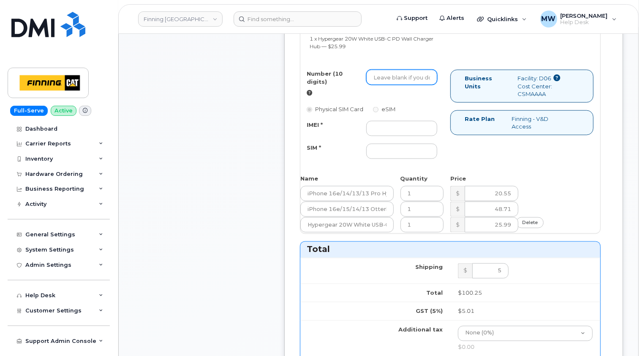
scroll to position [507, 0]
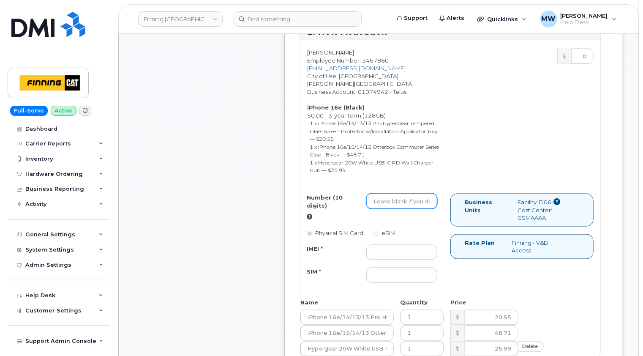
click at [384, 200] on input "Number (10 digits)" at bounding box center [401, 200] width 71 height 15
paste input "587-645-2773"
click at [388, 200] on input "587-645-2773" at bounding box center [401, 200] width 71 height 15
click at [397, 199] on input "587645-2773" at bounding box center [401, 200] width 71 height 15
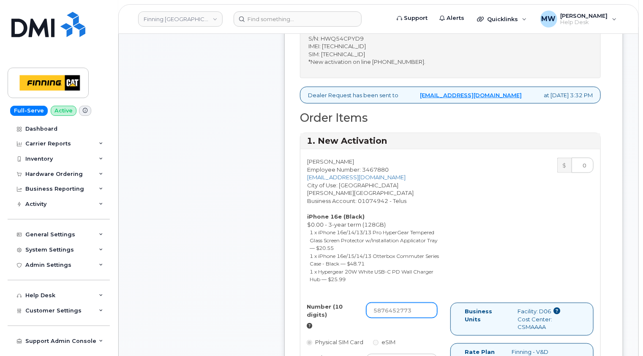
scroll to position [296, 0]
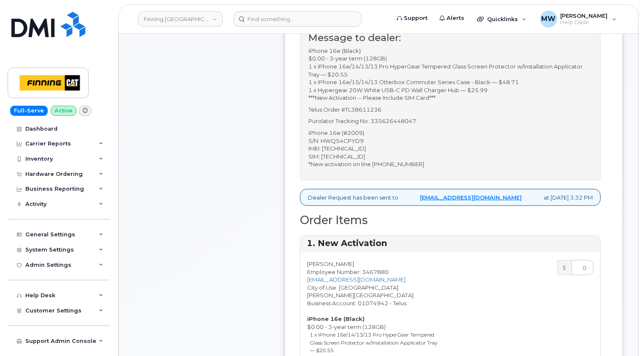
type input "5876452773"
click at [353, 155] on p "iPhone 16e (#2009) S/N: HWQ54CPYD9 IMEI: 353927601209155 SIM: 89122301023576088…" at bounding box center [450, 148] width 284 height 39
copy p "353927601209155"
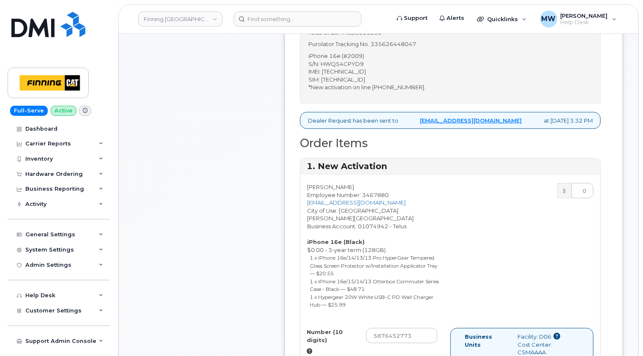
scroll to position [507, 0]
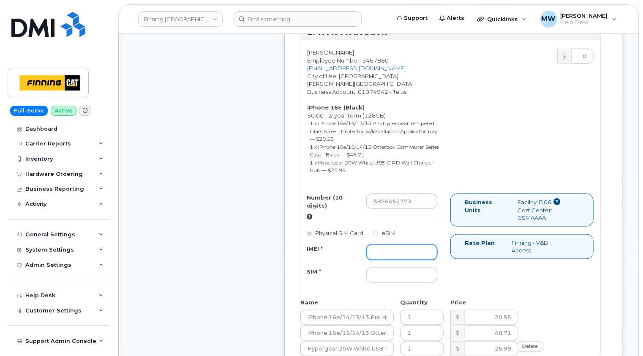
click at [389, 250] on input "IMEI *" at bounding box center [401, 252] width 71 height 15
paste input "353927601209155"
type input "353927601209155"
click at [427, 229] on div "Physical SIM Card eSIM" at bounding box center [372, 232] width 131 height 8
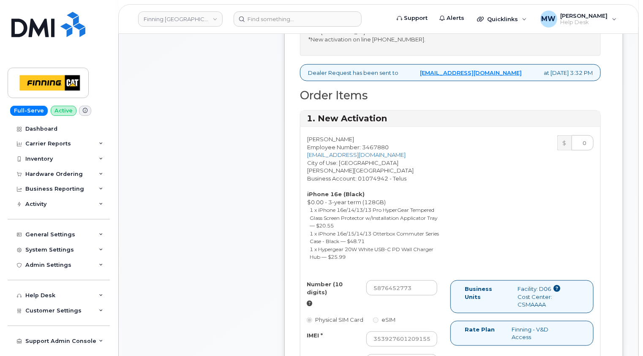
scroll to position [296, 0]
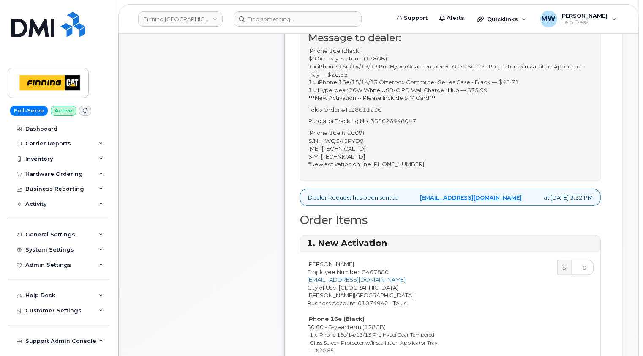
click at [361, 161] on p "iPhone 16e (#2009) S/N: HWQ54CPYD9 IMEI: 353927601209155 SIM: 89122301023576088…" at bounding box center [450, 148] width 284 height 39
copy p "8912230102357608839"
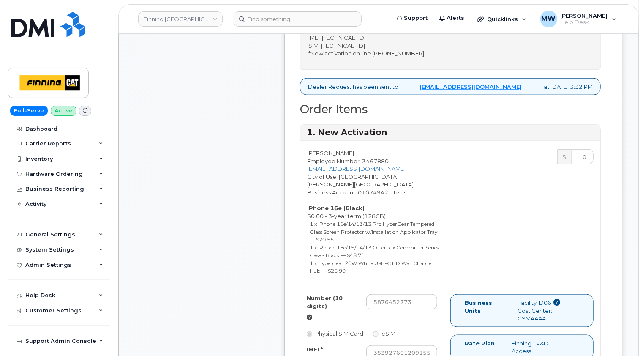
scroll to position [549, 0]
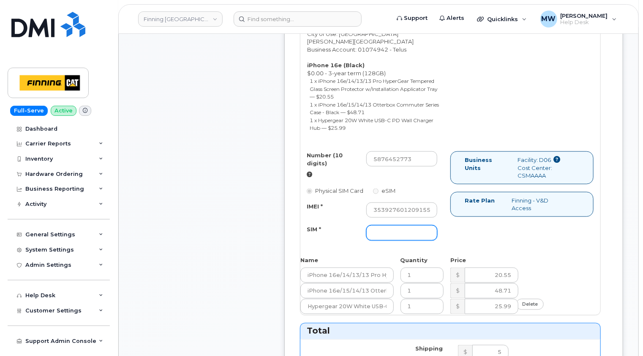
click at [382, 233] on input "SIM *" at bounding box center [401, 232] width 71 height 15
paste input "8912230102357608839"
type input "8912230102357608839"
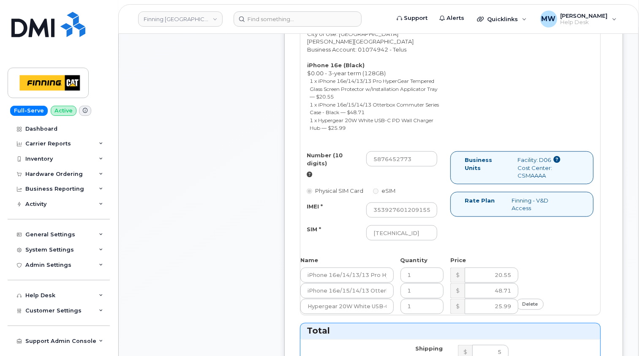
click at [470, 227] on div "Number (10 digits) 5876452773 Physical SIM Card eSIM IMEI * 353927601209155 SIM…" at bounding box center [450, 199] width 300 height 97
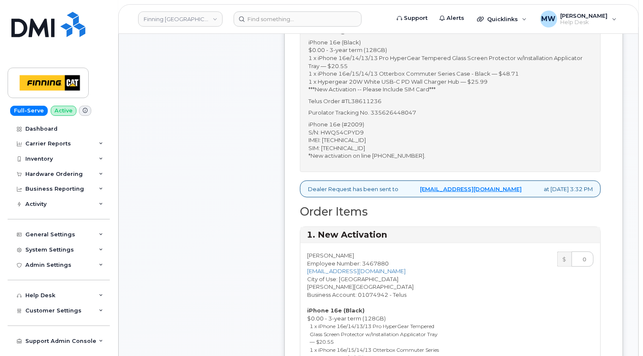
scroll to position [253, 0]
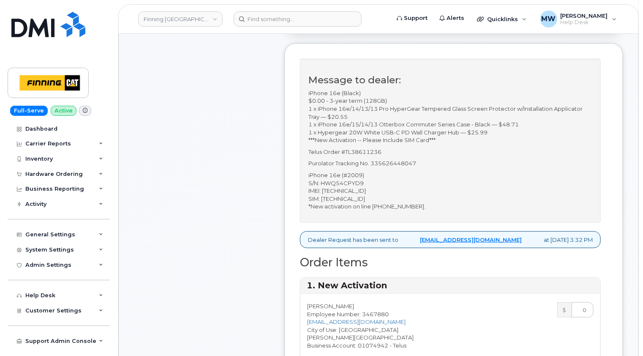
click at [400, 167] on p "Purolator Tracking No. 335626448047" at bounding box center [450, 163] width 284 height 8
copy p "335626448047"
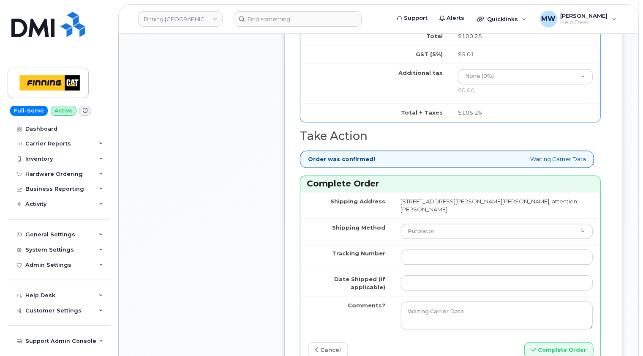
scroll to position [929, 0]
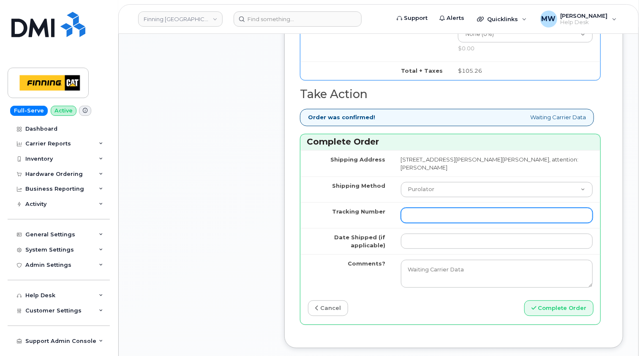
click at [402, 210] on input "Tracking Number" at bounding box center [497, 214] width 192 height 15
paste input "335626448047"
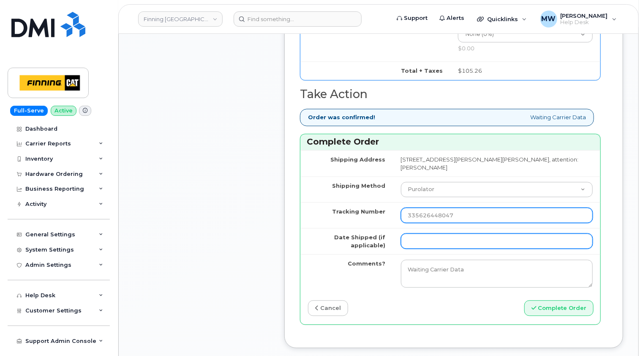
type input "335626448047"
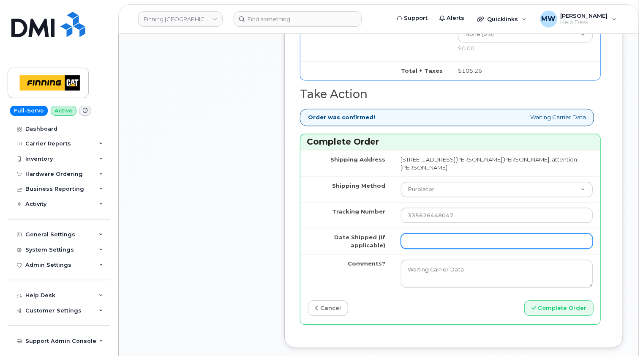
click at [405, 238] on input "Date Shipped (if applicable)" at bounding box center [497, 240] width 192 height 15
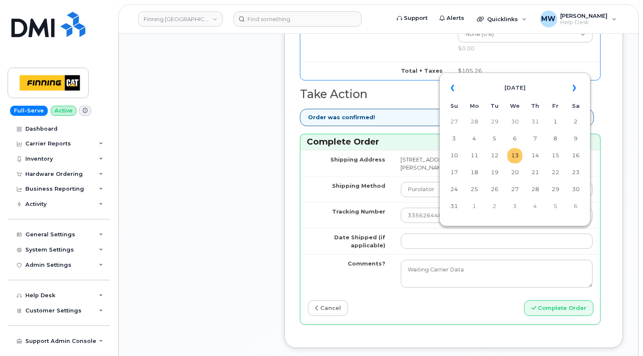
click at [514, 156] on td "13" at bounding box center [514, 155] width 15 height 15
type input "2025-08-13"
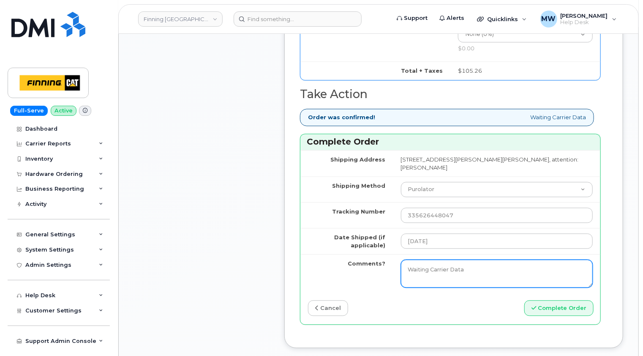
drag, startPoint x: 406, startPoint y: 266, endPoint x: 368, endPoint y: 266, distance: 37.6
click at [368, 266] on tr "Comments? Waiting Carrier Data" at bounding box center [450, 273] width 300 height 38
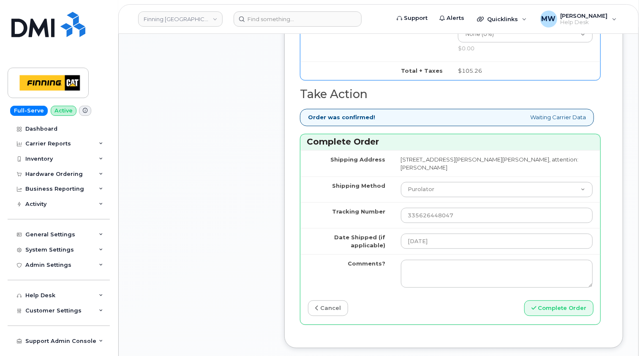
click at [369, 280] on td "Comments?" at bounding box center [346, 273] width 93 height 38
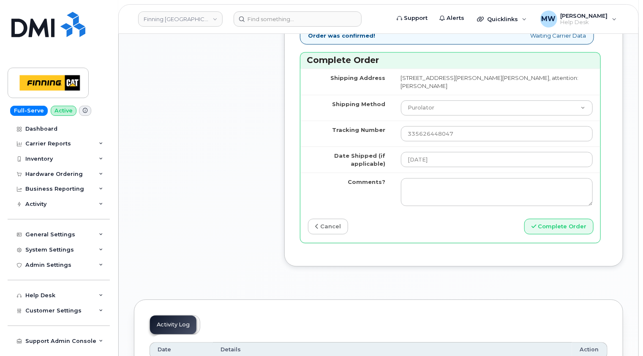
scroll to position [1056, 0]
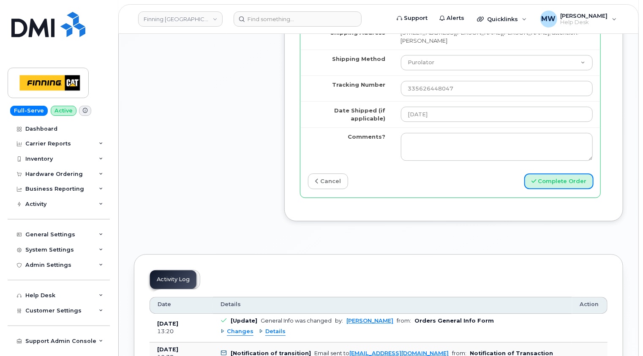
click at [563, 179] on button "Complete Order" at bounding box center [558, 181] width 69 height 16
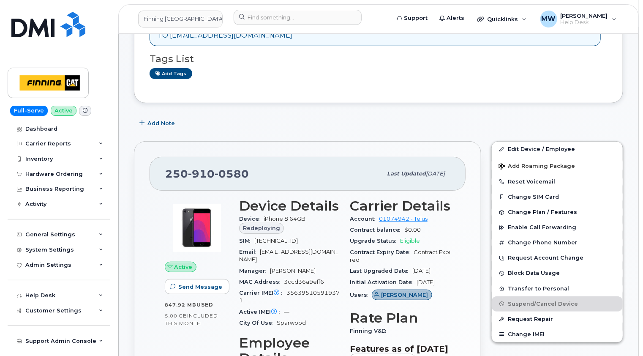
scroll to position [211, 0]
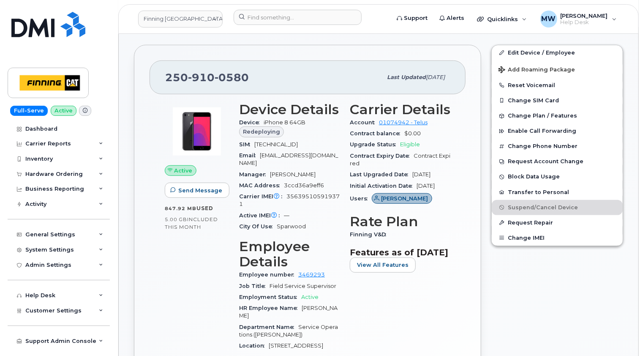
click at [286, 143] on span "[TECHNICAL_ID]" at bounding box center [276, 144] width 44 height 6
copy span "[TECHNICAL_ID]"
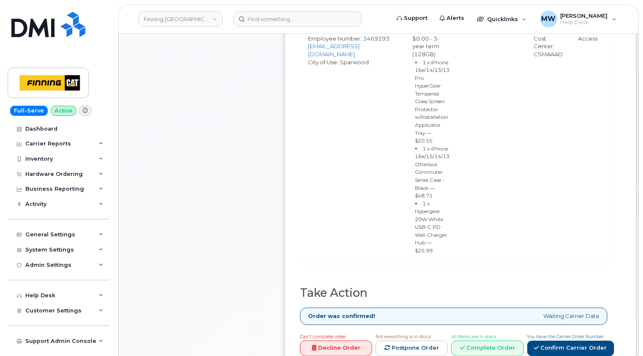
scroll to position [634, 0]
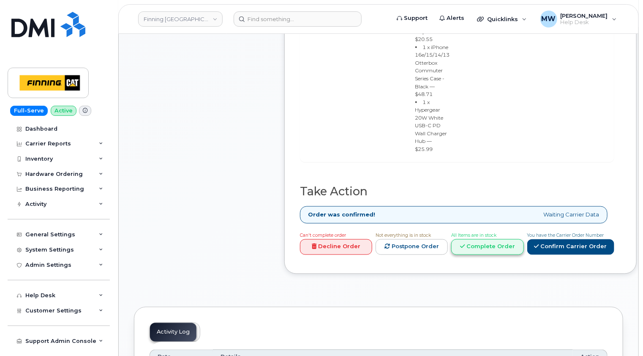
click at [490, 239] on link "Complete Order" at bounding box center [487, 247] width 72 height 16
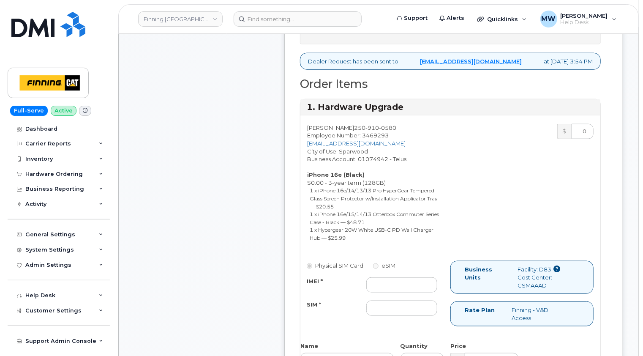
scroll to position [380, 0]
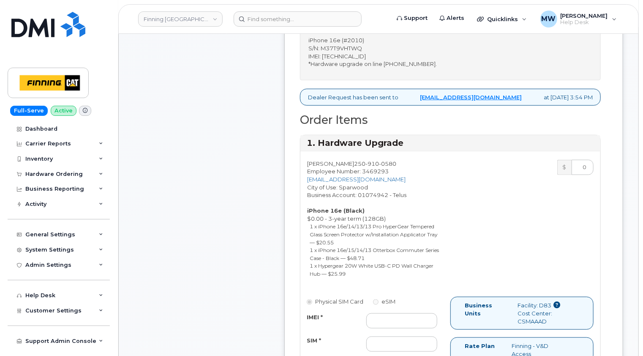
click at [363, 68] on p "iPhone 16e (#2010) S/N: M37T9VHTWQ IMEI: [TECHNICAL_ID] *Hardware upgrade on li…" at bounding box center [450, 51] width 284 height 31
copy p "353927601339200"
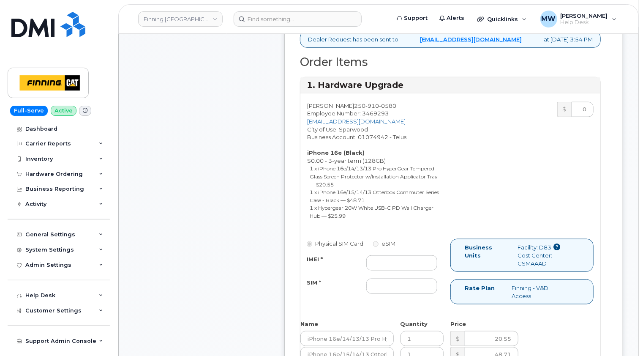
scroll to position [507, 0]
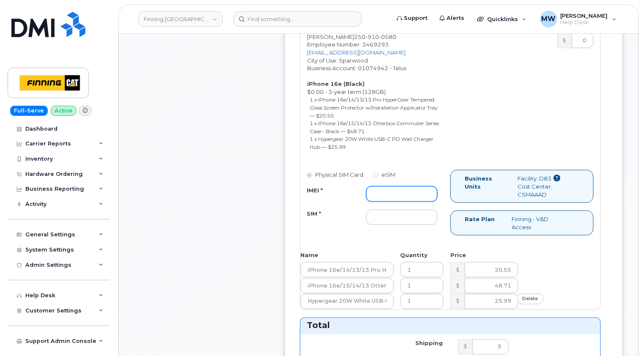
click at [386, 201] on input "IMEI *" at bounding box center [401, 193] width 71 height 15
paste input "353927601339200"
type input "353927601339200"
click at [382, 225] on input "SIM *" at bounding box center [401, 216] width 71 height 15
paste input "[TECHNICAL_ID]"
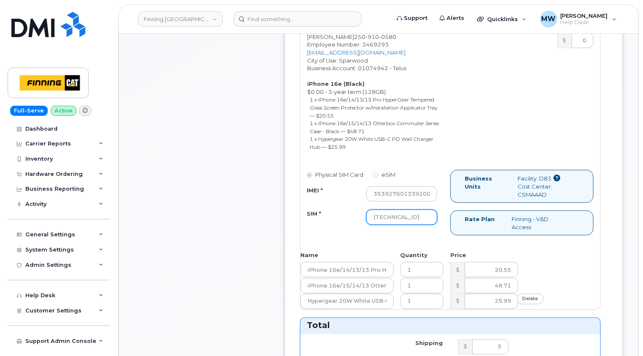
scroll to position [0, 15]
type input "[TECHNICAL_ID]"
click at [377, 243] on div "Physical SIM Card eSIM IMEI * 353927601339200 SIM * [TECHNICAL_ID] Business Uni…" at bounding box center [450, 206] width 300 height 73
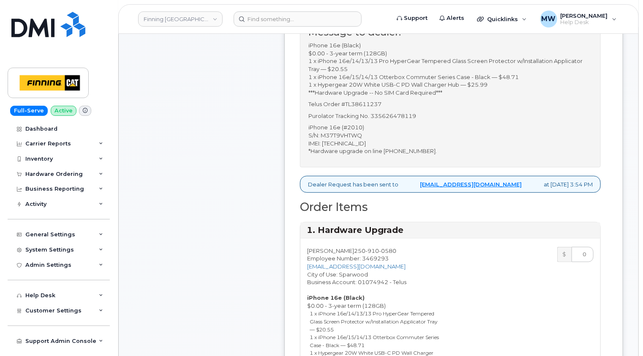
scroll to position [253, 0]
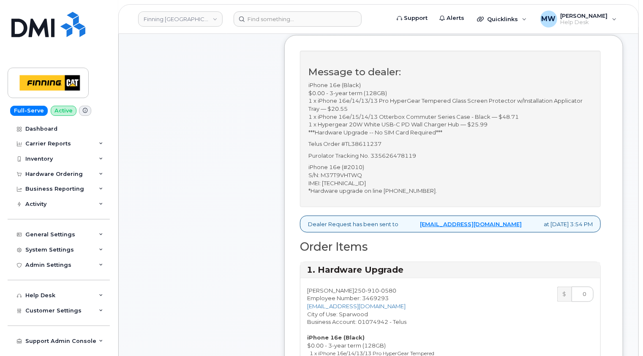
click at [394, 160] on p "Purolator Tracking No. 335626478119" at bounding box center [450, 156] width 284 height 8
copy p "335626478119"
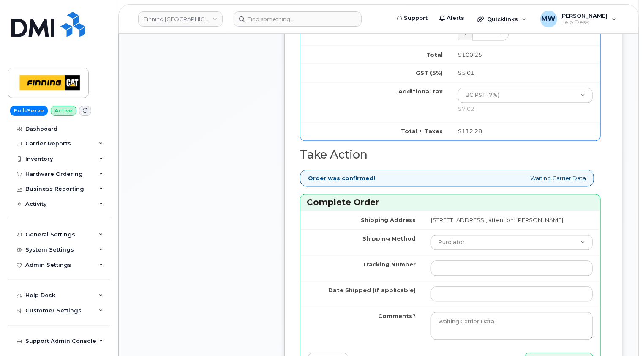
scroll to position [887, 0]
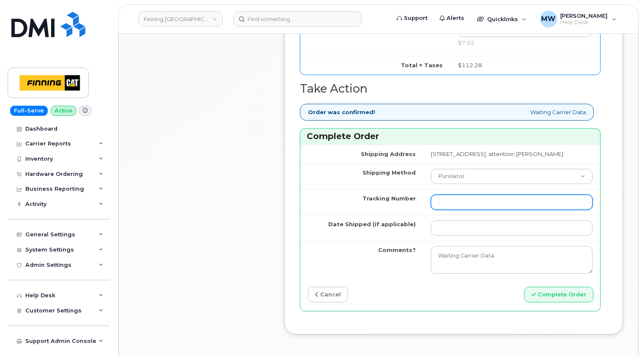
click at [431, 209] on input "Tracking Number" at bounding box center [512, 201] width 162 height 15
paste input "335626478119"
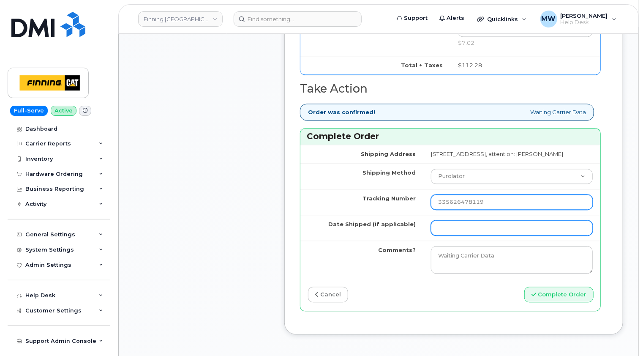
type input "335626478119"
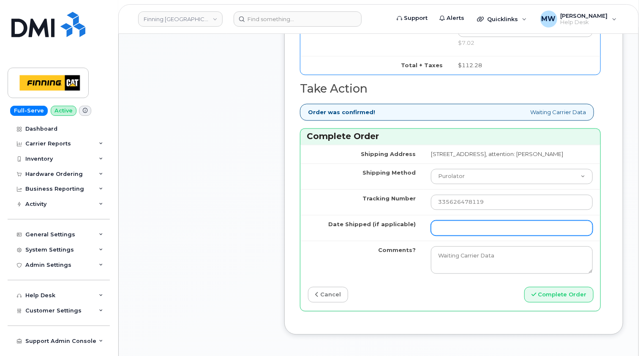
click at [431, 235] on input "Date Shipped (if applicable)" at bounding box center [512, 227] width 162 height 15
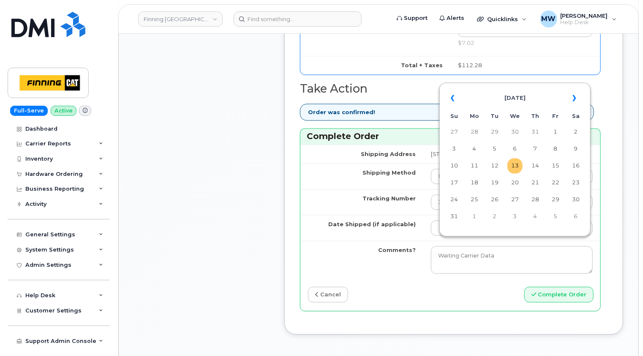
click at [516, 167] on td "13" at bounding box center [514, 165] width 15 height 15
type input "[DATE]"
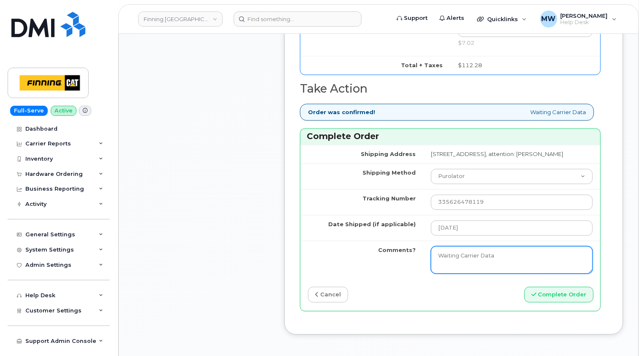
drag, startPoint x: 466, startPoint y: 276, endPoint x: 362, endPoint y: 283, distance: 104.5
click at [362, 279] on tr "Comments? Waiting Carrier Data" at bounding box center [450, 259] width 300 height 38
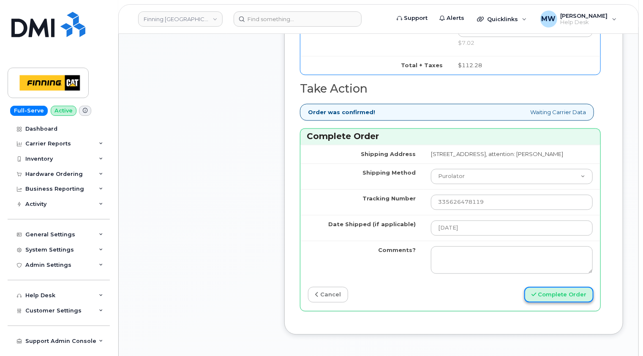
click at [562, 302] on button "Complete Order" at bounding box center [558, 294] width 69 height 16
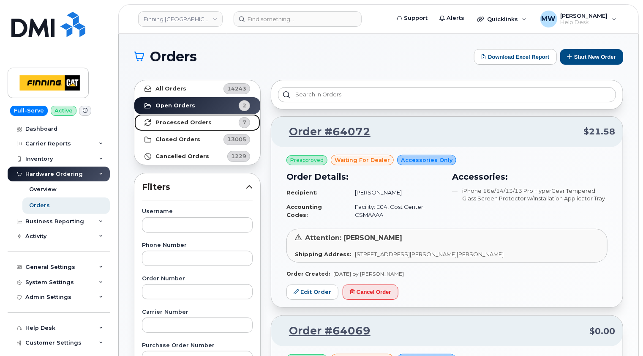
click at [185, 124] on strong "Processed Orders" at bounding box center [183, 122] width 56 height 7
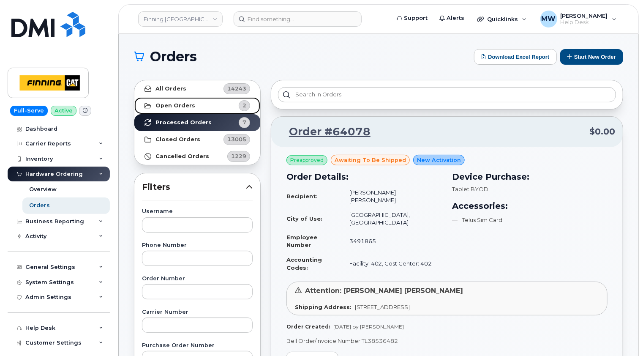
click at [160, 107] on strong "Open Orders" at bounding box center [175, 105] width 40 height 7
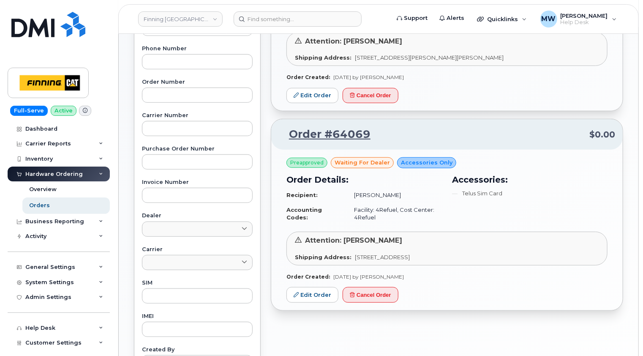
scroll to position [211, 0]
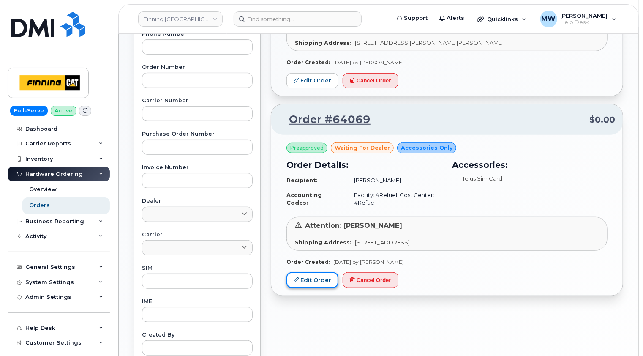
click at [317, 276] on link "Edit Order" at bounding box center [312, 280] width 52 height 16
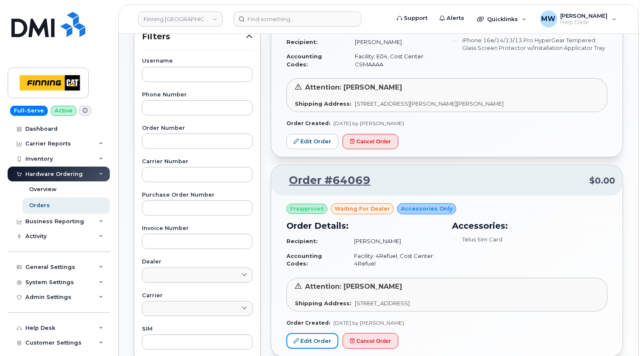
scroll to position [84, 0]
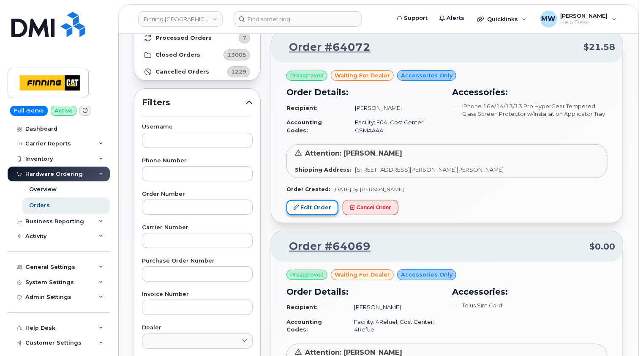
click at [322, 206] on link "Edit Order" at bounding box center [312, 208] width 52 height 16
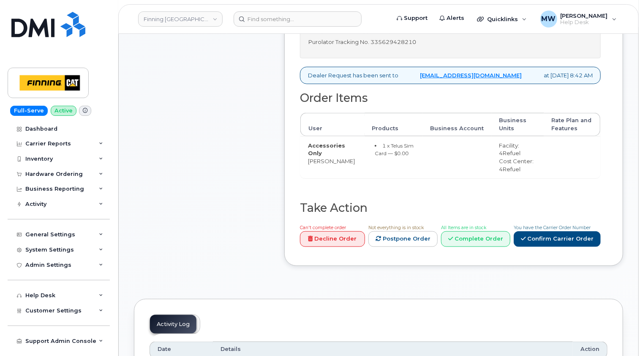
scroll to position [296, 0]
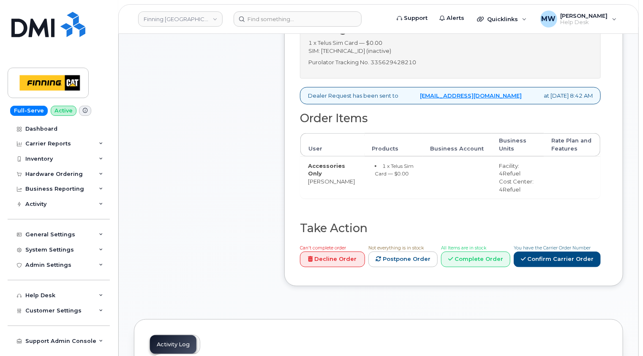
click at [400, 66] on p "Purolator Tracking No. 335629428210" at bounding box center [450, 62] width 284 height 8
copy p "335629428210"
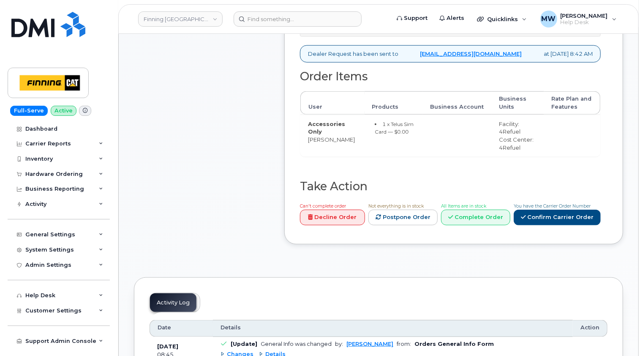
scroll to position [338, 0]
click at [480, 219] on link "Complete Order" at bounding box center [475, 217] width 69 height 16
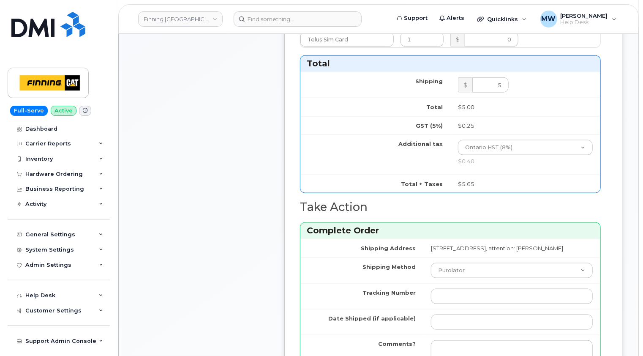
scroll to position [549, 0]
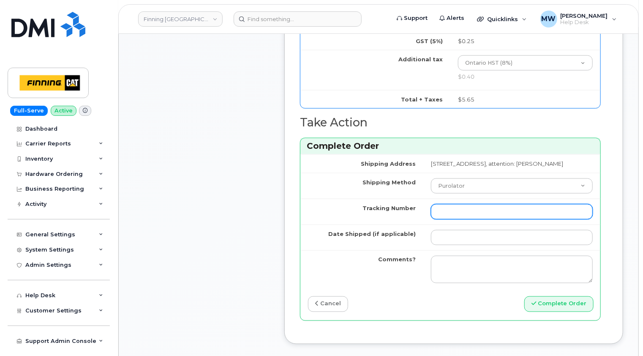
click at [431, 219] on input "Tracking Number" at bounding box center [512, 211] width 162 height 15
paste input "335629428210"
type input "335629428210"
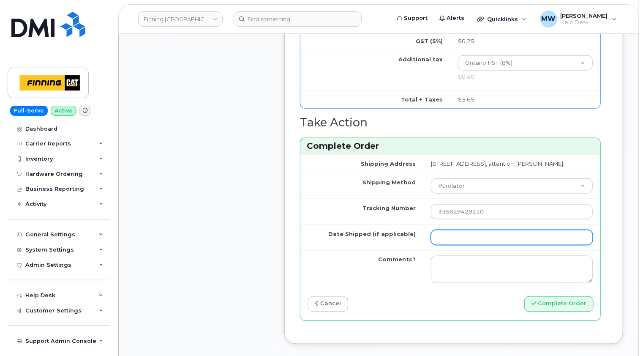
click at [435, 245] on input "Date Shipped (if applicable)" at bounding box center [512, 237] width 162 height 15
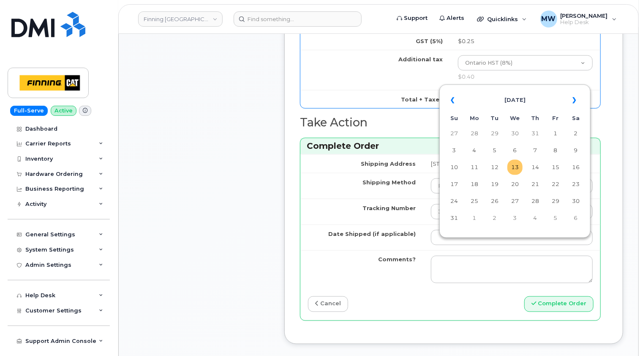
click at [515, 170] on td "13" at bounding box center [514, 167] width 15 height 15
type input "[DATE]"
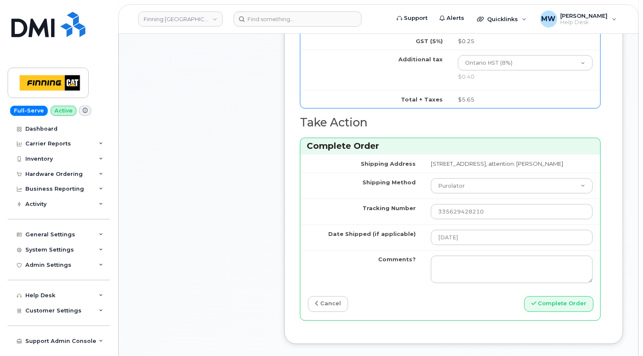
click at [613, 234] on div "Message to dealer: 1 x Telus Sim Card — $0.00 SIM: [TECHNICAL_ID] (inactive) Pu…" at bounding box center [453, 41] width 339 height 604
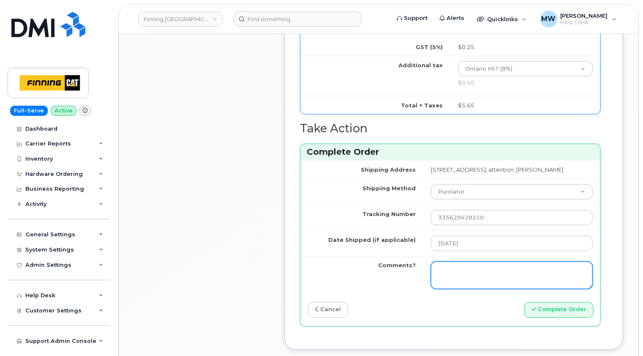
scroll to position [676, 0]
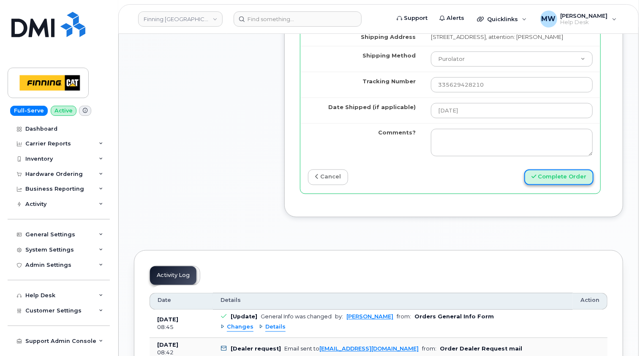
click at [567, 185] on button "Complete Order" at bounding box center [558, 177] width 69 height 16
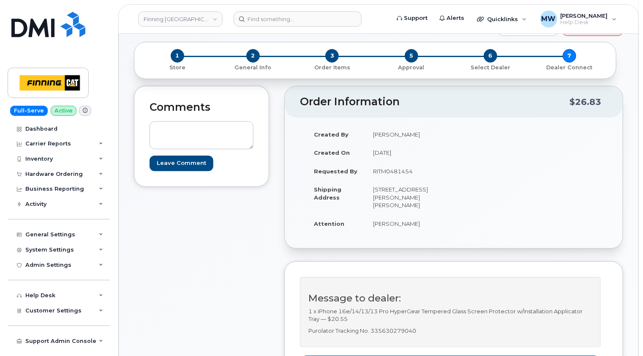
scroll to position [127, 0]
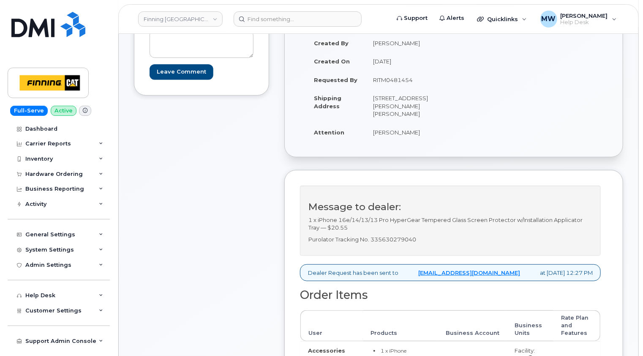
click at [404, 235] on p "Purolator Tracking No. 335630279040" at bounding box center [450, 239] width 284 height 8
copy p "335630279040"
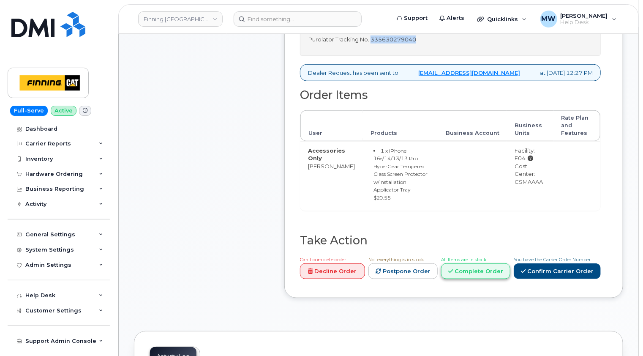
scroll to position [380, 0]
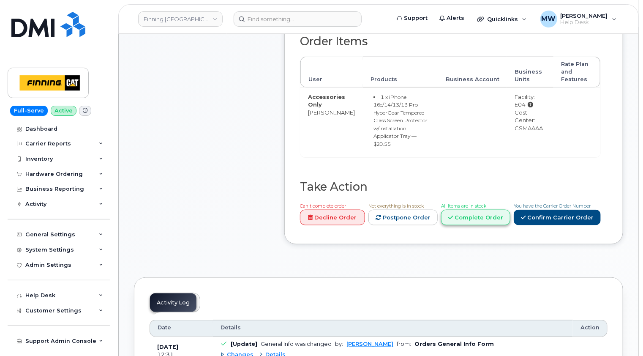
click at [485, 209] on link "Complete Order" at bounding box center [475, 217] width 69 height 16
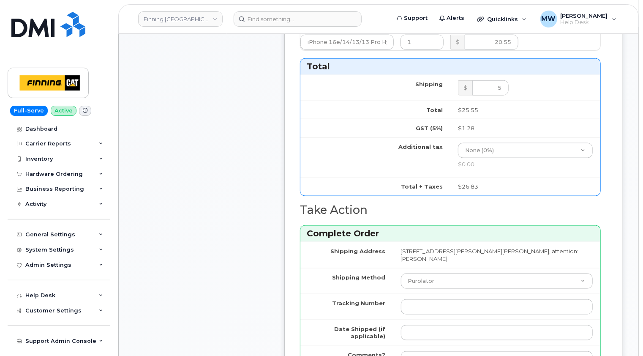
scroll to position [507, 0]
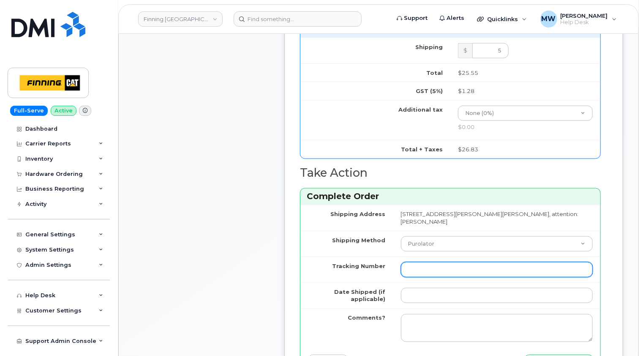
click at [422, 263] on input "Tracking Number" at bounding box center [497, 269] width 192 height 15
paste input "335630279040"
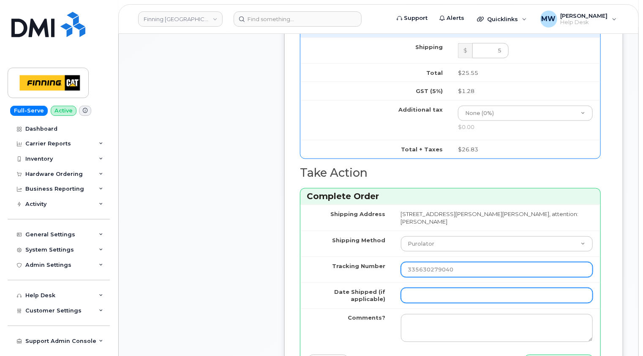
type input "335630279040"
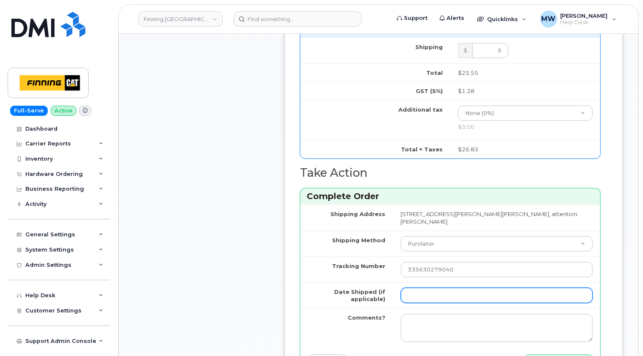
click at [428, 288] on input "Date Shipped (if applicable)" at bounding box center [497, 295] width 192 height 15
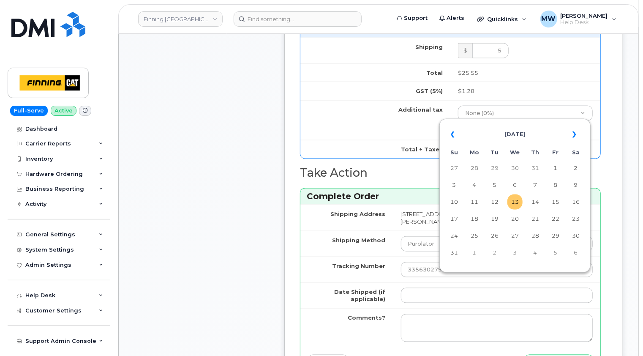
click at [518, 202] on td "13" at bounding box center [514, 201] width 15 height 15
type input "2025-08-13"
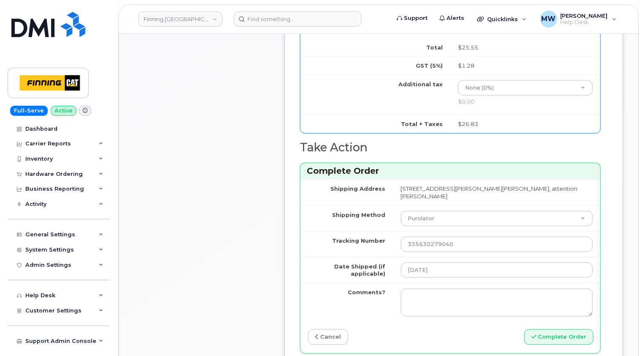
scroll to position [591, 0]
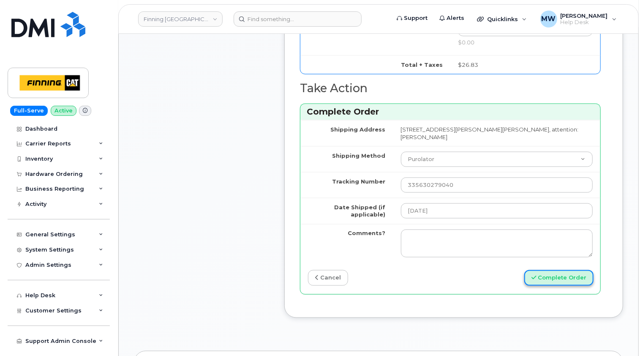
click at [569, 270] on button "Complete Order" at bounding box center [558, 278] width 69 height 16
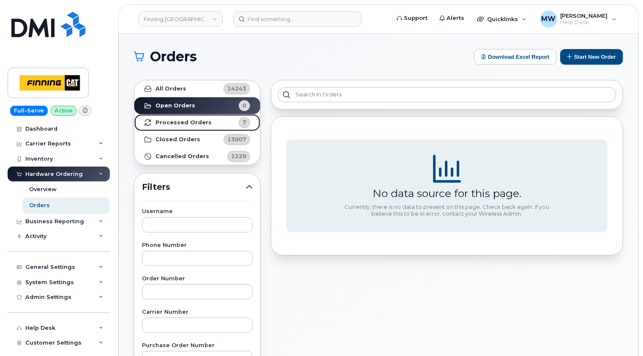
click at [191, 119] on strong "Processed Orders" at bounding box center [183, 122] width 56 height 7
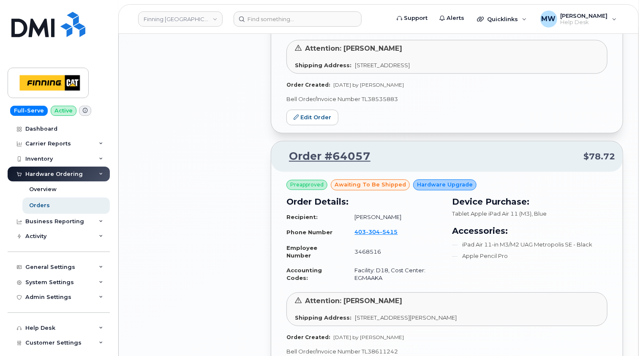
scroll to position [1098, 0]
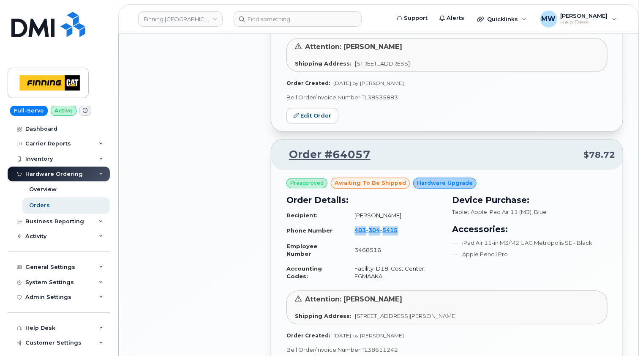
drag, startPoint x: 421, startPoint y: 180, endPoint x: 353, endPoint y: 179, distance: 68.0
click at [353, 223] on td "[PHONE_NUMBER]" at bounding box center [394, 231] width 95 height 16
copy span "[PHONE_NUMBER]"
click at [380, 226] on span "304" at bounding box center [389, 229] width 18 height 7
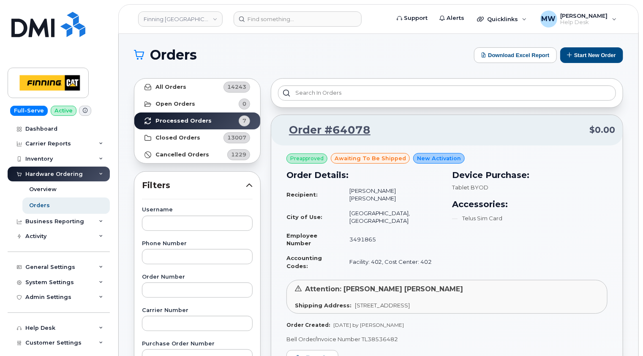
scroll to position [0, 0]
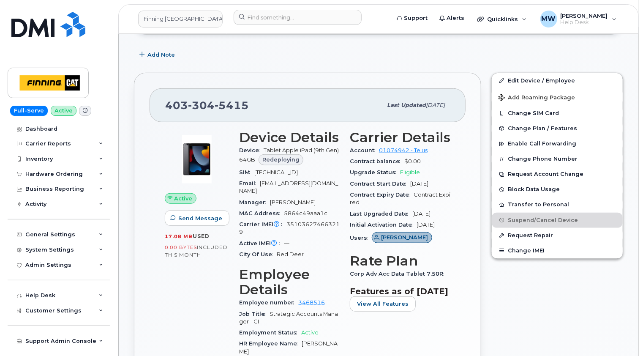
scroll to position [253, 0]
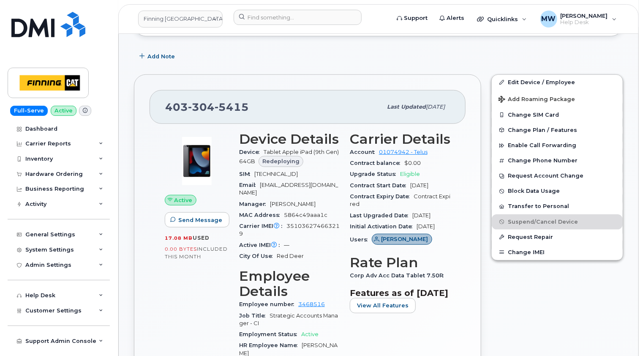
click at [239, 103] on span "5415" at bounding box center [232, 107] width 34 height 13
click at [239, 102] on span "5415" at bounding box center [232, 107] width 34 height 13
copy span "403 304 5415"
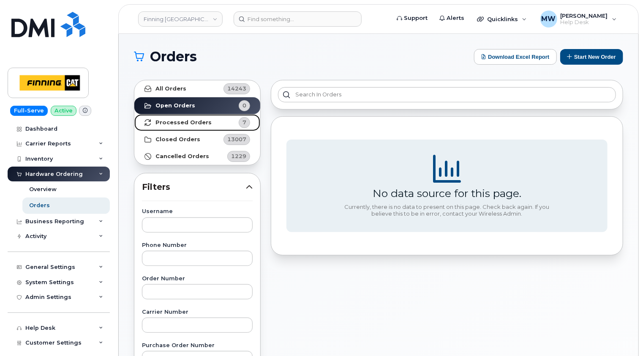
click at [191, 119] on strong "Processed Orders" at bounding box center [183, 122] width 56 height 7
